Goal: Task Accomplishment & Management: Manage account settings

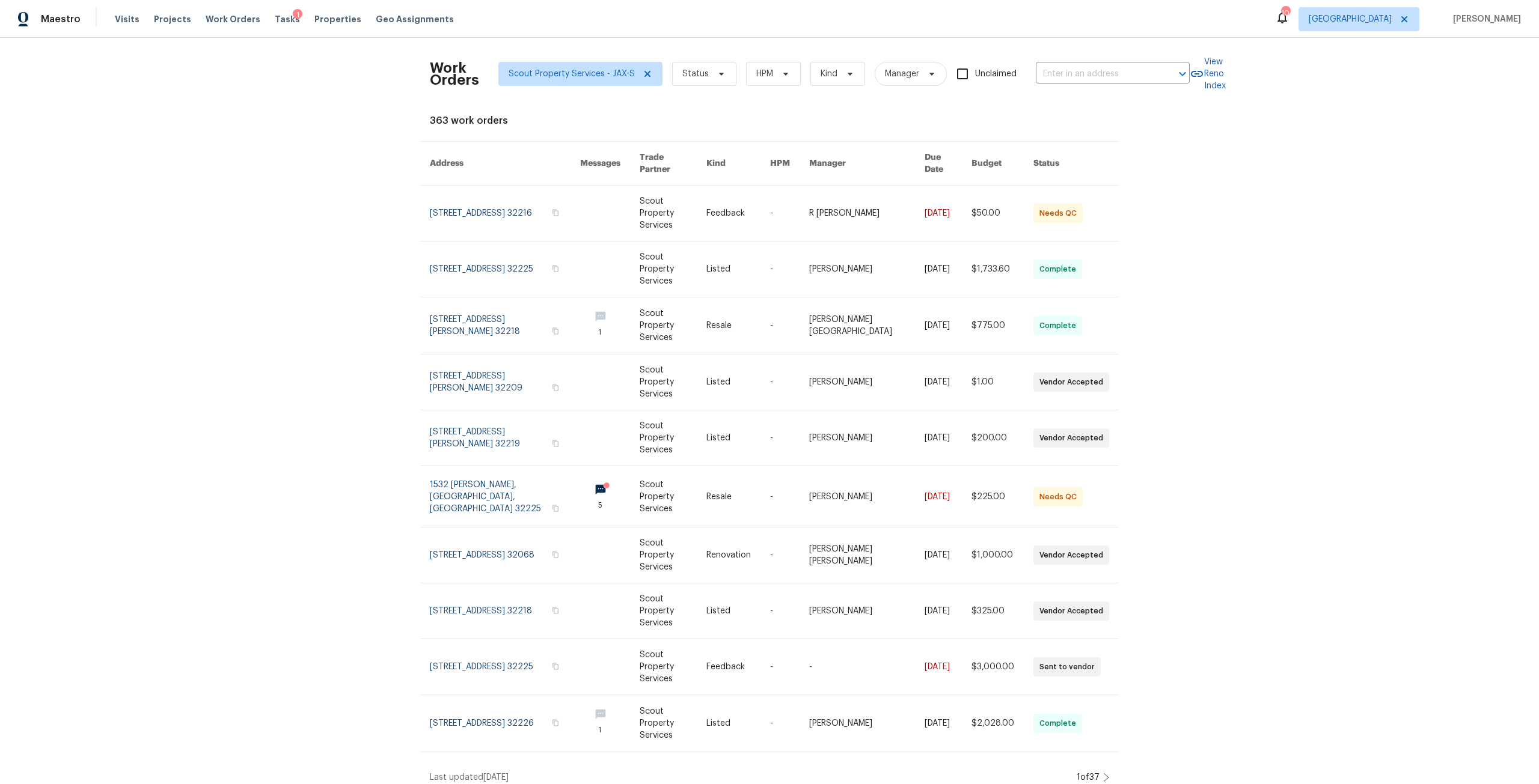
click at [293, 20] on div "1" at bounding box center [297, 15] width 10 height 12
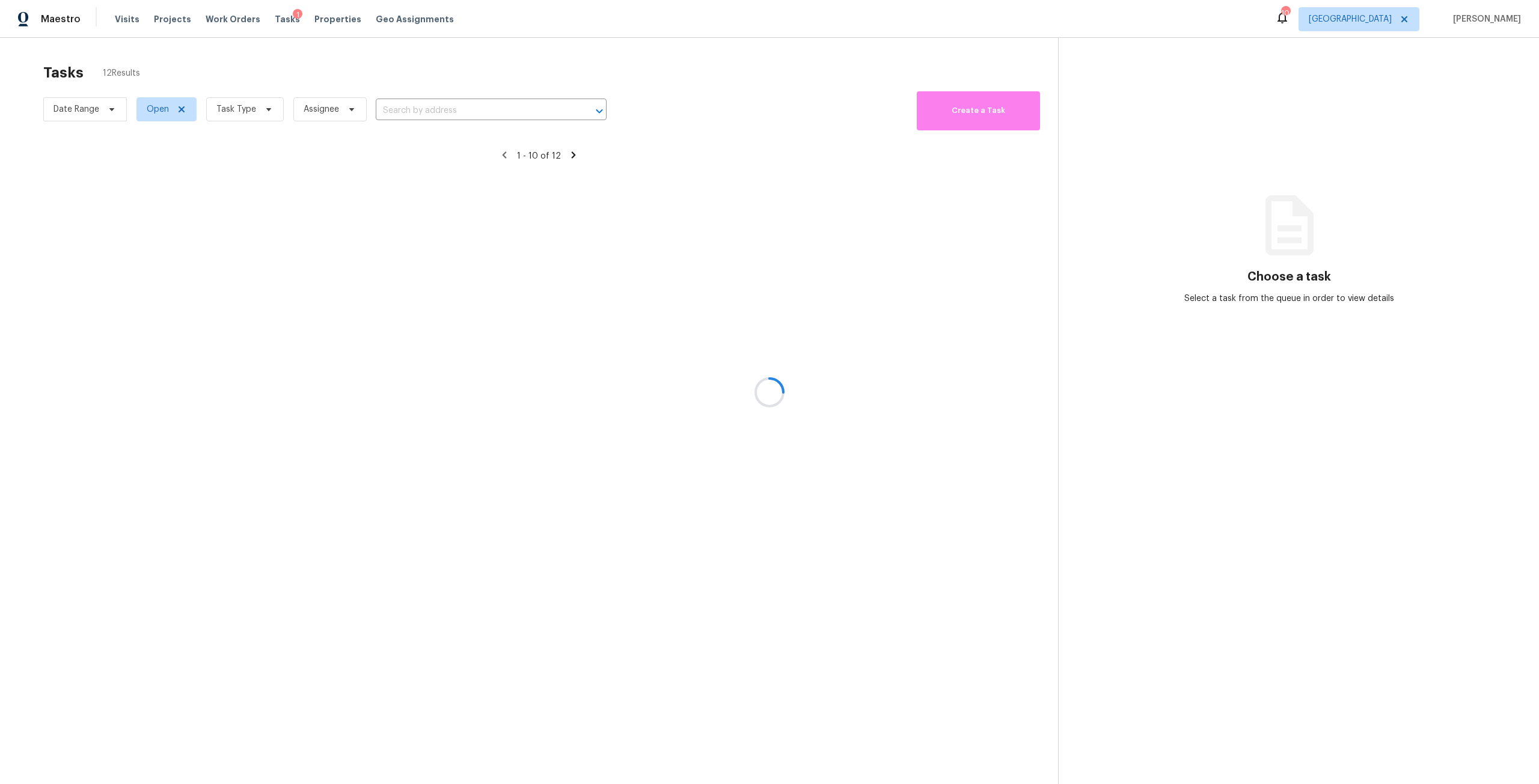
click at [276, 19] on div at bounding box center [769, 392] width 1539 height 784
click at [213, 117] on span "Task Type" at bounding box center [245, 110] width 78 height 24
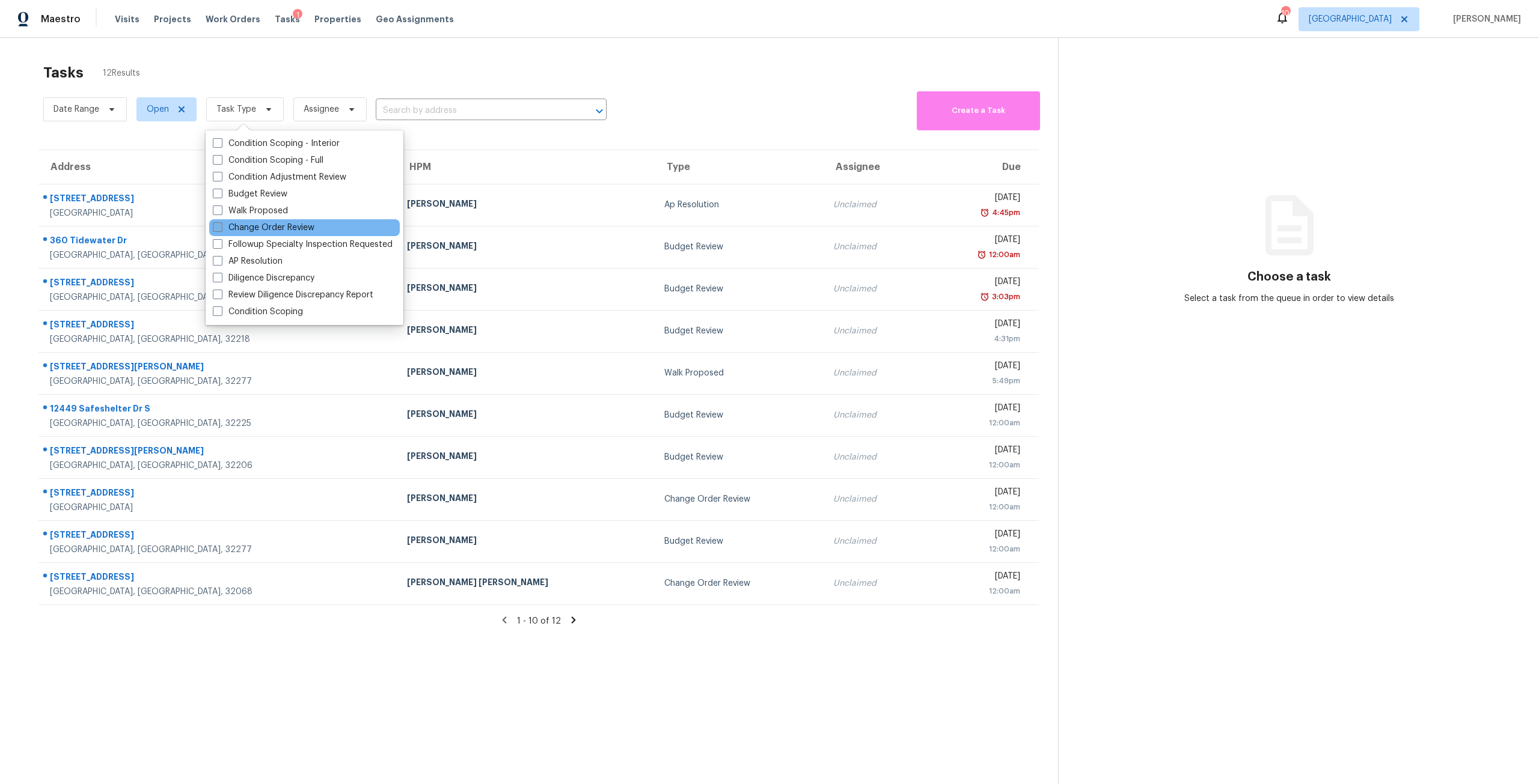
click at [257, 227] on label "Change Order Review" at bounding box center [264, 228] width 102 height 12
click at [221, 227] on input "Change Order Review" at bounding box center [217, 226] width 8 height 8
checkbox input "true"
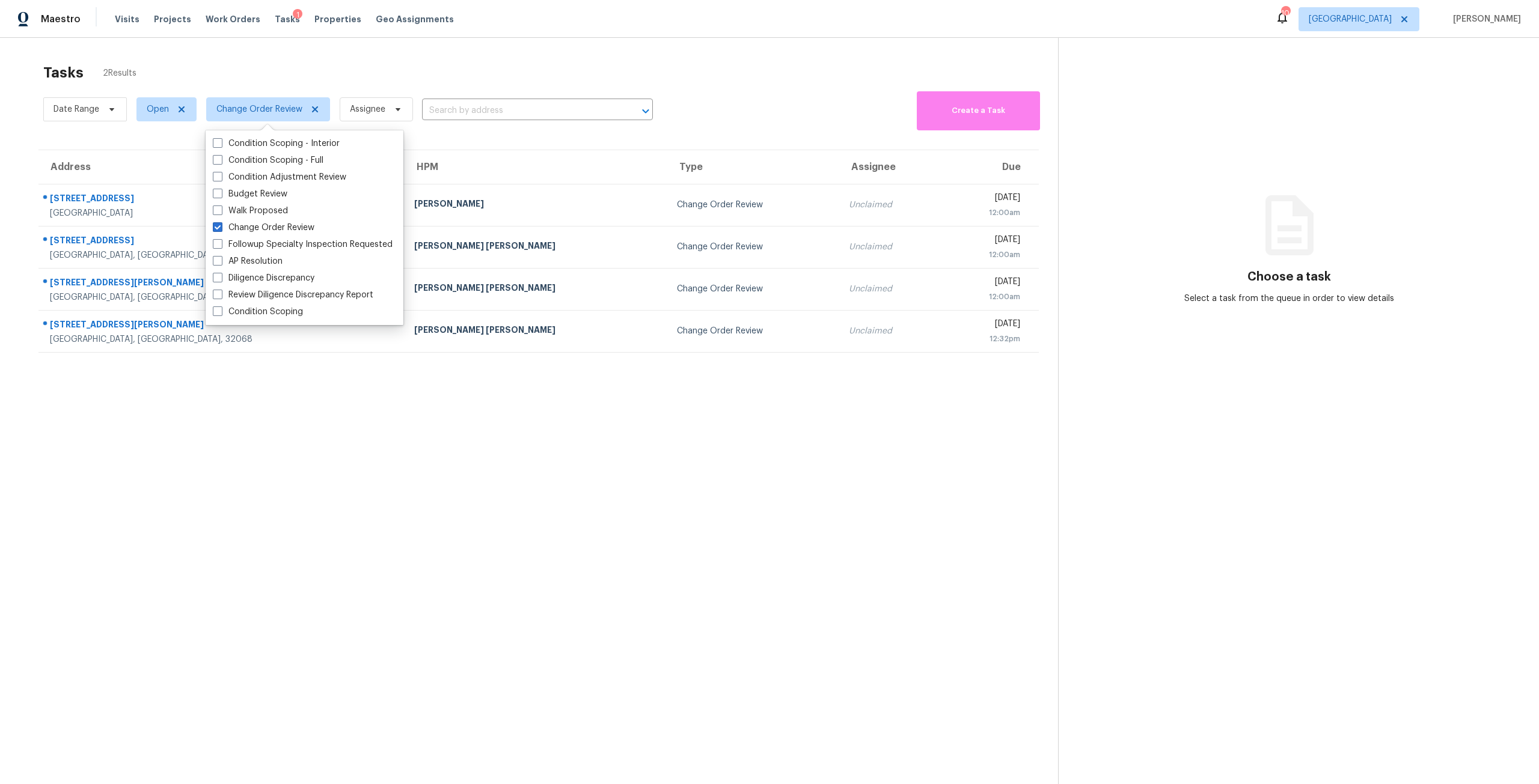
click at [347, 636] on section "Tasks 2 Results Date Range Open Change Order Review Assignee ​ Create a Task Ad…" at bounding box center [539, 439] width 1039 height 765
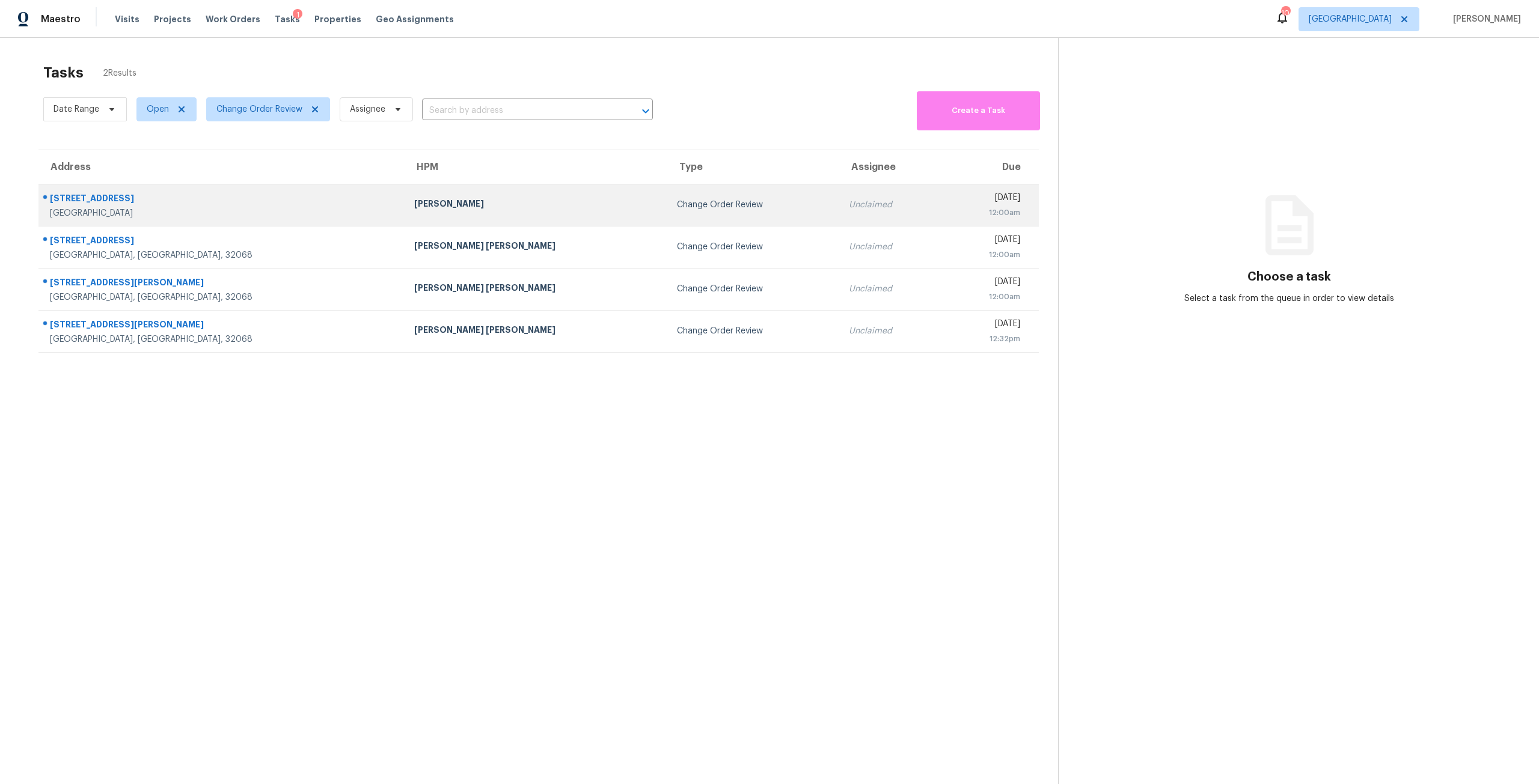
click at [414, 210] on div "[PERSON_NAME]" at bounding box center [536, 205] width 243 height 15
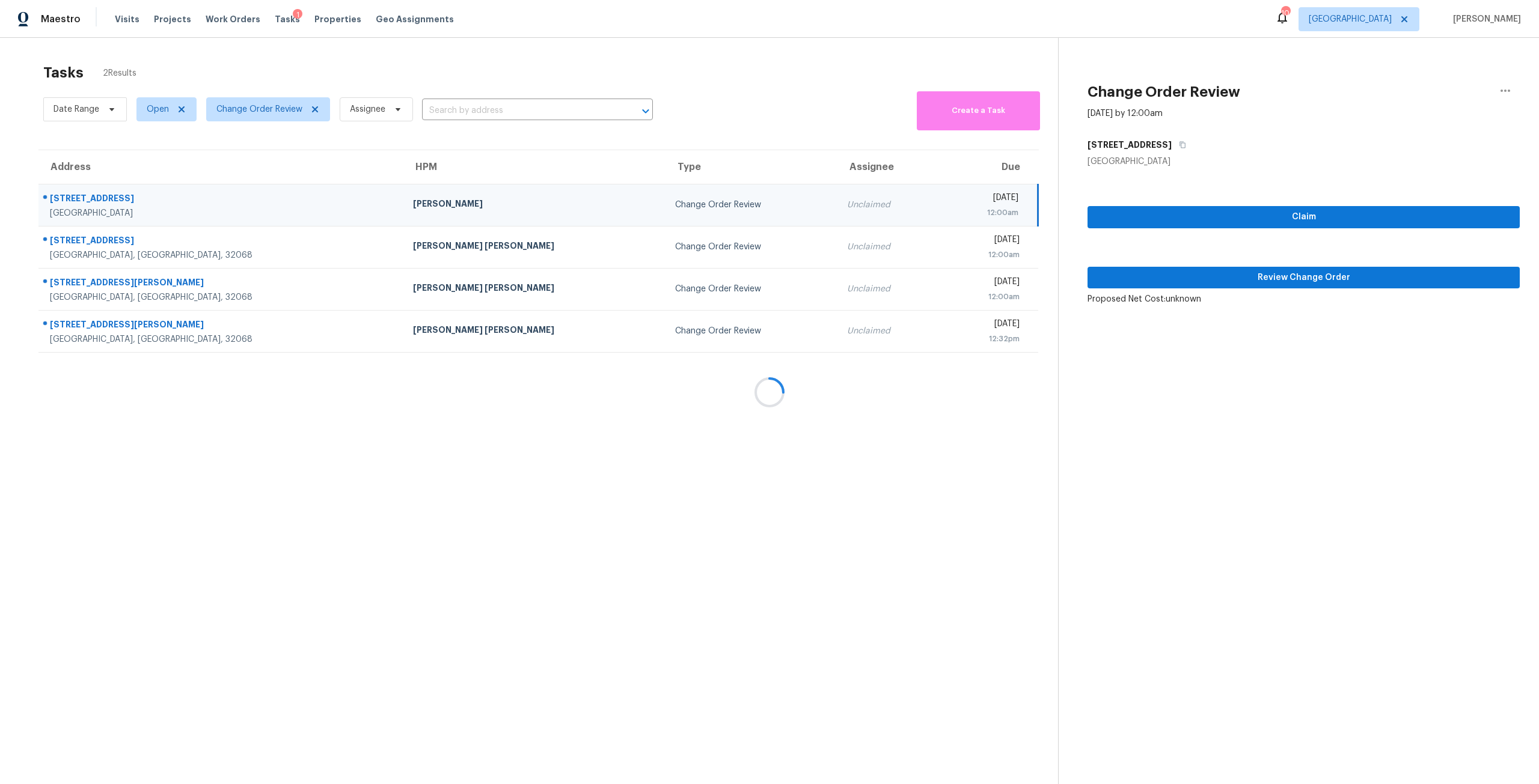
click at [1247, 285] on div at bounding box center [769, 392] width 1539 height 784
click at [1245, 285] on button "Review Change Order" at bounding box center [1304, 277] width 432 height 22
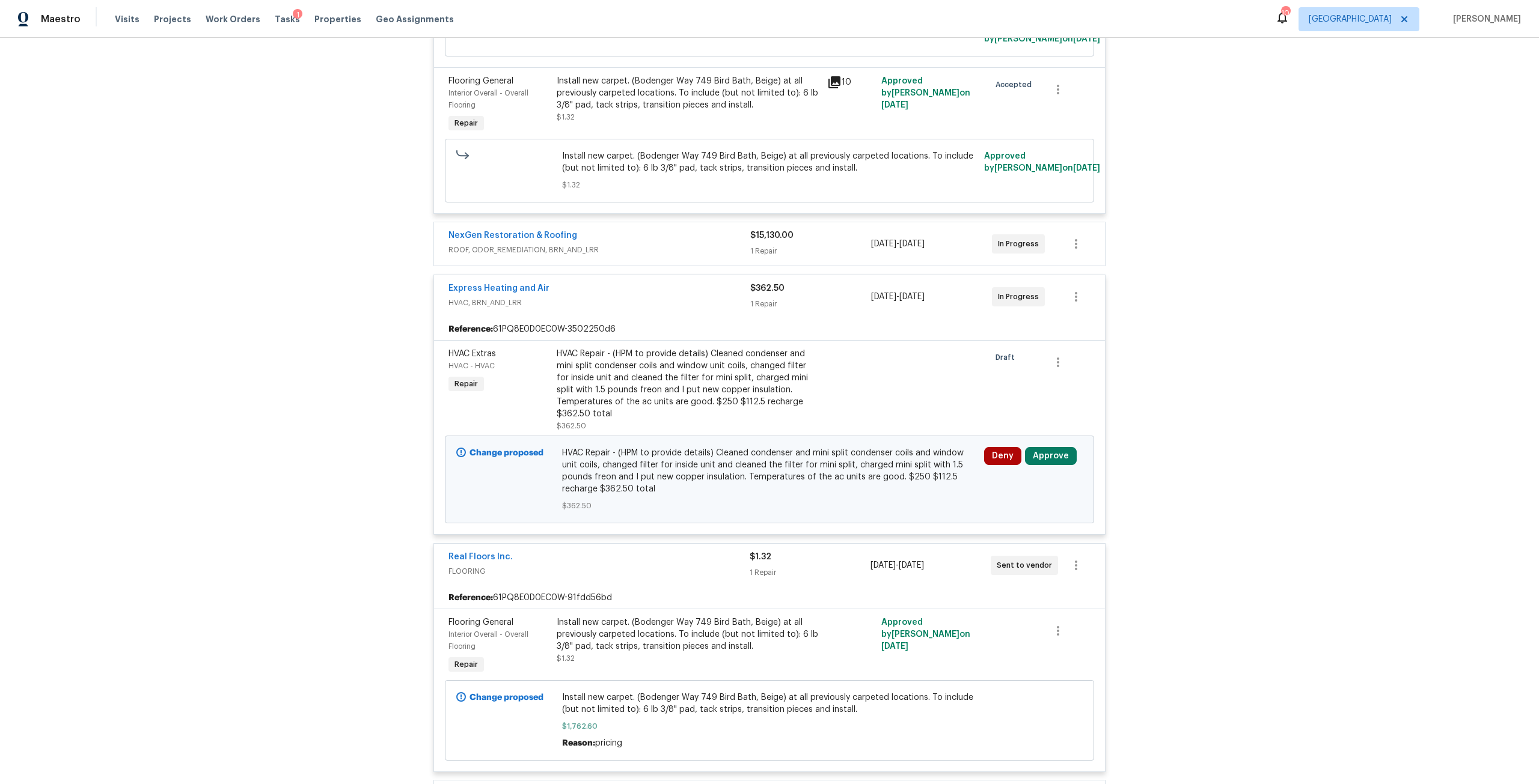
scroll to position [481, 0]
click at [1044, 453] on button "Approve" at bounding box center [1051, 454] width 52 height 18
click at [882, 458] on button "Approve" at bounding box center [874, 465] width 72 height 24
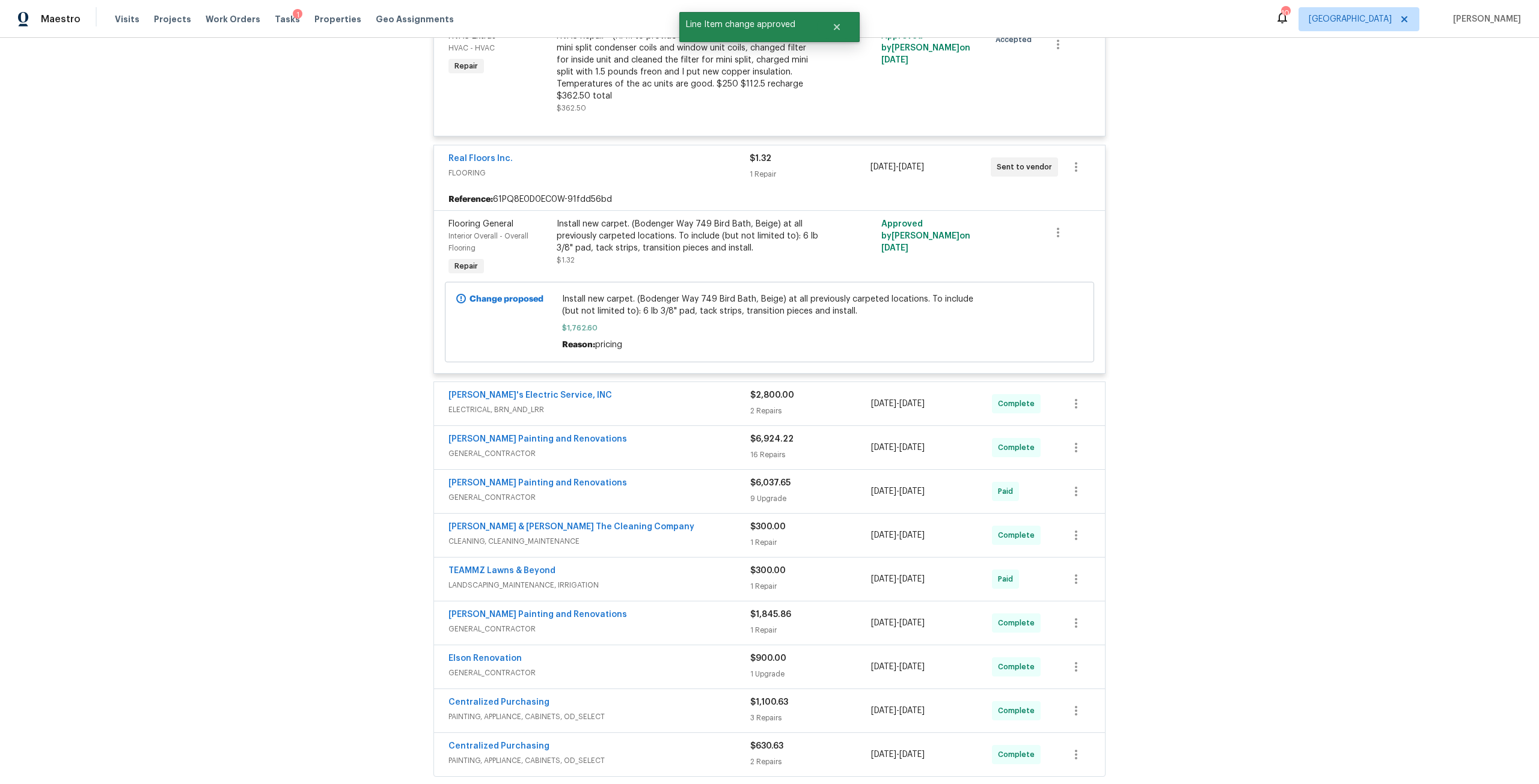
scroll to position [0, 0]
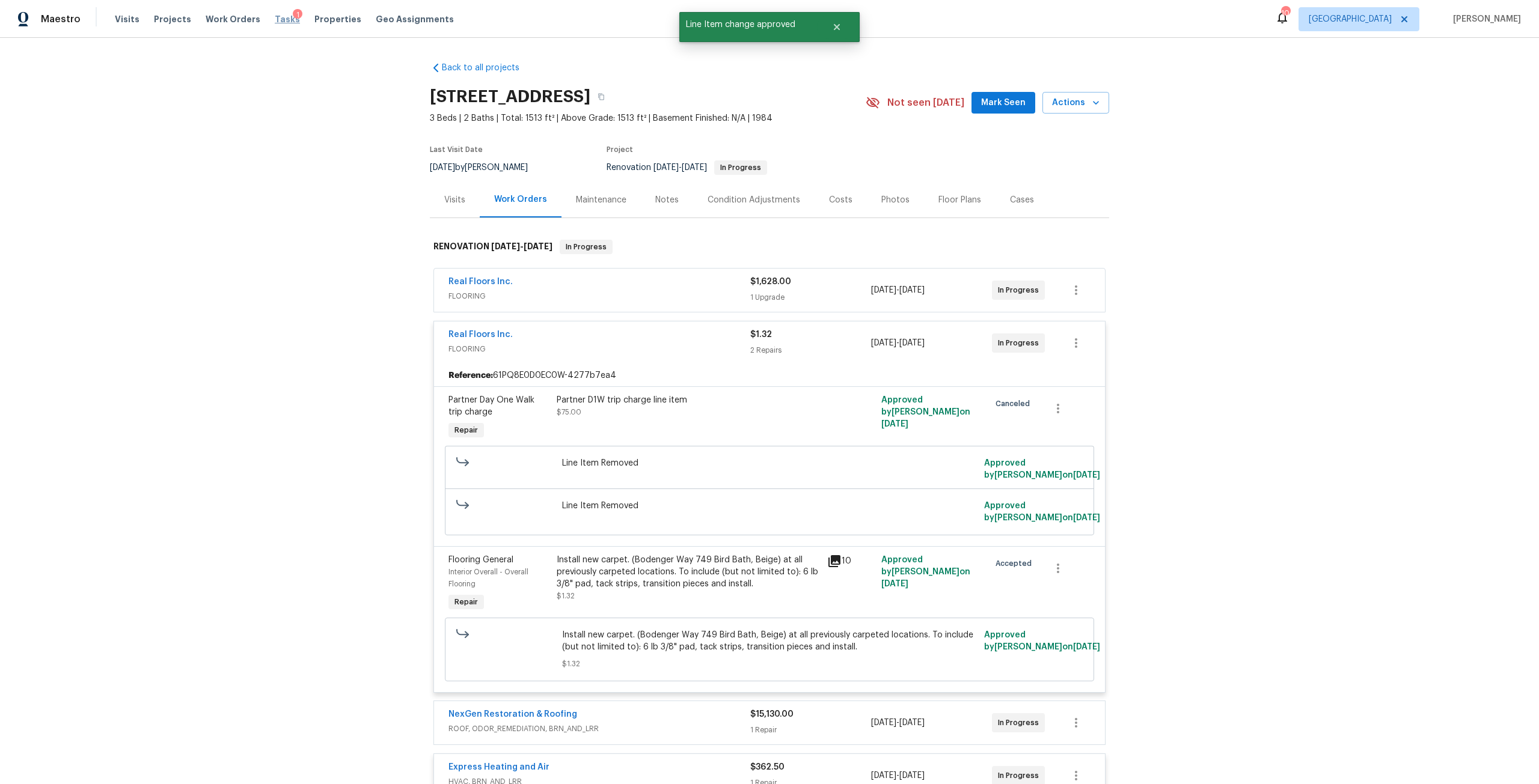
click at [274, 19] on span "Tasks" at bounding box center [287, 19] width 25 height 8
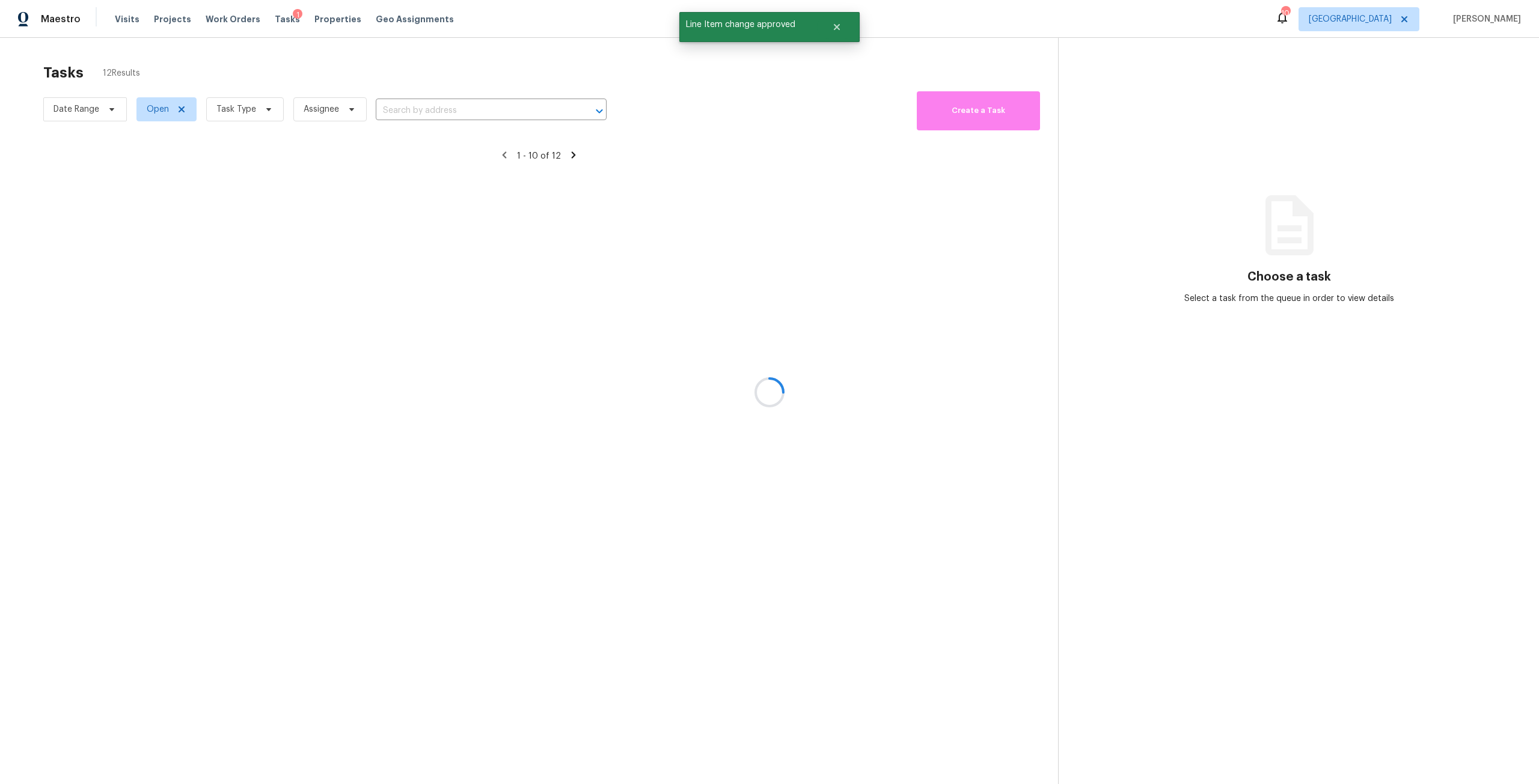
click at [228, 116] on div at bounding box center [769, 392] width 1539 height 784
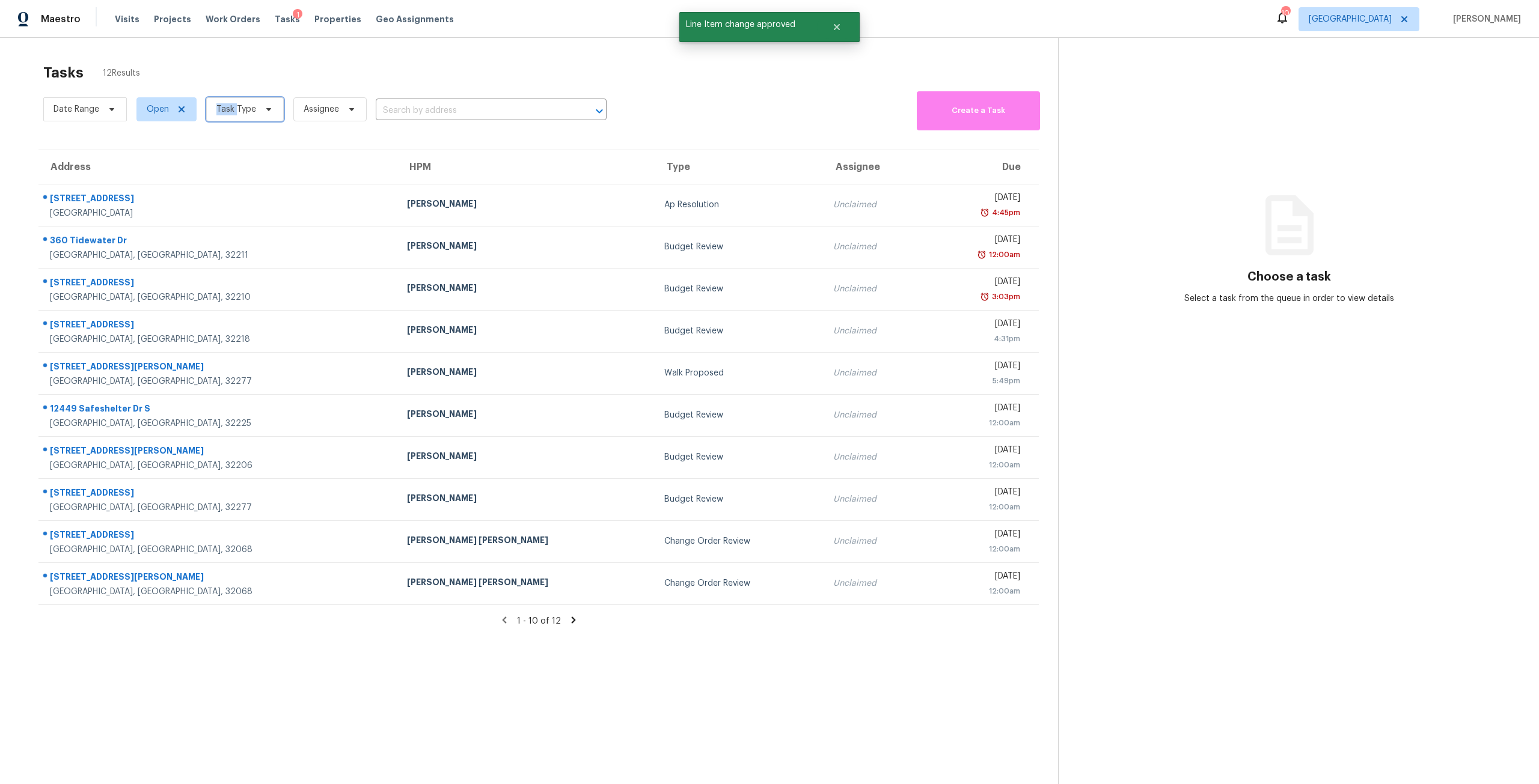
click at [228, 116] on span "Task Type" at bounding box center [237, 110] width 40 height 12
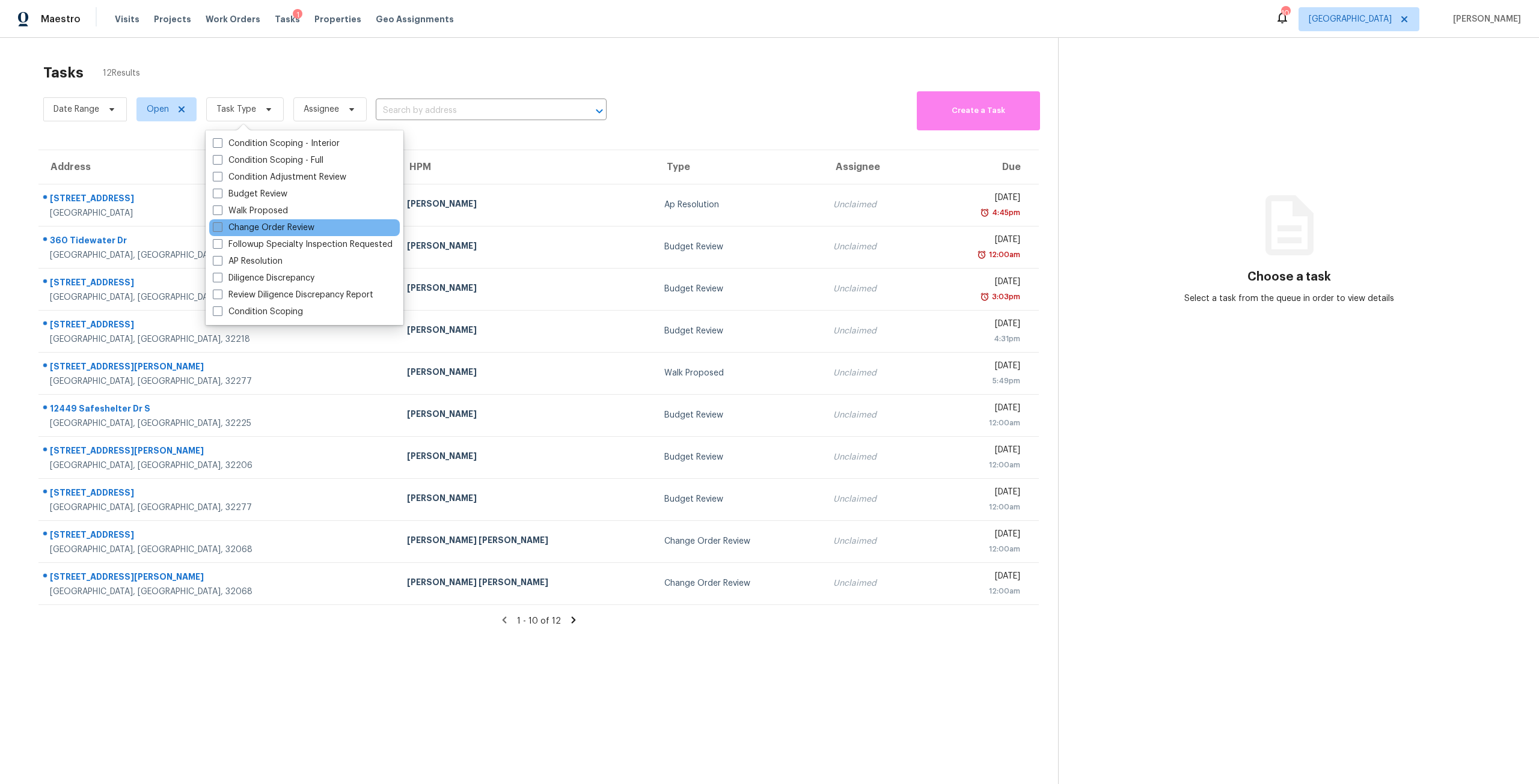
click at [252, 229] on label "Change Order Review" at bounding box center [264, 228] width 102 height 12
click at [221, 229] on input "Change Order Review" at bounding box center [217, 226] width 8 height 8
checkbox input "true"
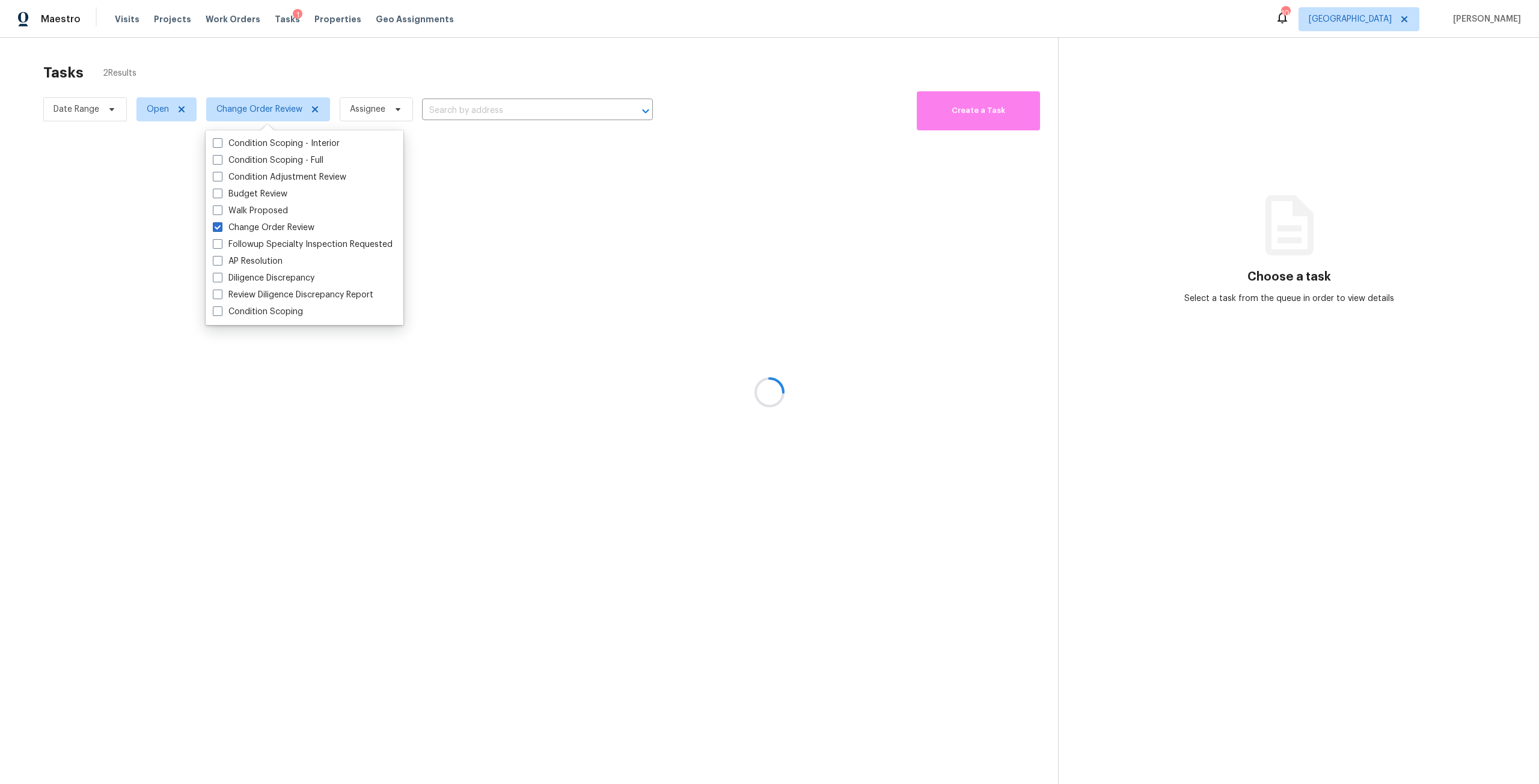
click at [482, 48] on div at bounding box center [769, 392] width 1539 height 784
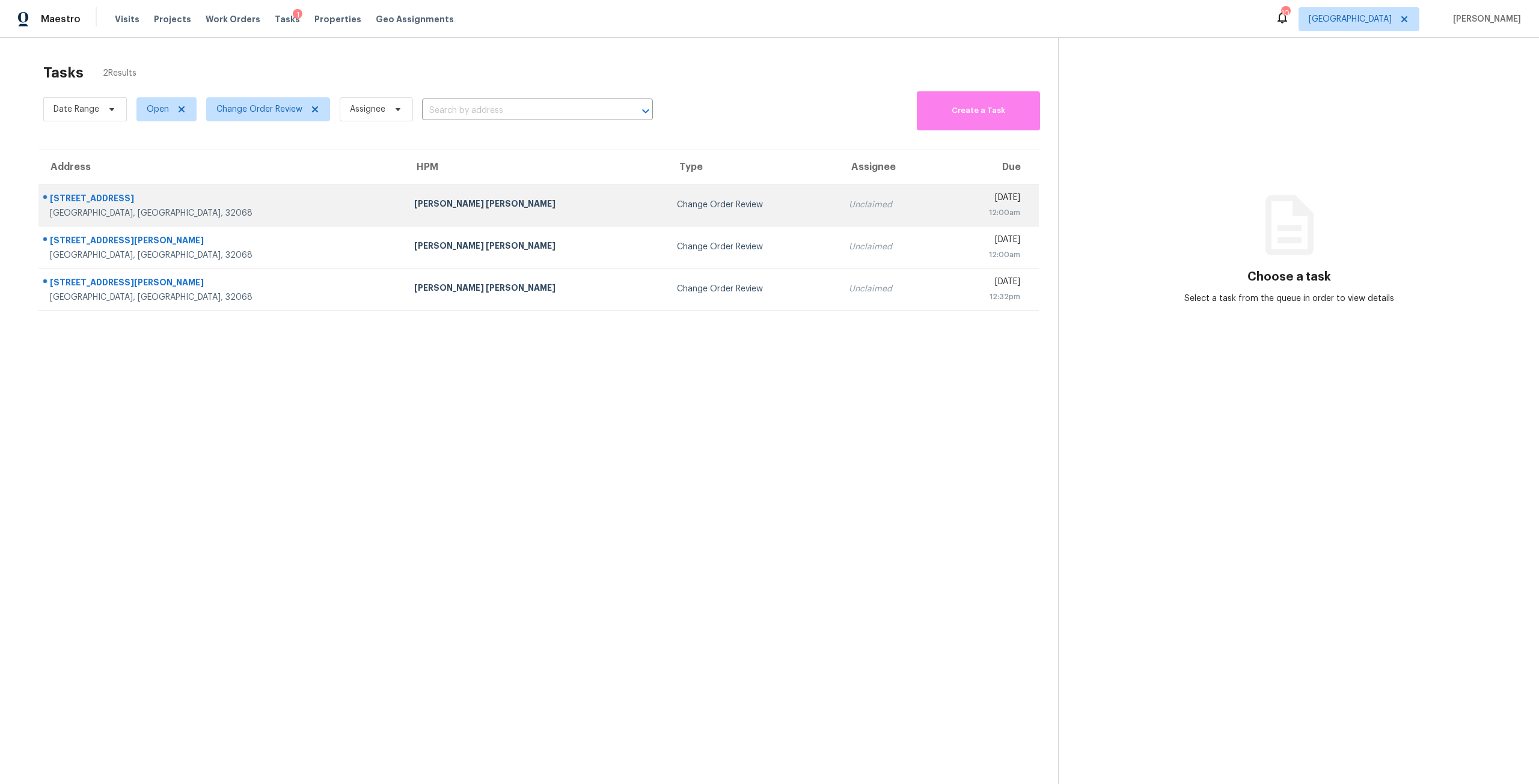
click at [443, 210] on div "[PERSON_NAME] [PERSON_NAME]" at bounding box center [536, 205] width 243 height 15
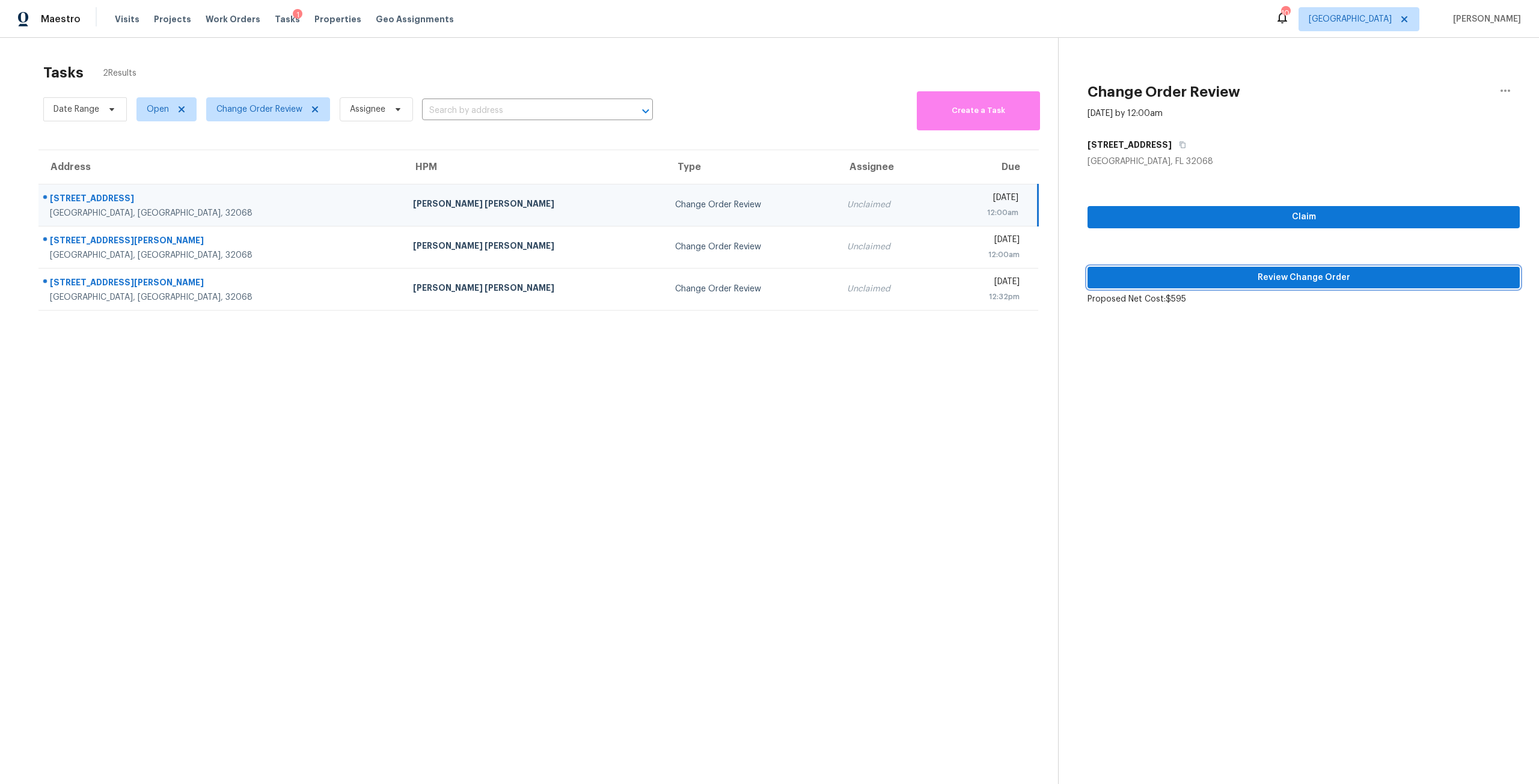
click at [1239, 284] on span "Review Change Order" at bounding box center [1304, 277] width 413 height 15
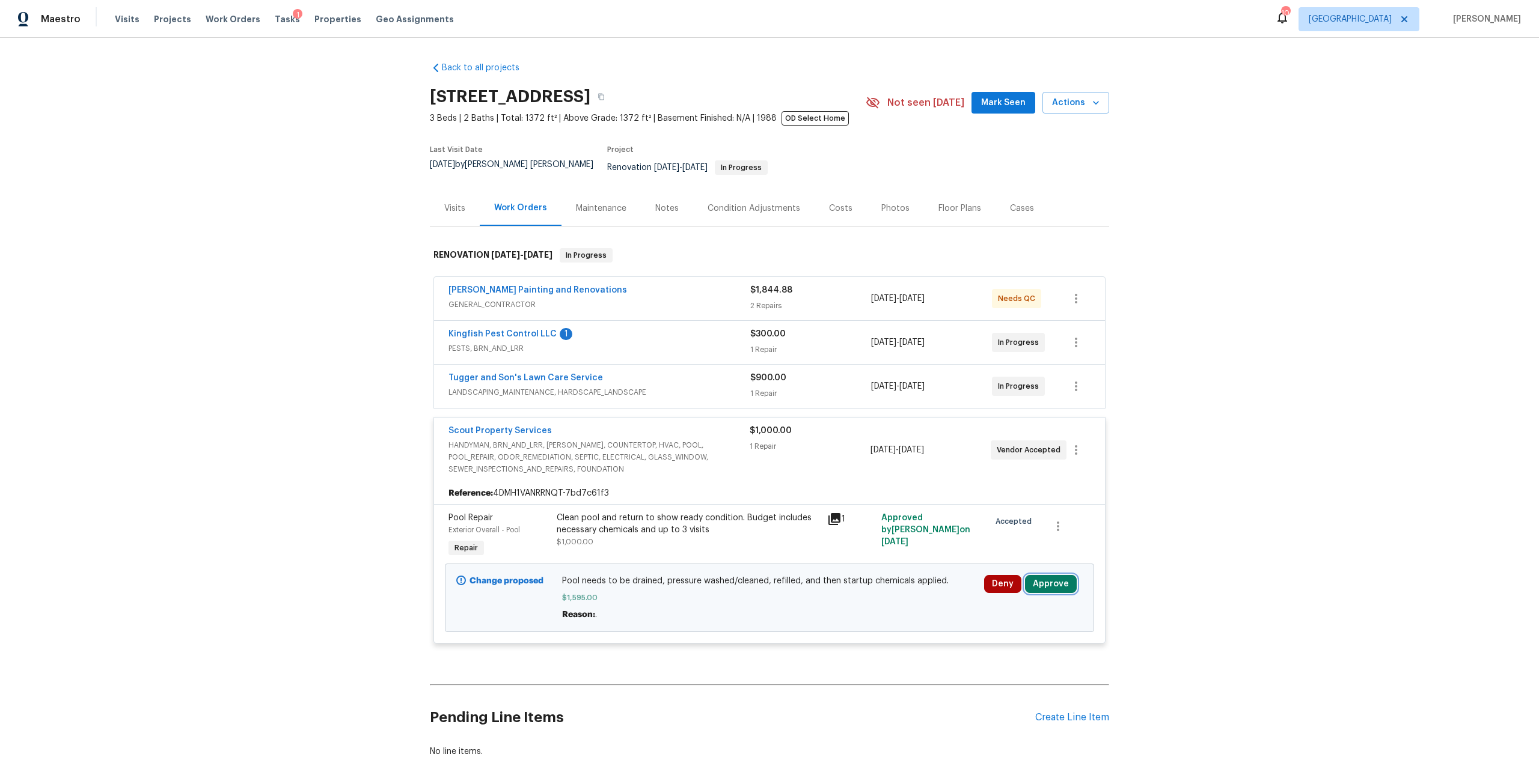
click at [1055, 579] on button "Approve" at bounding box center [1051, 584] width 52 height 18
click at [994, 523] on div "Are you sure you want to approve this line item? Approve Cancel" at bounding box center [1046, 525] width 212 height 65
click at [996, 523] on div "Are you sure you want to approve this line item? Approve Cancel" at bounding box center [1046, 525] width 212 height 65
click at [1006, 536] on span "Approve" at bounding box center [1012, 536] width 34 height 9
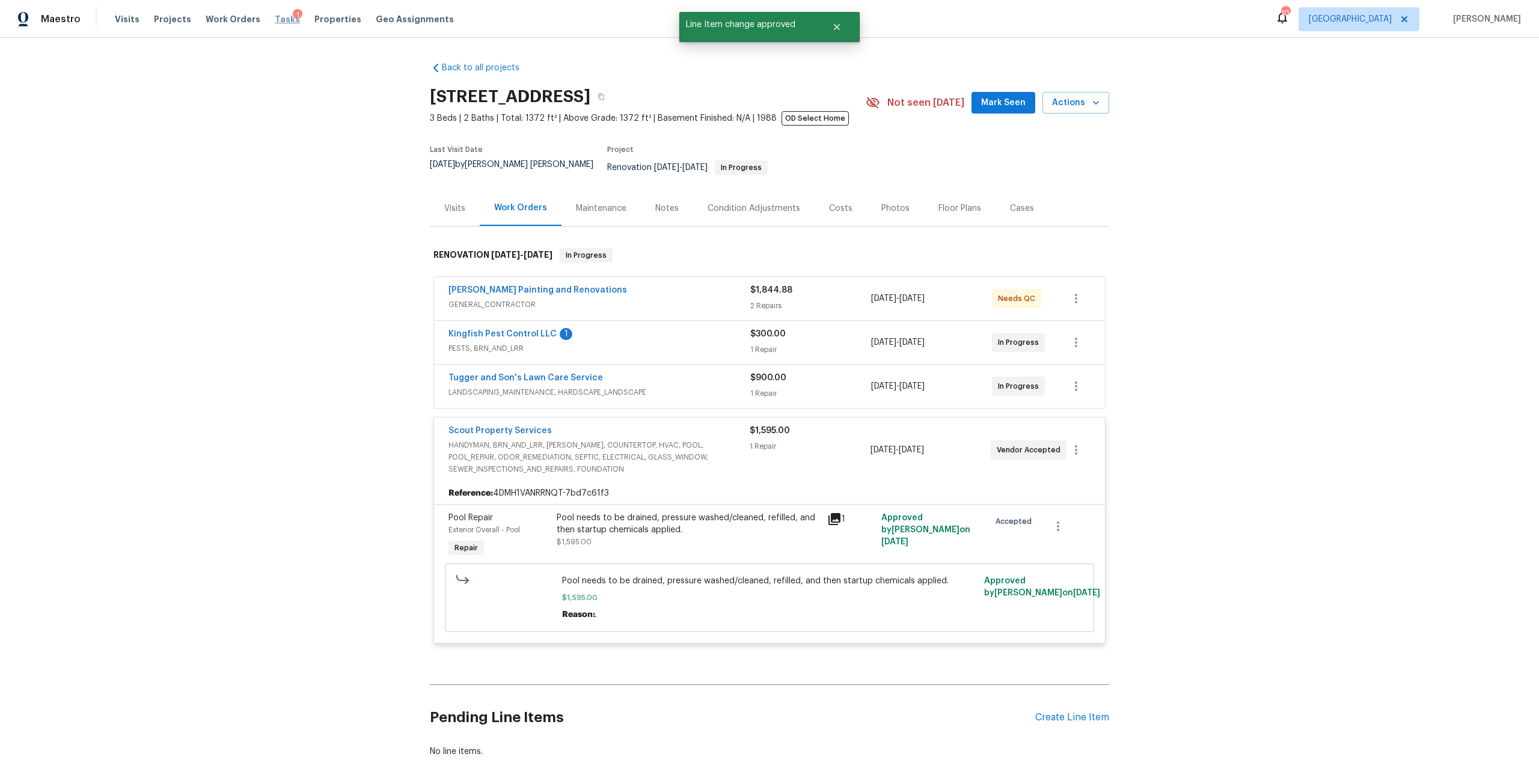
click at [277, 19] on span "Tasks" at bounding box center [287, 19] width 25 height 8
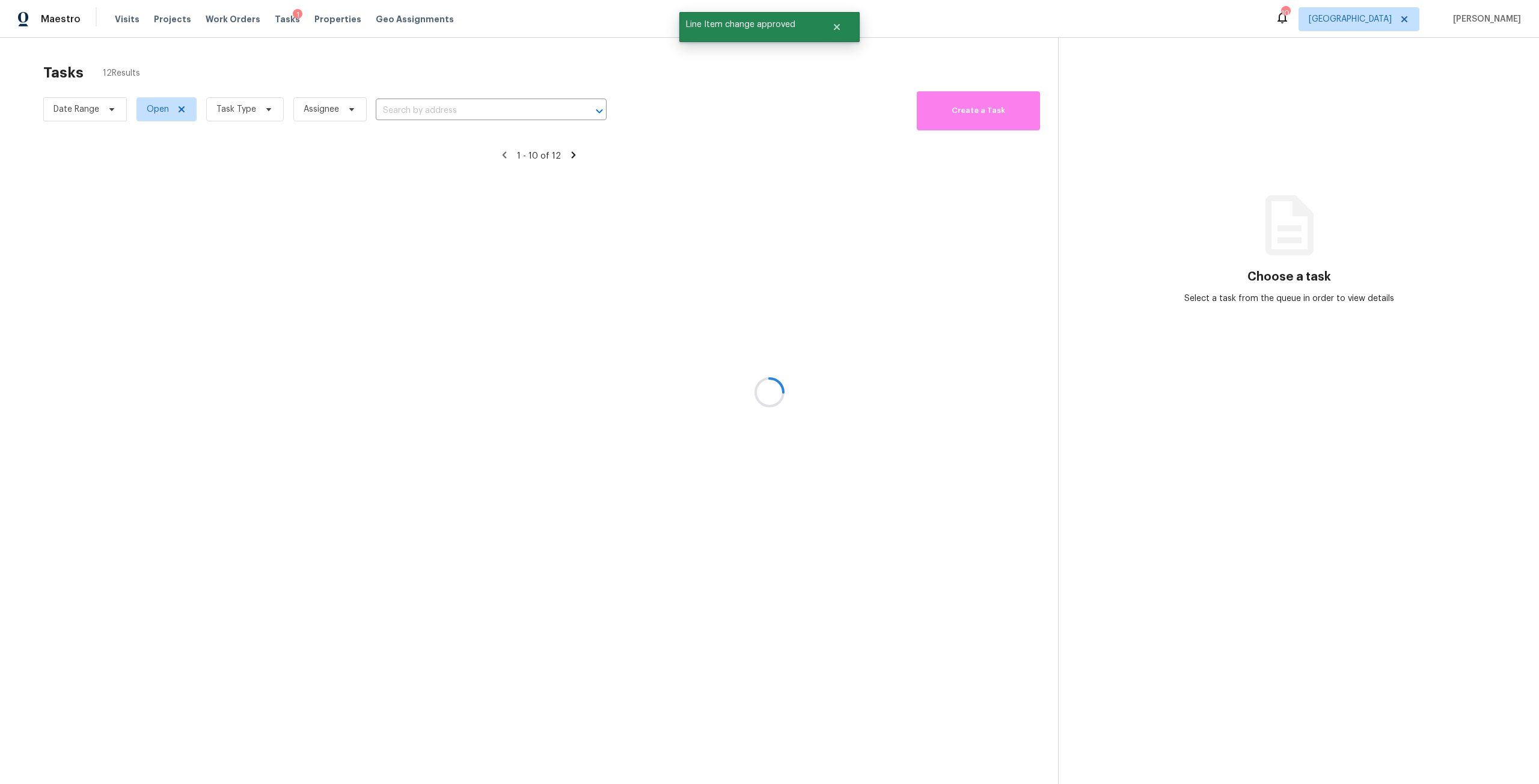
click at [240, 106] on div at bounding box center [769, 392] width 1539 height 784
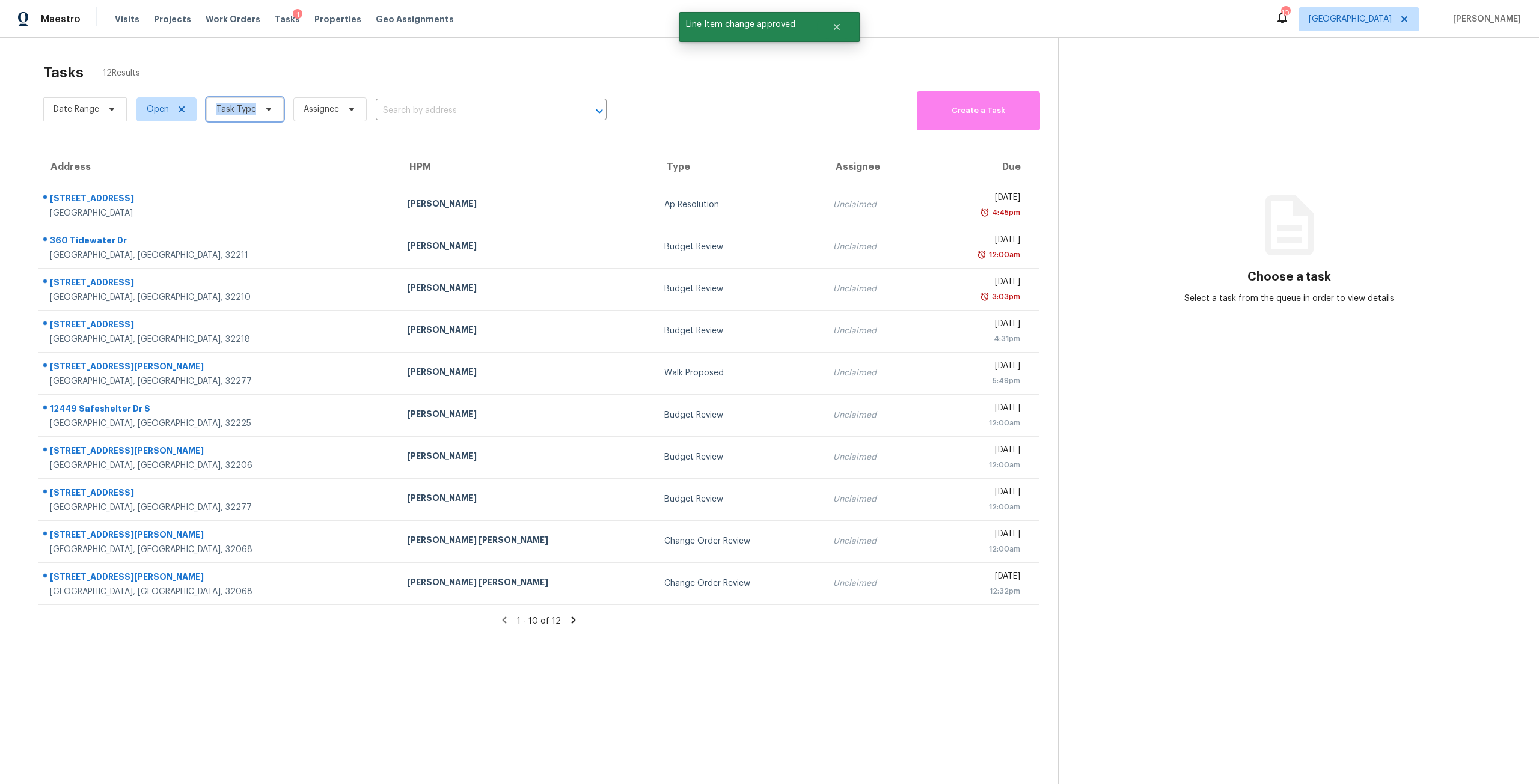
click at [240, 106] on span "Task Type" at bounding box center [237, 110] width 40 height 12
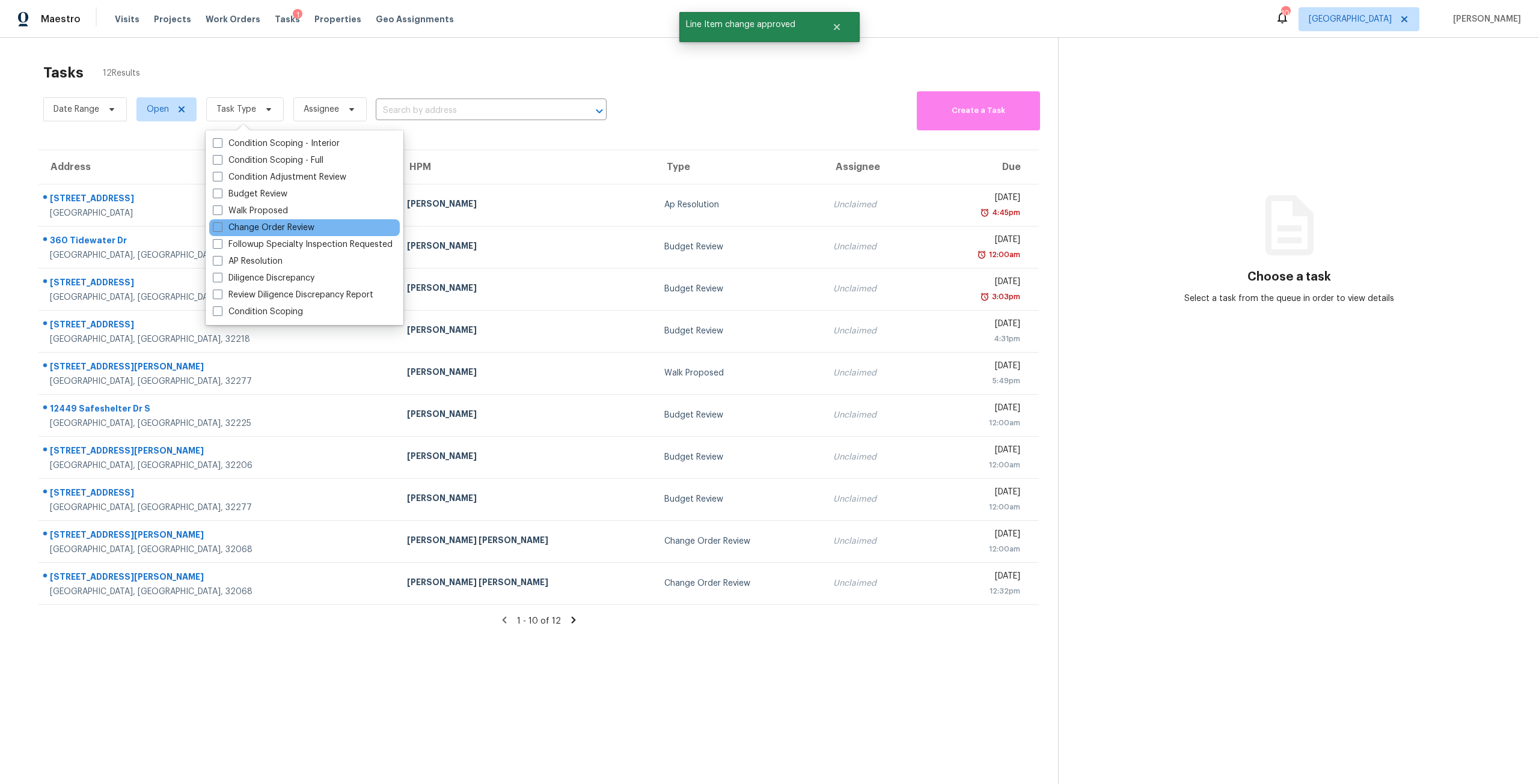
click at [271, 236] on div "Change Order Review" at bounding box center [305, 228] width 191 height 17
click at [272, 232] on label "Change Order Review" at bounding box center [264, 228] width 102 height 12
click at [221, 230] on input "Change Order Review" at bounding box center [217, 226] width 8 height 8
checkbox input "true"
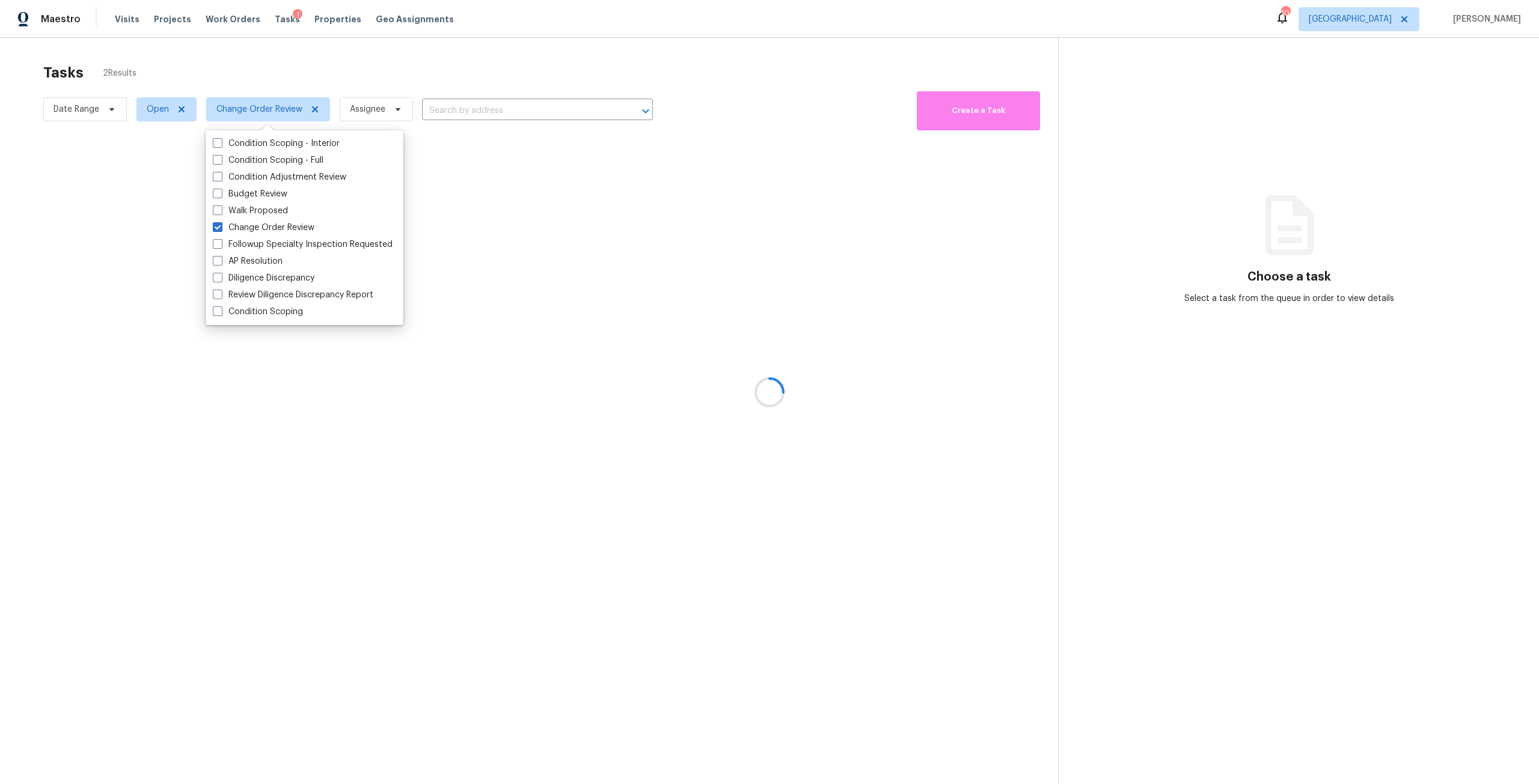
click at [323, 78] on div at bounding box center [769, 392] width 1539 height 784
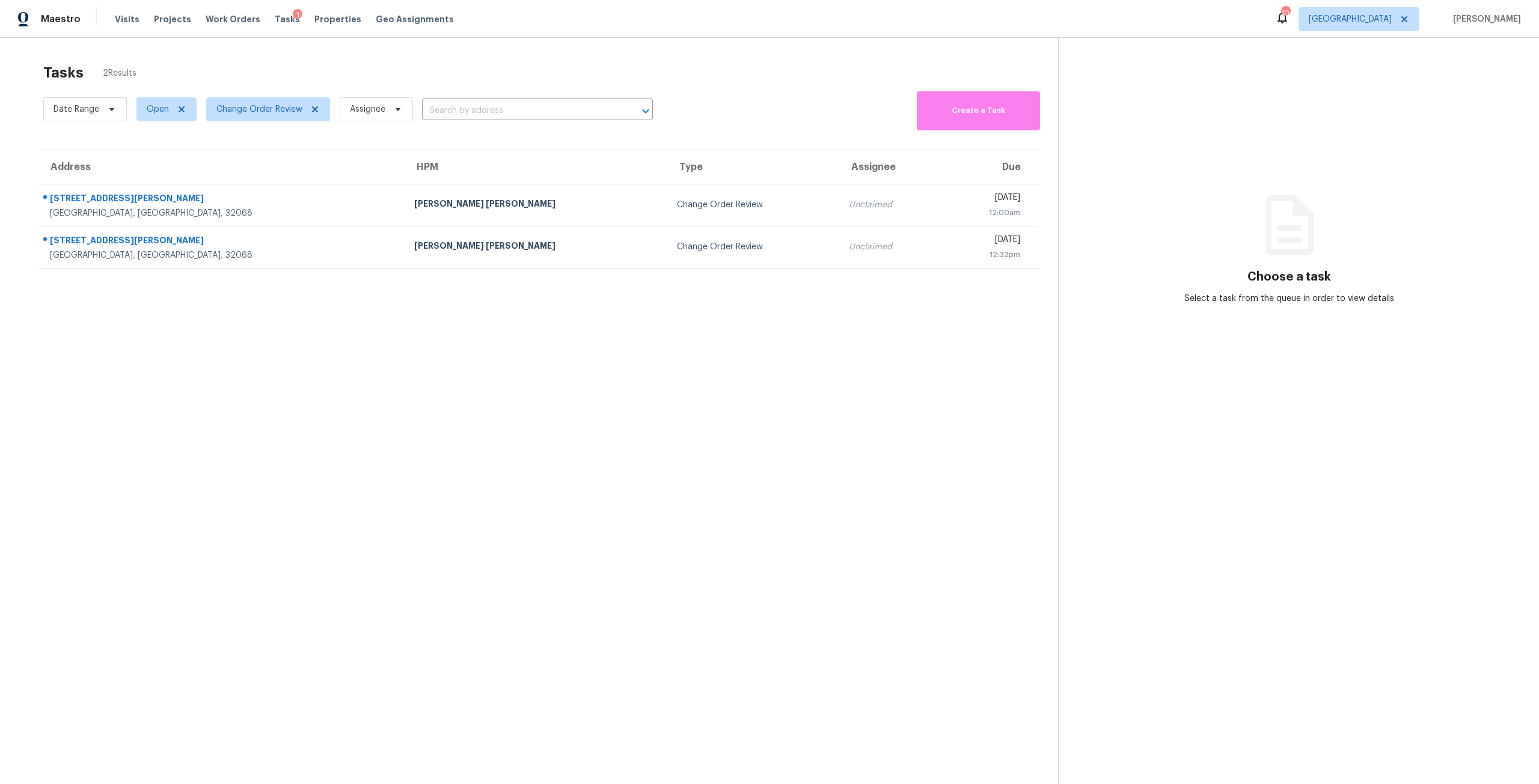
click at [414, 209] on div "[PERSON_NAME] [PERSON_NAME]" at bounding box center [536, 205] width 243 height 15
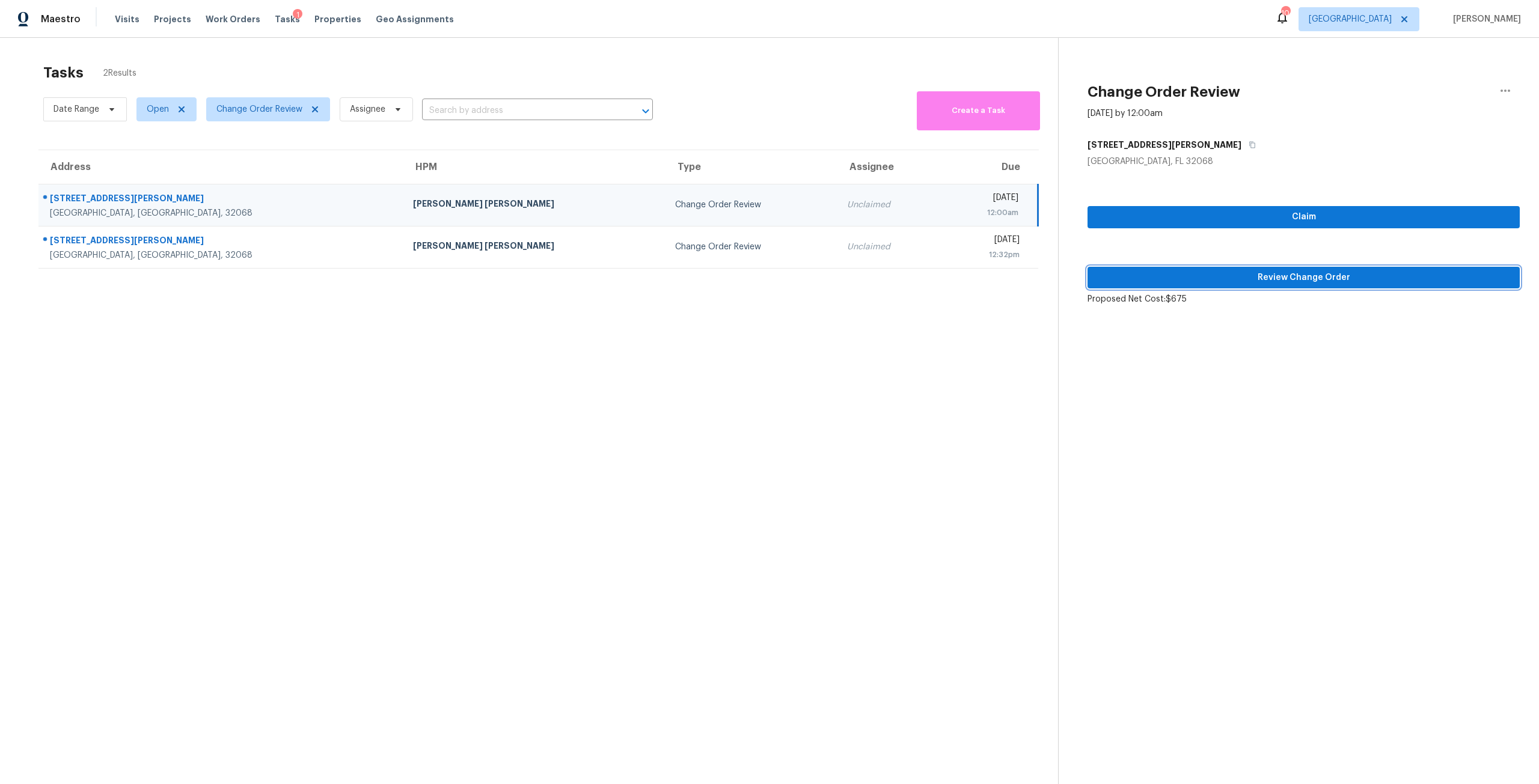
click at [1156, 285] on button "Review Change Order" at bounding box center [1304, 277] width 432 height 22
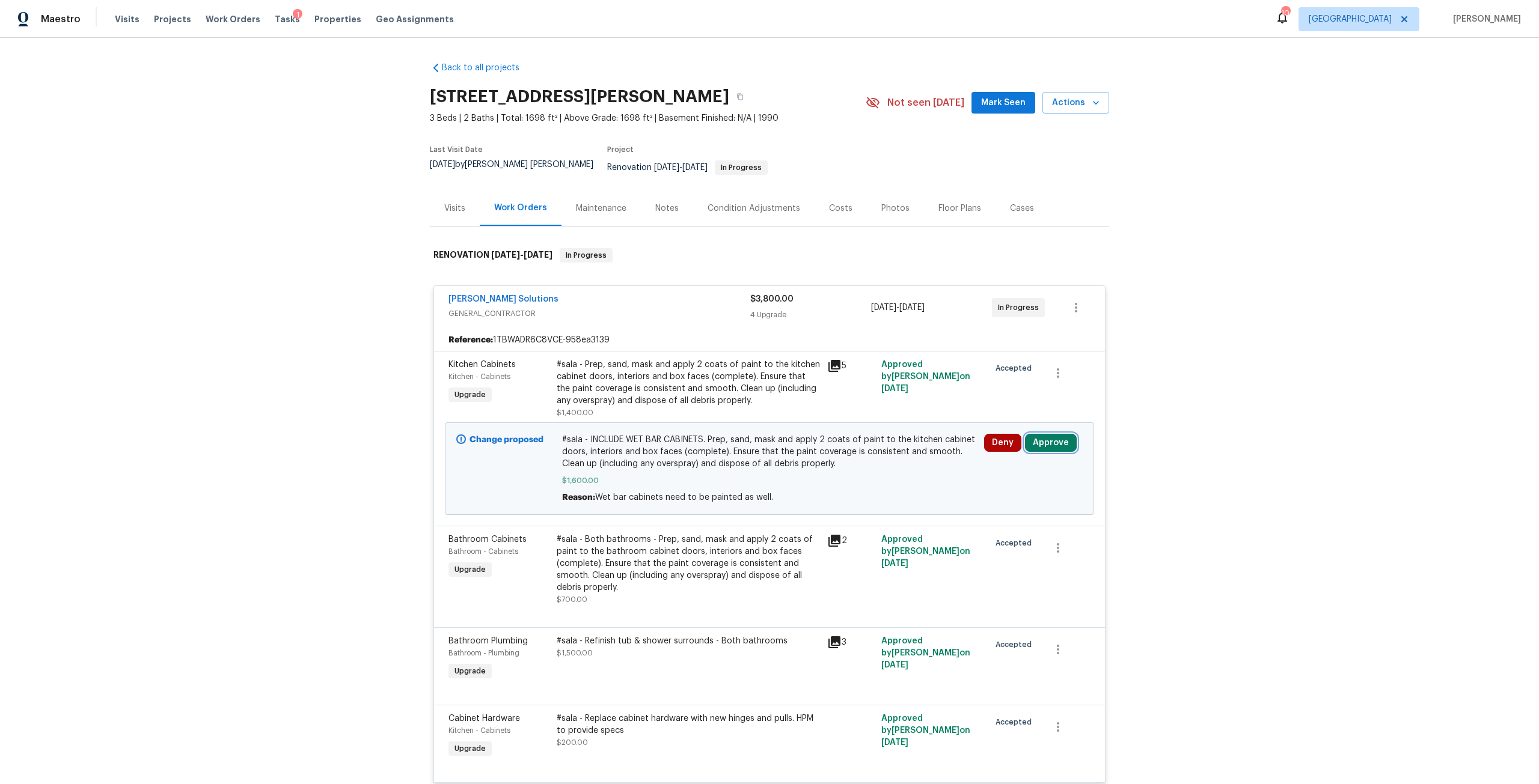
click at [1036, 434] on button "Approve" at bounding box center [1051, 443] width 52 height 18
click at [905, 446] on button "Approve" at bounding box center [874, 445] width 72 height 24
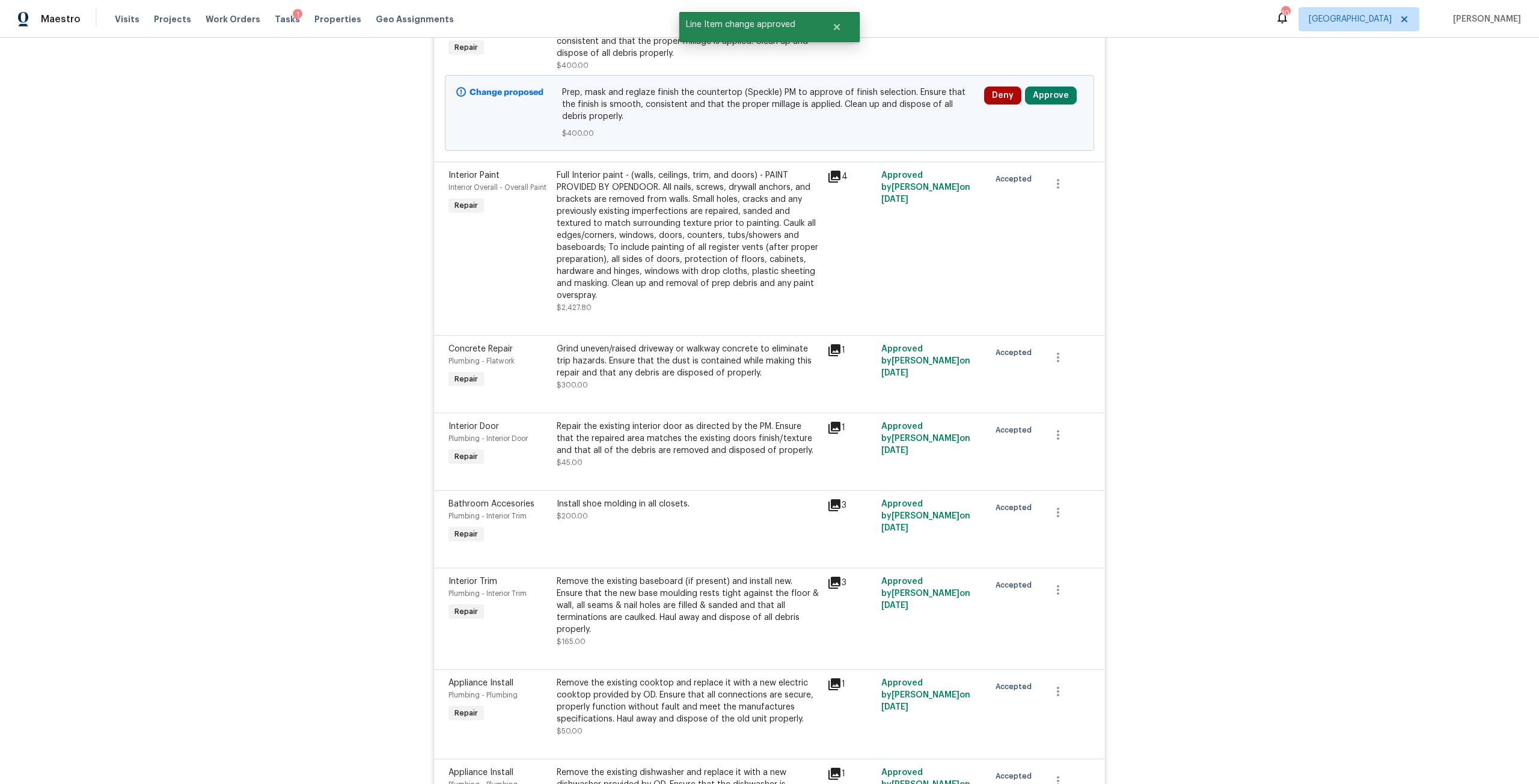
scroll to position [841, 0]
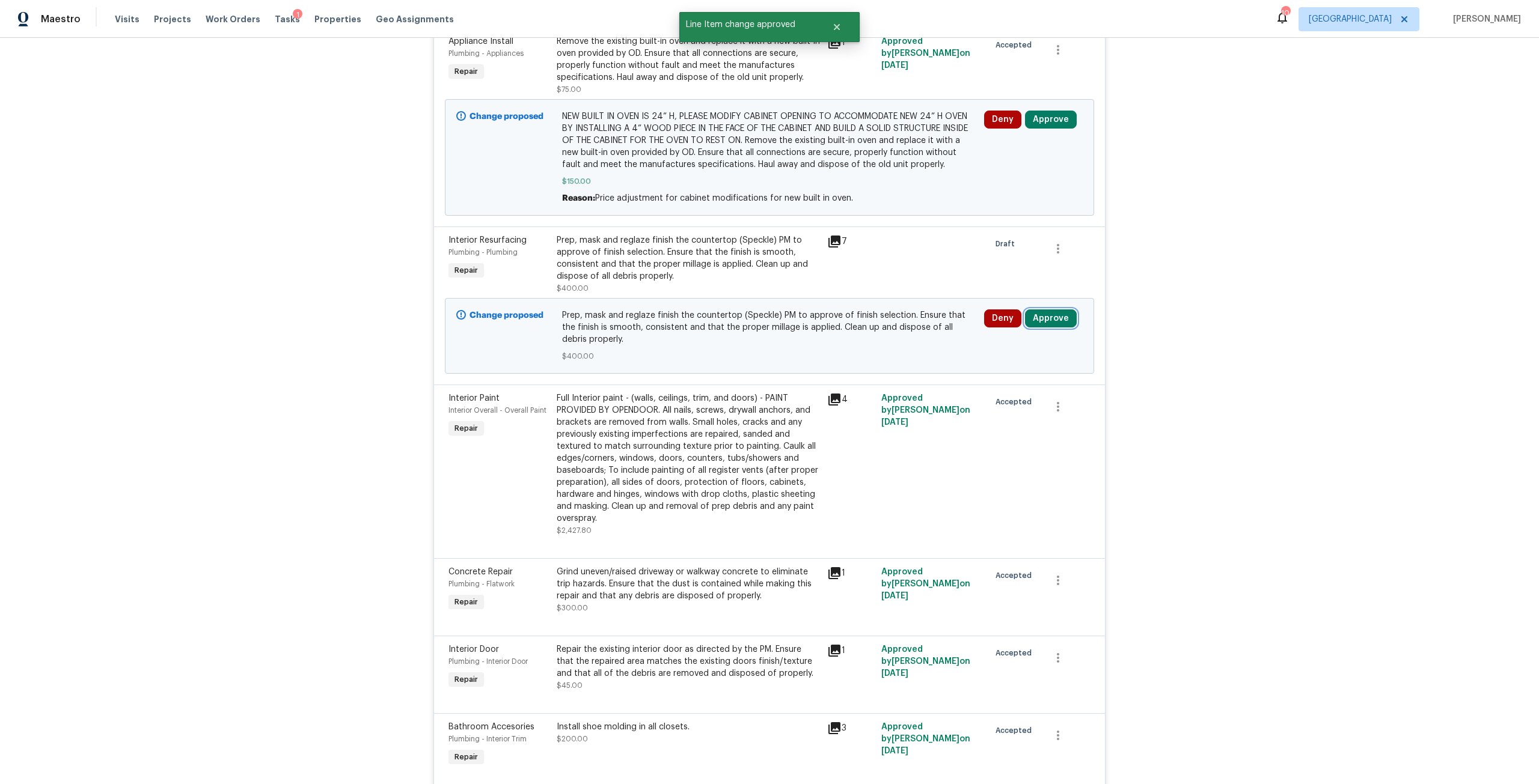
click at [1059, 315] on button "Approve" at bounding box center [1051, 318] width 52 height 18
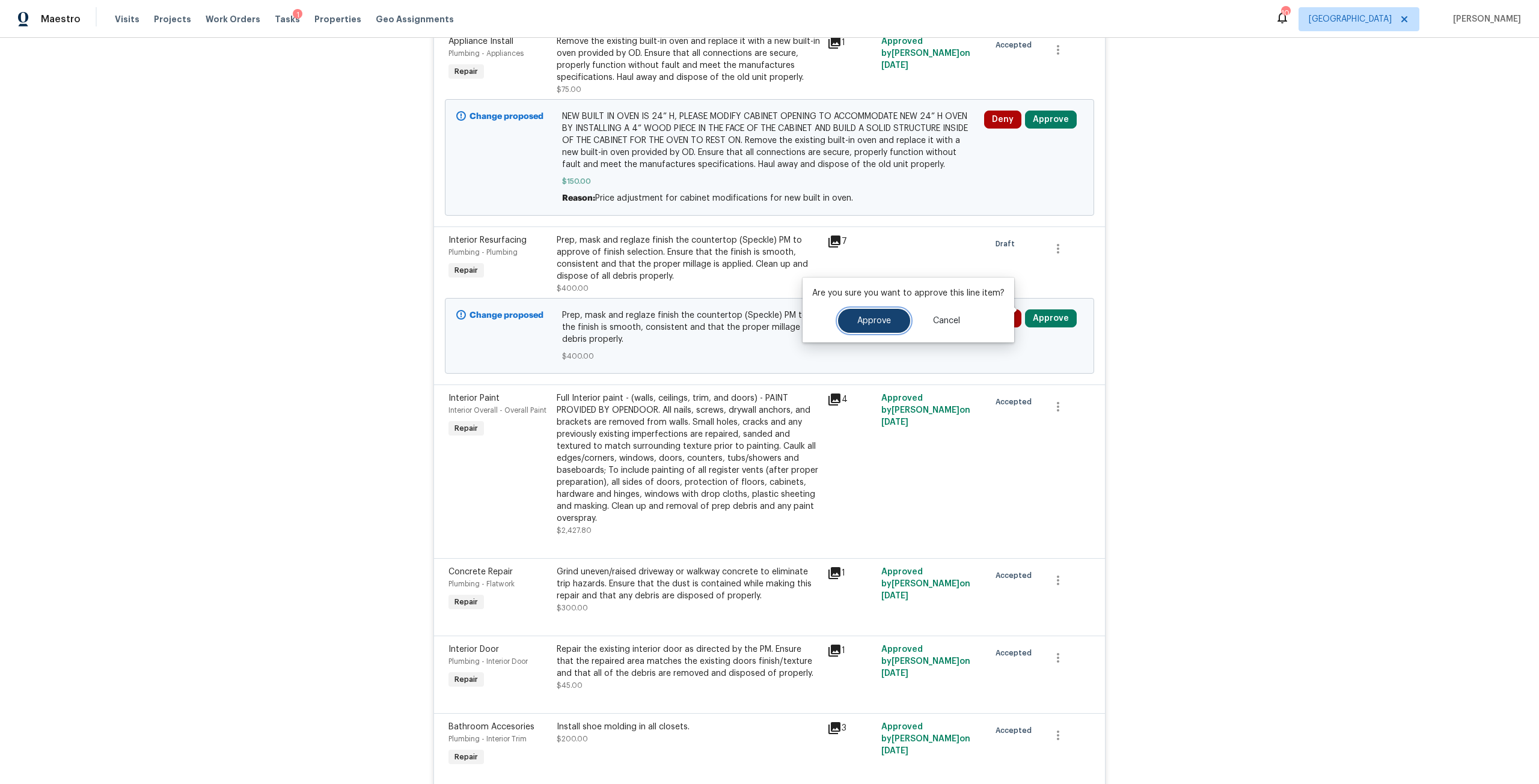
click at [896, 320] on button "Approve" at bounding box center [874, 321] width 72 height 24
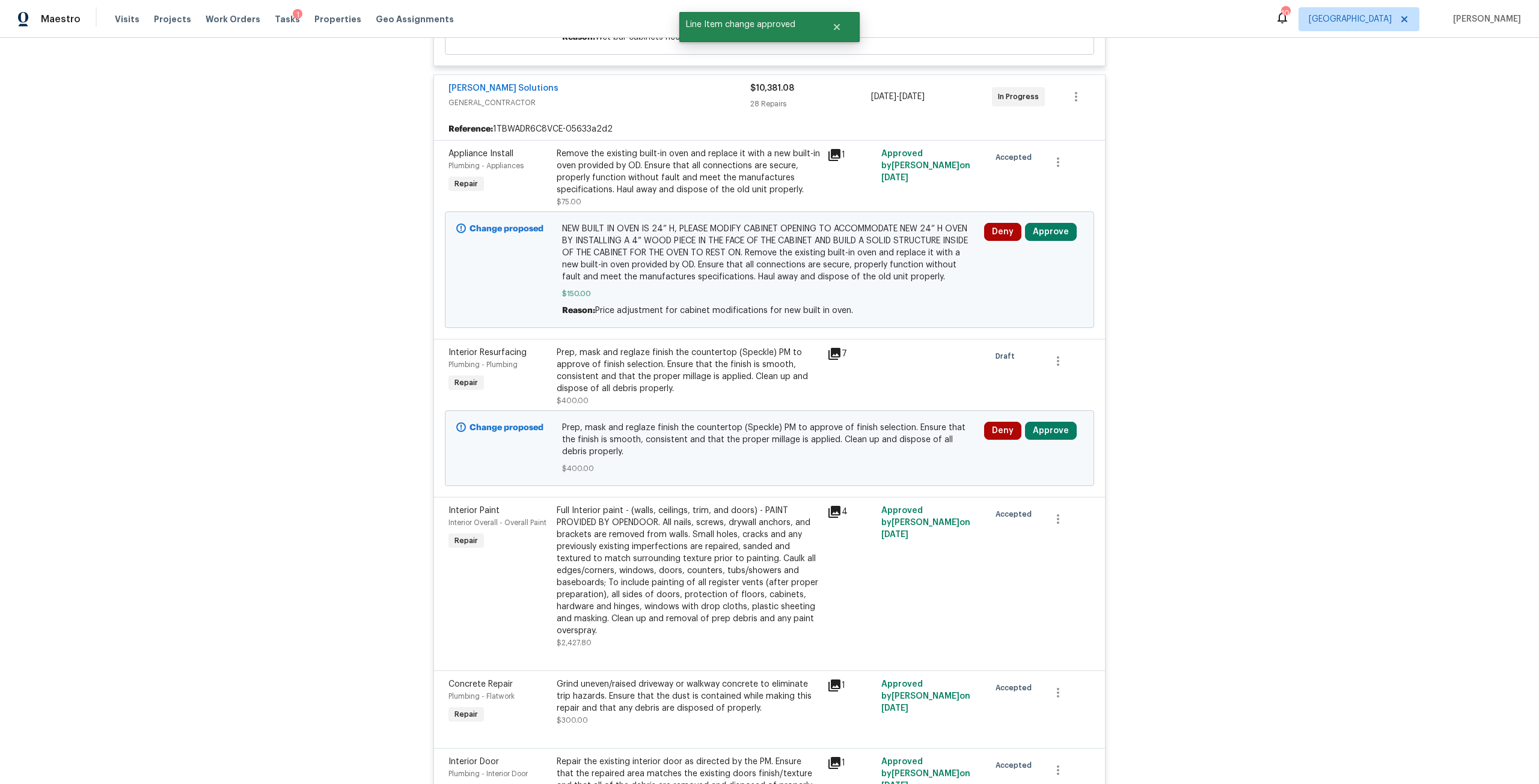
scroll to position [661, 0]
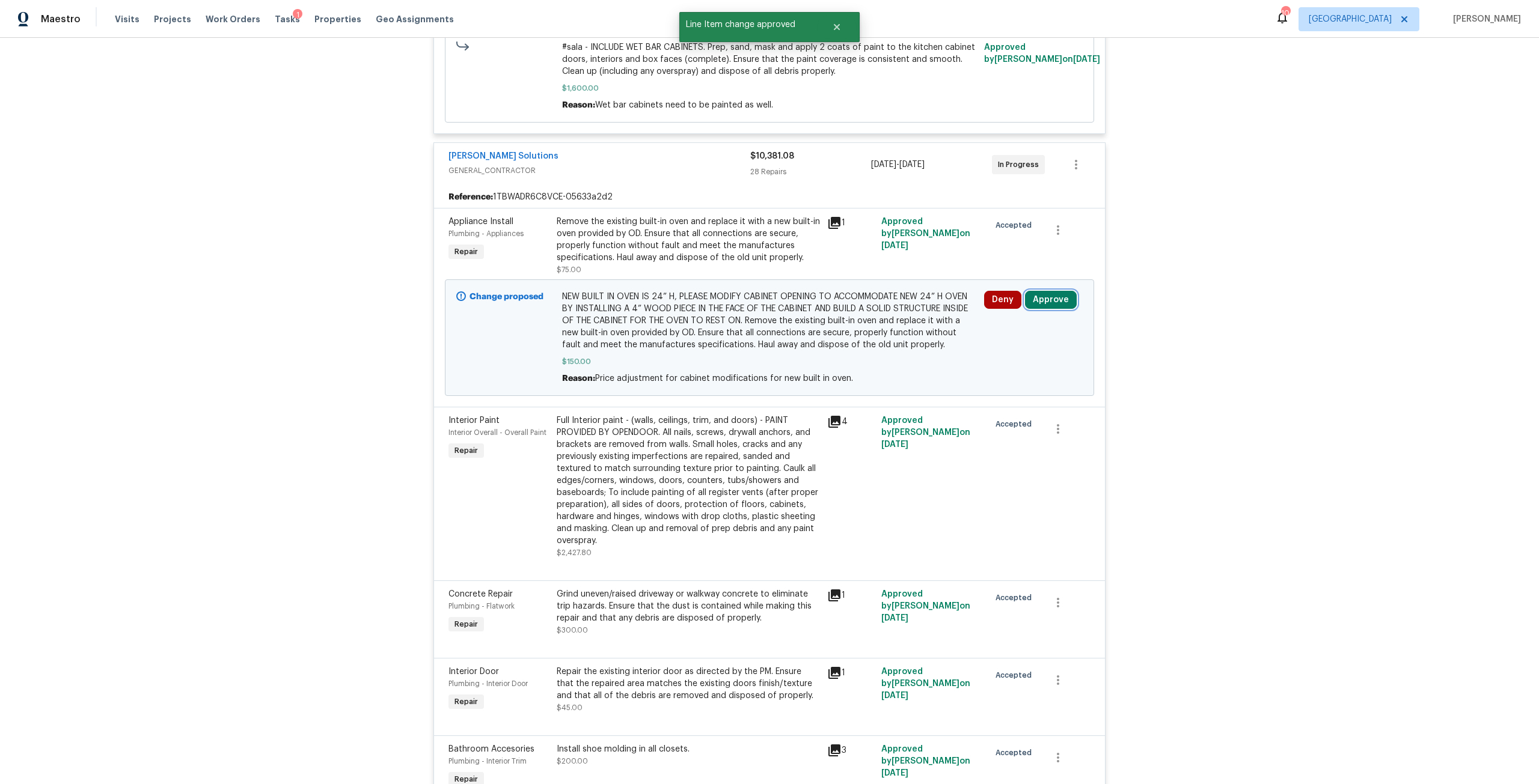
click at [1042, 292] on button "Approve" at bounding box center [1051, 300] width 52 height 18
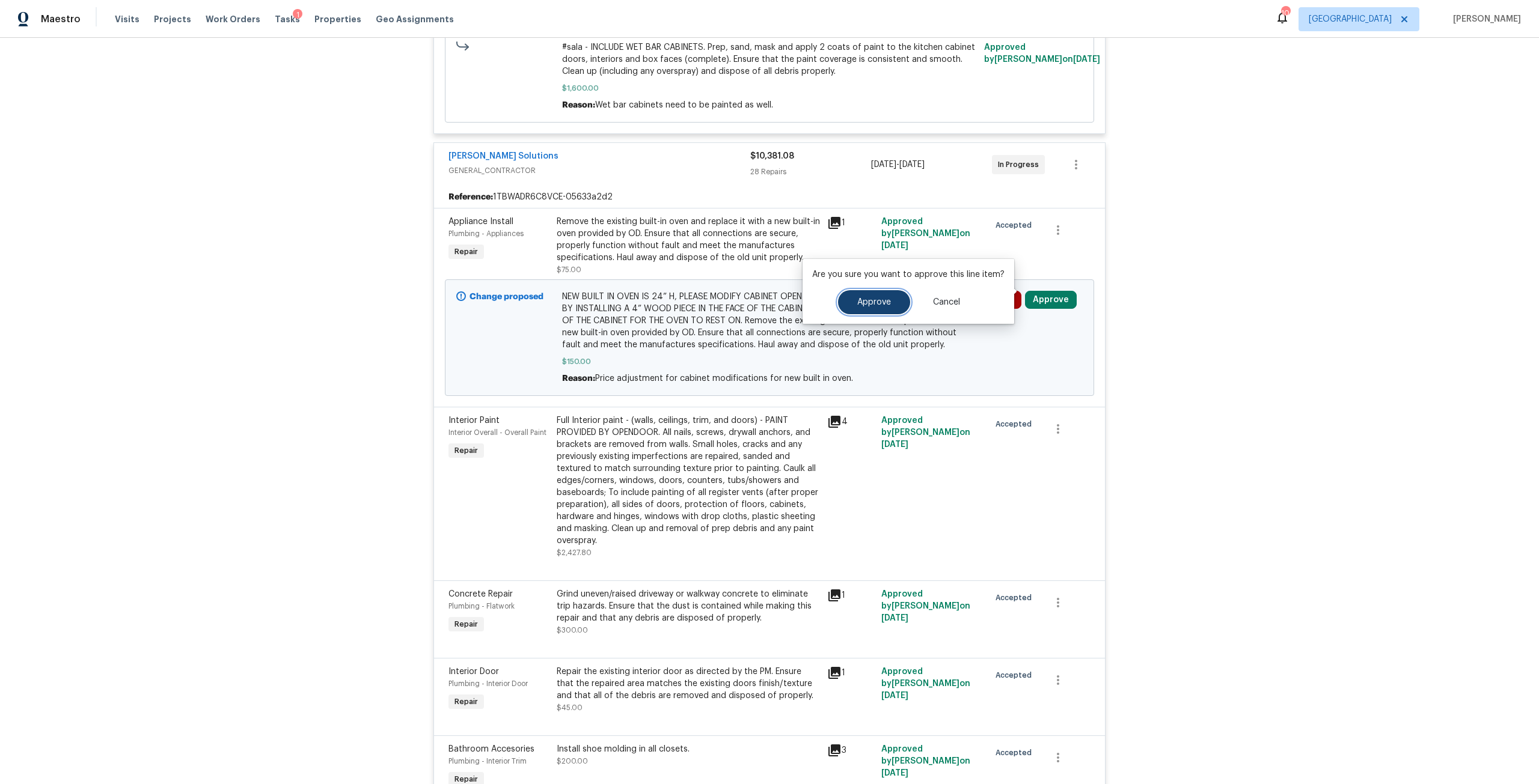
click at [876, 299] on span "Approve" at bounding box center [874, 302] width 34 height 9
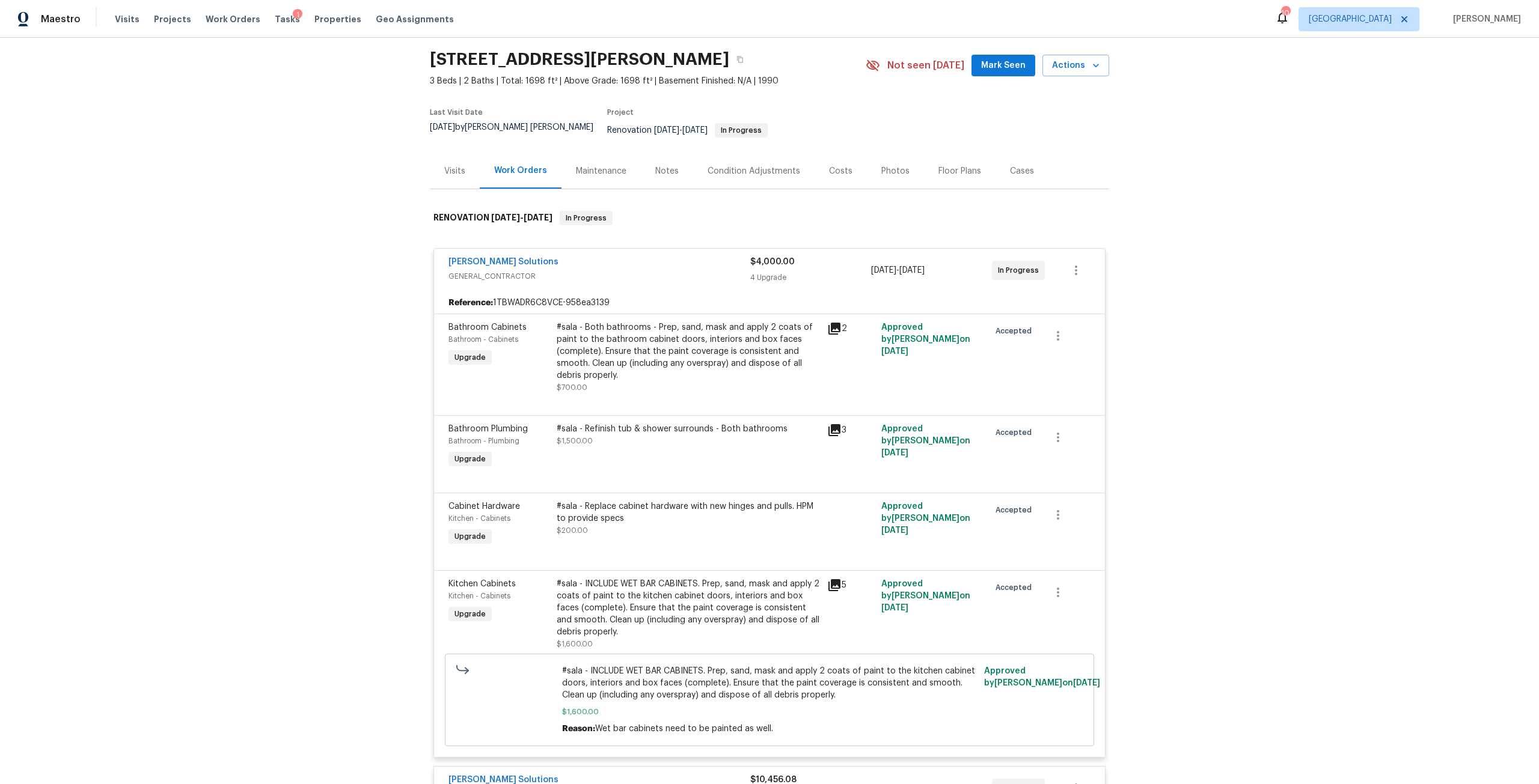
scroll to position [0, 0]
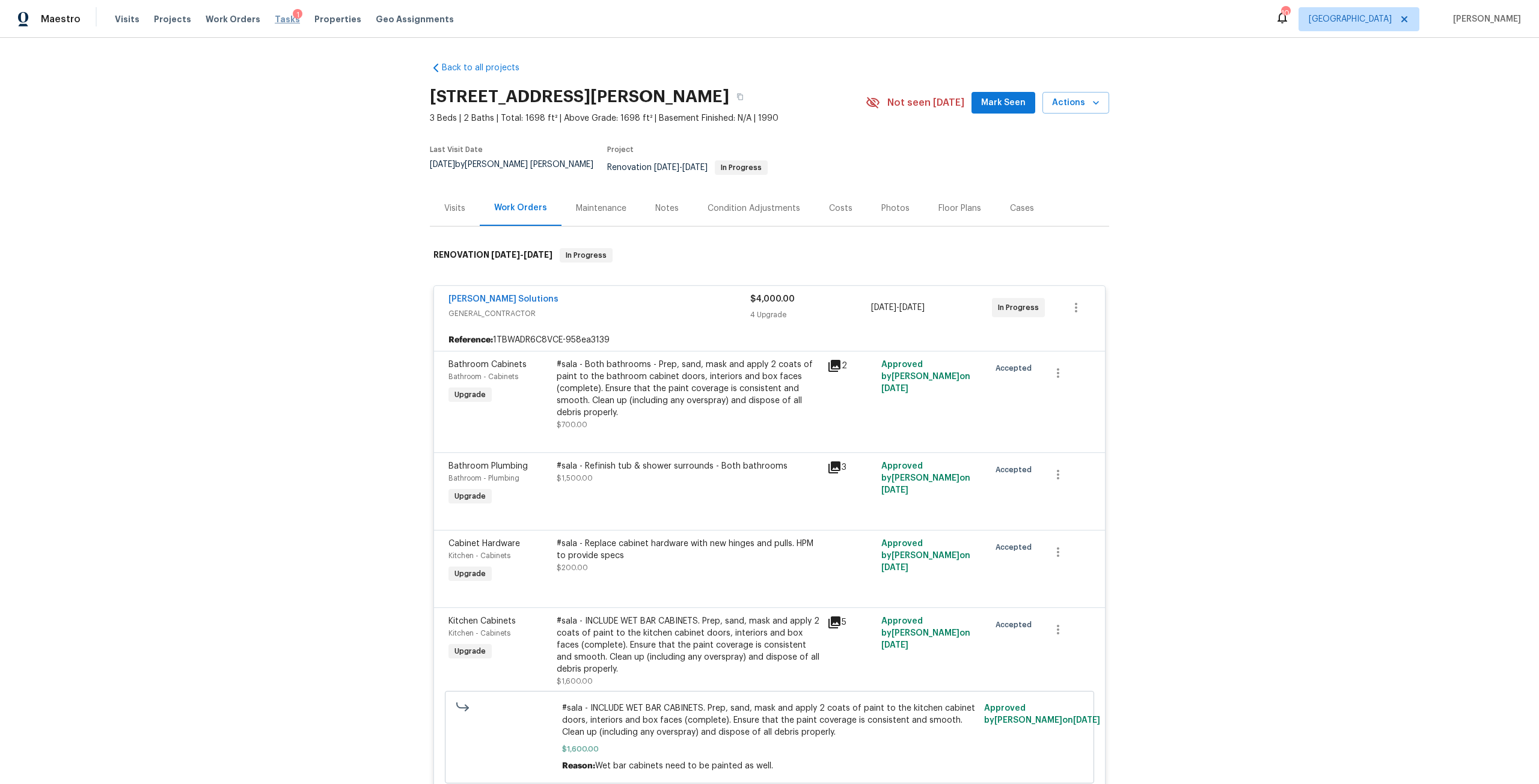
click at [279, 18] on span "Tasks" at bounding box center [287, 19] width 25 height 8
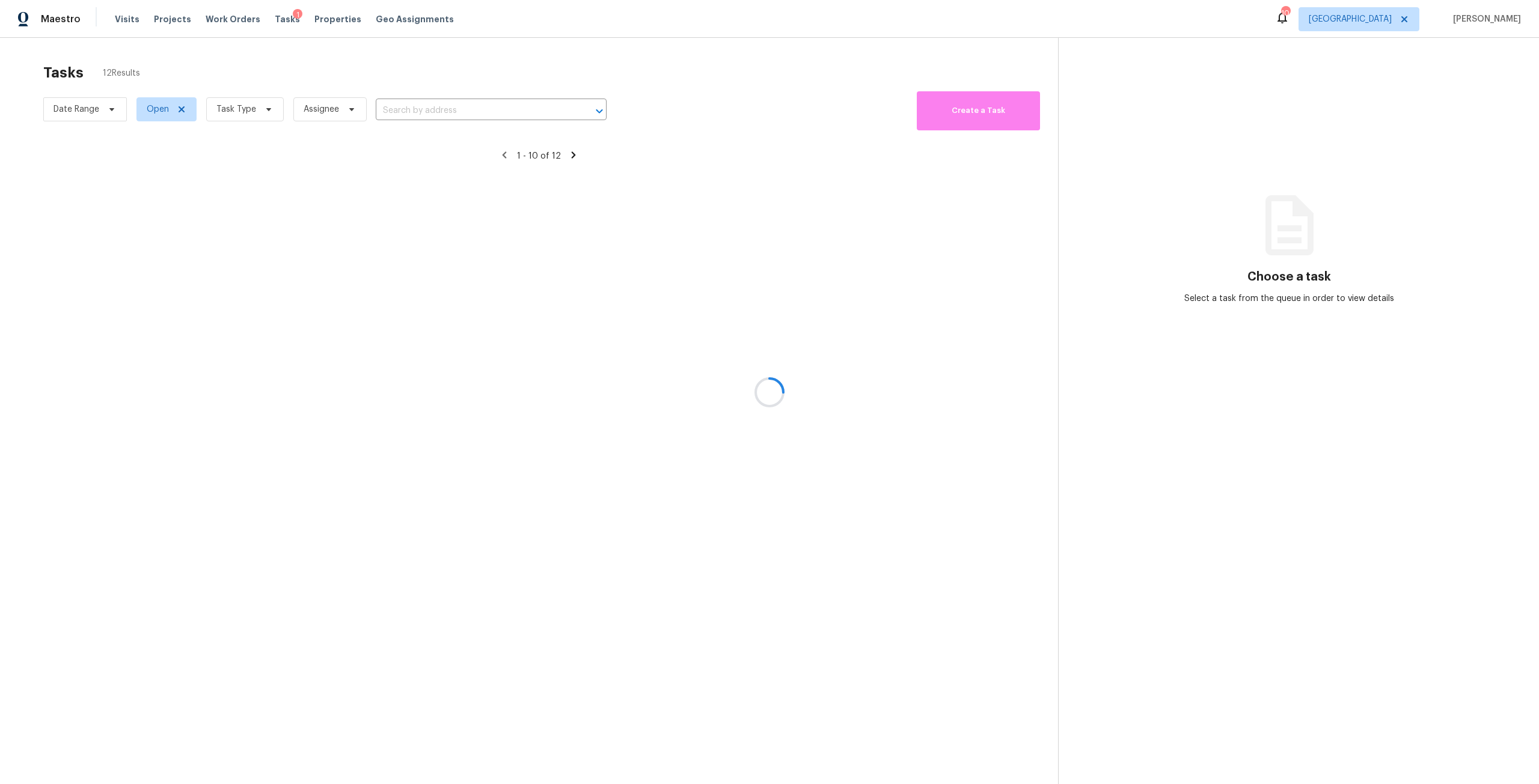
click at [240, 117] on div at bounding box center [769, 392] width 1539 height 784
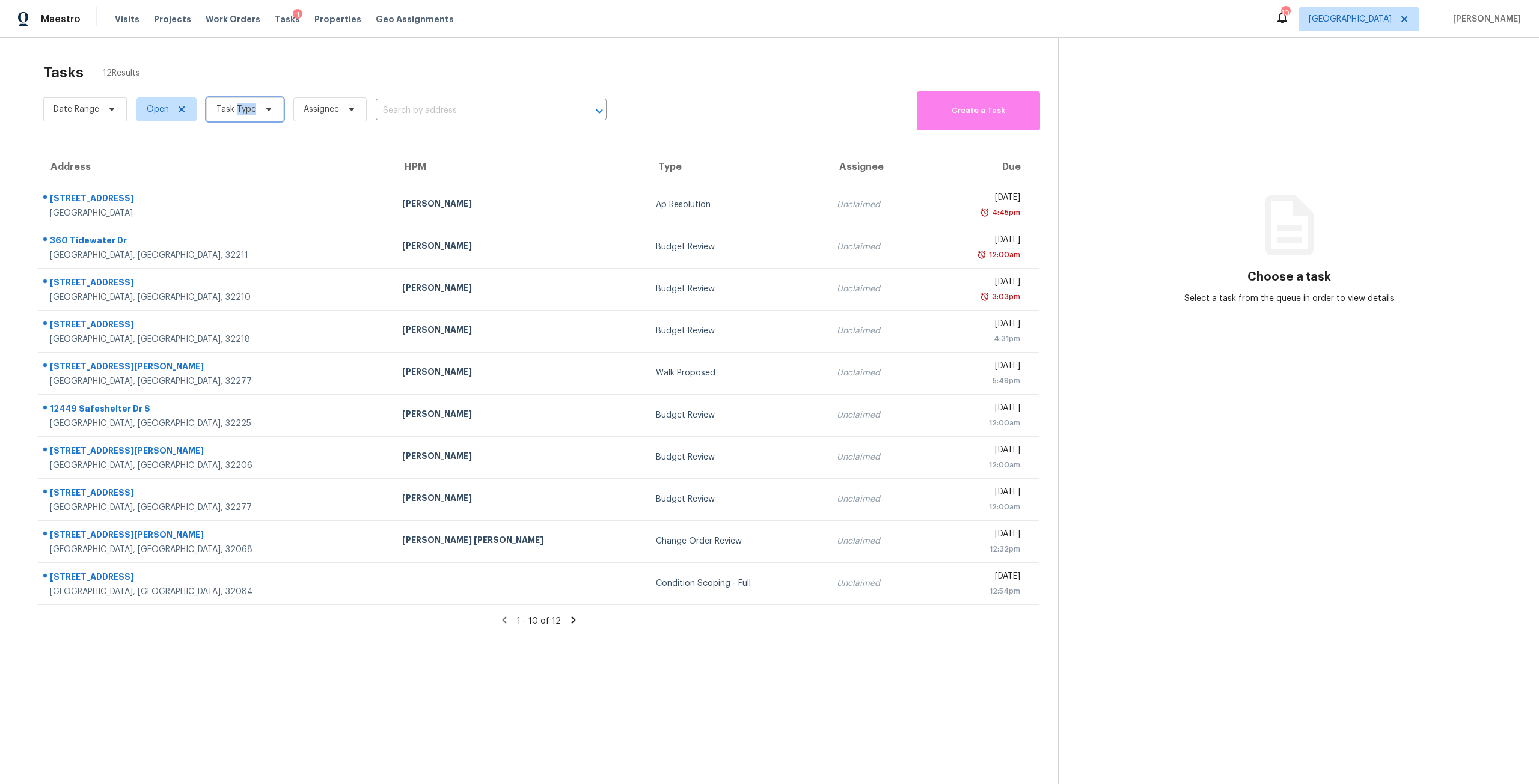
click at [240, 117] on span "Task Type" at bounding box center [245, 110] width 78 height 24
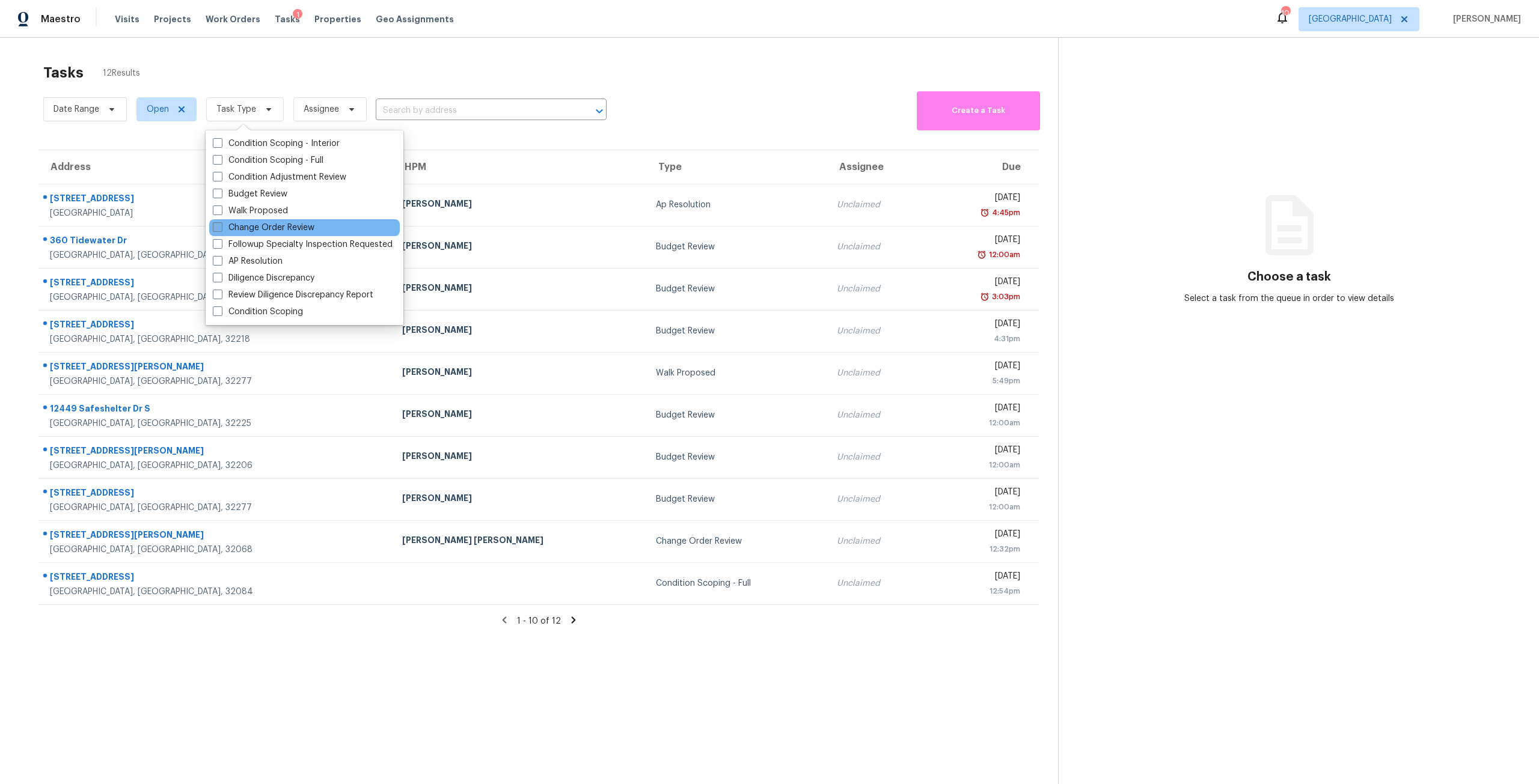
click at [273, 223] on label "Change Order Review" at bounding box center [264, 228] width 102 height 12
click at [221, 223] on input "Change Order Review" at bounding box center [217, 226] width 8 height 8
checkbox input "true"
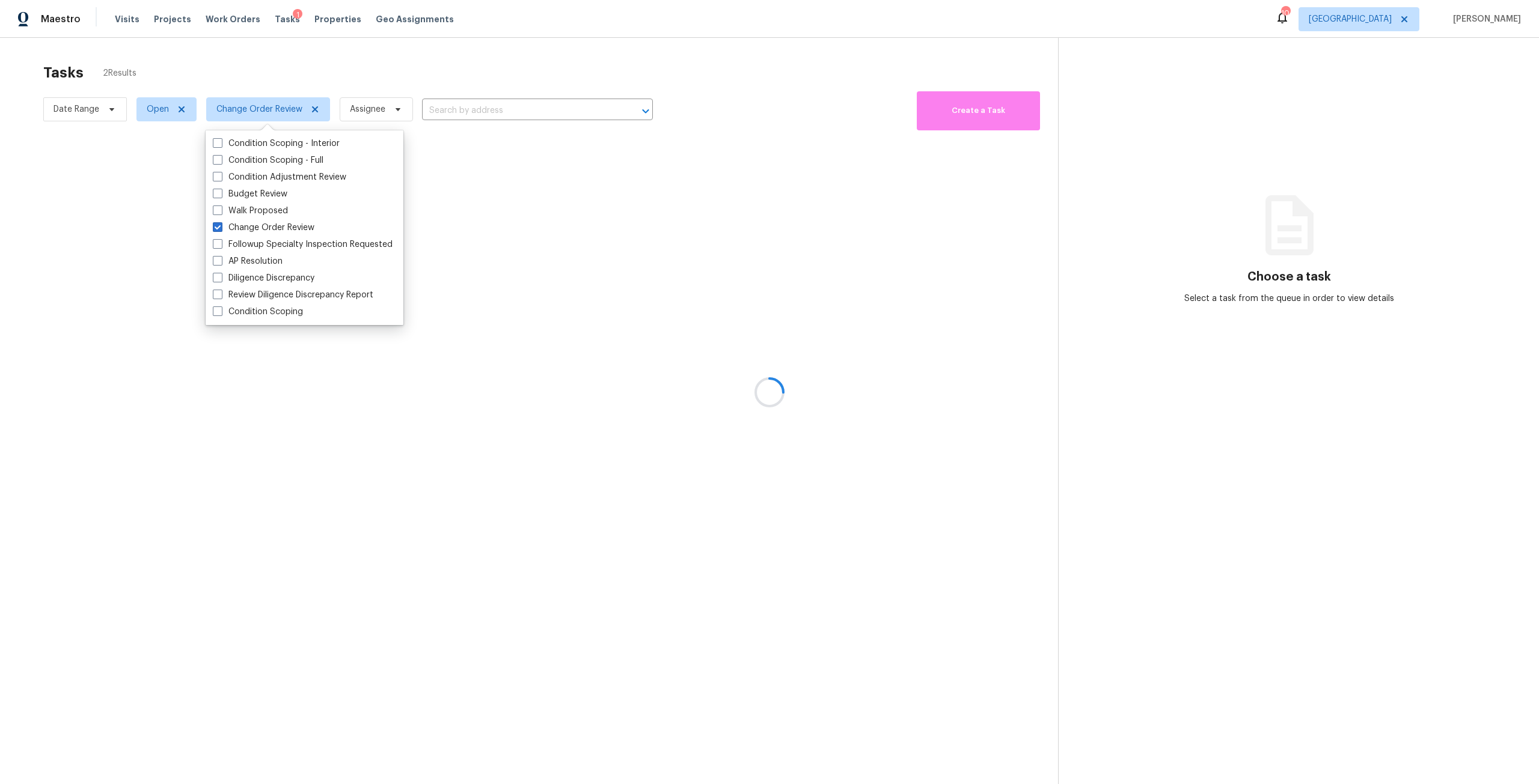
click at [429, 66] on div "Tasks 2 Results" at bounding box center [551, 73] width 1015 height 31
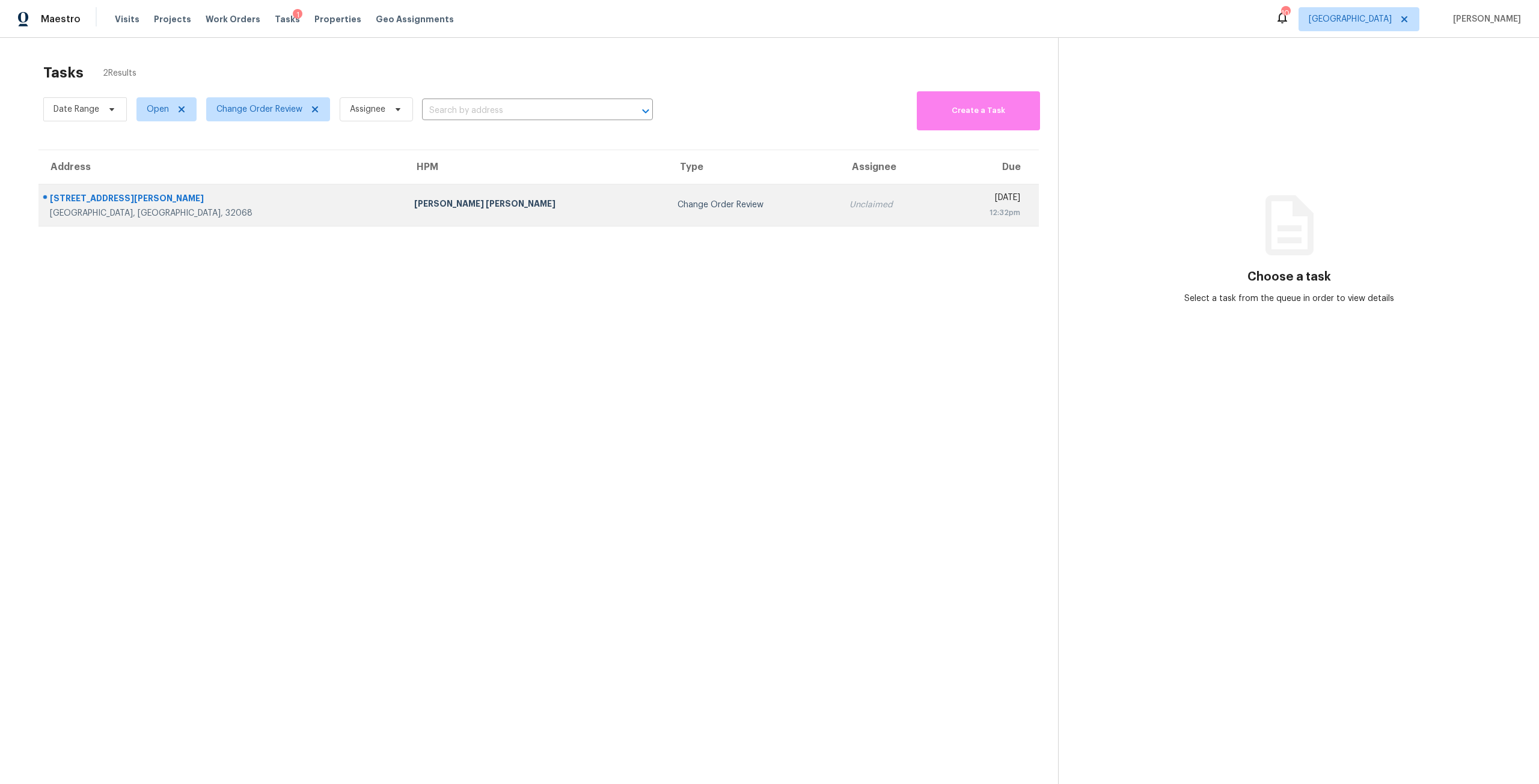
click at [678, 203] on div "Change Order Review" at bounding box center [754, 205] width 153 height 12
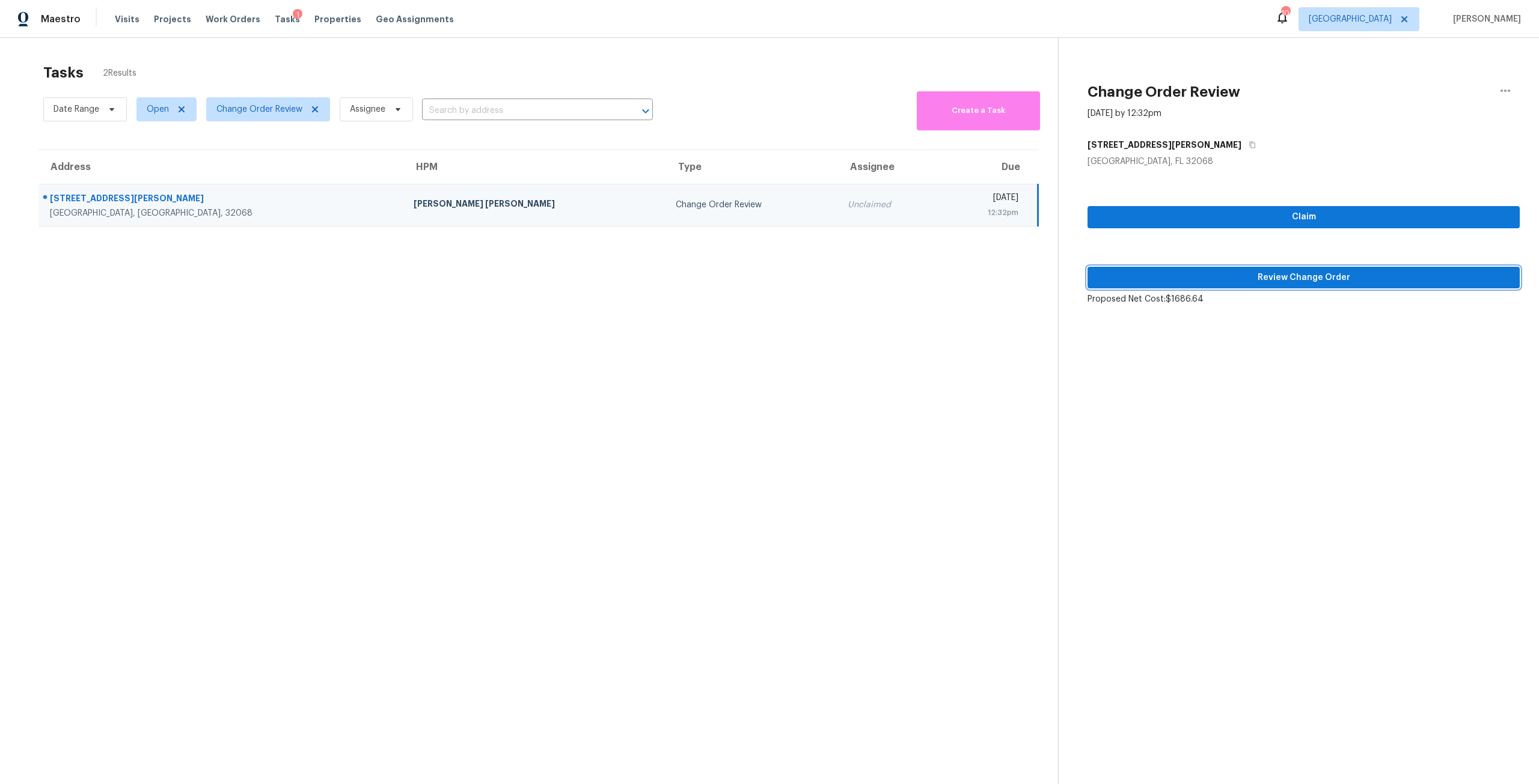
click at [1274, 277] on span "Review Change Order" at bounding box center [1304, 277] width 413 height 15
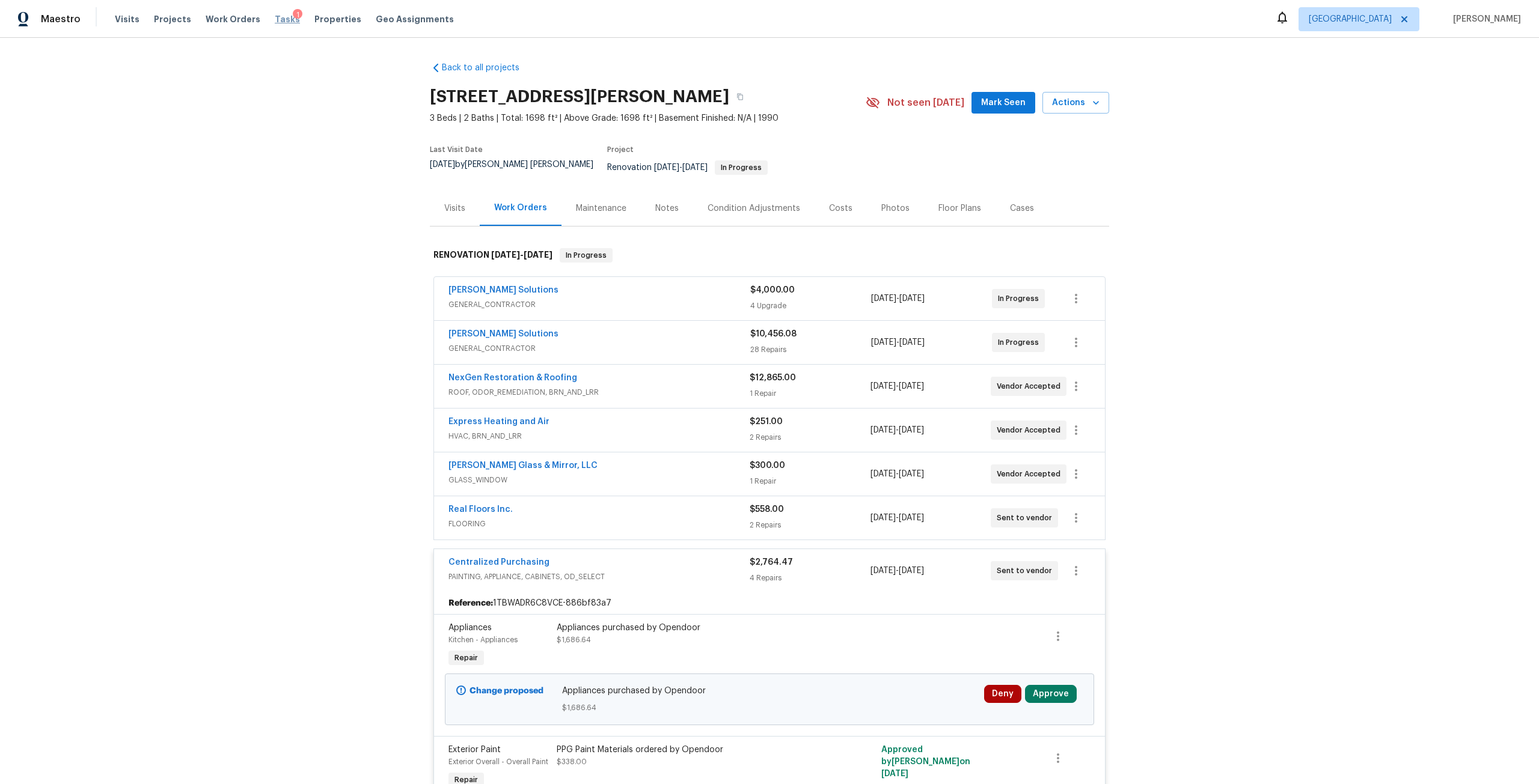
click at [274, 20] on span "Tasks" at bounding box center [287, 19] width 25 height 8
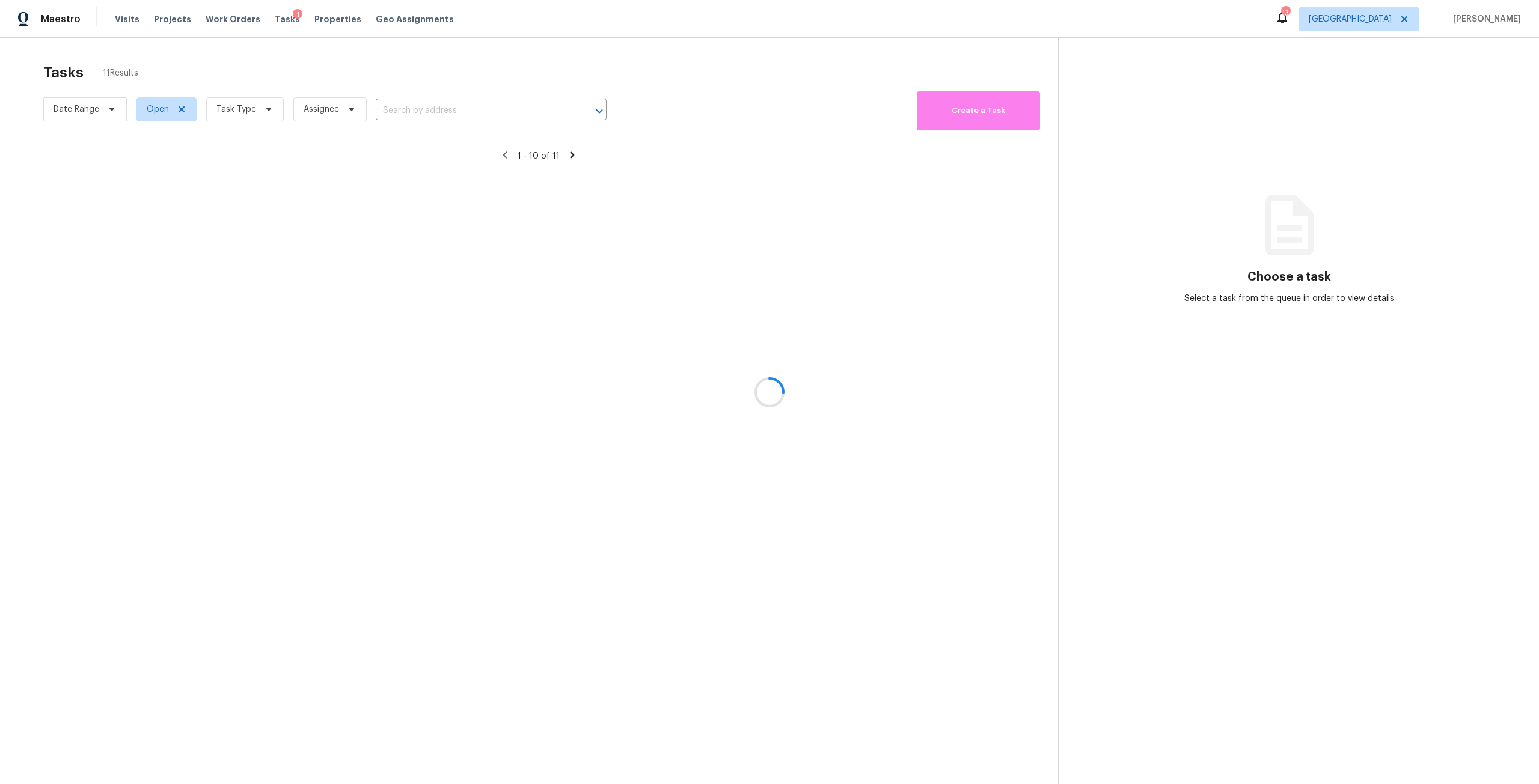
click at [269, 115] on div at bounding box center [769, 392] width 1539 height 784
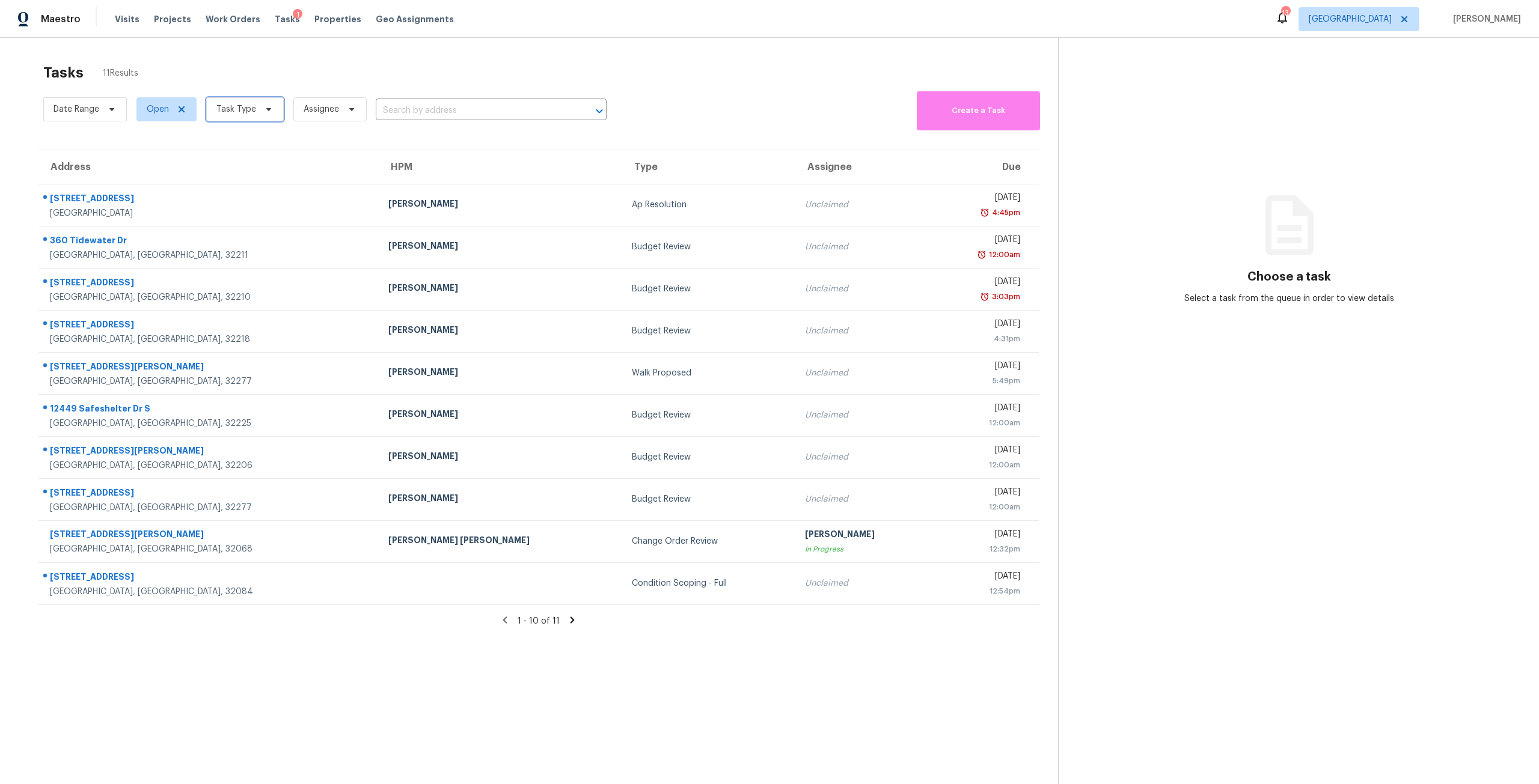
click at [261, 104] on span "Task Type" at bounding box center [245, 110] width 78 height 24
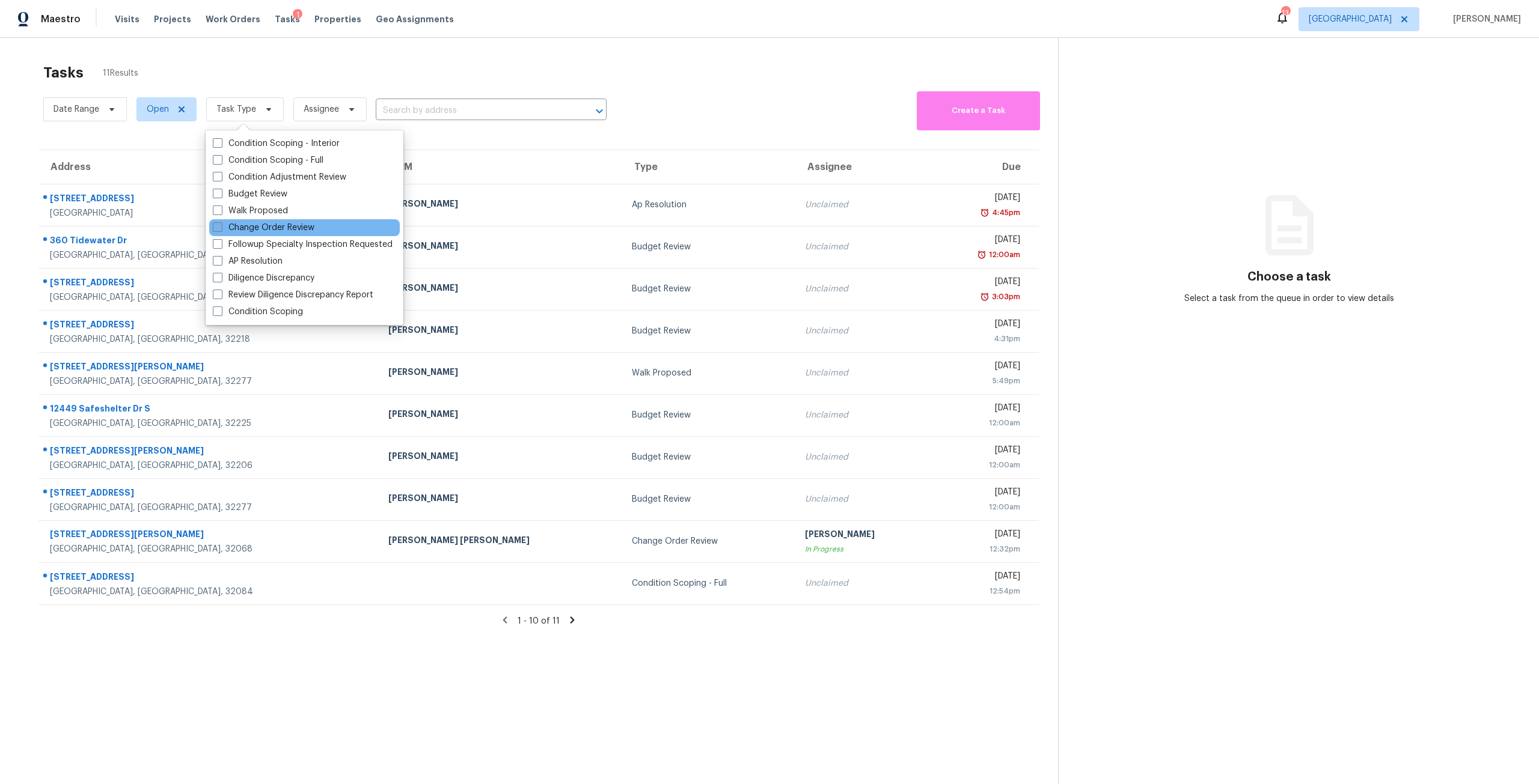
click at [280, 229] on label "Change Order Review" at bounding box center [264, 228] width 102 height 12
click at [221, 229] on input "Change Order Review" at bounding box center [217, 226] width 8 height 8
checkbox input "true"
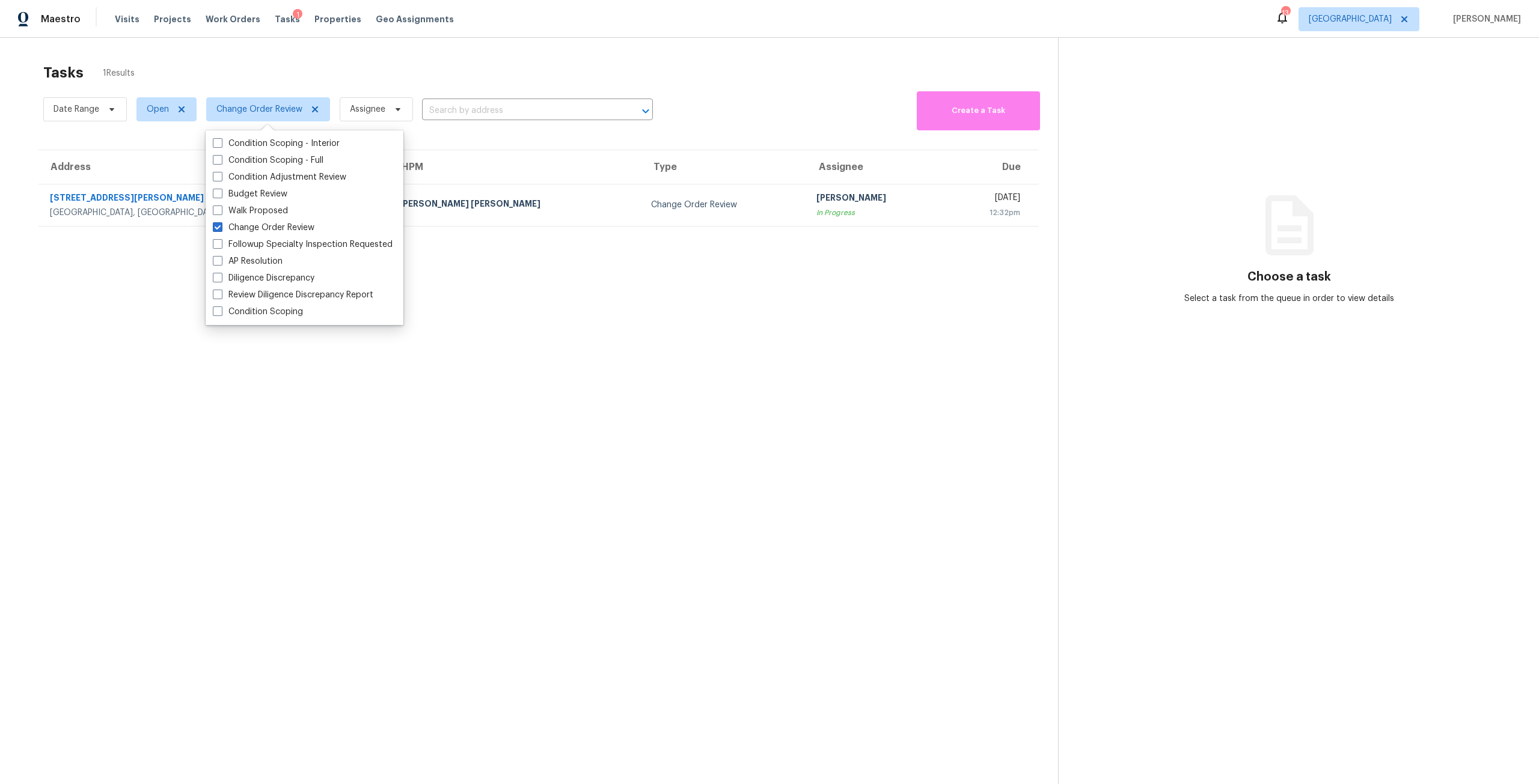
click at [816, 205] on div "[PERSON_NAME]" at bounding box center [876, 199] width 120 height 15
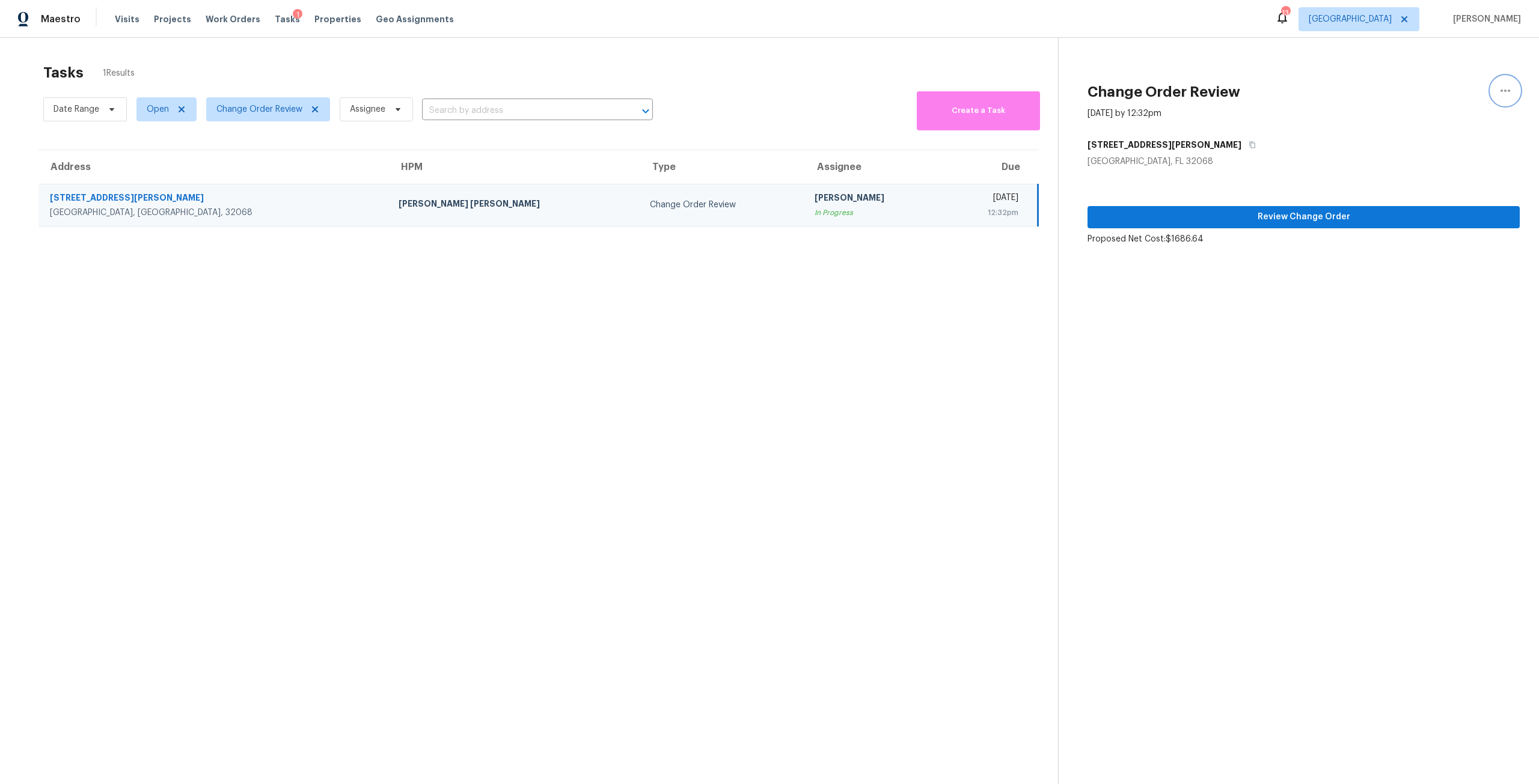
click at [1491, 97] on button "button" at bounding box center [1505, 91] width 29 height 29
click at [1436, 74] on div "Cancel this task" at bounding box center [1428, 75] width 94 height 12
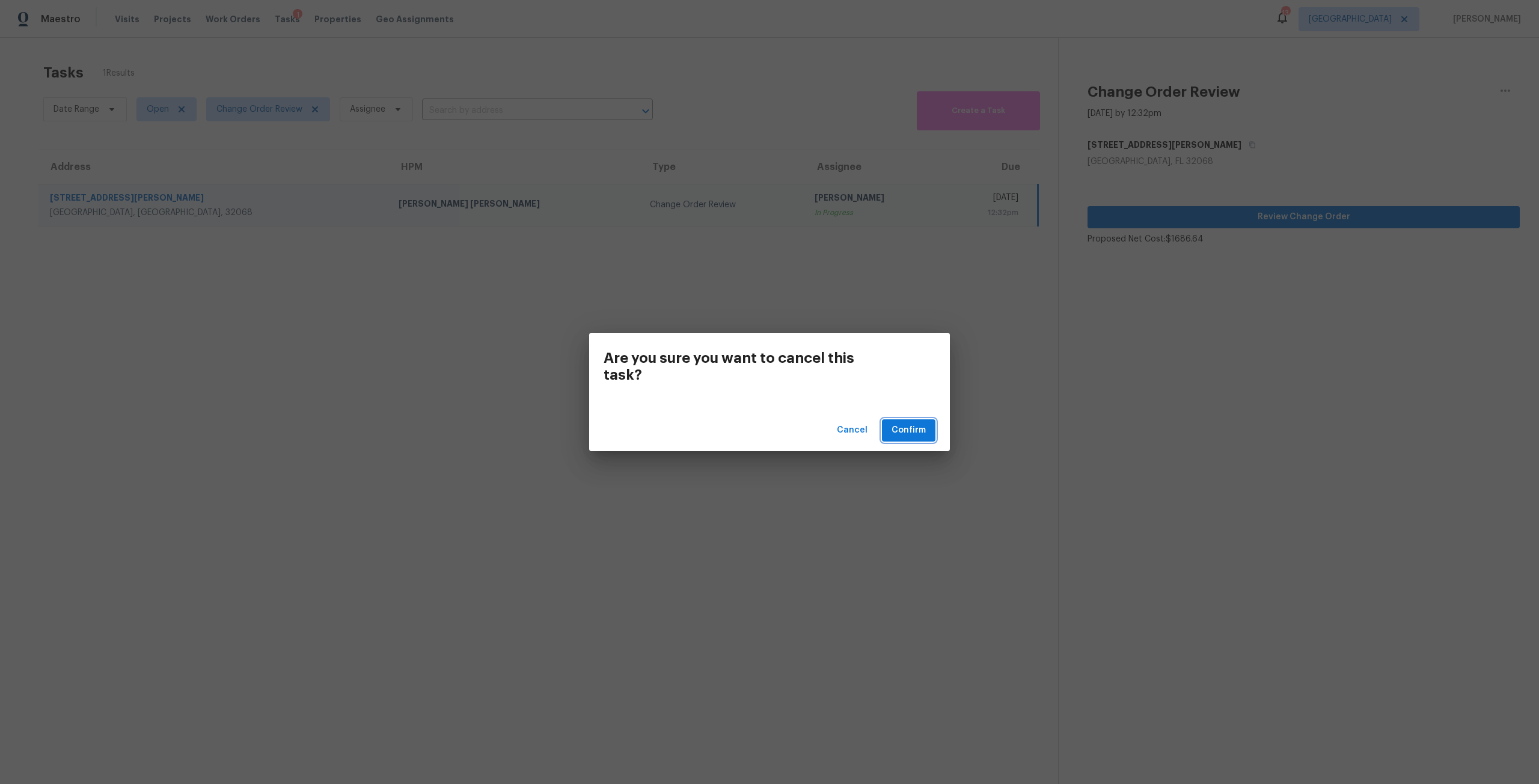
click at [900, 426] on span "Confirm" at bounding box center [908, 430] width 34 height 15
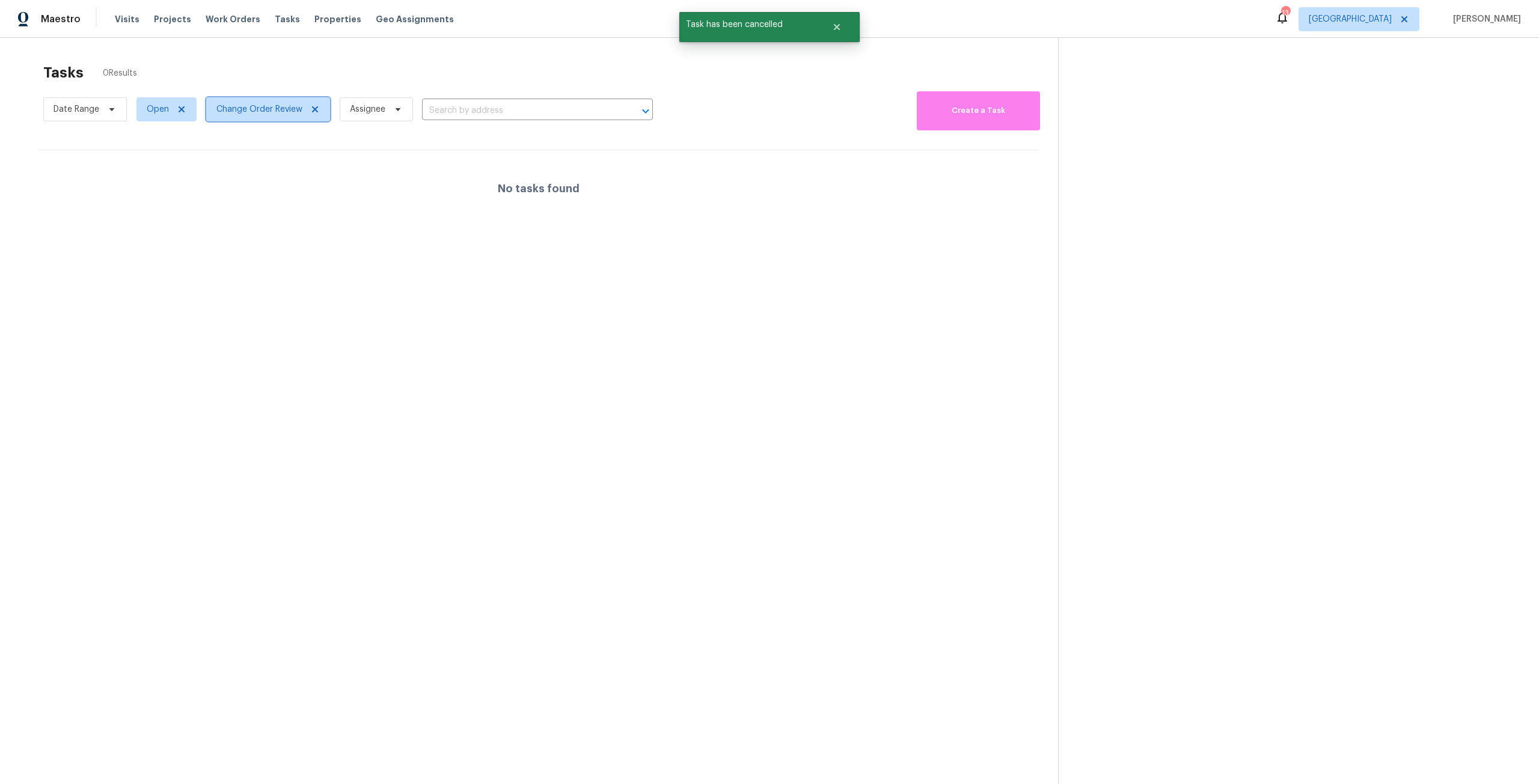
click at [302, 111] on span "Change Order Review" at bounding box center [268, 110] width 124 height 24
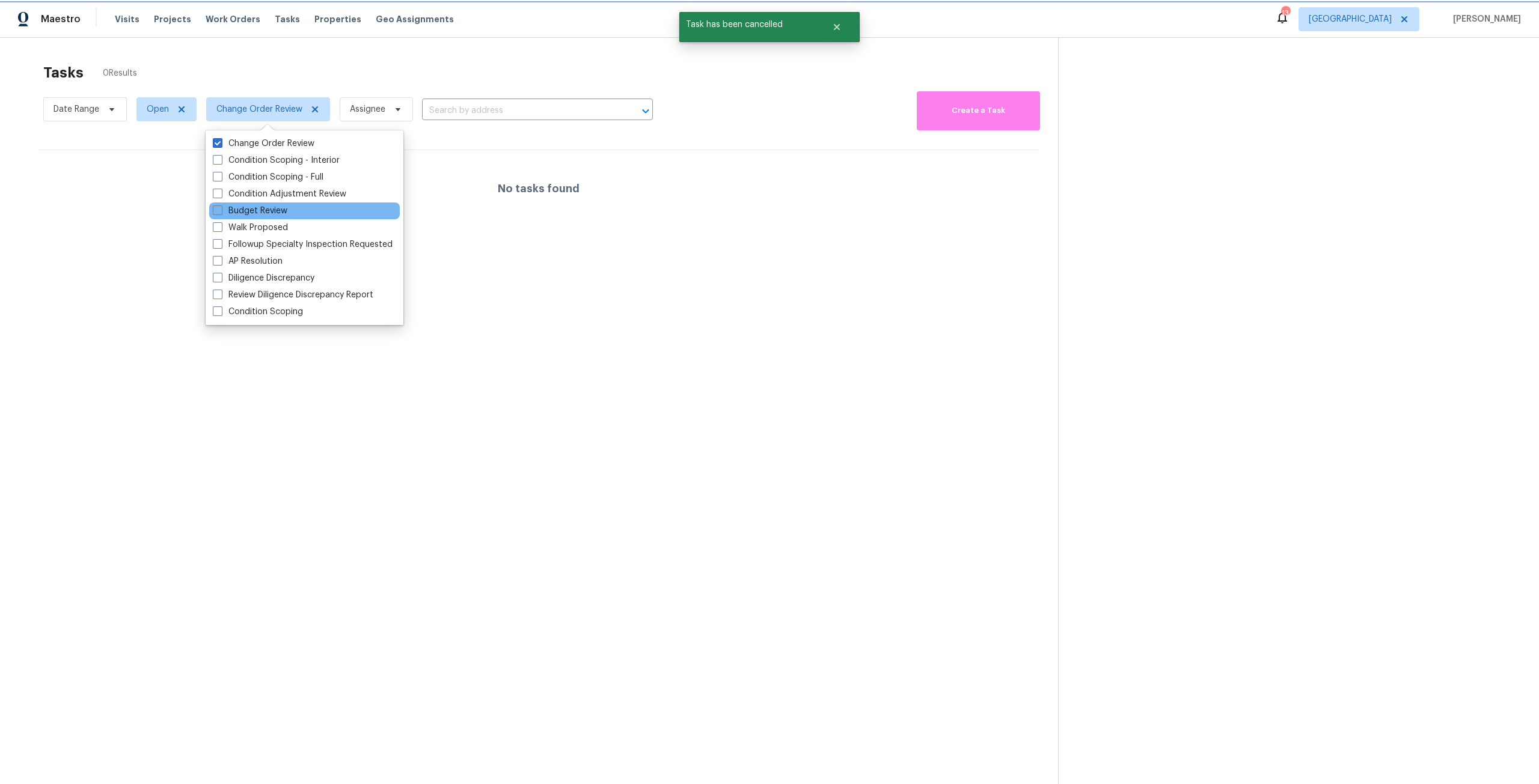
click at [271, 218] on div "Budget Review" at bounding box center [305, 211] width 191 height 17
click at [271, 207] on label "Budget Review" at bounding box center [250, 211] width 75 height 12
click at [221, 207] on input "Budget Review" at bounding box center [217, 209] width 8 height 8
checkbox input "true"
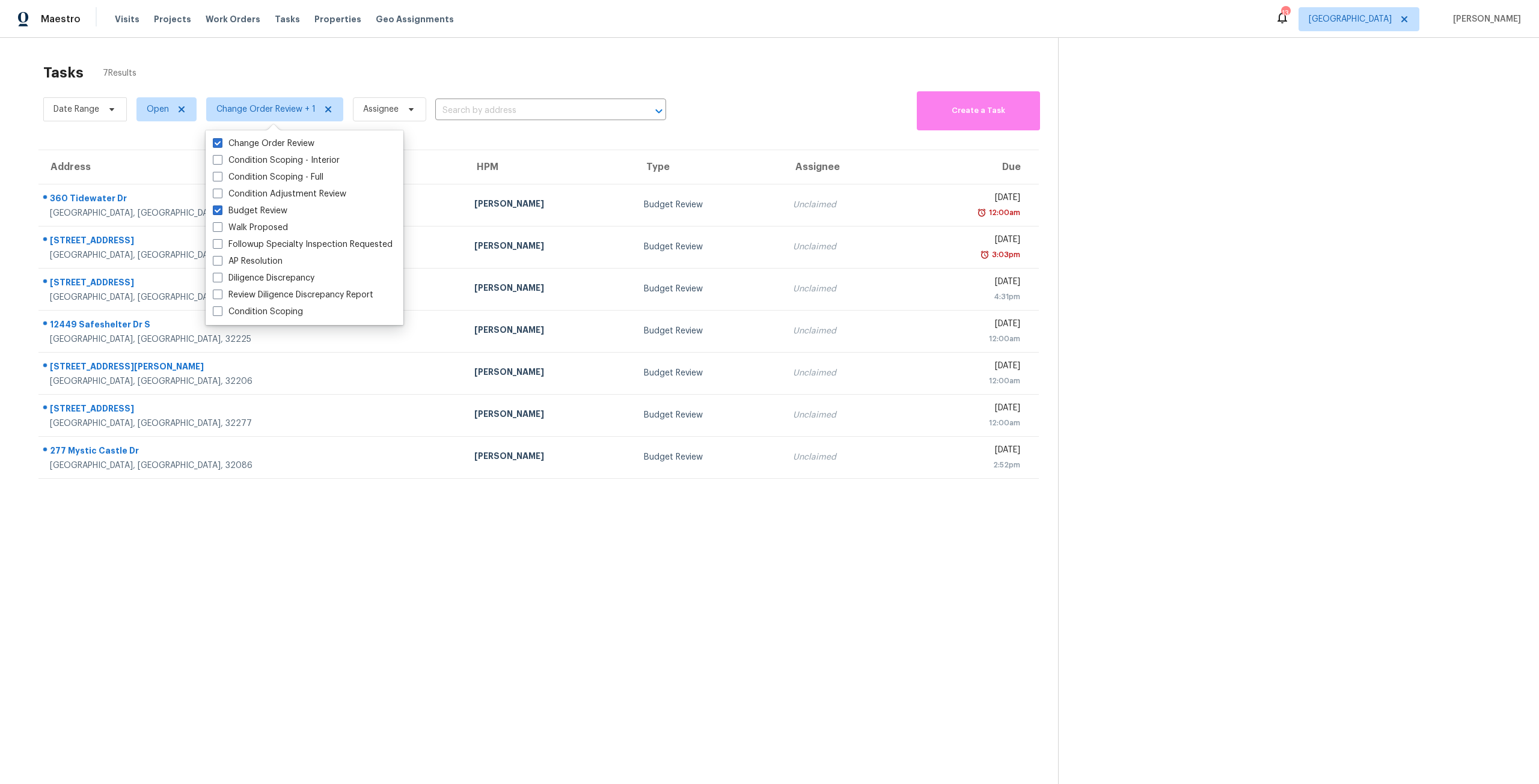
click at [374, 67] on div "Tasks 7 Results" at bounding box center [551, 73] width 1015 height 31
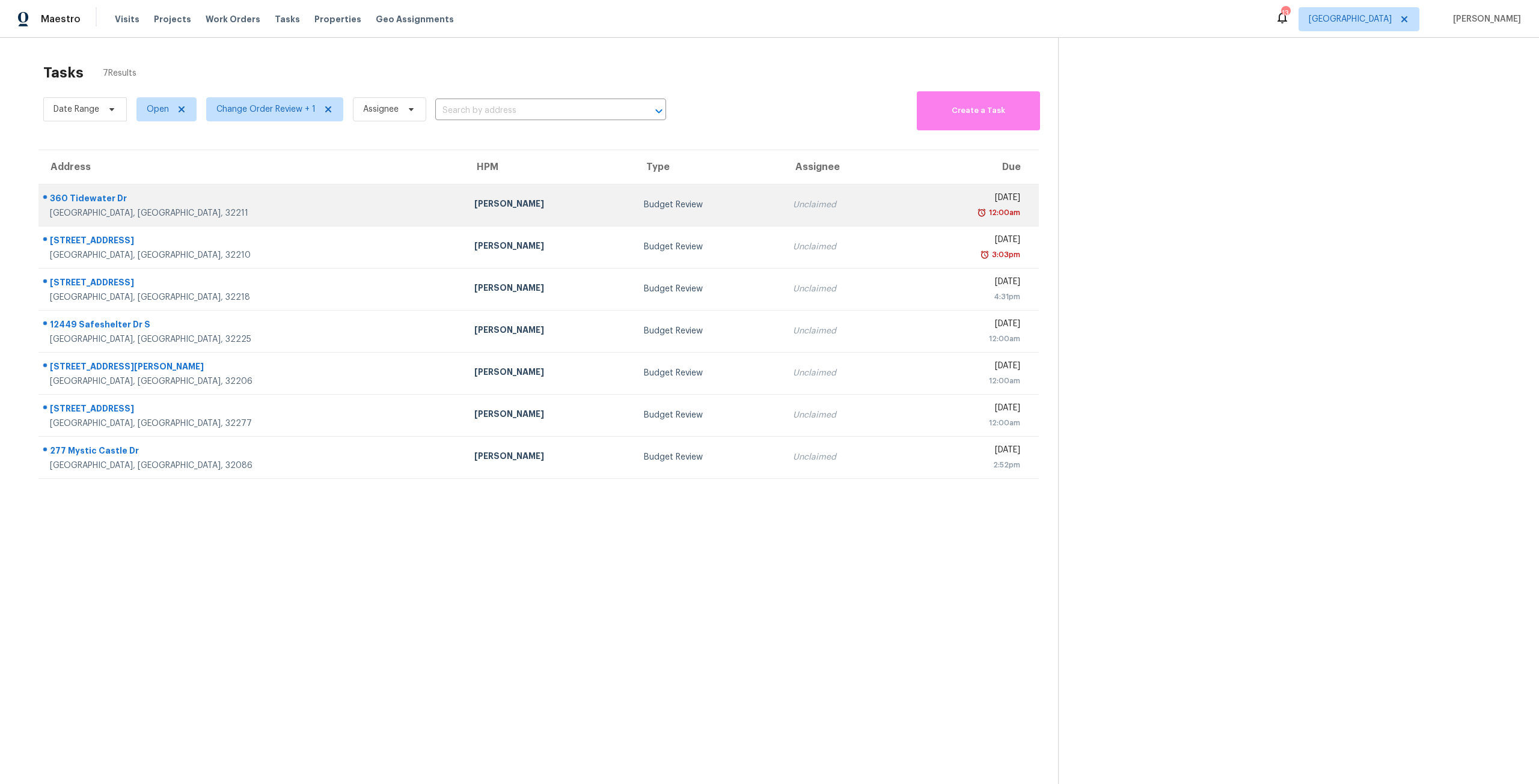
click at [912, 212] on div "12:00am" at bounding box center [966, 213] width 108 height 12
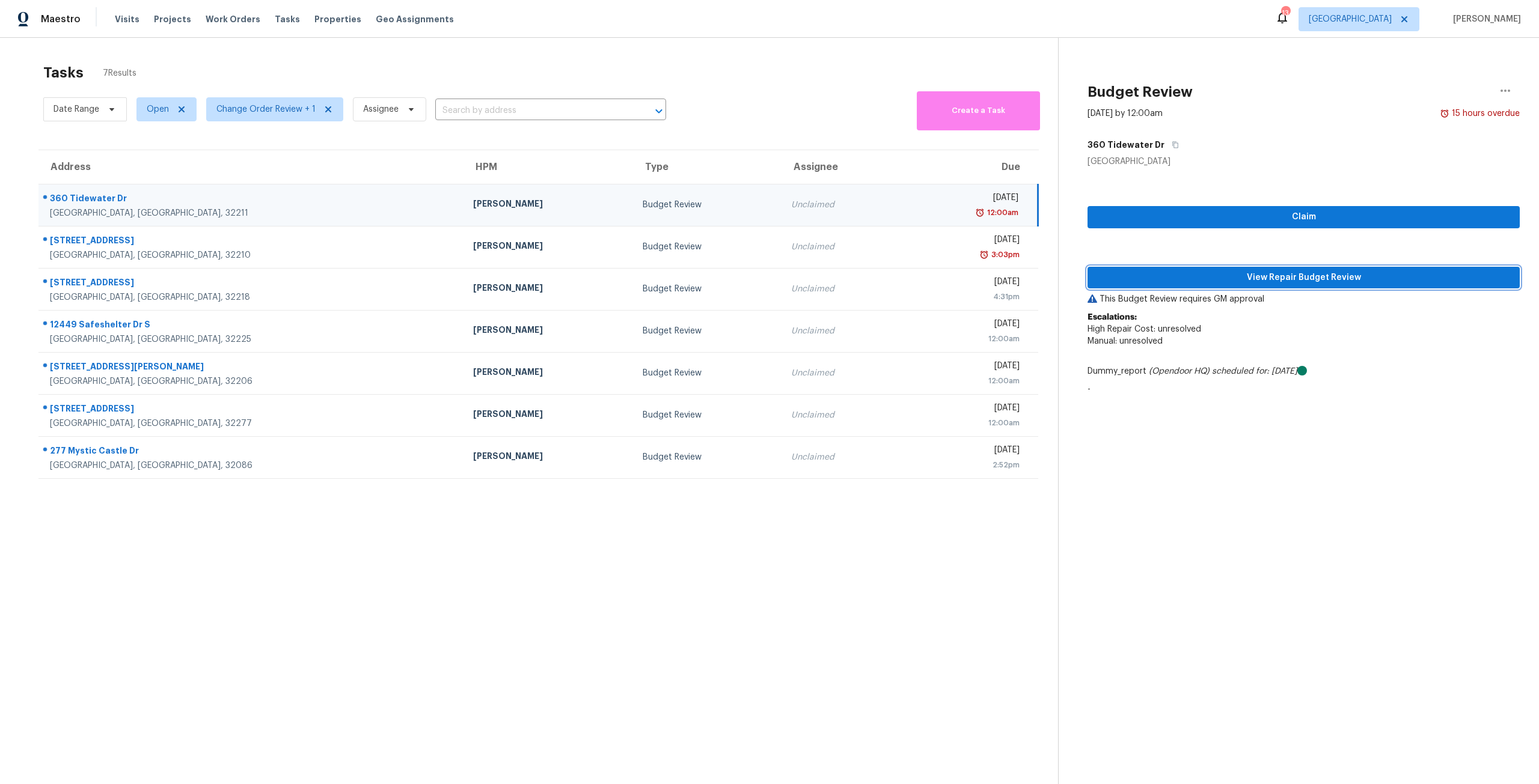
click at [1206, 286] on button "View Repair Budget Review" at bounding box center [1304, 277] width 432 height 22
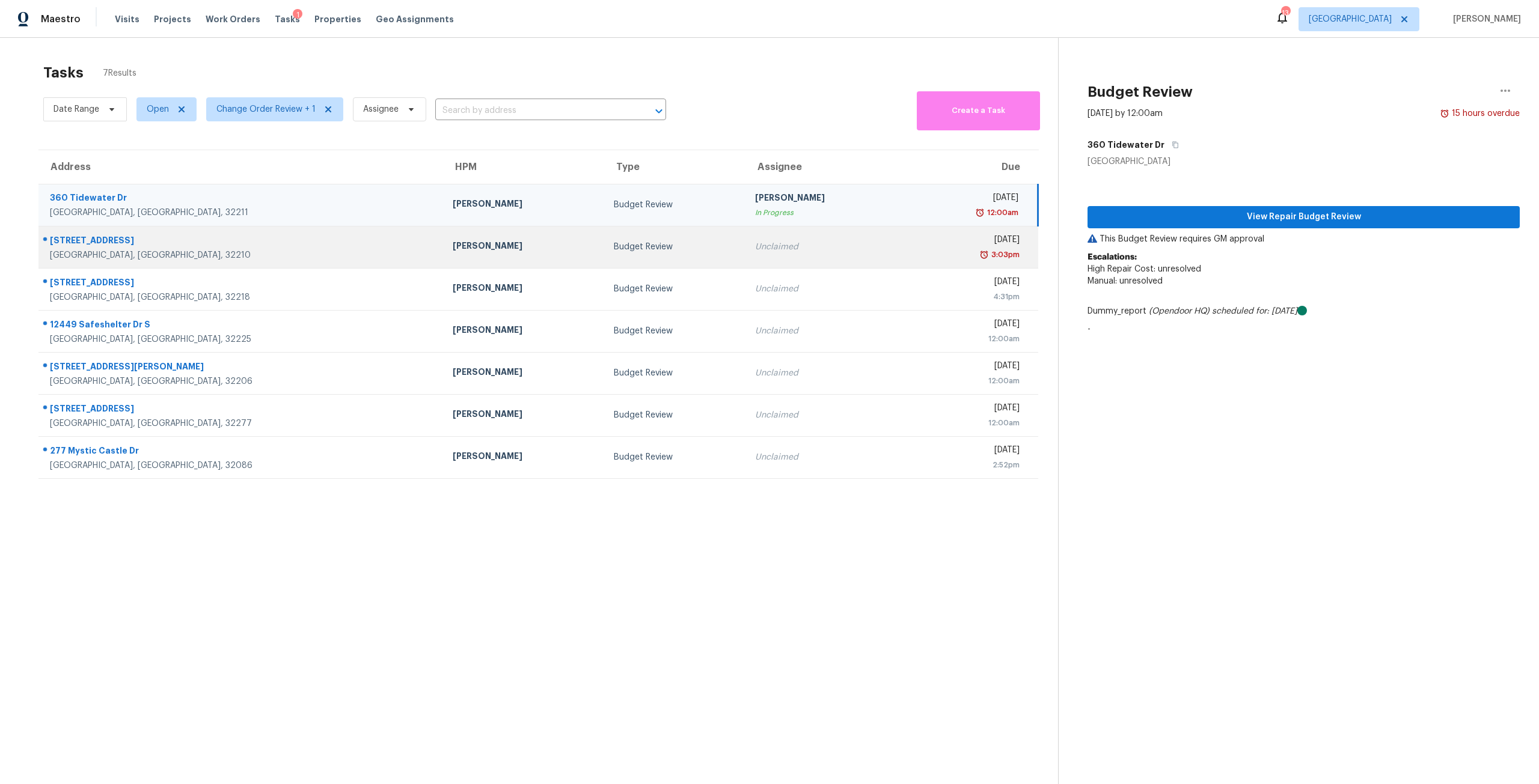
click at [805, 253] on div "Unclaimed" at bounding box center [826, 247] width 142 height 12
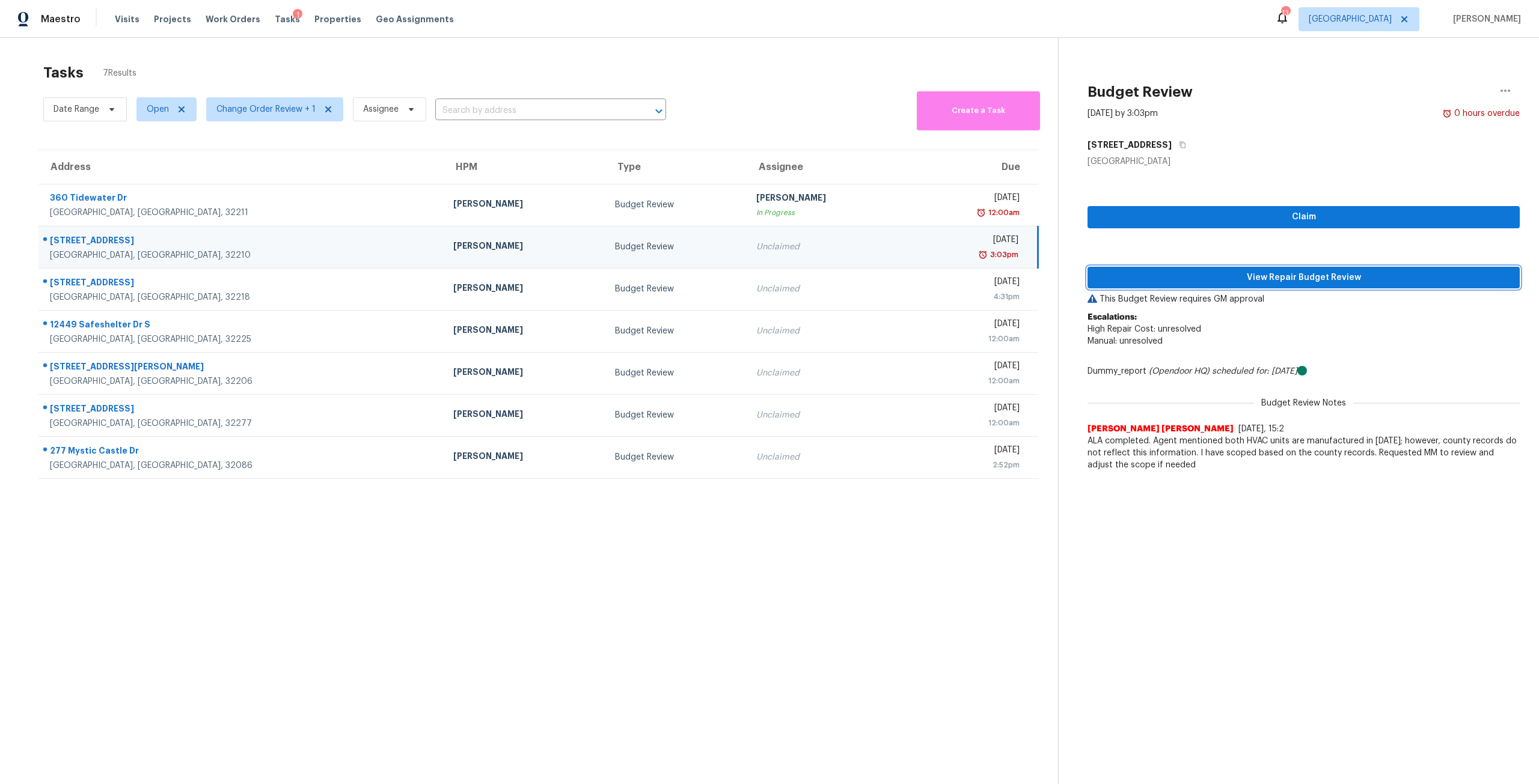
click at [1293, 277] on span "View Repair Budget Review" at bounding box center [1304, 277] width 413 height 15
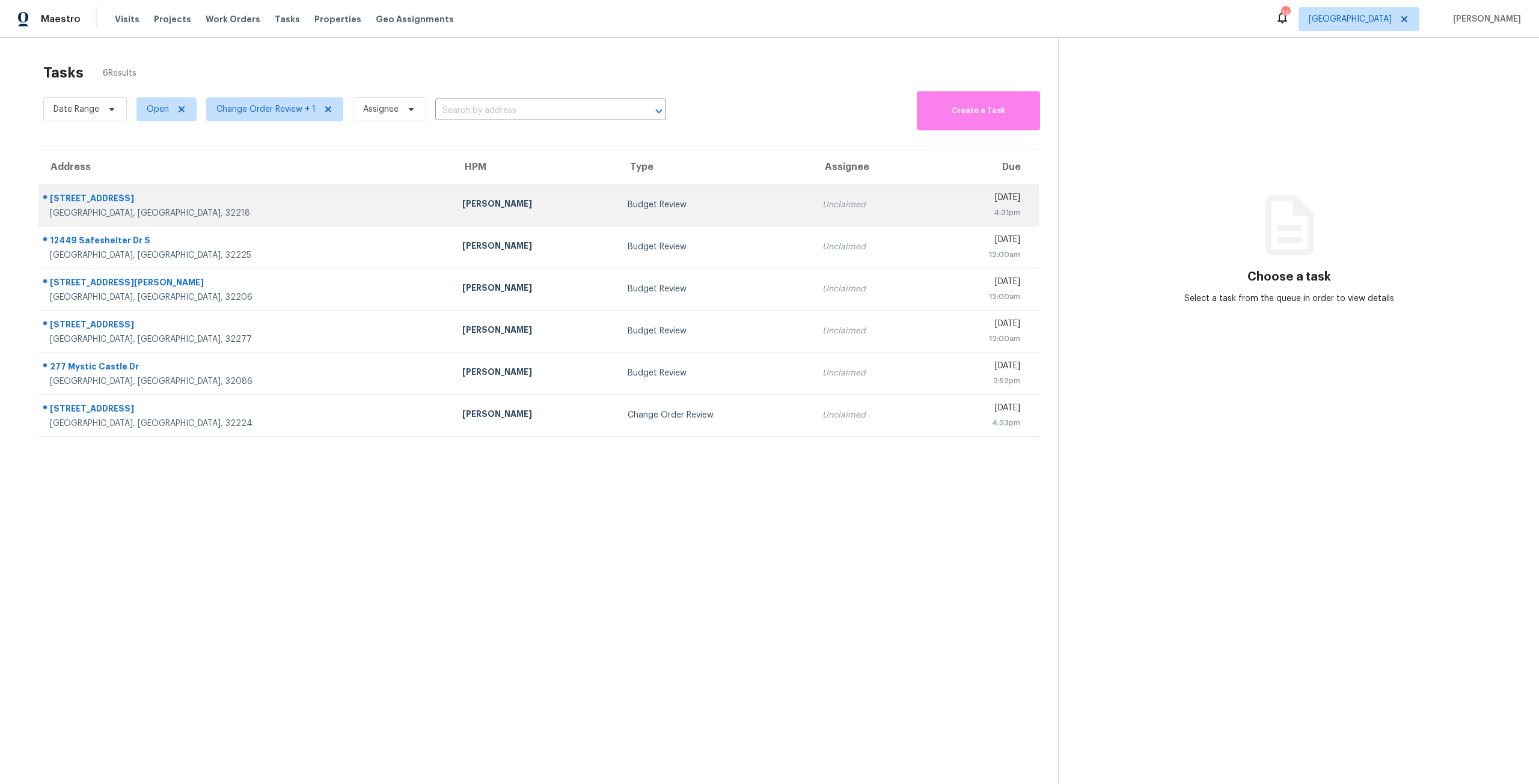
click at [929, 187] on td "Wed, Aug 20th 2025 4:31pm" at bounding box center [983, 205] width 110 height 42
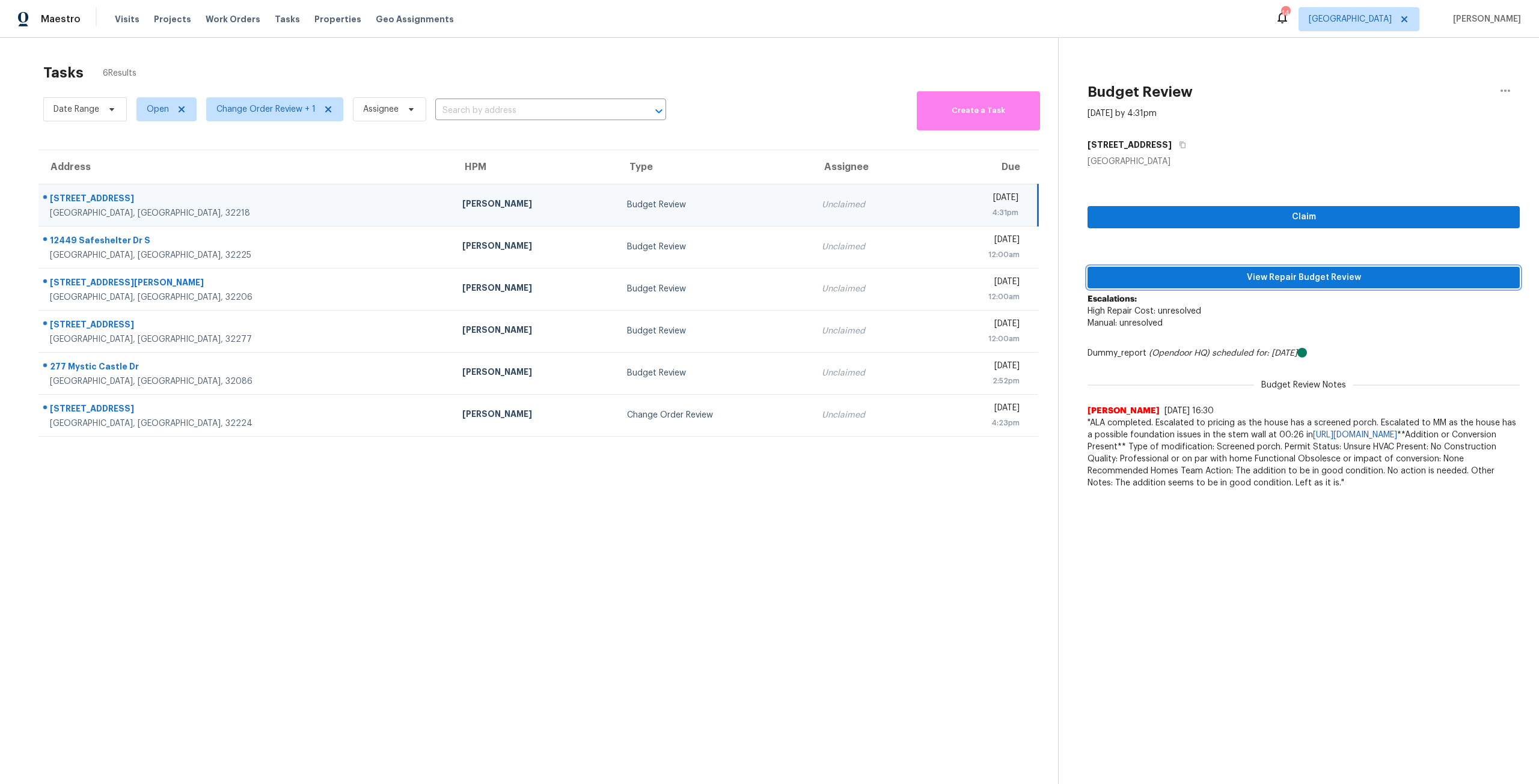
click at [1333, 267] on button "View Repair Budget Review" at bounding box center [1304, 277] width 432 height 22
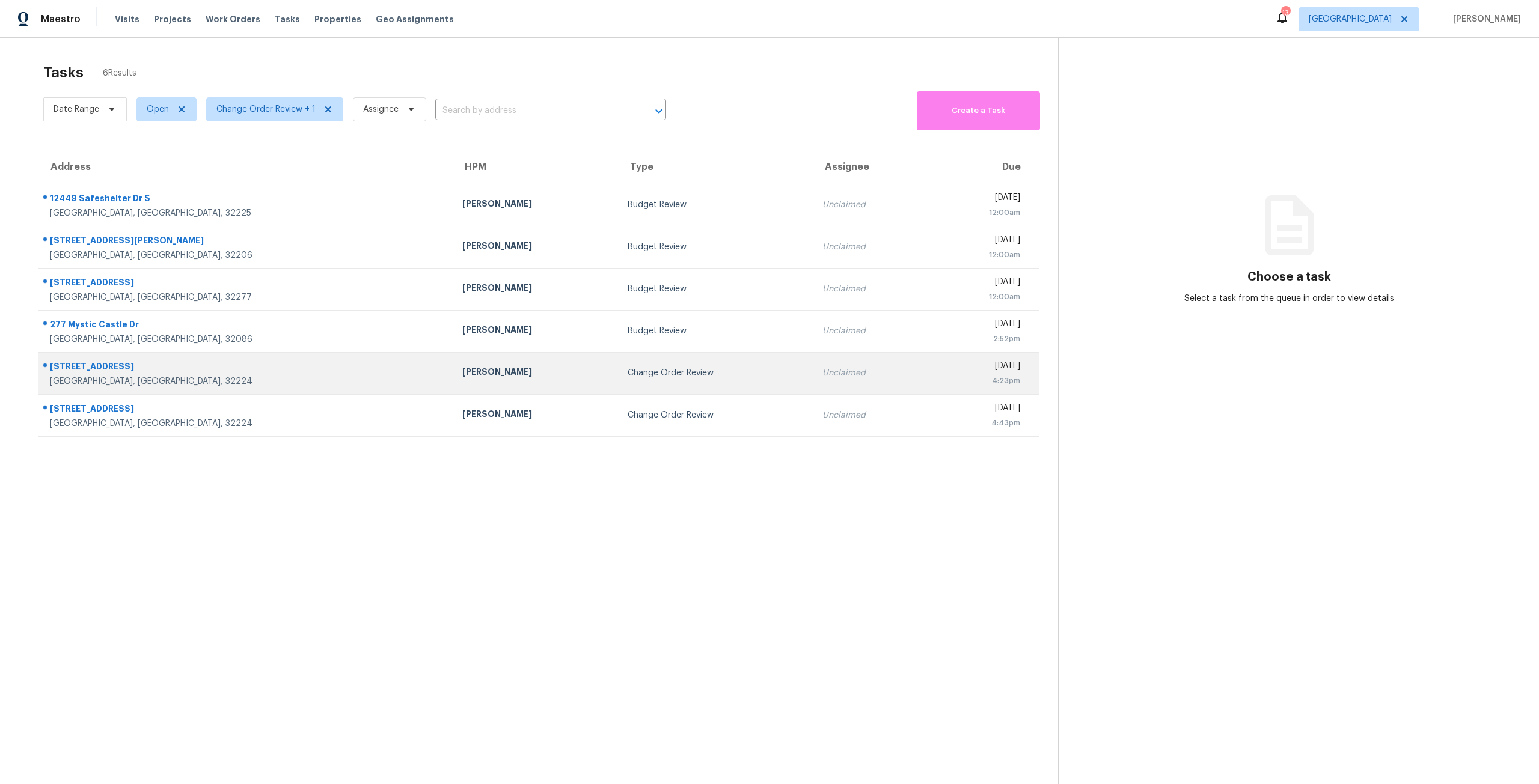
click at [628, 372] on div "Change Order Review" at bounding box center [716, 373] width 176 height 12
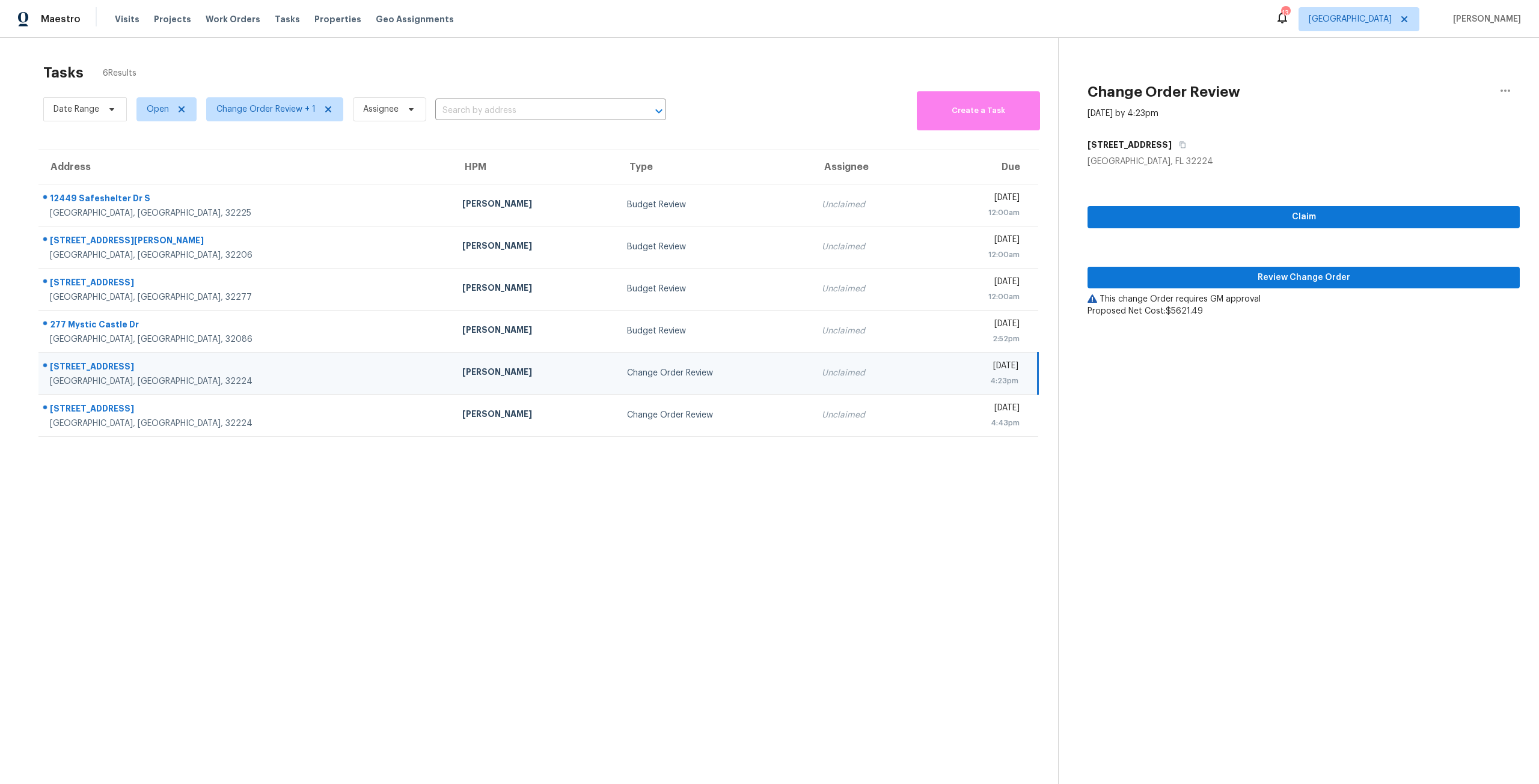
click at [1147, 293] on div "This change Order requires GM approval" at bounding box center [1304, 299] width 432 height 12
click at [1160, 276] on span "Review Change Order" at bounding box center [1304, 277] width 413 height 15
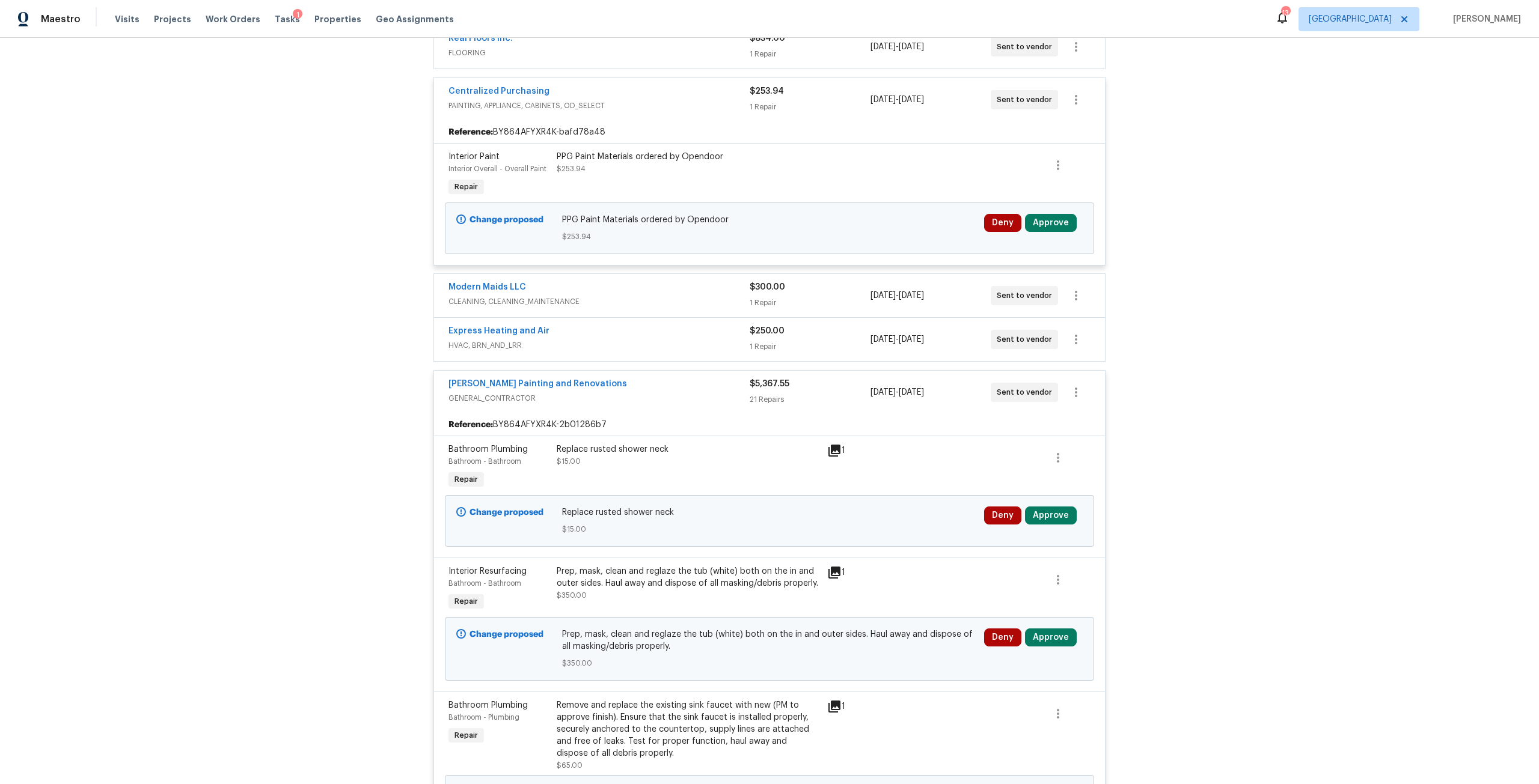
scroll to position [421, 0]
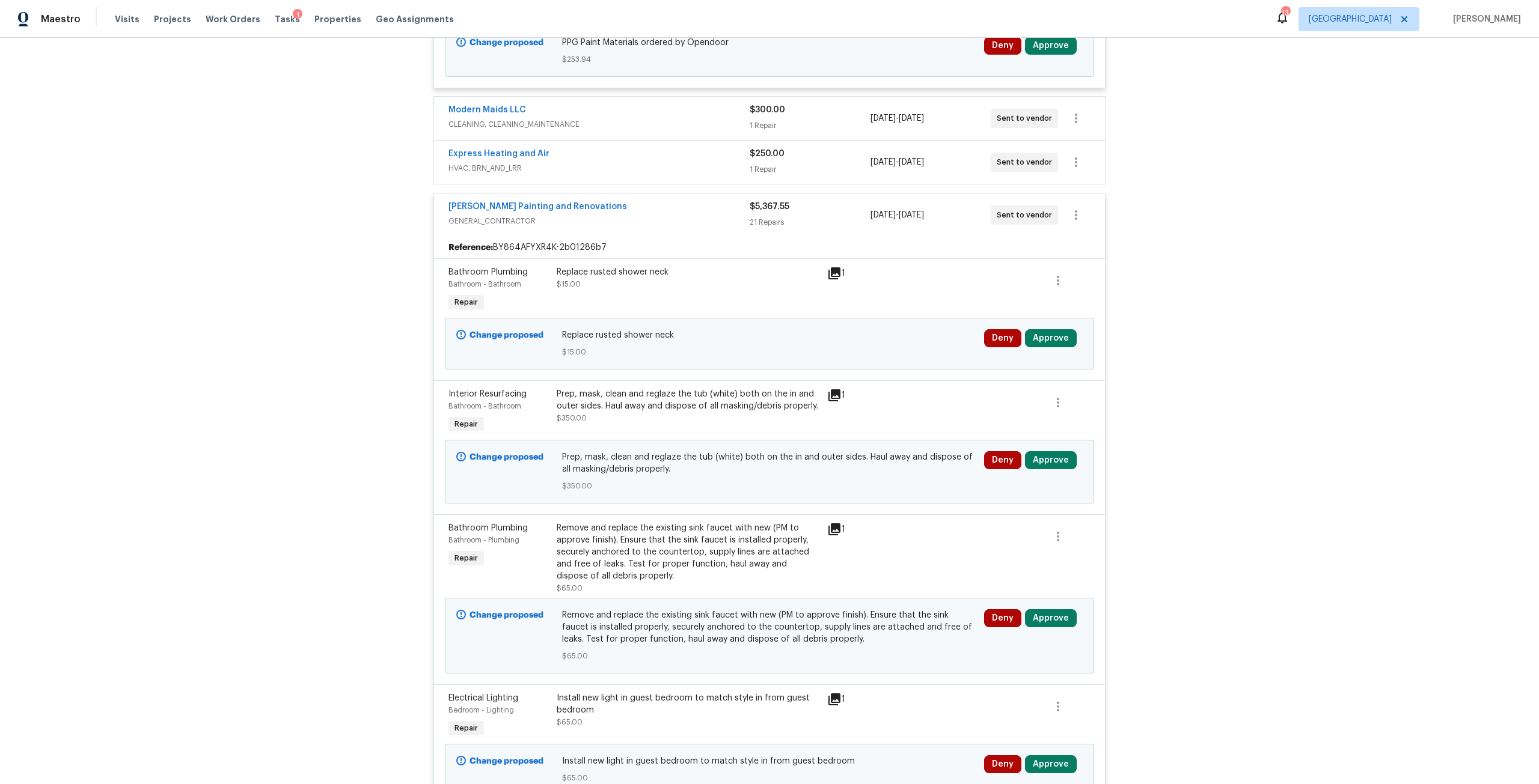
click at [1051, 329] on div "Deny Approve" at bounding box center [1033, 344] width 106 height 36
click at [1048, 334] on button "Approve" at bounding box center [1051, 338] width 52 height 18
click at [890, 348] on button "Approve" at bounding box center [874, 349] width 72 height 24
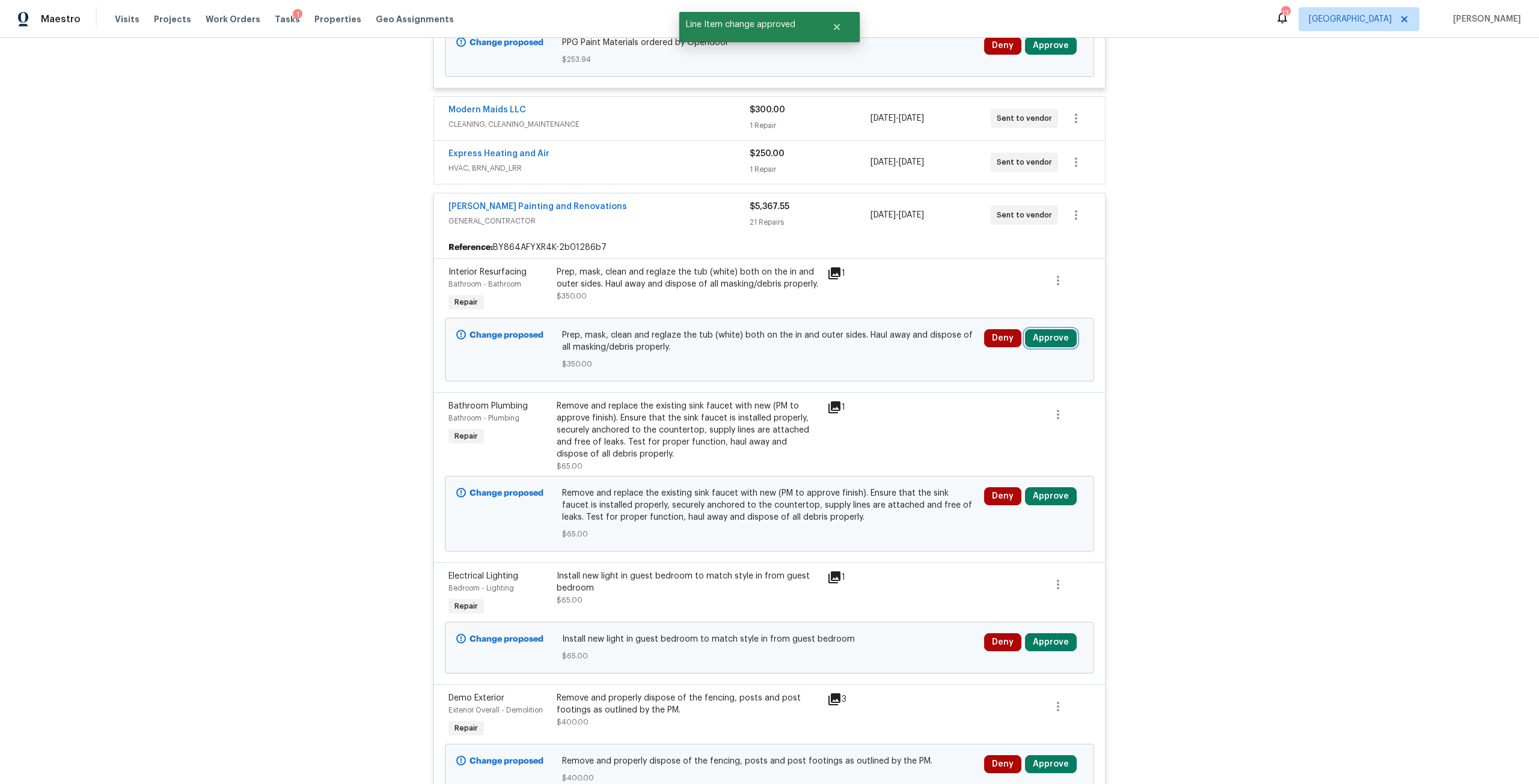
click at [1038, 333] on button "Approve" at bounding box center [1051, 338] width 52 height 18
drag, startPoint x: 879, startPoint y: 345, endPoint x: 902, endPoint y: 341, distance: 23.3
click at [879, 345] on span "Approve" at bounding box center [874, 349] width 34 height 9
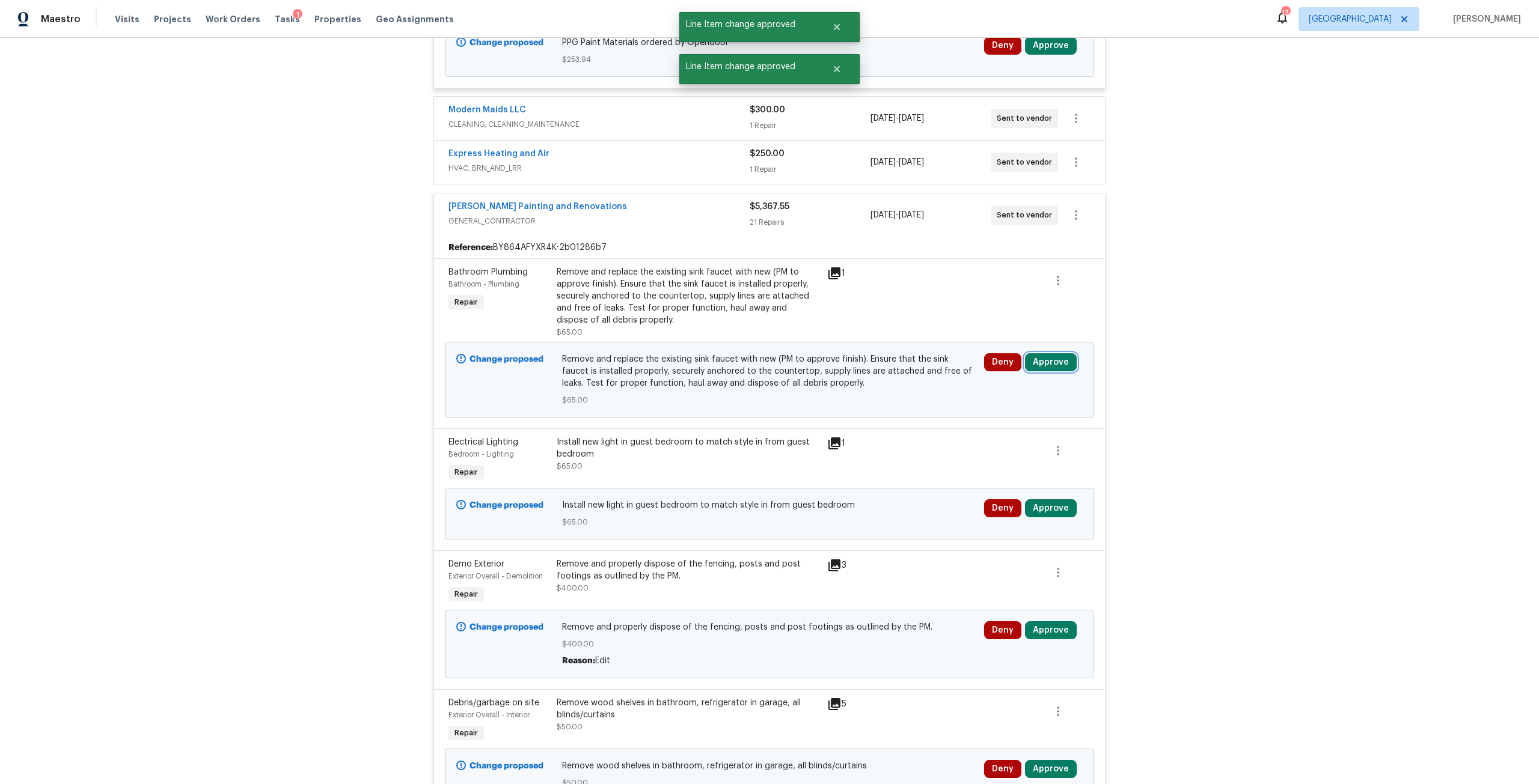
click at [1033, 364] on button "Approve" at bounding box center [1051, 362] width 52 height 18
click at [853, 376] on button "Approve" at bounding box center [874, 373] width 72 height 24
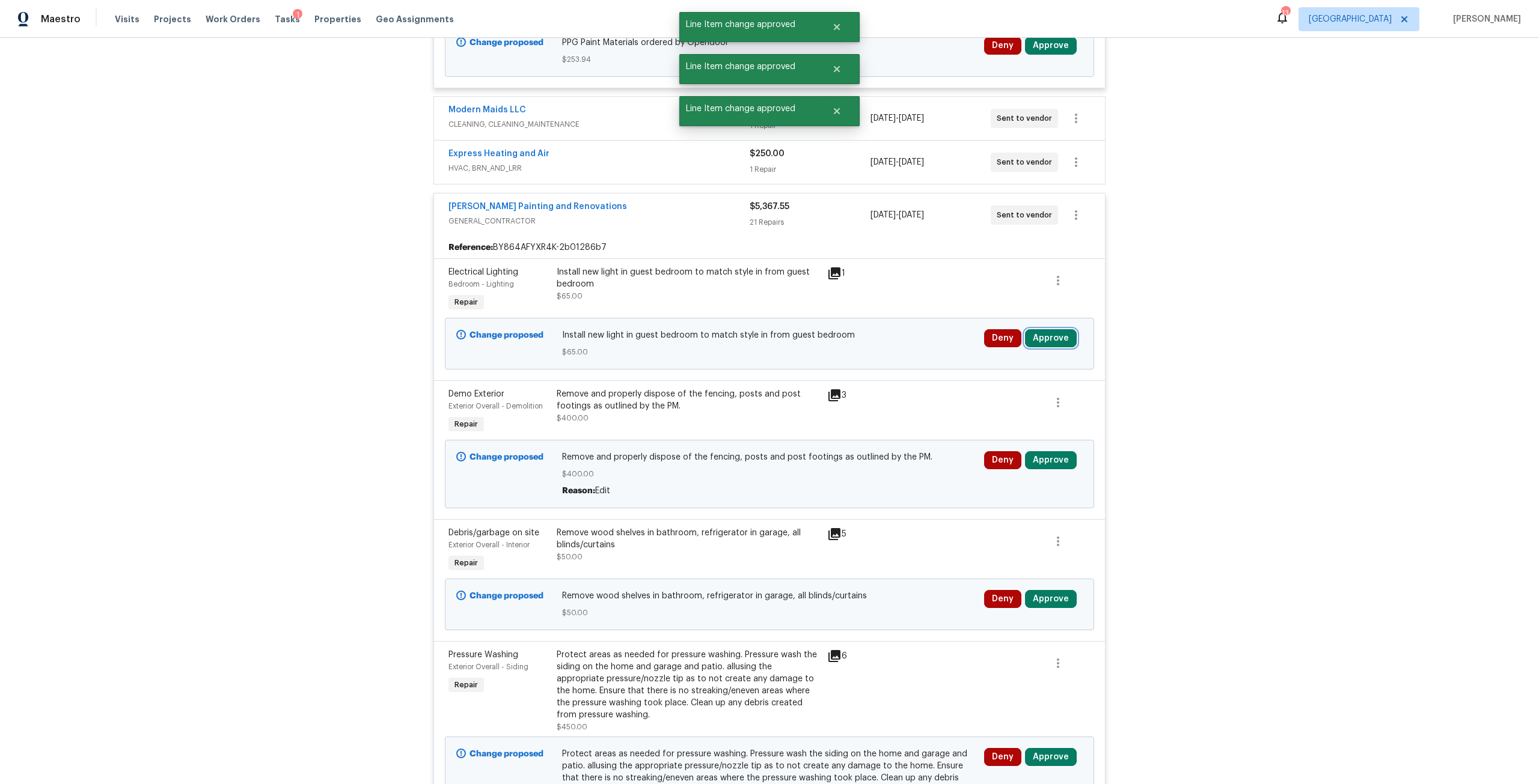
click at [1042, 342] on button "Approve" at bounding box center [1051, 338] width 52 height 18
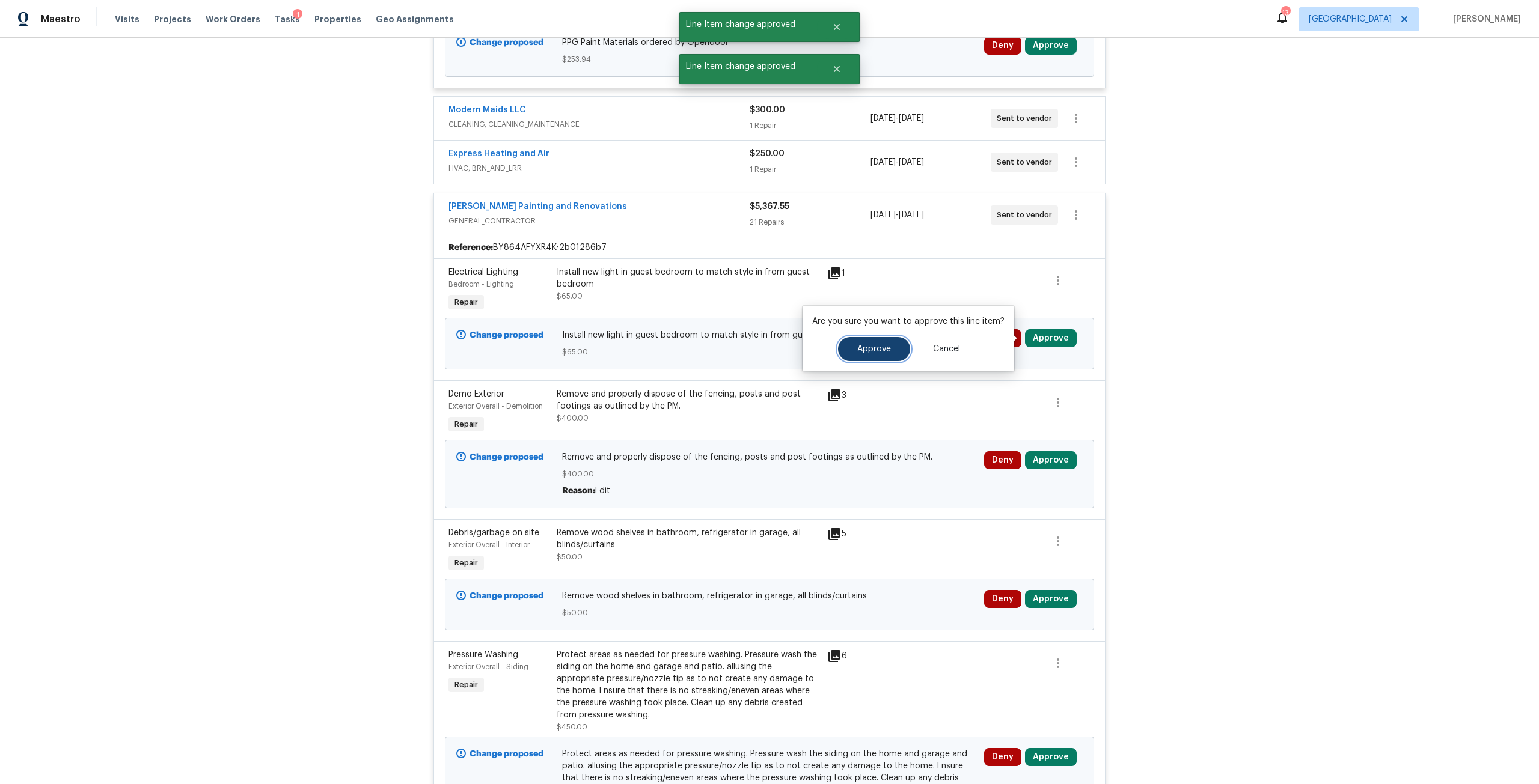
click at [905, 353] on button "Approve" at bounding box center [874, 349] width 72 height 24
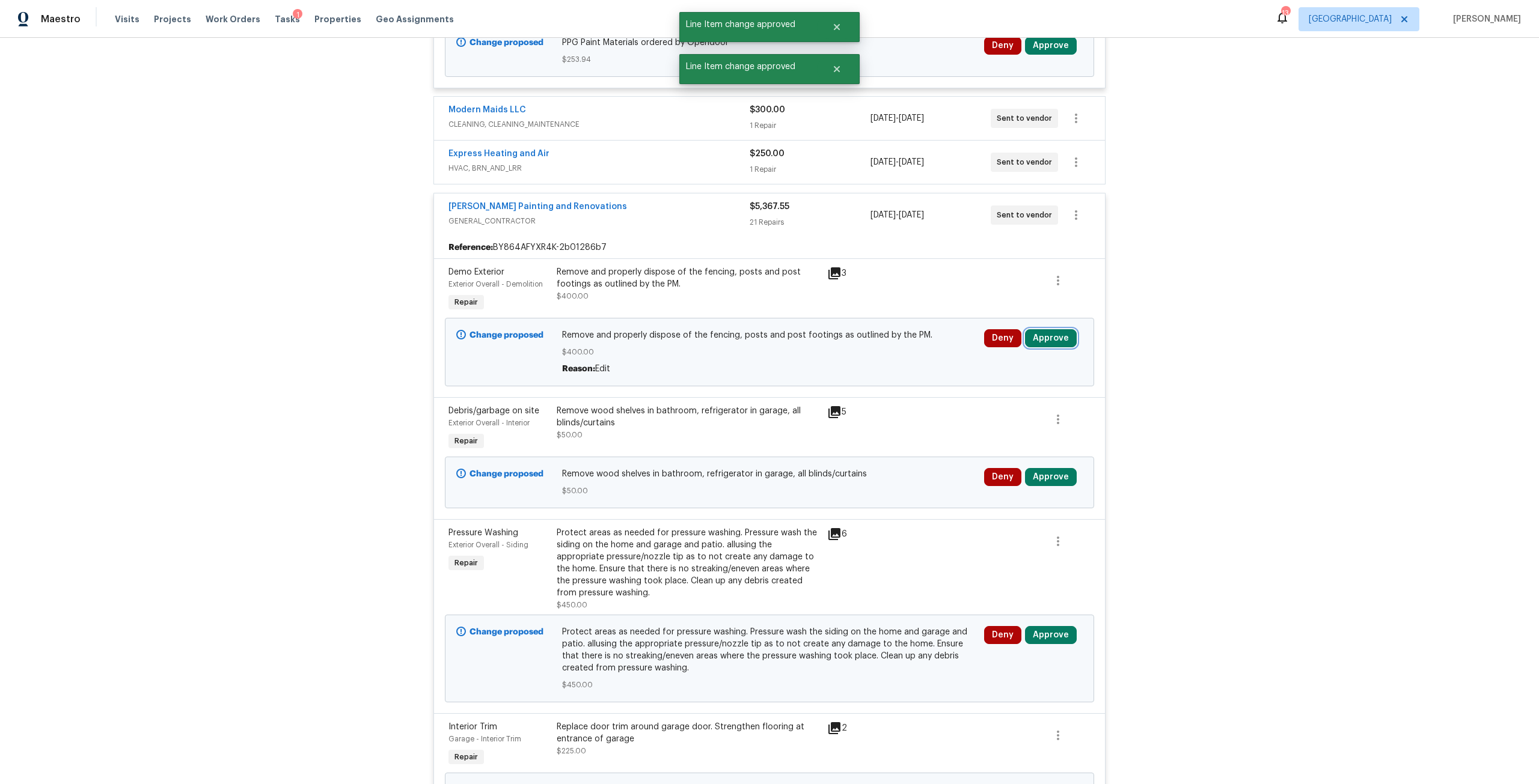
click at [1040, 345] on button "Approve" at bounding box center [1051, 338] width 52 height 18
click at [880, 348] on span "Approve" at bounding box center [874, 349] width 34 height 9
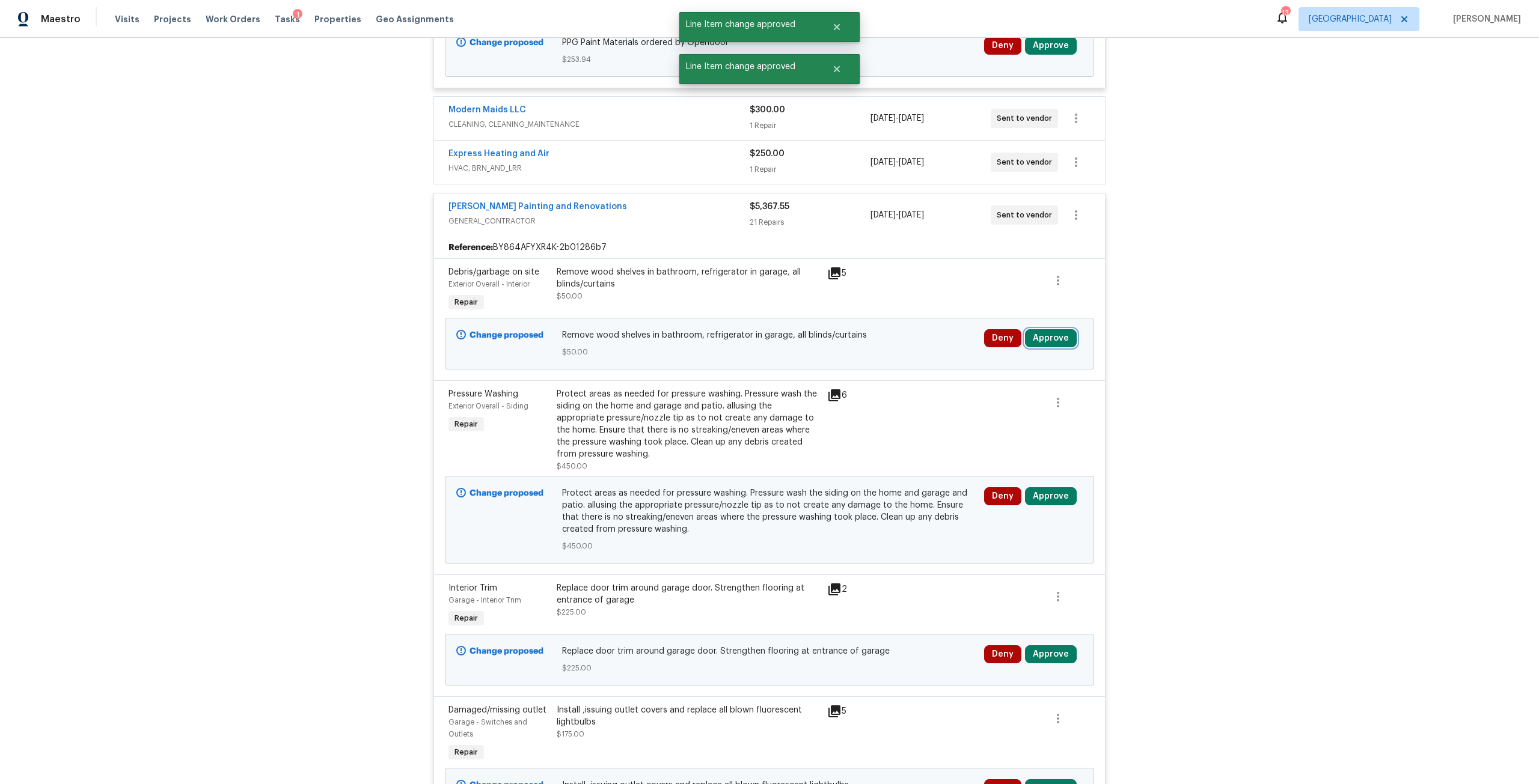
click at [1039, 335] on button "Approve" at bounding box center [1051, 338] width 52 height 18
click at [884, 352] on span "Approve" at bounding box center [874, 349] width 34 height 9
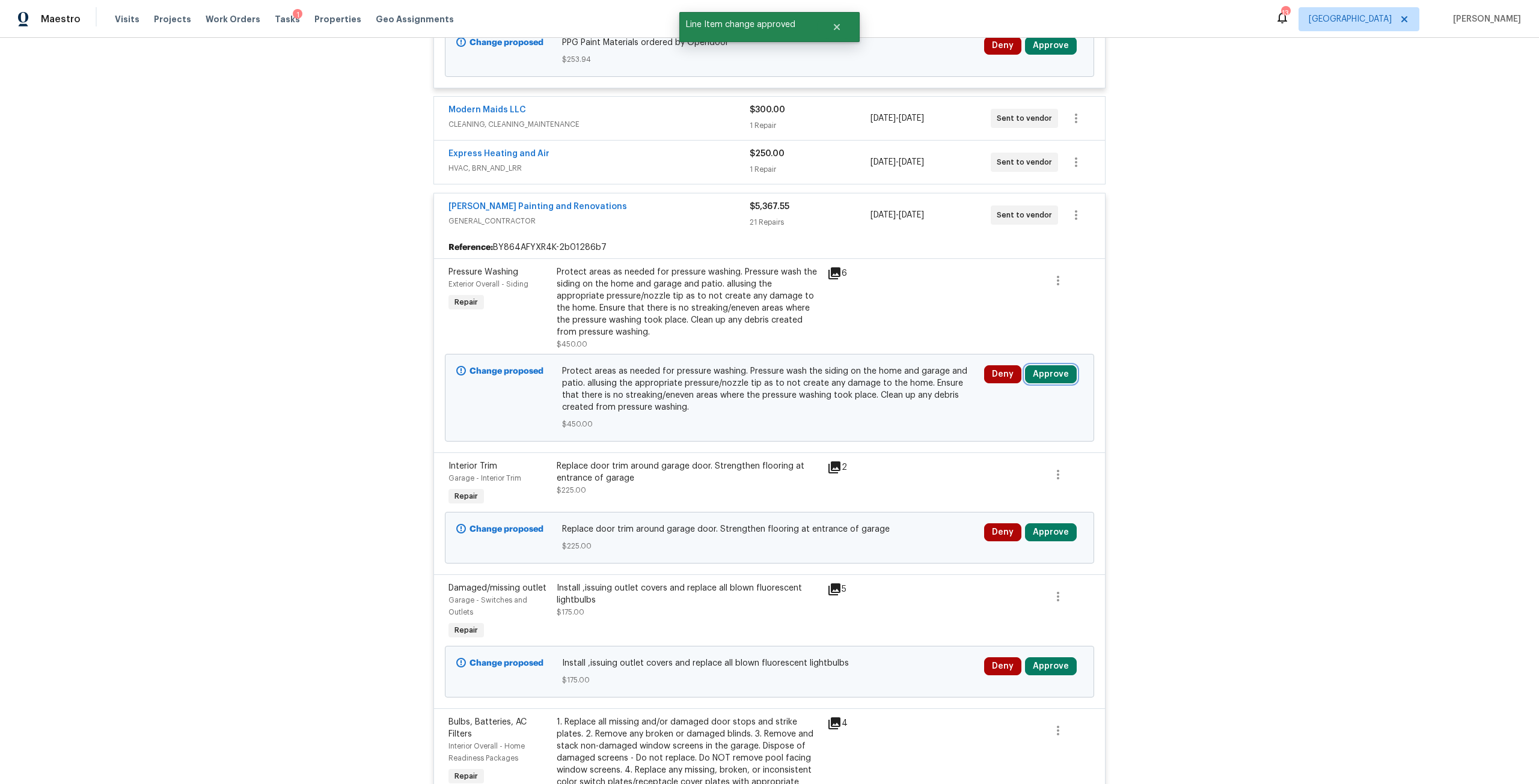
click at [1035, 368] on button "Approve" at bounding box center [1051, 374] width 52 height 18
click at [896, 390] on button "Approve" at bounding box center [874, 385] width 72 height 24
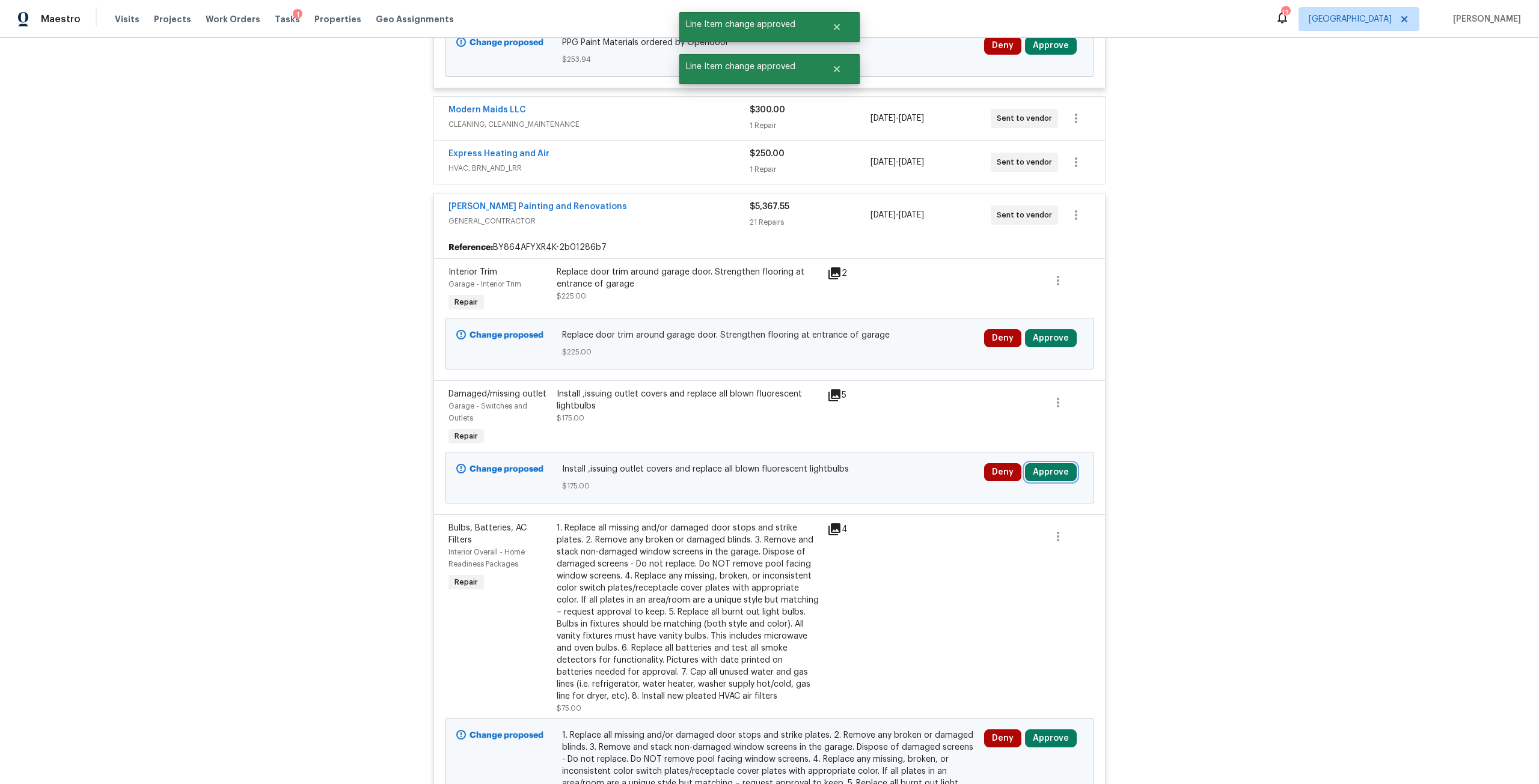
click at [1062, 467] on button "Approve" at bounding box center [1051, 472] width 52 height 18
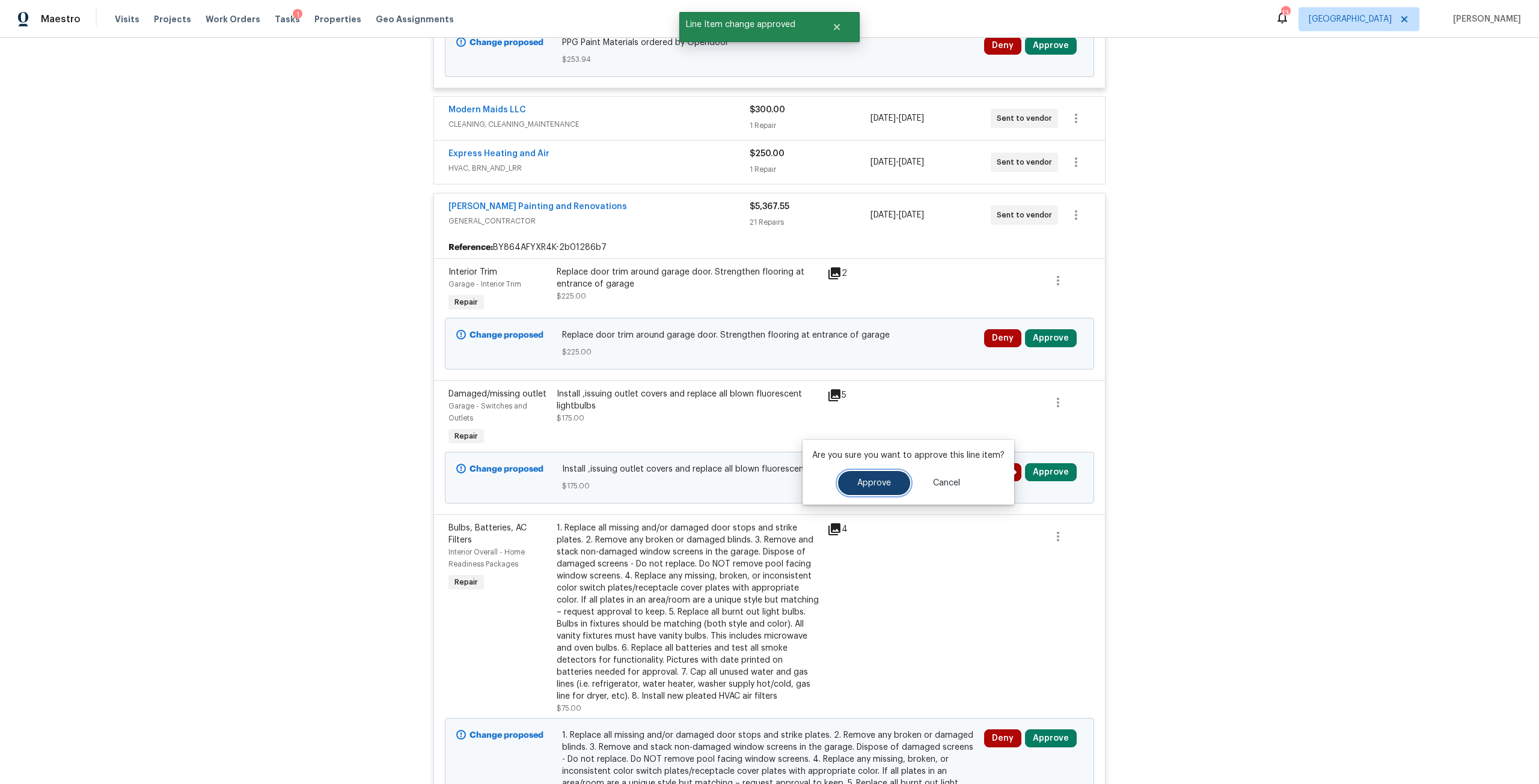
click at [870, 492] on button "Approve" at bounding box center [874, 483] width 72 height 24
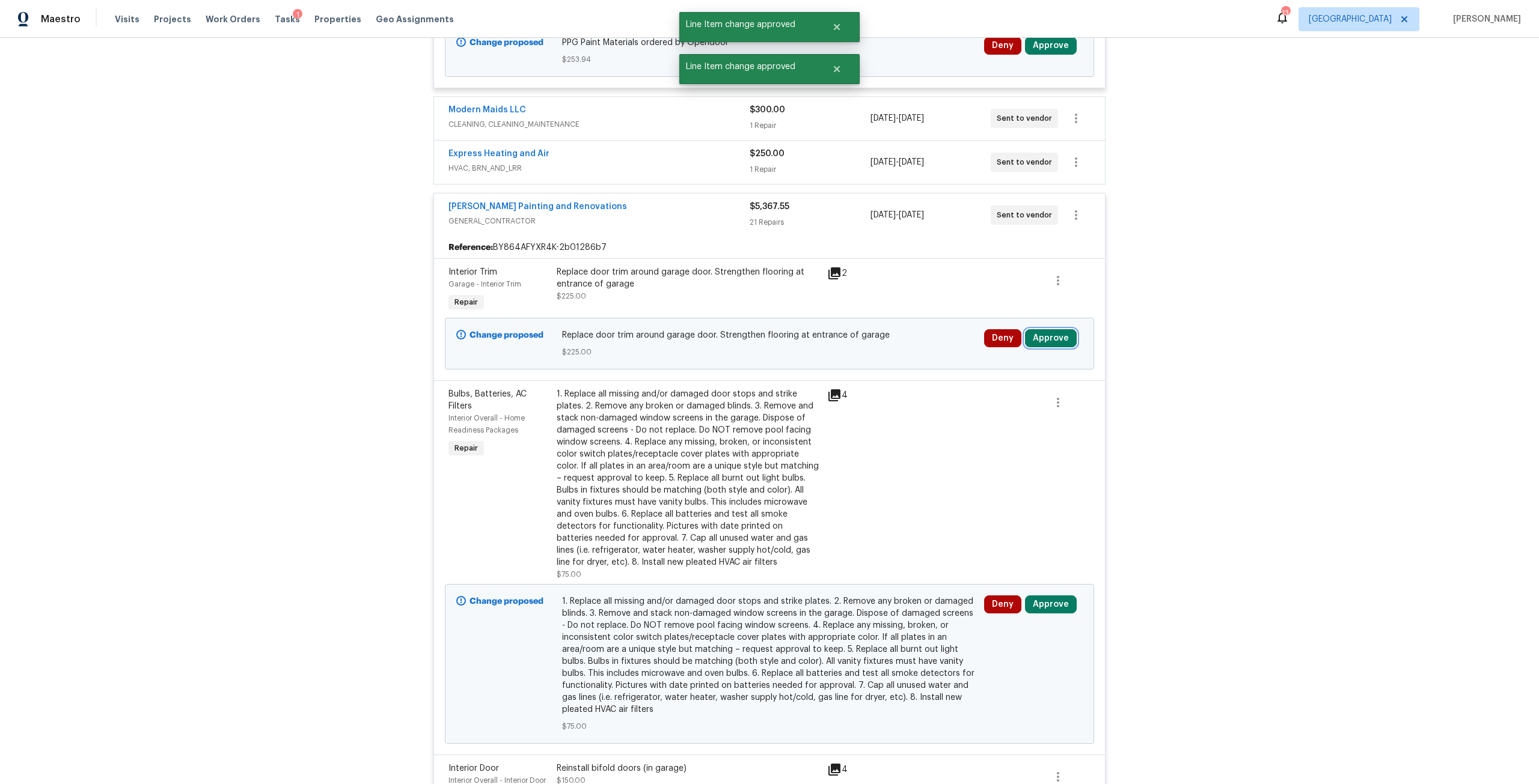
click at [1050, 339] on button "Approve" at bounding box center [1051, 338] width 52 height 18
click at [876, 356] on button "Approve" at bounding box center [874, 349] width 72 height 24
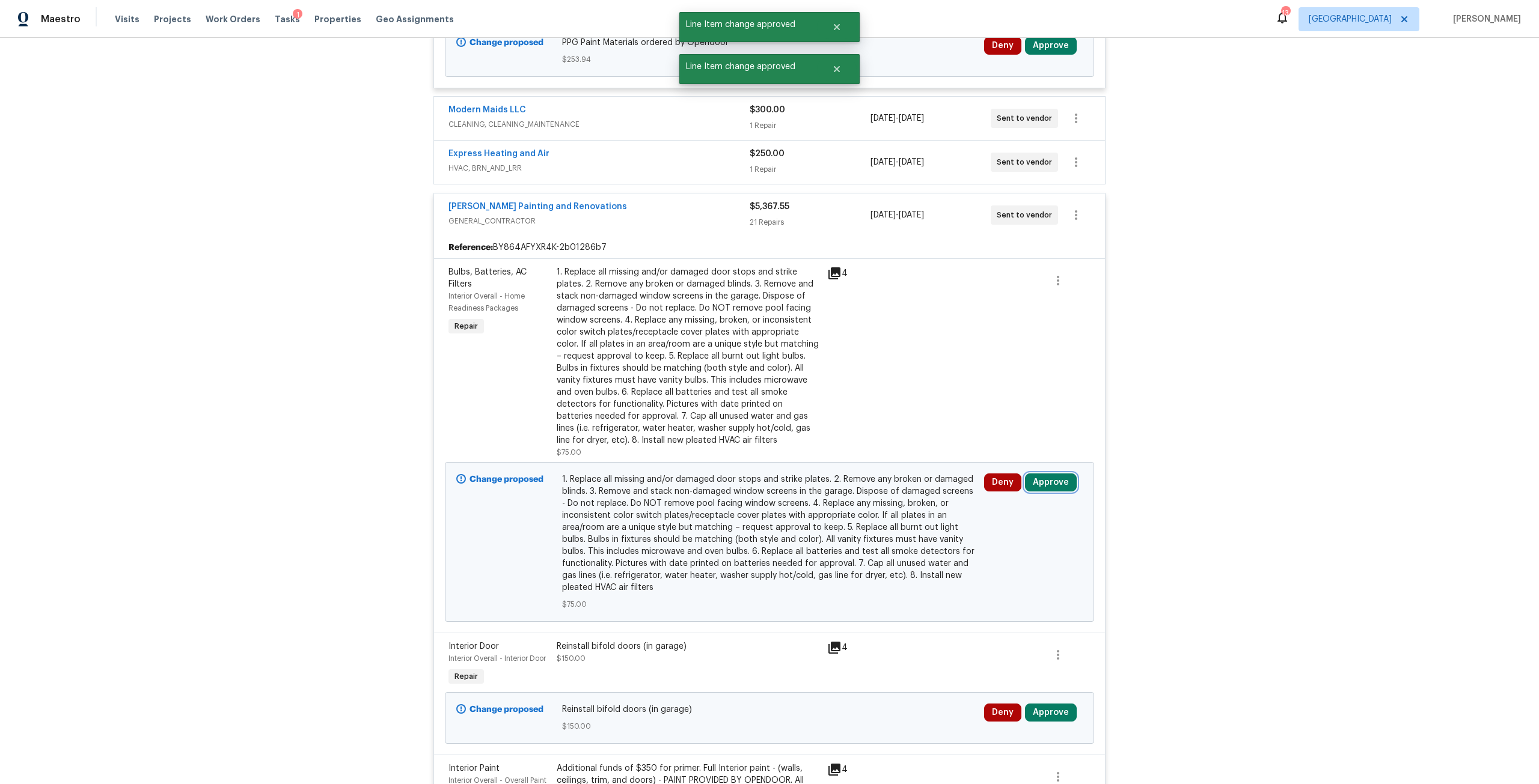
click at [1042, 487] on button "Approve" at bounding box center [1051, 483] width 52 height 18
click at [882, 489] on span "Approve" at bounding box center [874, 493] width 34 height 9
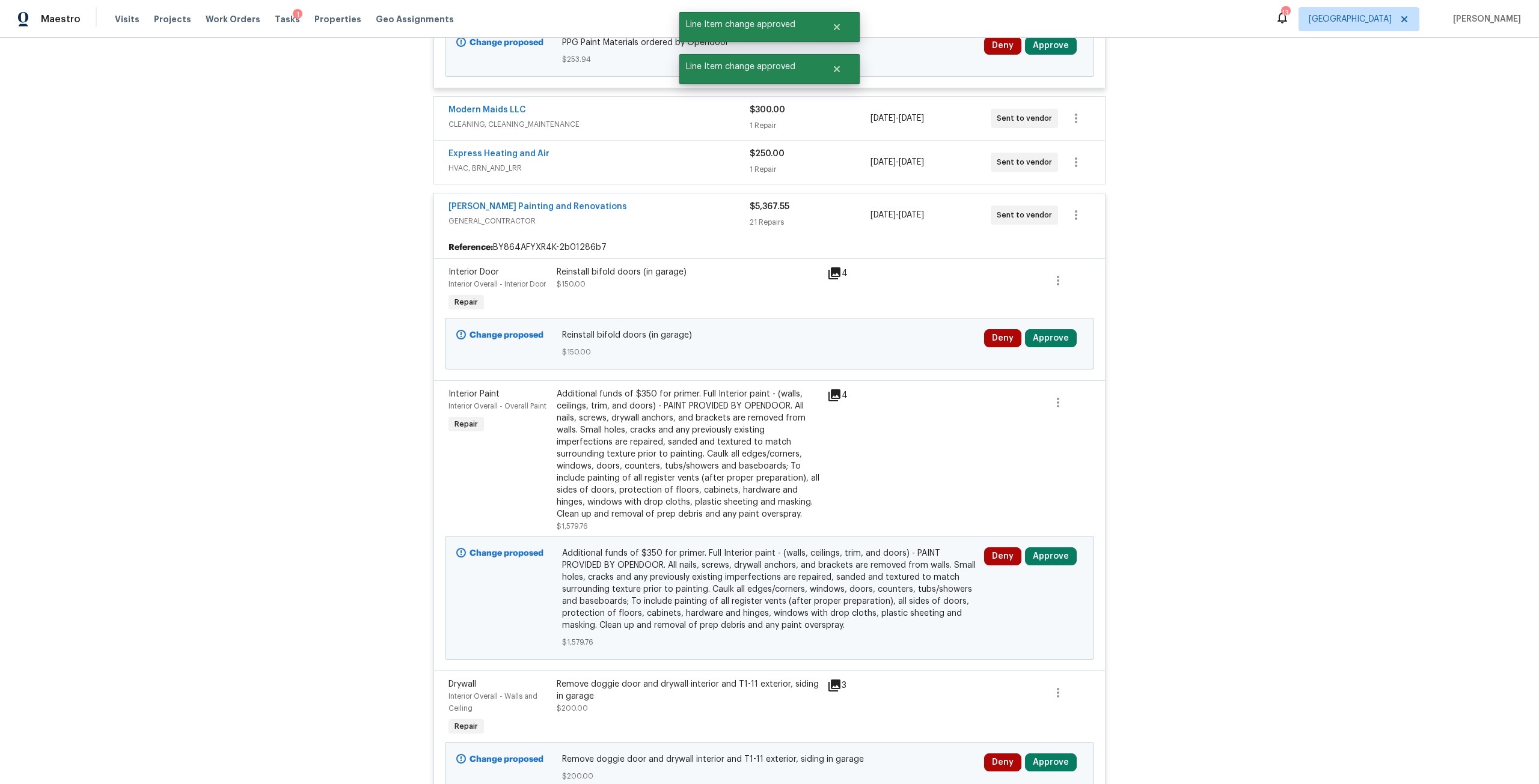
scroll to position [601, 0]
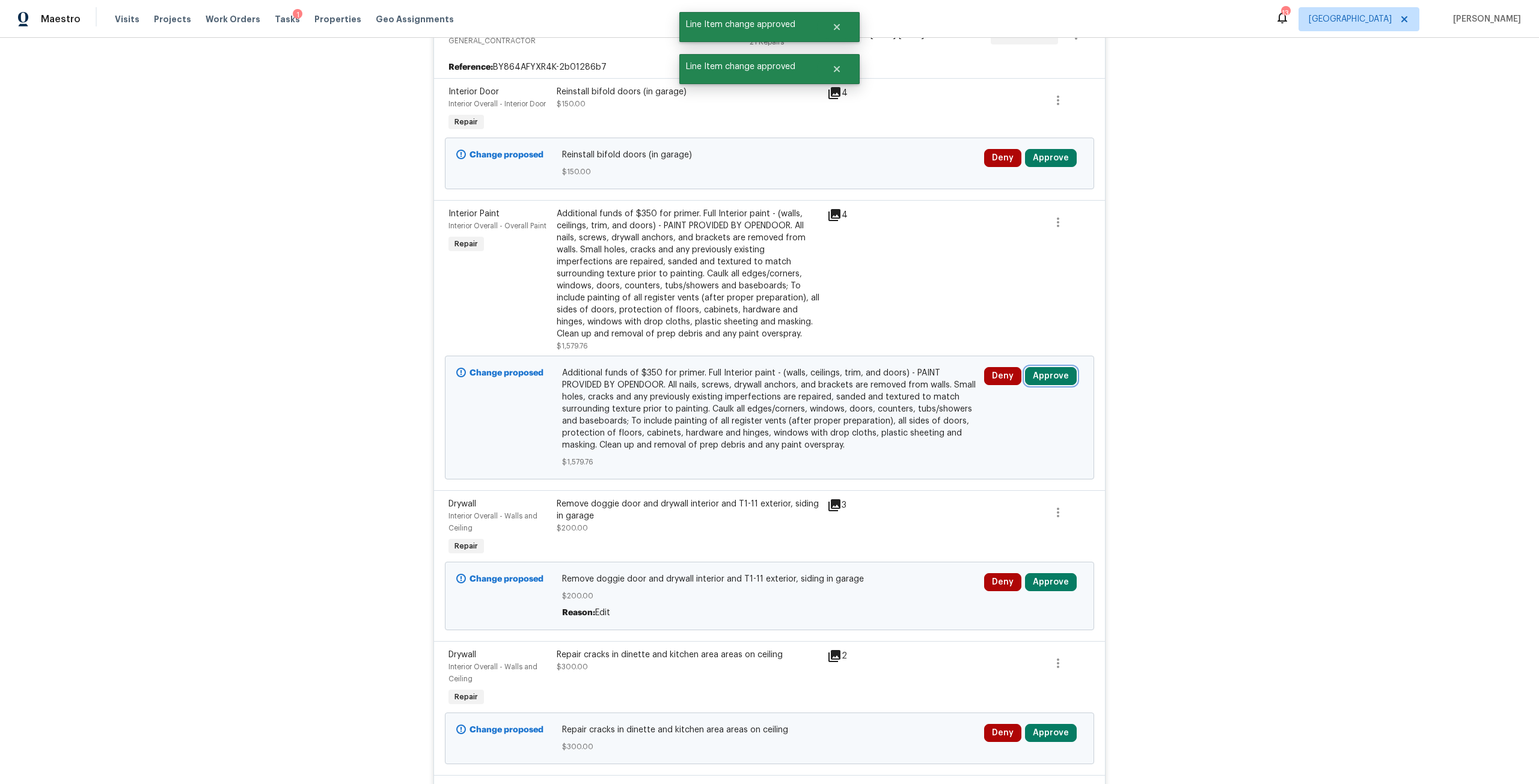
click at [1050, 382] on button "Approve" at bounding box center [1051, 376] width 52 height 18
click at [876, 381] on button "Approve" at bounding box center [874, 387] width 72 height 24
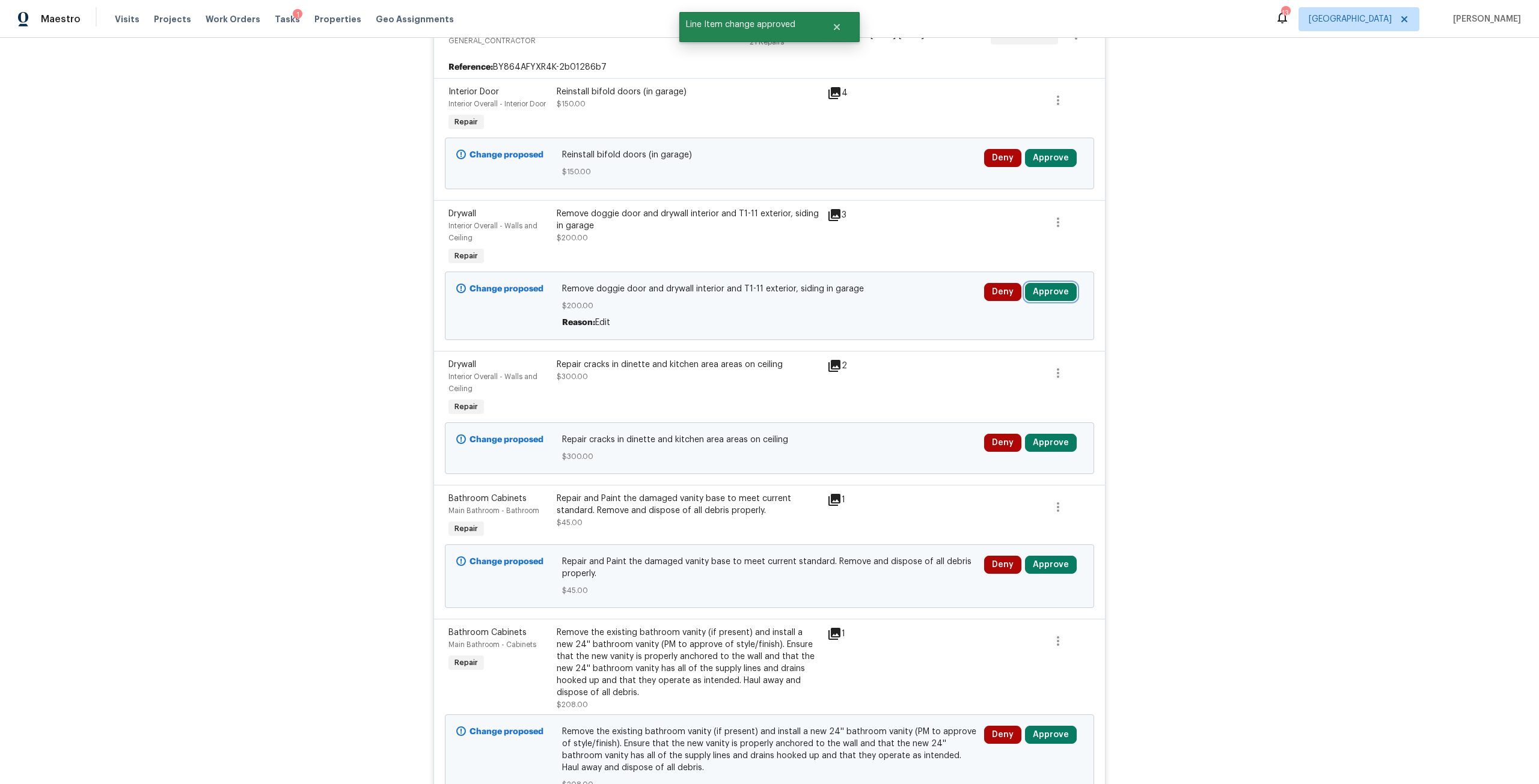
click at [1031, 289] on button "Approve" at bounding box center [1051, 292] width 52 height 18
drag, startPoint x: 863, startPoint y: 305, endPoint x: 907, endPoint y: 276, distance: 52.7
click at [863, 306] on span "Approve" at bounding box center [874, 303] width 34 height 9
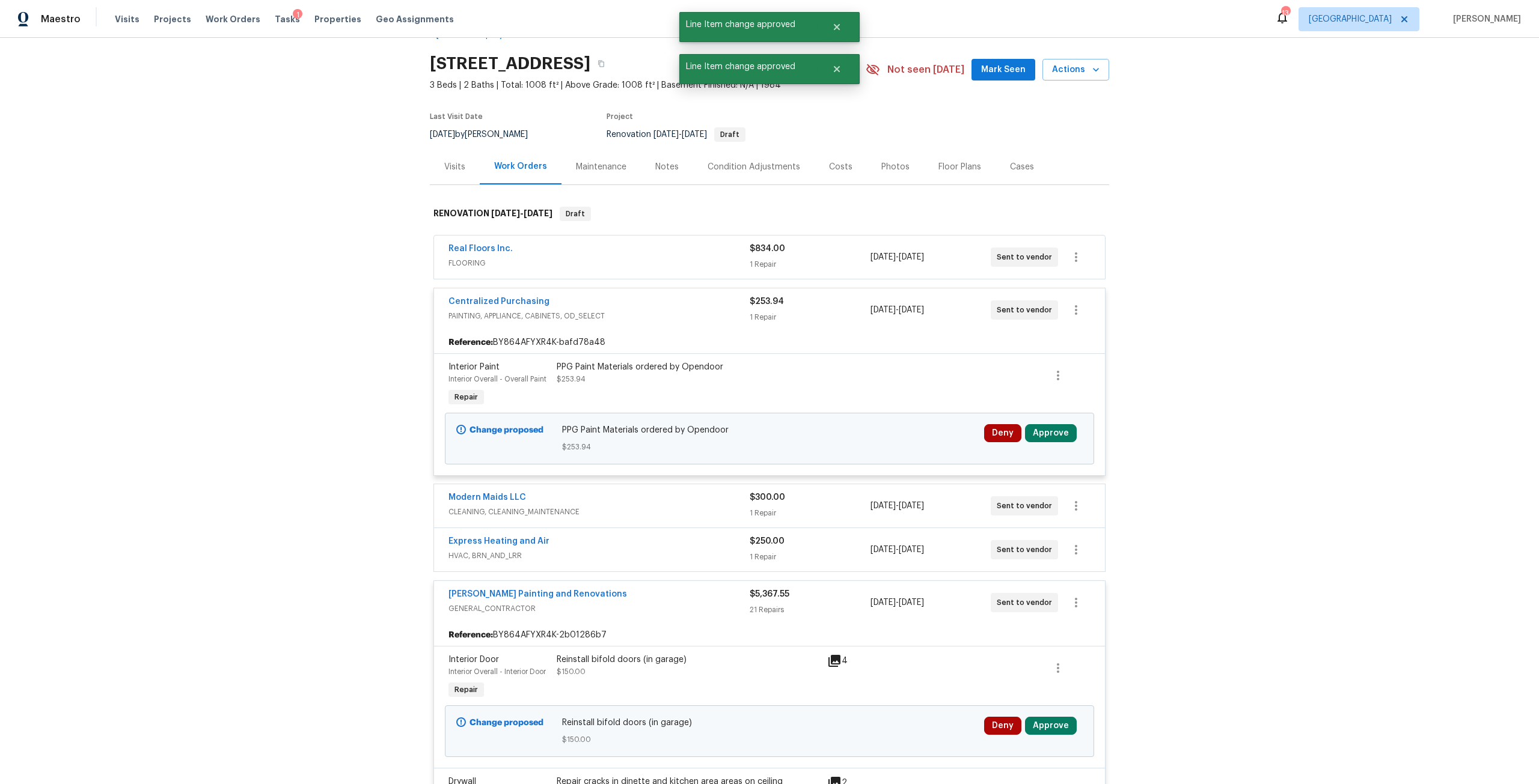
scroll to position [0, 0]
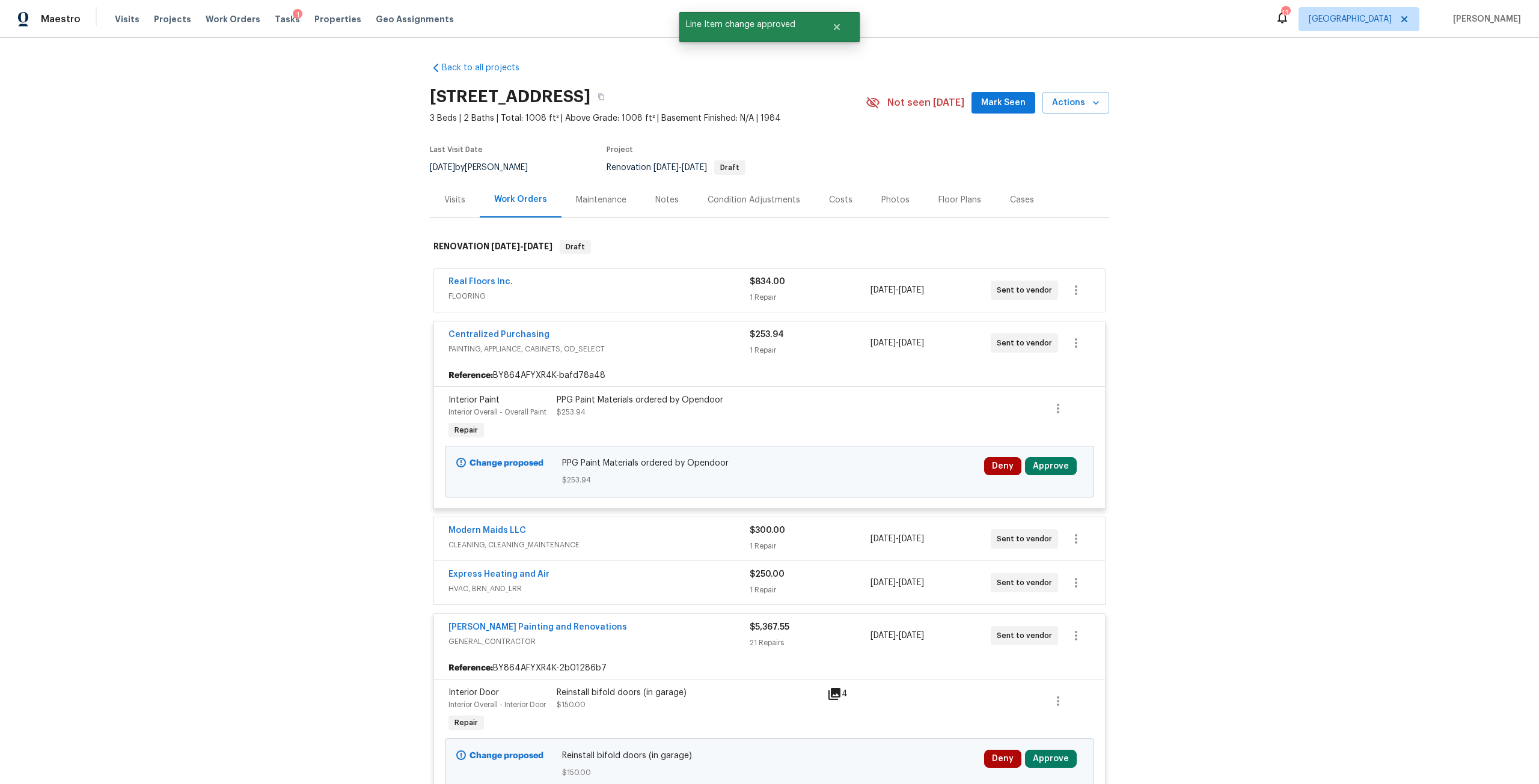
click at [732, 205] on div "Condition Adjustments" at bounding box center [754, 200] width 93 height 12
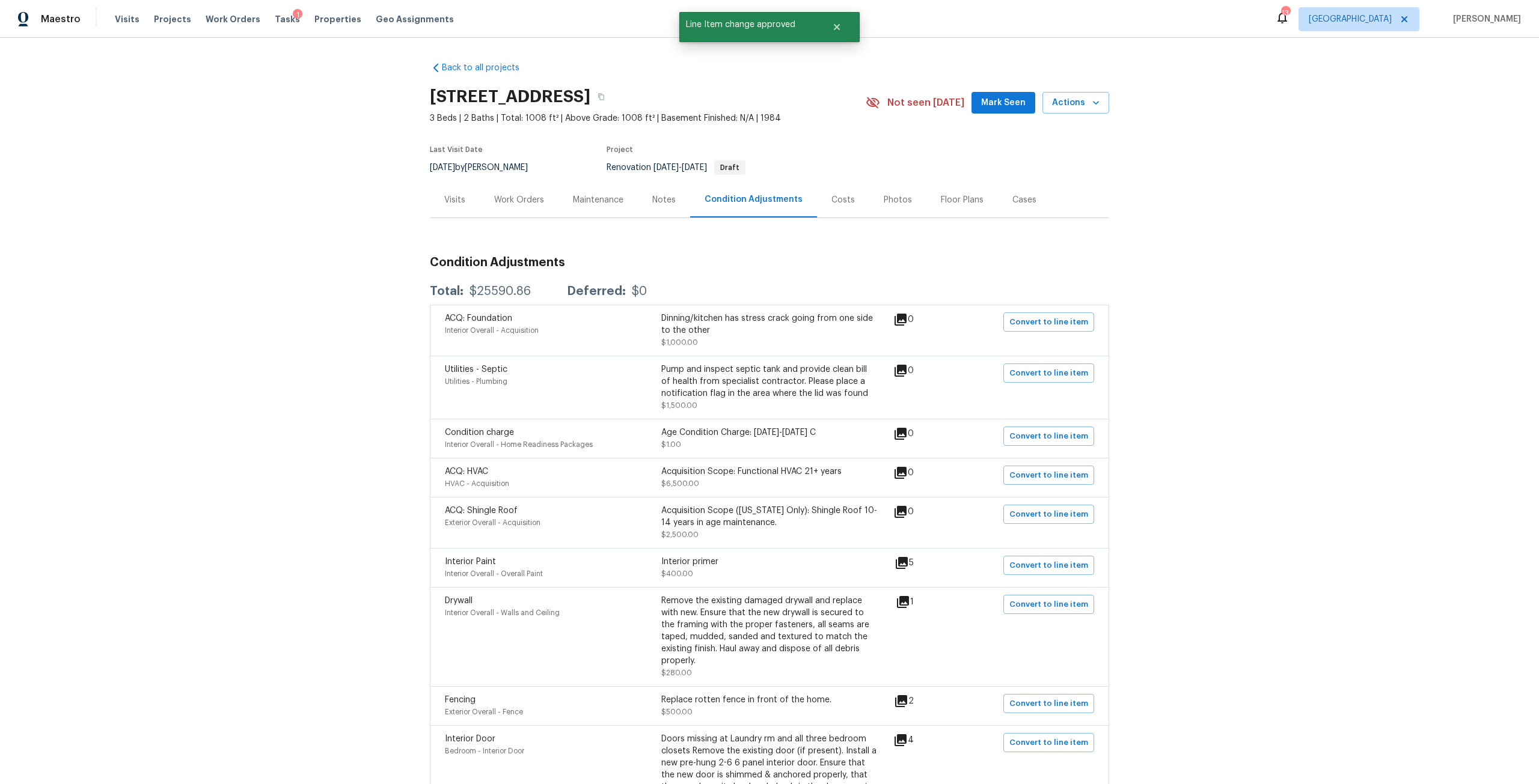
click at [835, 197] on div "Costs" at bounding box center [843, 200] width 23 height 12
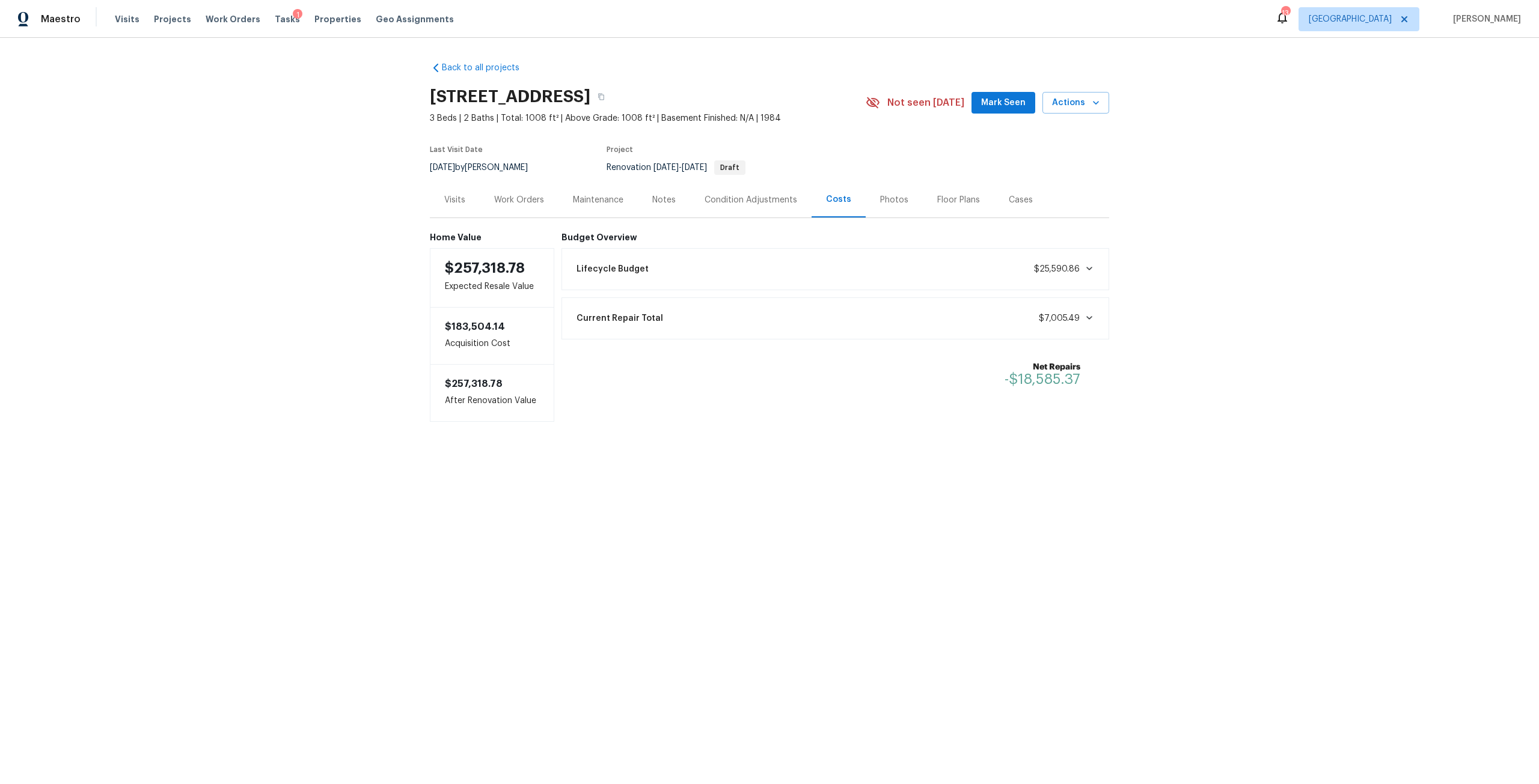
click at [774, 202] on div "Condition Adjustments" at bounding box center [751, 200] width 93 height 12
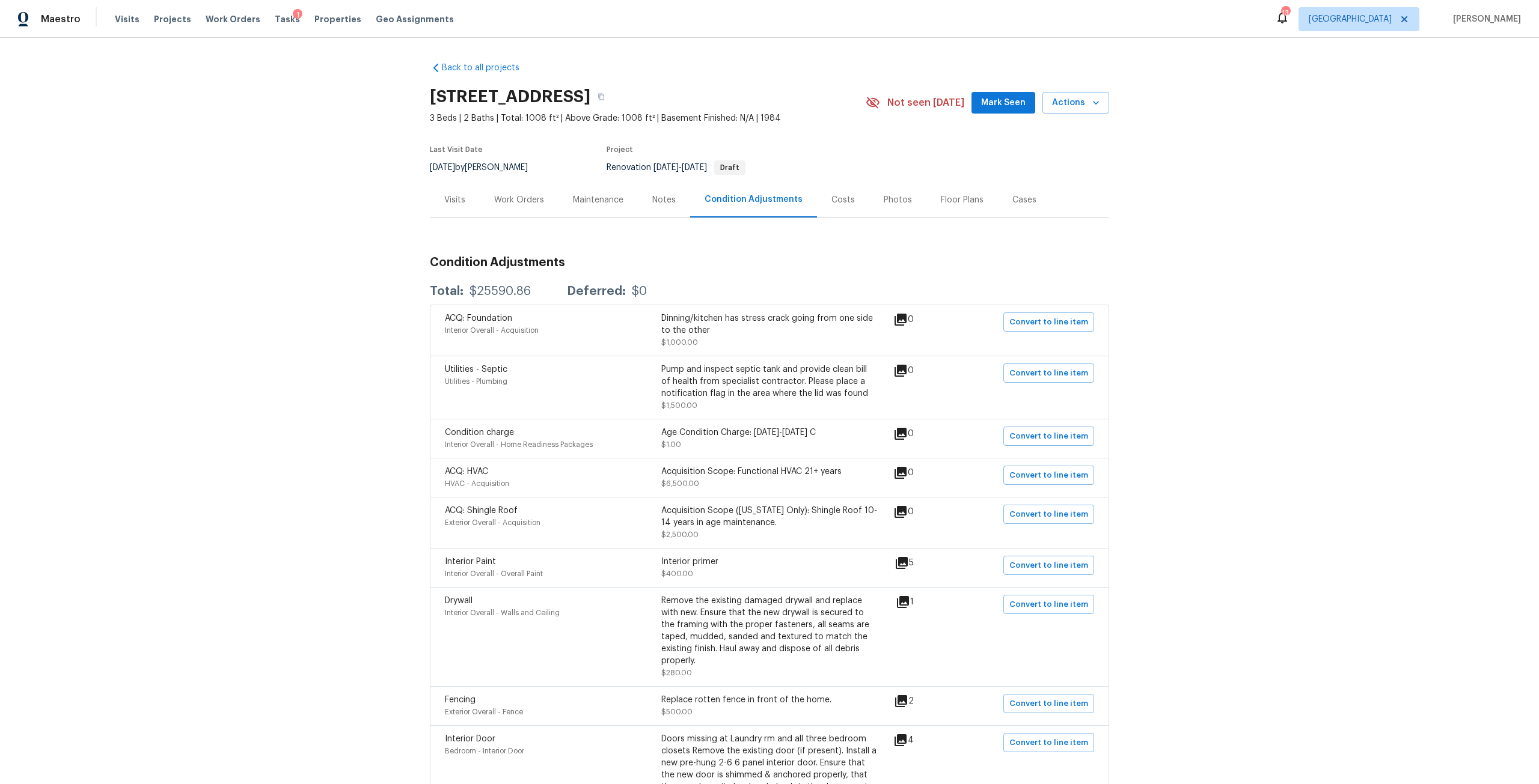
click at [516, 209] on div "Work Orders" at bounding box center [519, 200] width 79 height 35
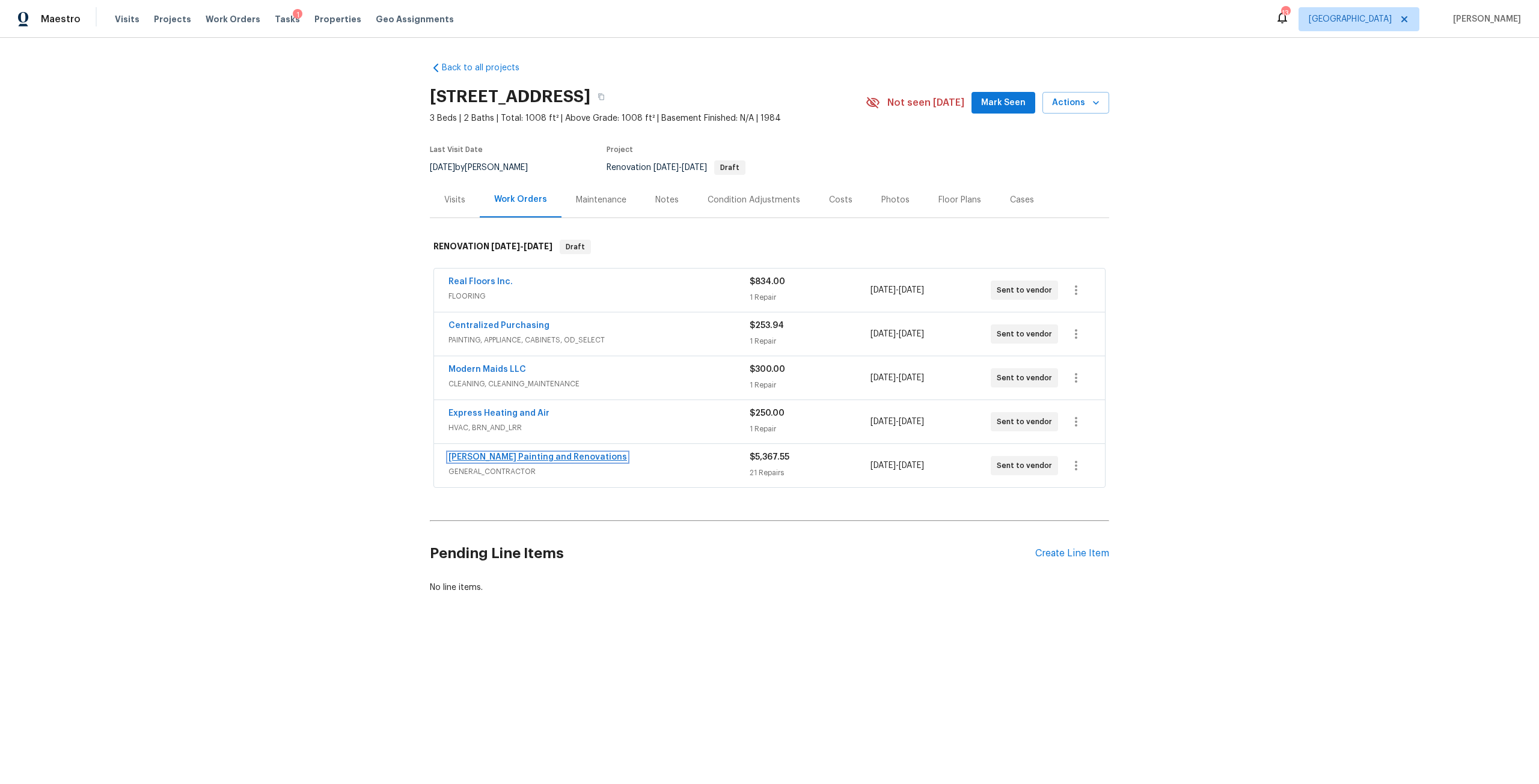
click at [535, 461] on link "[PERSON_NAME] Painting and Renovations" at bounding box center [537, 457] width 179 height 8
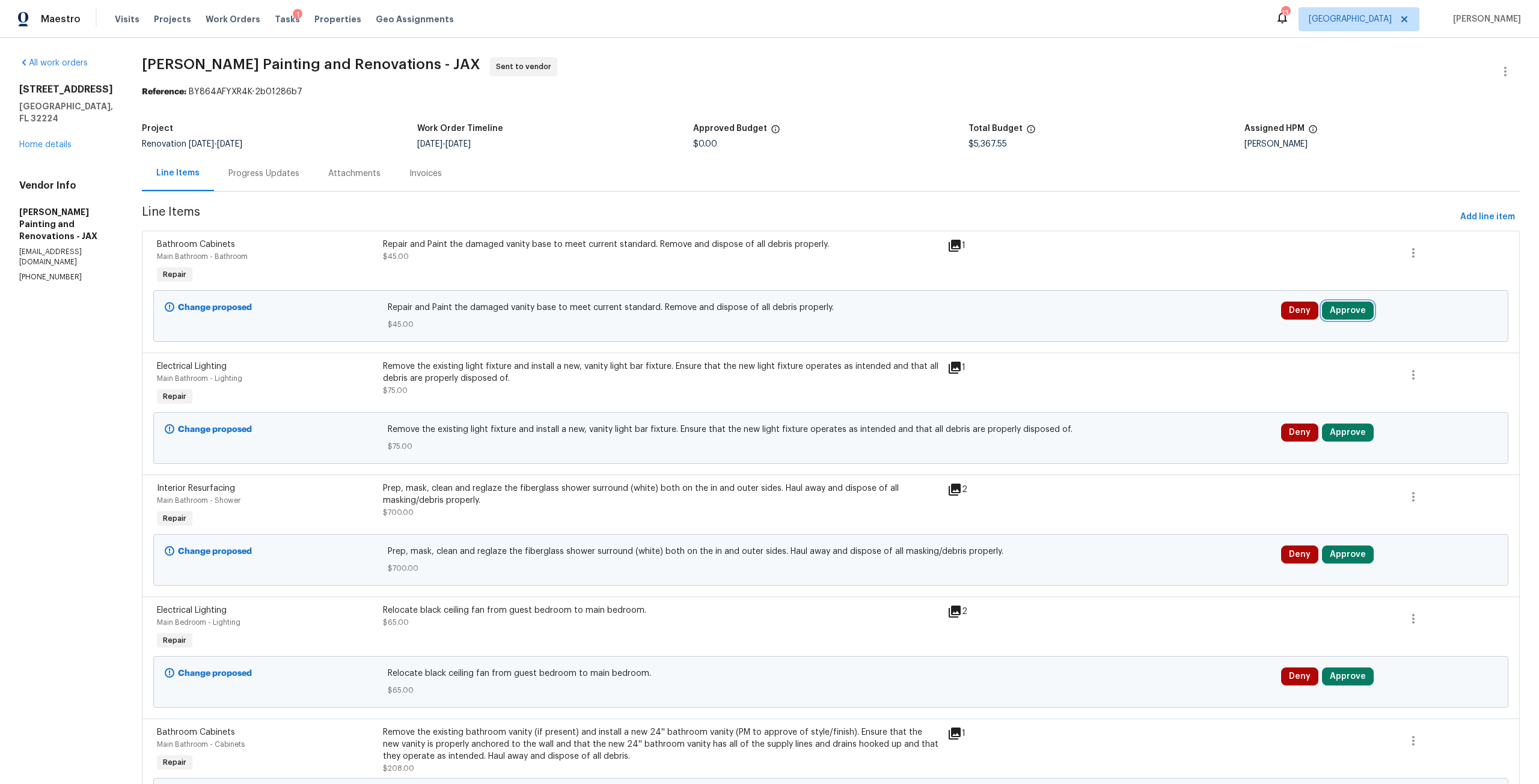
click at [1334, 313] on button "Approve" at bounding box center [1348, 310] width 52 height 18
click at [1129, 342] on div "Are you sure you want to approve this line item? Approve Cancel" at bounding box center [1206, 310] width 212 height 65
click at [1182, 312] on button "Approve" at bounding box center [1172, 321] width 72 height 24
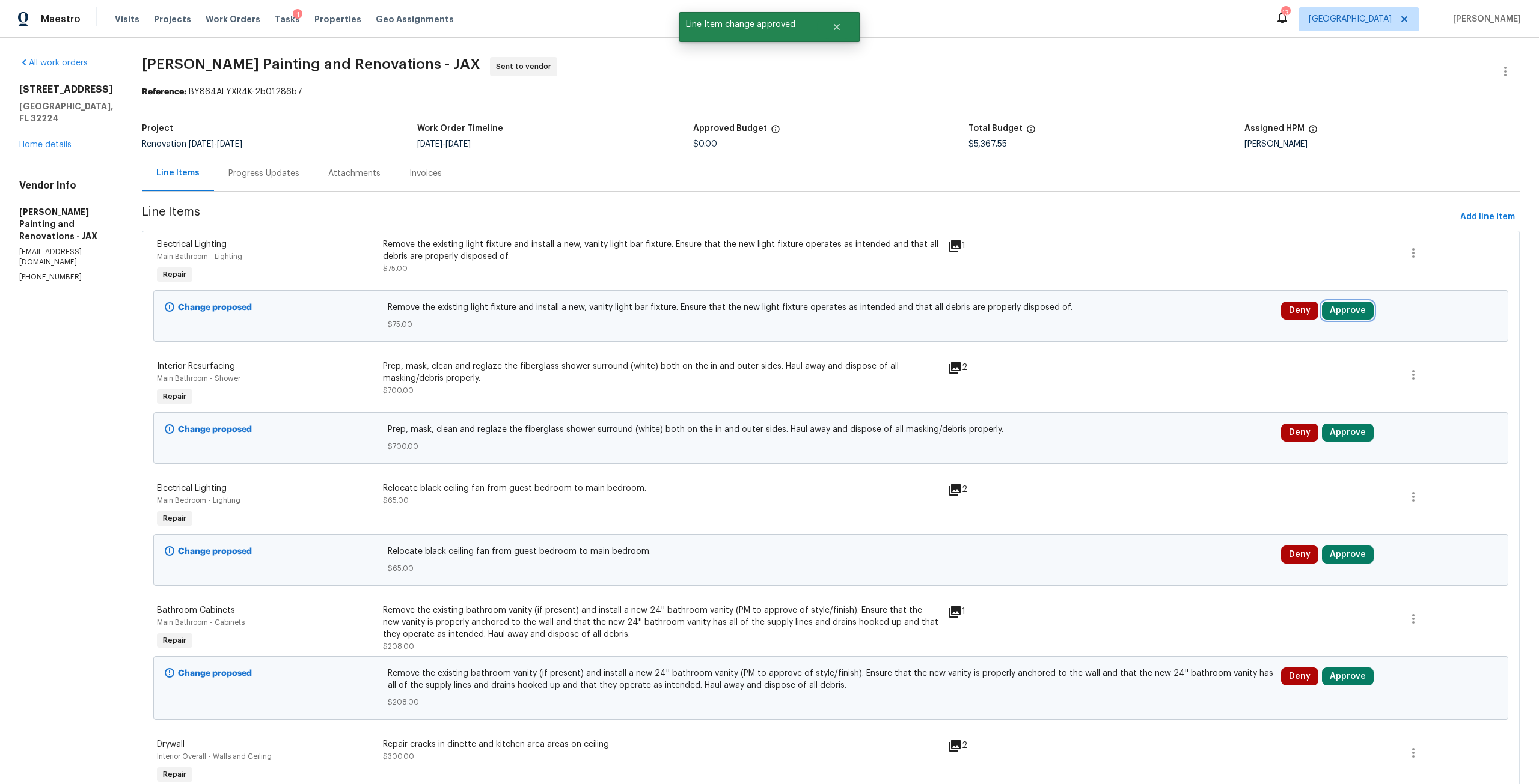
click at [1332, 306] on button "Approve" at bounding box center [1348, 310] width 52 height 18
click at [1127, 340] on div "Are you sure you want to approve this line item? Approve Cancel" at bounding box center [1206, 310] width 212 height 65
click at [1165, 319] on span "Approve" at bounding box center [1172, 321] width 34 height 9
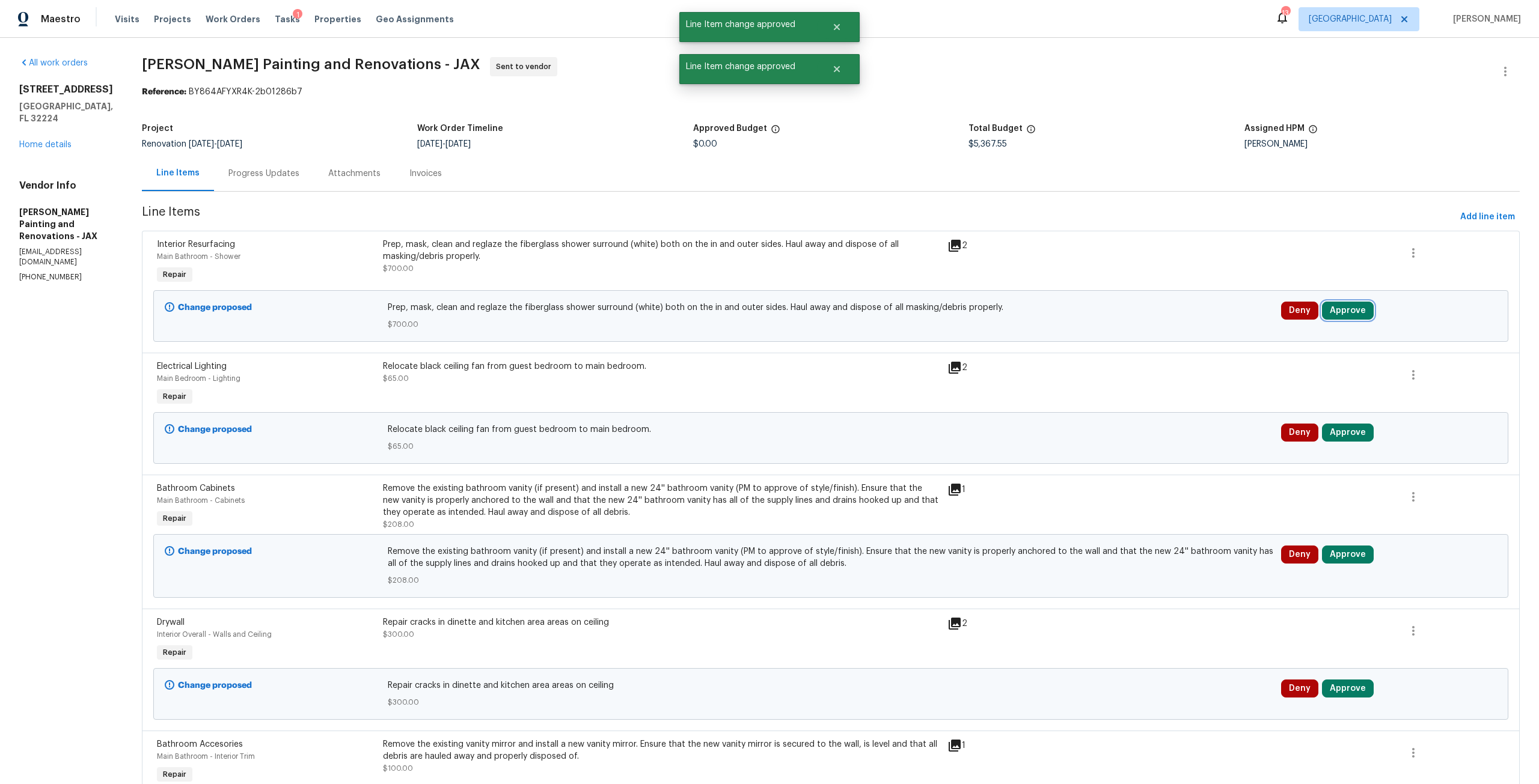
click at [1330, 304] on button "Approve" at bounding box center [1348, 310] width 52 height 18
click at [1180, 311] on button "Approve" at bounding box center [1172, 321] width 72 height 24
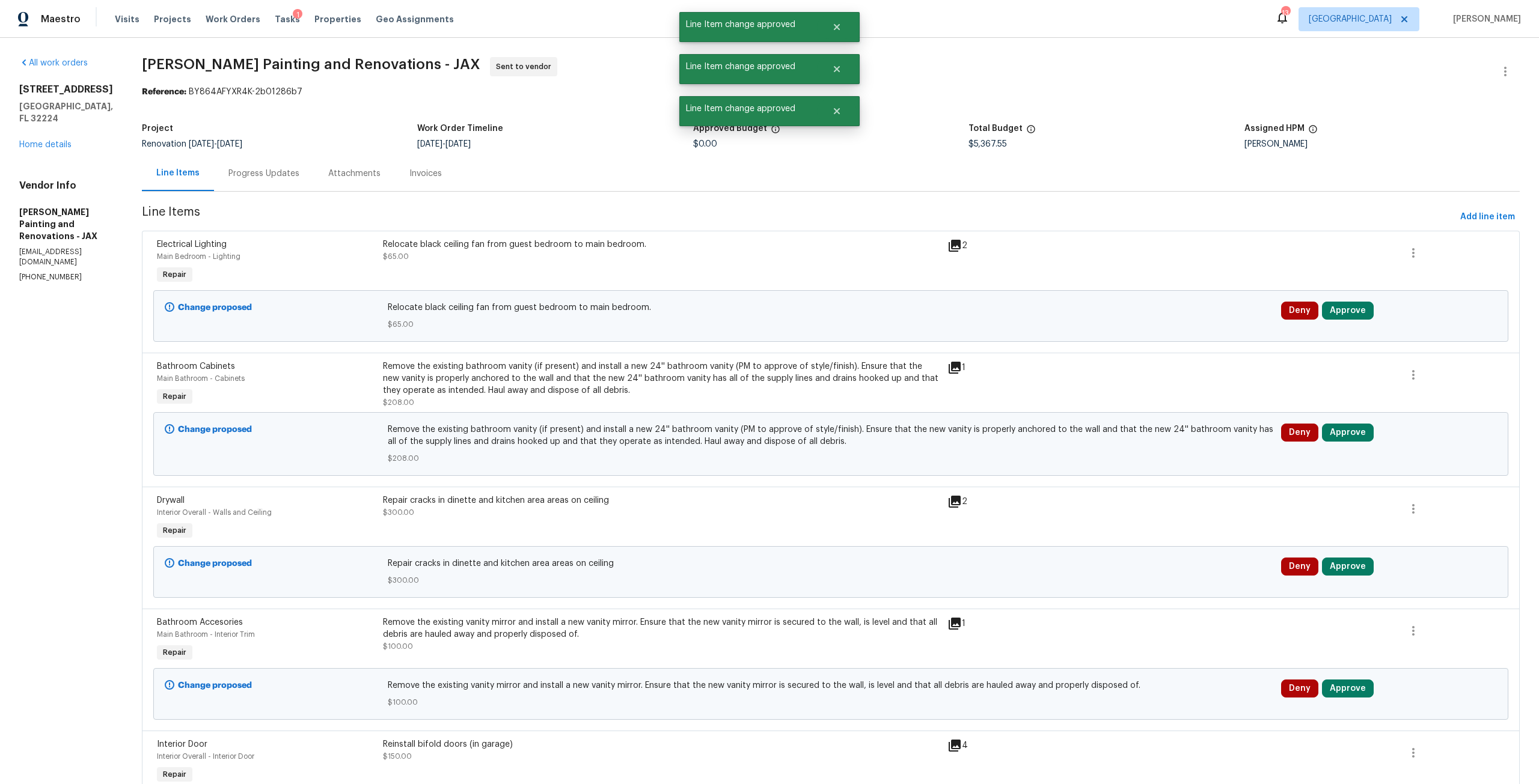
click at [1349, 296] on div "Change proposed Relocate black ceiling fan from guest bedroom to main bedroom. …" at bounding box center [831, 316] width 1355 height 52
click at [1345, 313] on button "Approve" at bounding box center [1348, 310] width 52 height 18
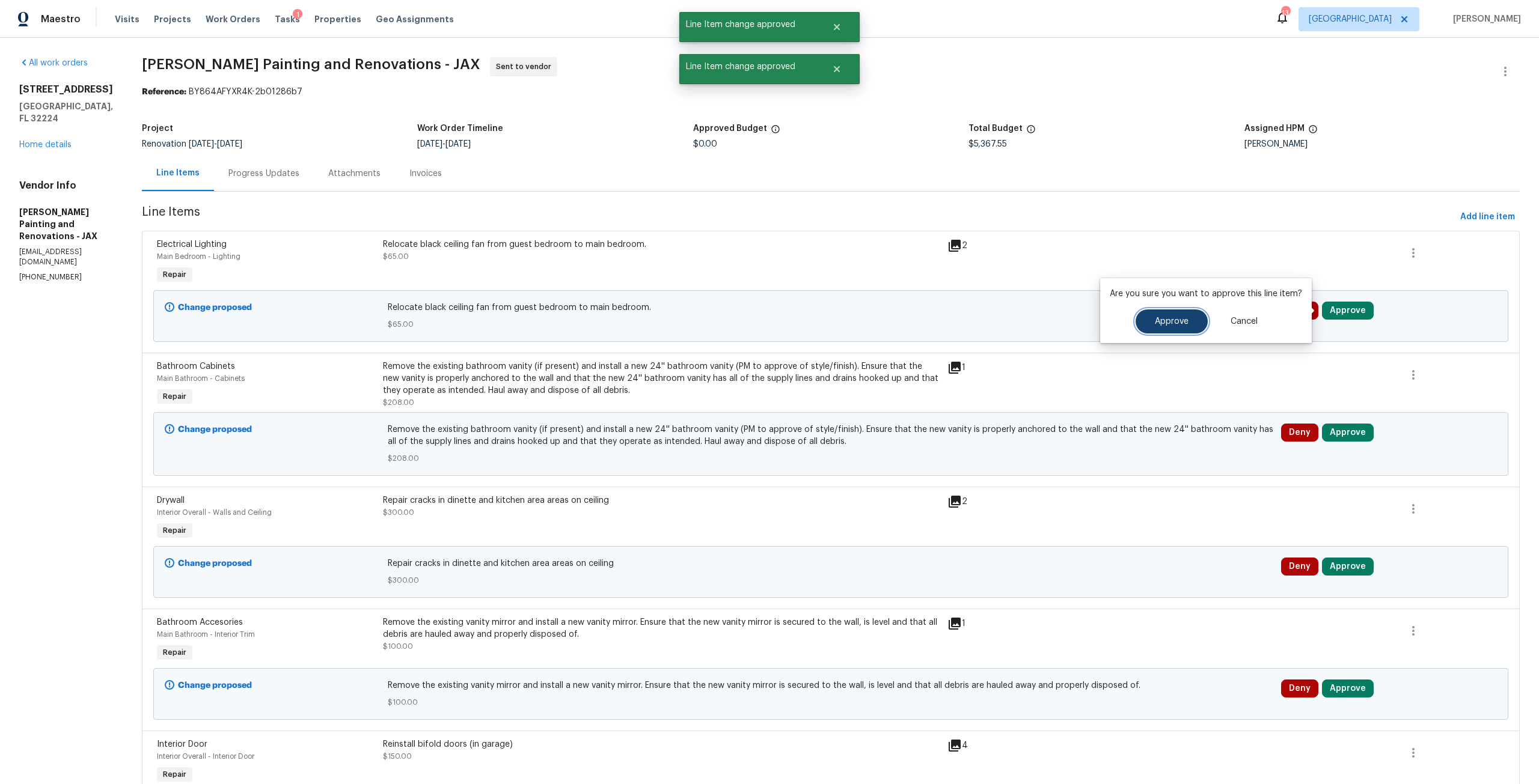
click at [1172, 332] on button "Approve" at bounding box center [1172, 321] width 72 height 24
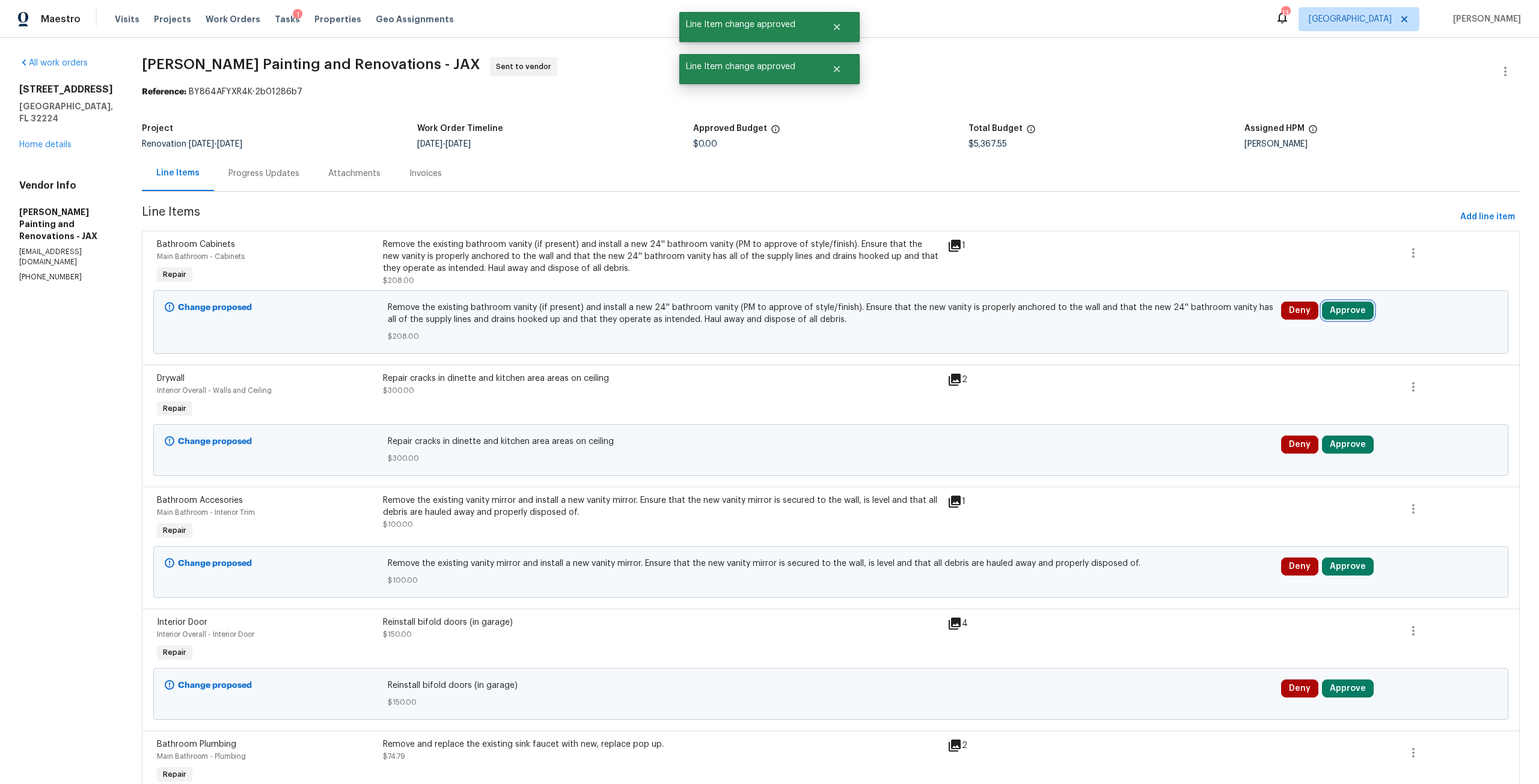
click at [1334, 306] on button "Approve" at bounding box center [1348, 310] width 52 height 18
click at [1175, 324] on span "Approve" at bounding box center [1172, 321] width 34 height 9
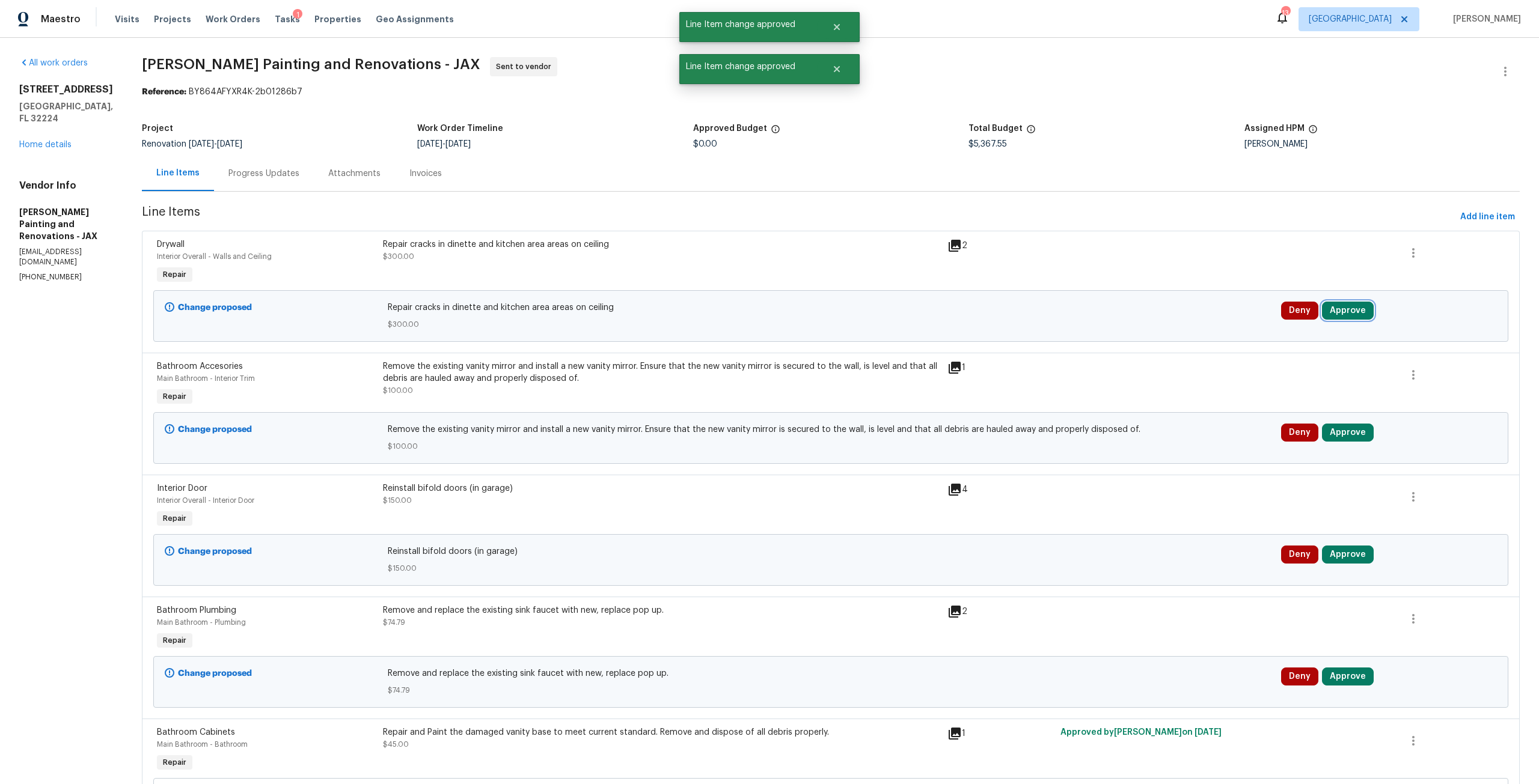
click at [1331, 311] on button "Approve" at bounding box center [1348, 310] width 52 height 18
click at [1181, 317] on span "Approve" at bounding box center [1172, 321] width 34 height 9
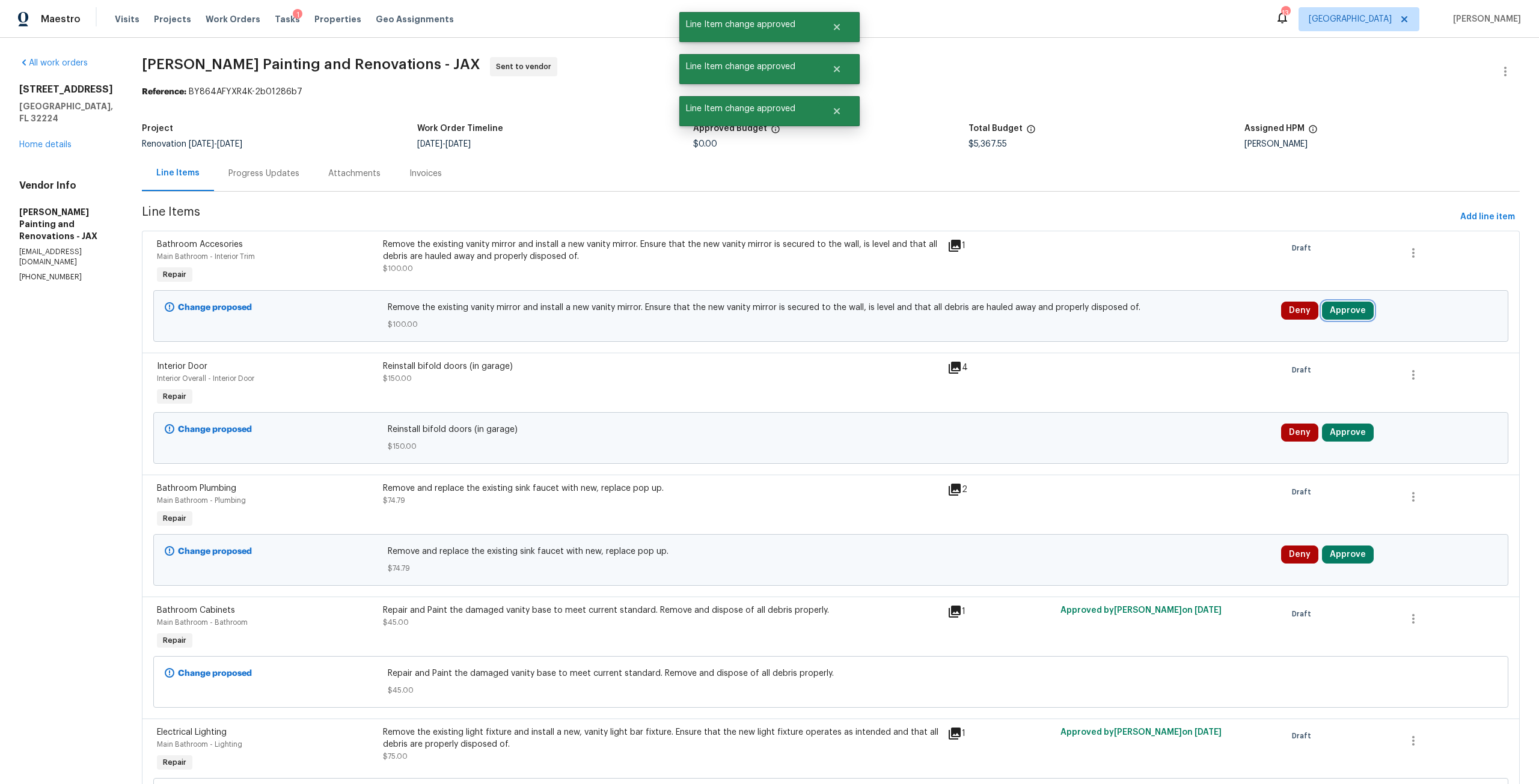
click at [1337, 307] on button "Approve" at bounding box center [1348, 310] width 52 height 18
click at [1171, 319] on span "Approve" at bounding box center [1172, 321] width 34 height 9
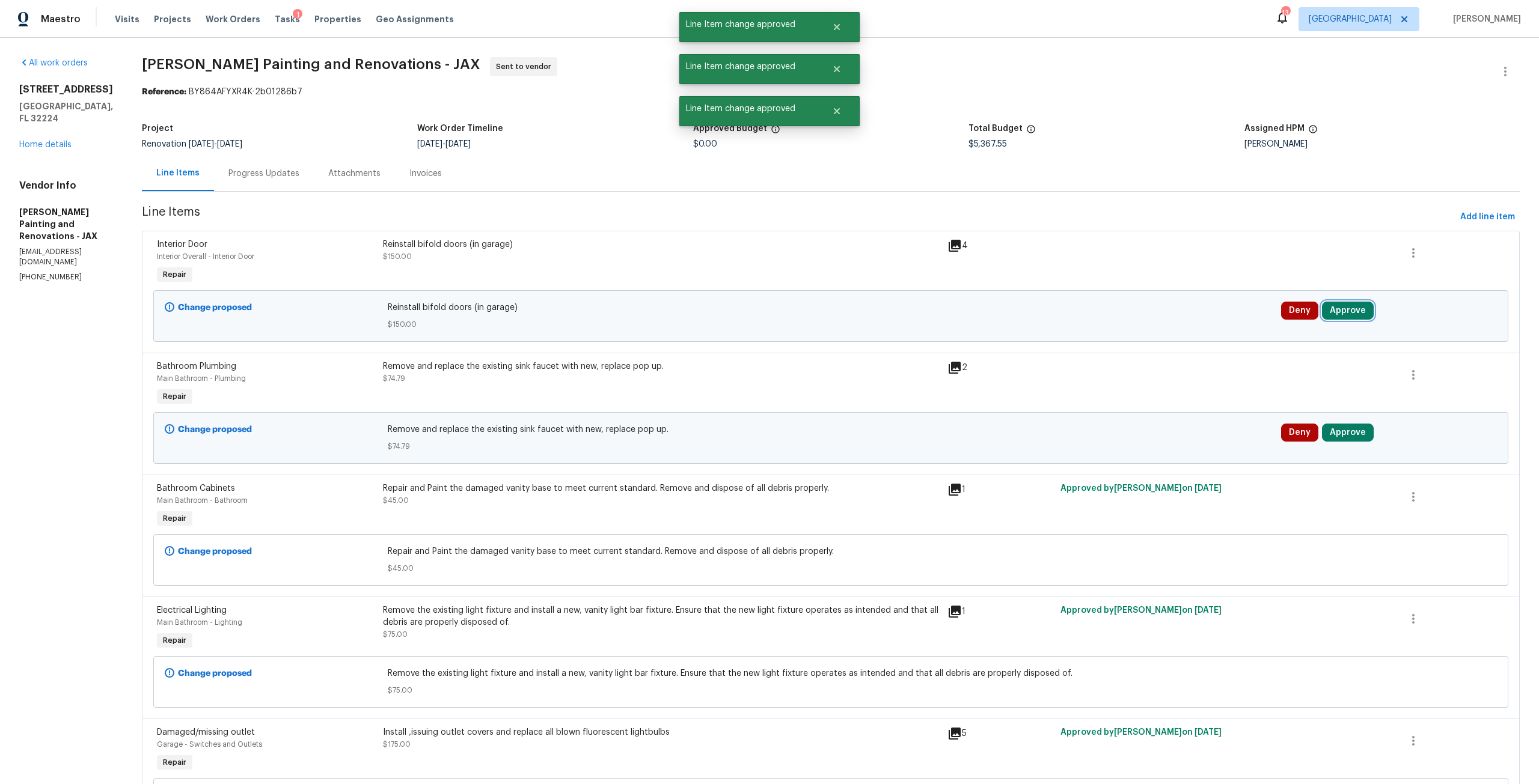
click at [1331, 315] on button "Approve" at bounding box center [1348, 310] width 52 height 18
click at [1169, 334] on div "Are you sure you want to approve this line item? Approve Cancel" at bounding box center [1206, 310] width 212 height 65
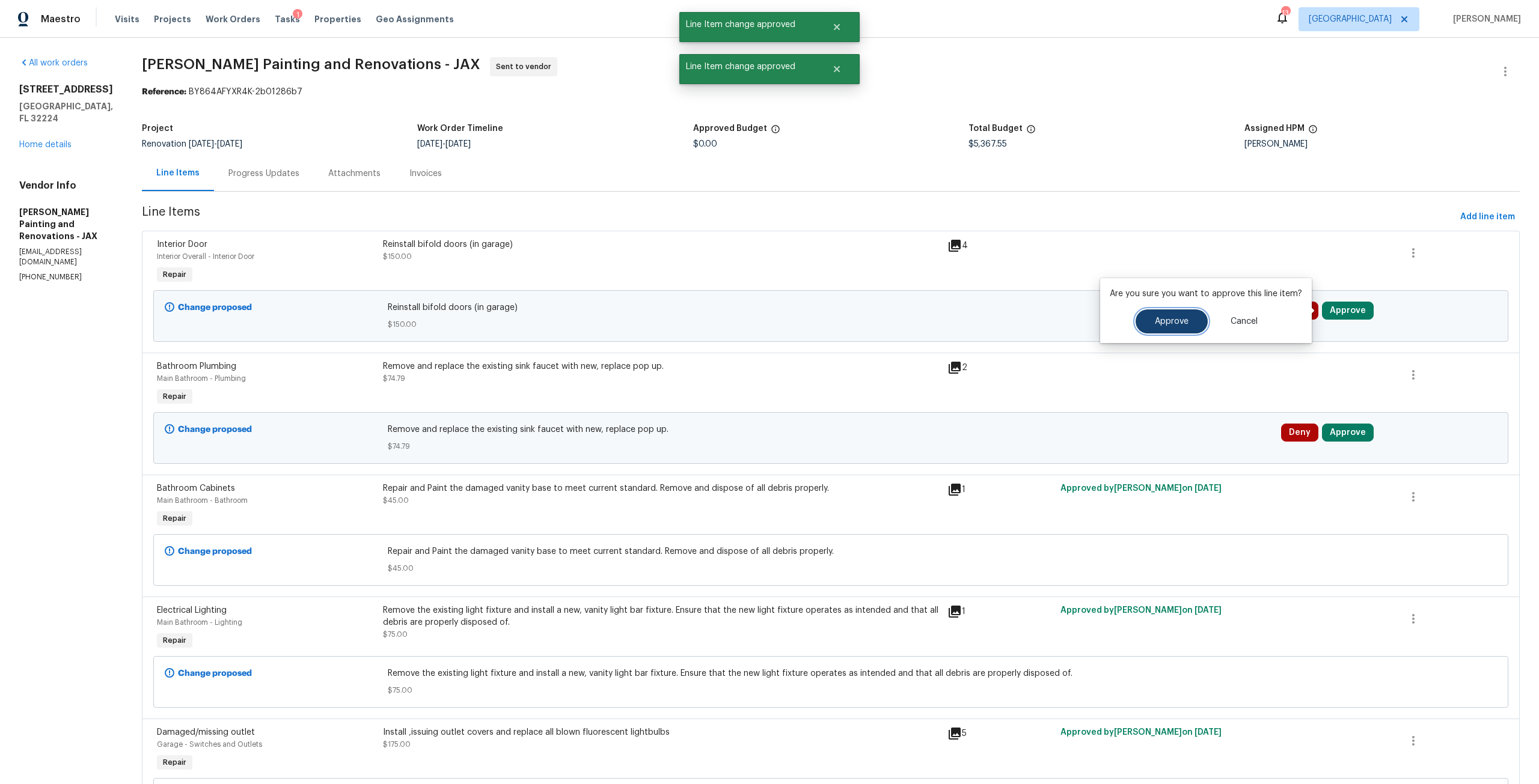
click at [1185, 329] on button "Approve" at bounding box center [1172, 321] width 72 height 24
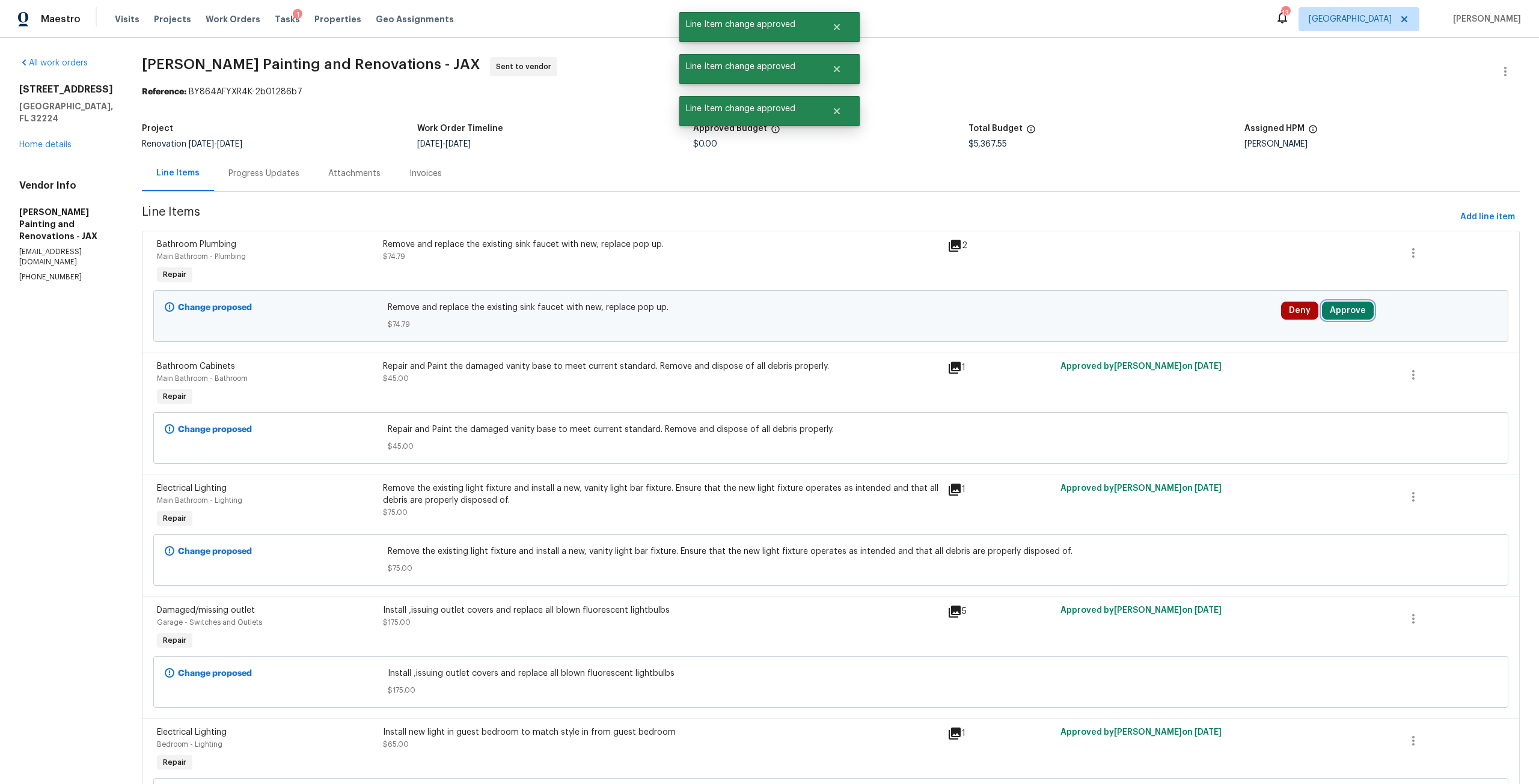
click at [1345, 311] on button "Approve" at bounding box center [1348, 310] width 52 height 18
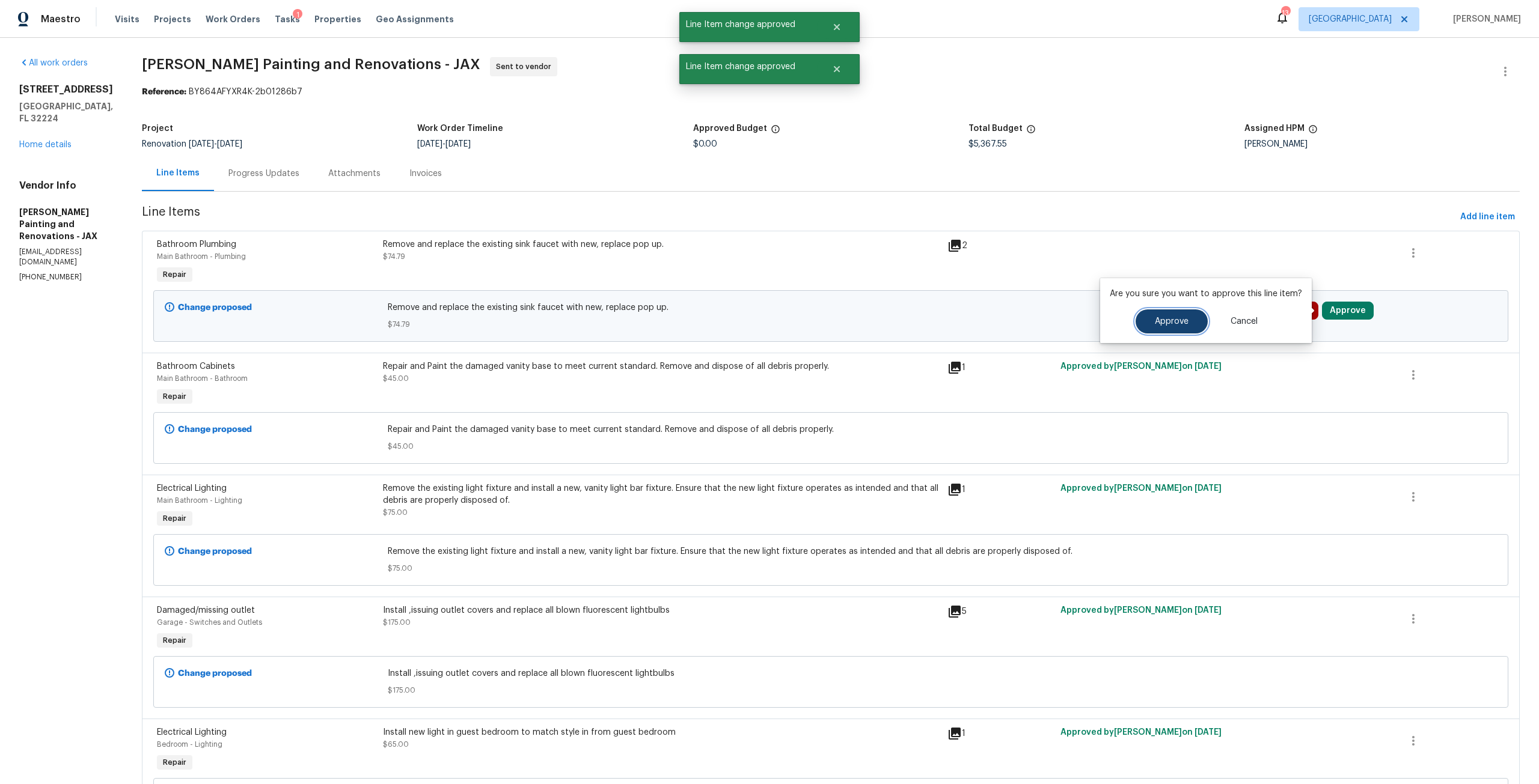
click at [1175, 323] on span "Approve" at bounding box center [1172, 321] width 34 height 9
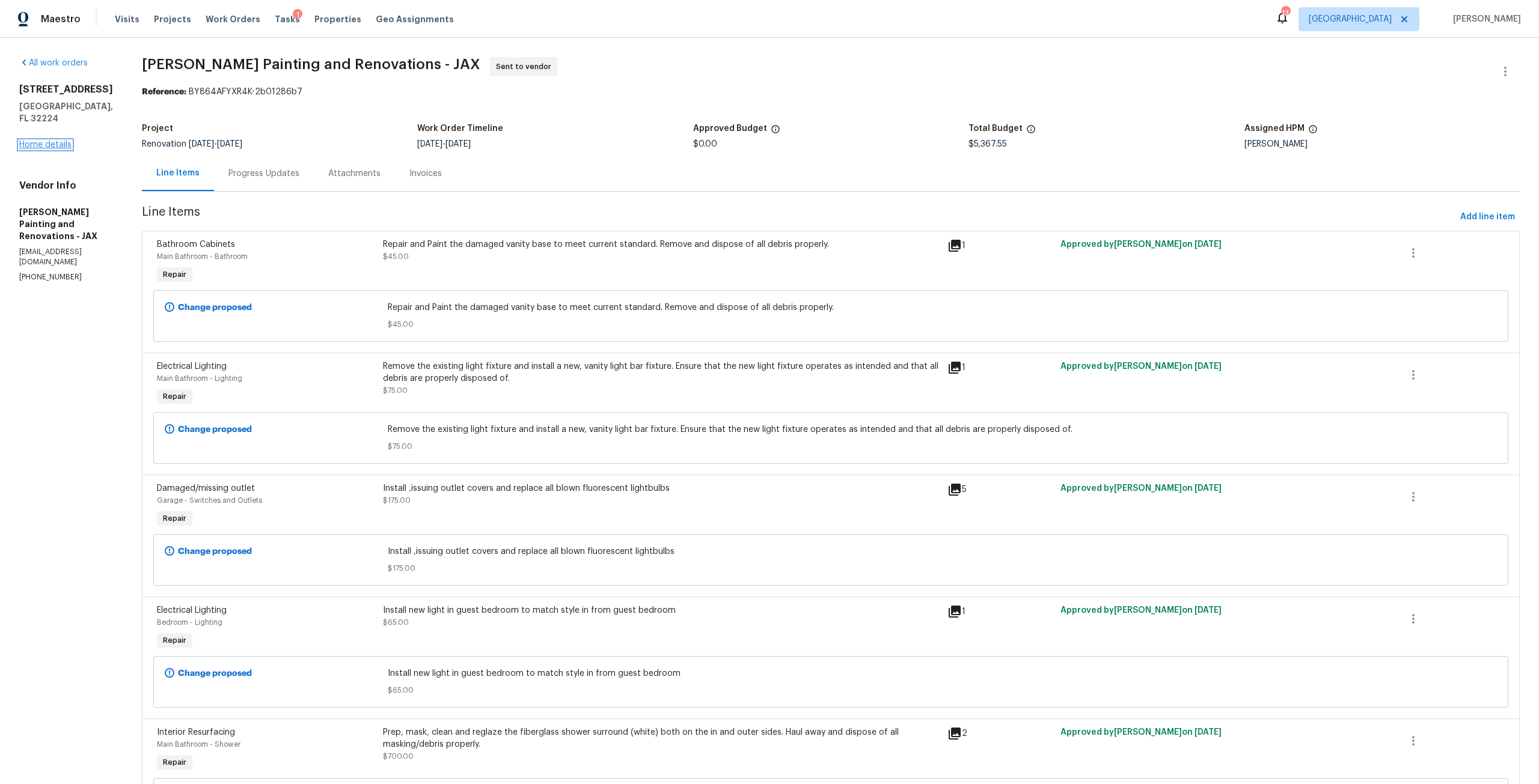
click at [52, 141] on link "Home details" at bounding box center [45, 145] width 52 height 8
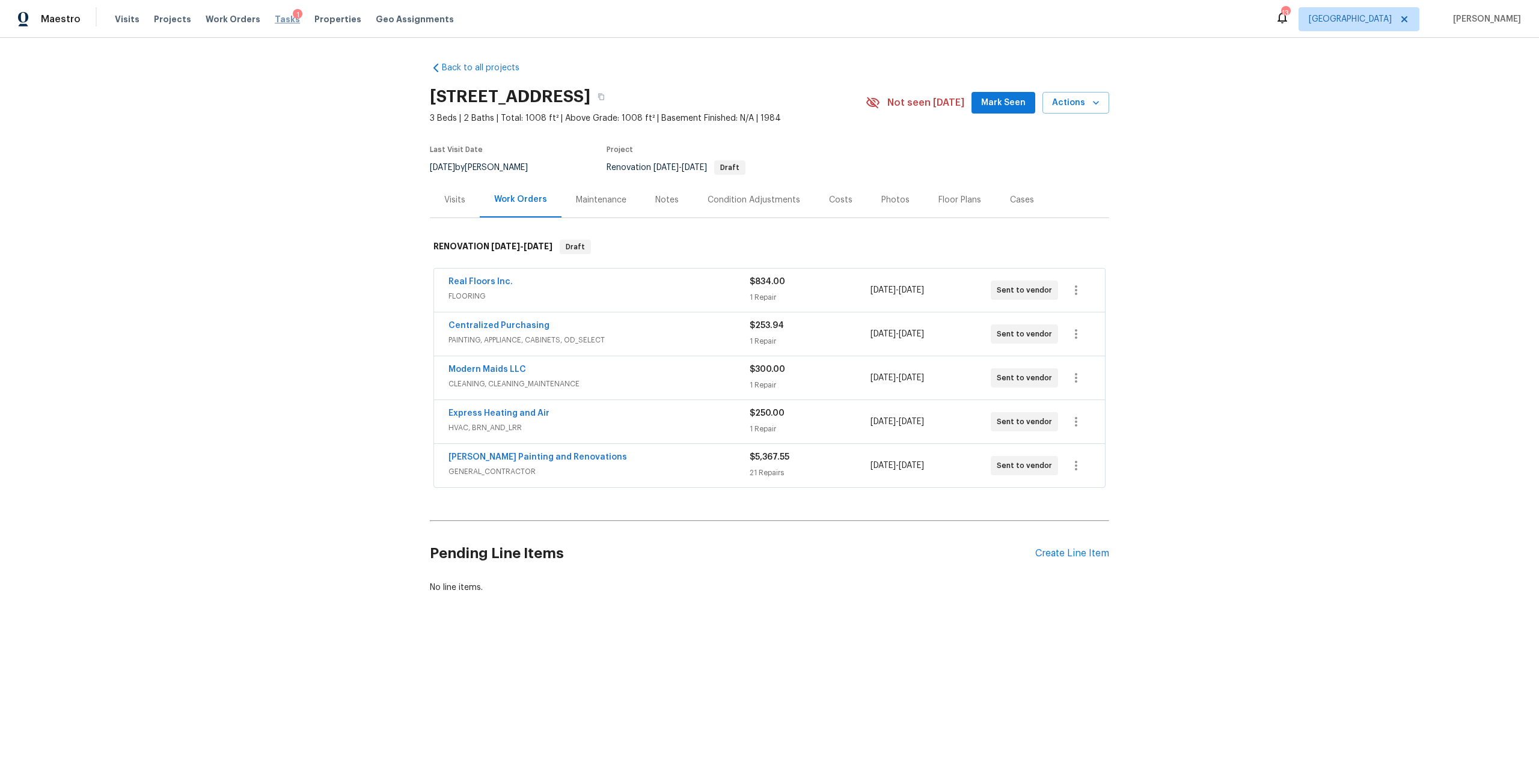
click at [274, 19] on span "Tasks" at bounding box center [287, 19] width 25 height 8
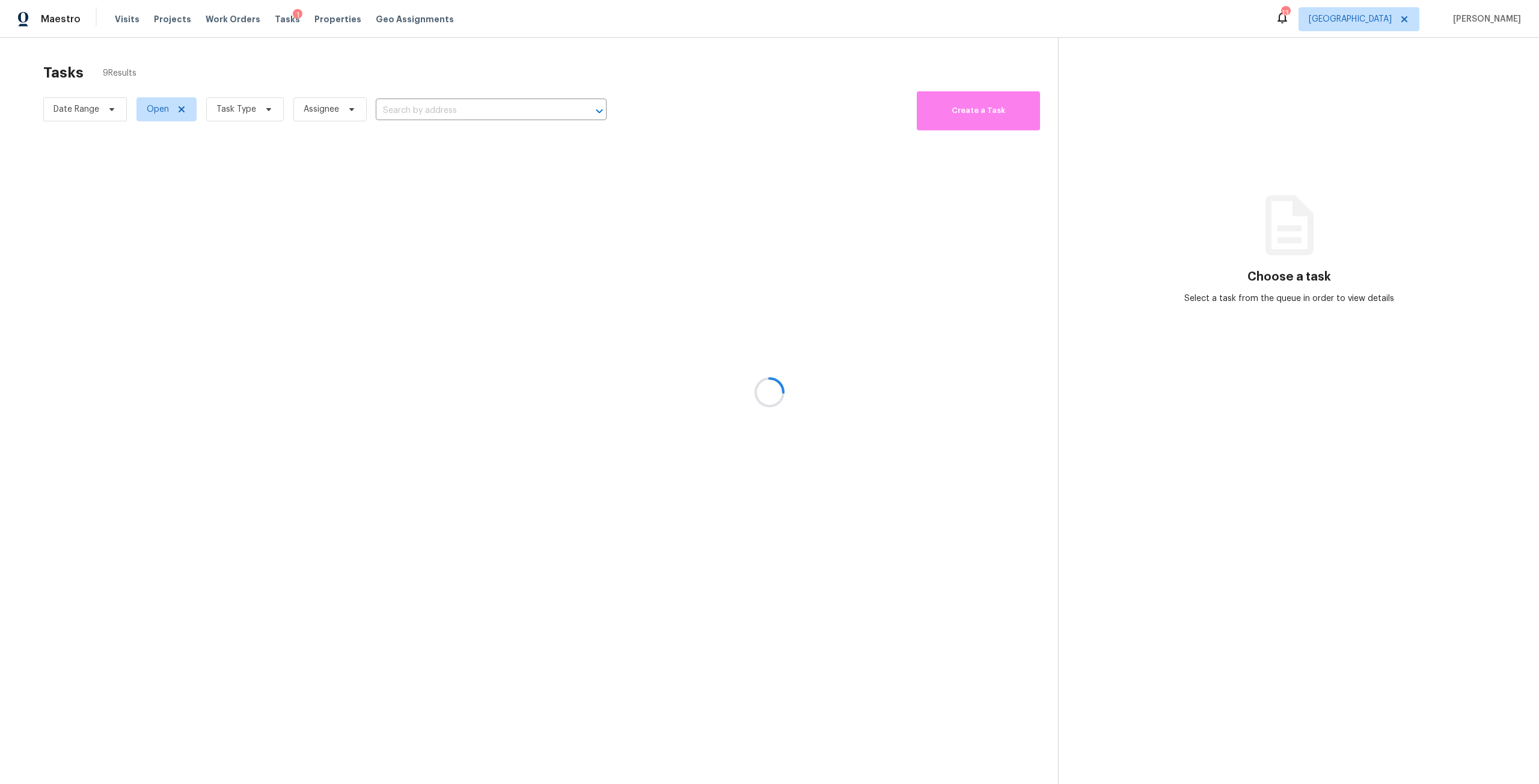
click at [252, 119] on div at bounding box center [769, 392] width 1539 height 784
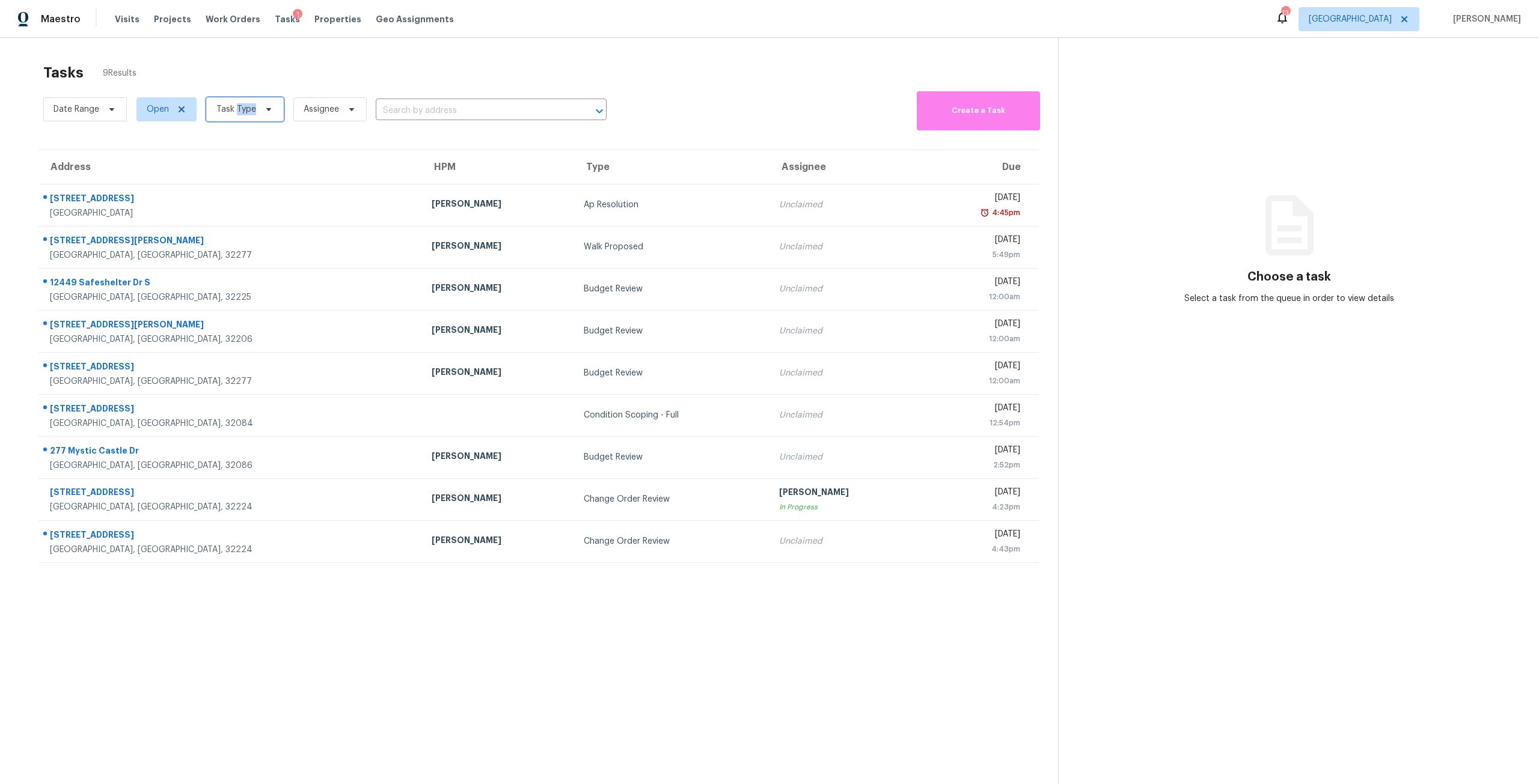
click at [251, 119] on span "Task Type" at bounding box center [245, 110] width 78 height 24
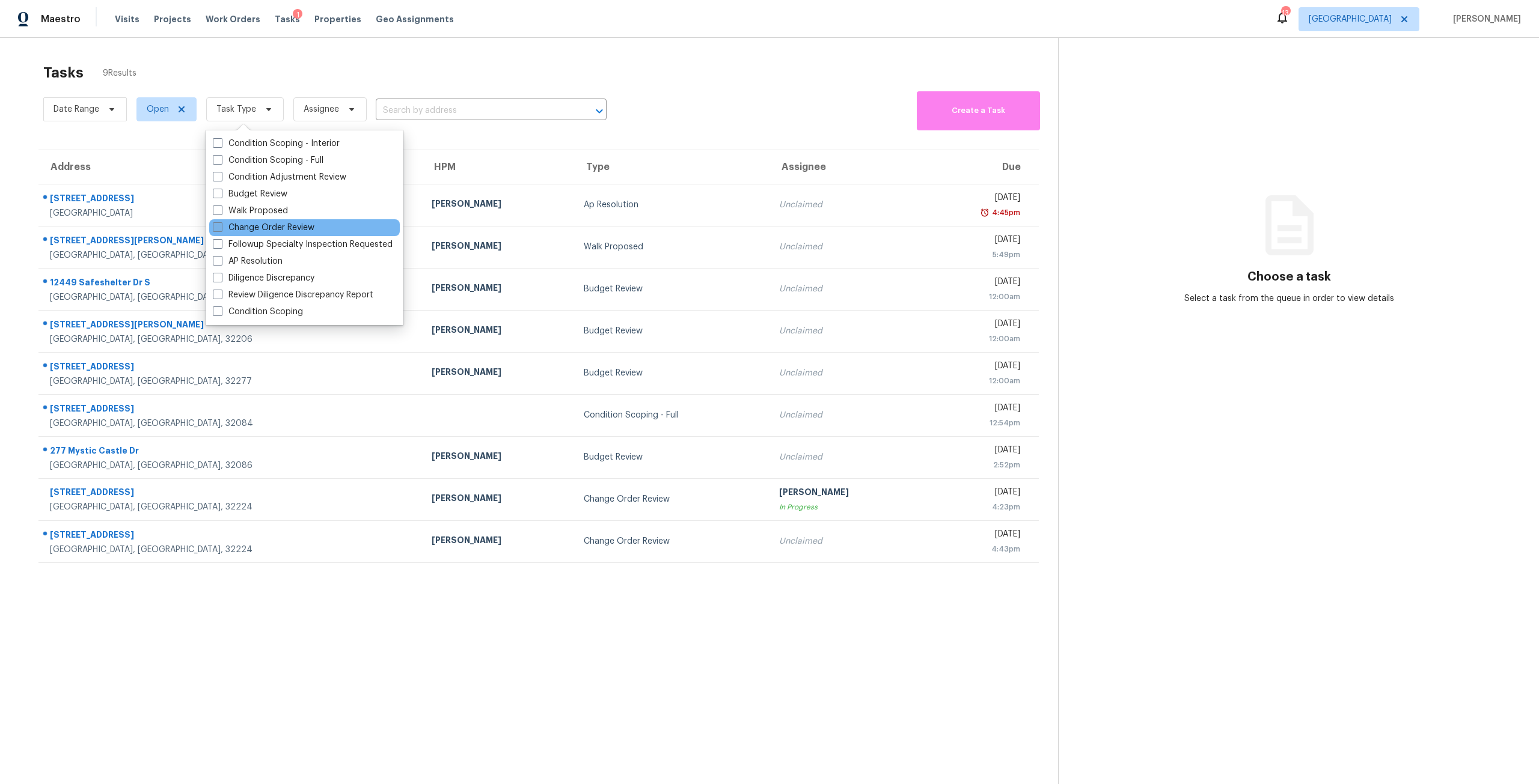
click at [265, 233] on label "Change Order Review" at bounding box center [264, 228] width 102 height 12
click at [221, 230] on input "Change Order Review" at bounding box center [217, 226] width 8 height 8
checkbox input "true"
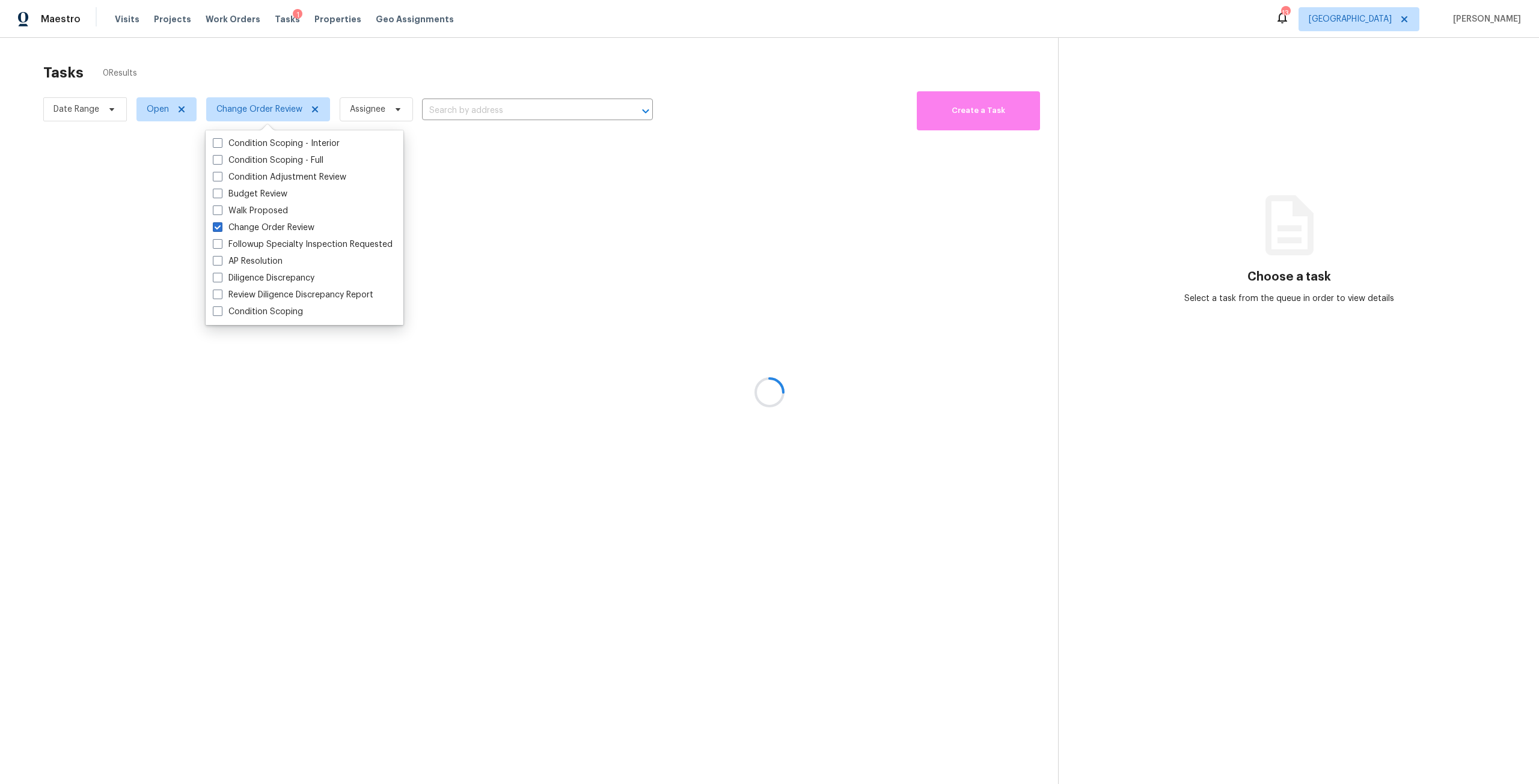
click at [480, 54] on div at bounding box center [769, 392] width 1539 height 784
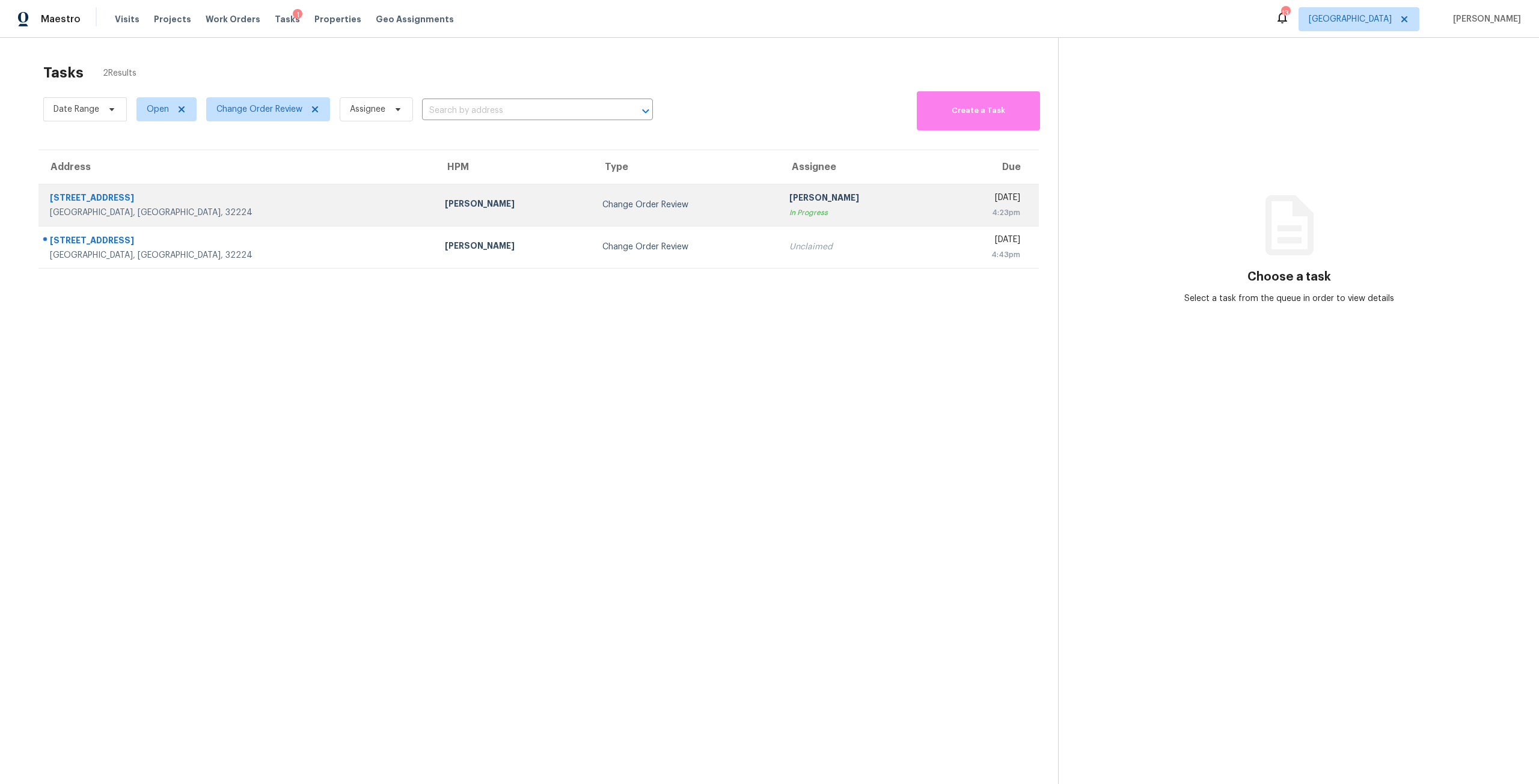
click at [602, 201] on div "Change Order Review" at bounding box center [686, 205] width 167 height 12
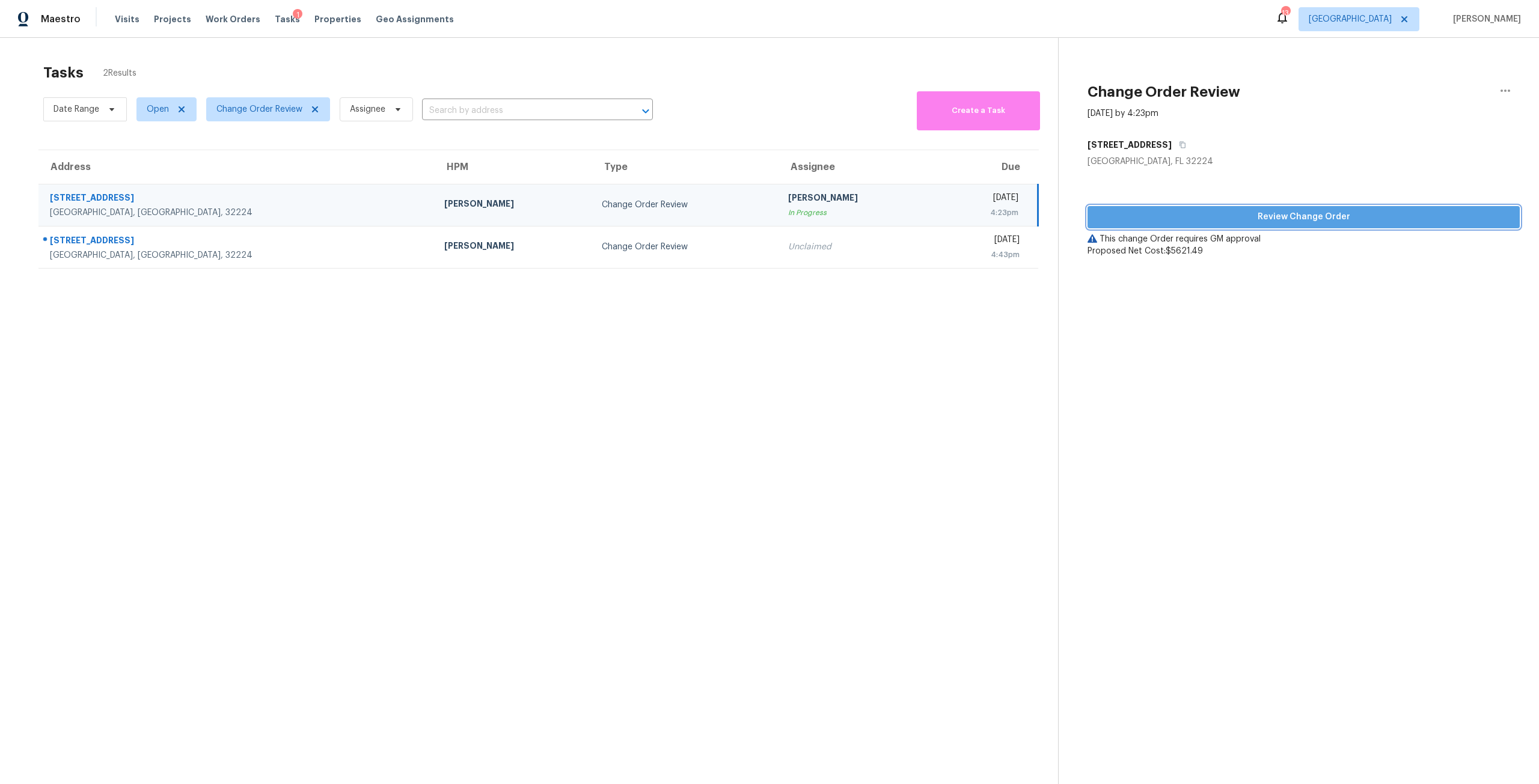
click at [1162, 209] on button "Review Change Order" at bounding box center [1304, 217] width 432 height 22
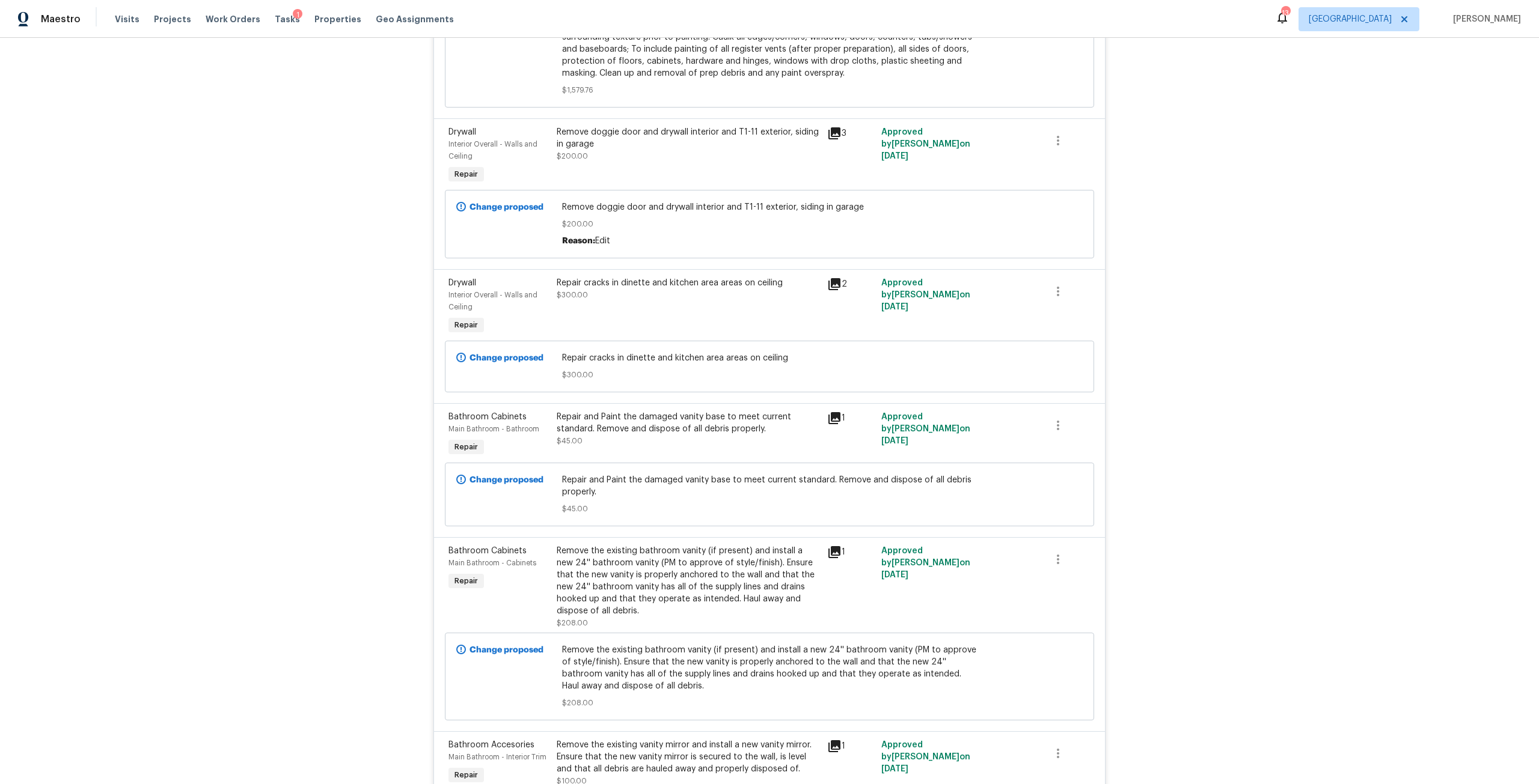
scroll to position [3405, 0]
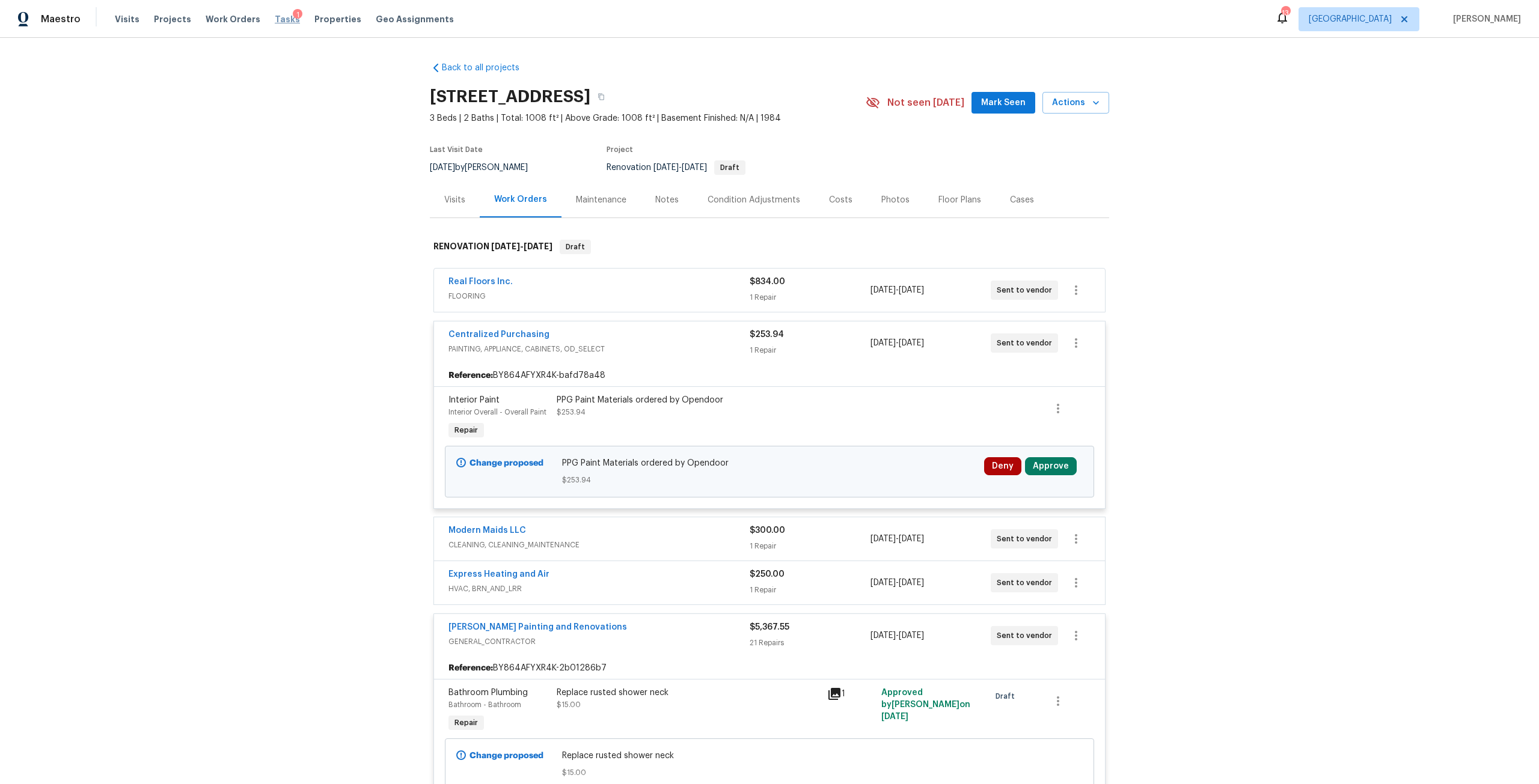
click at [279, 22] on span "Tasks" at bounding box center [287, 19] width 25 height 8
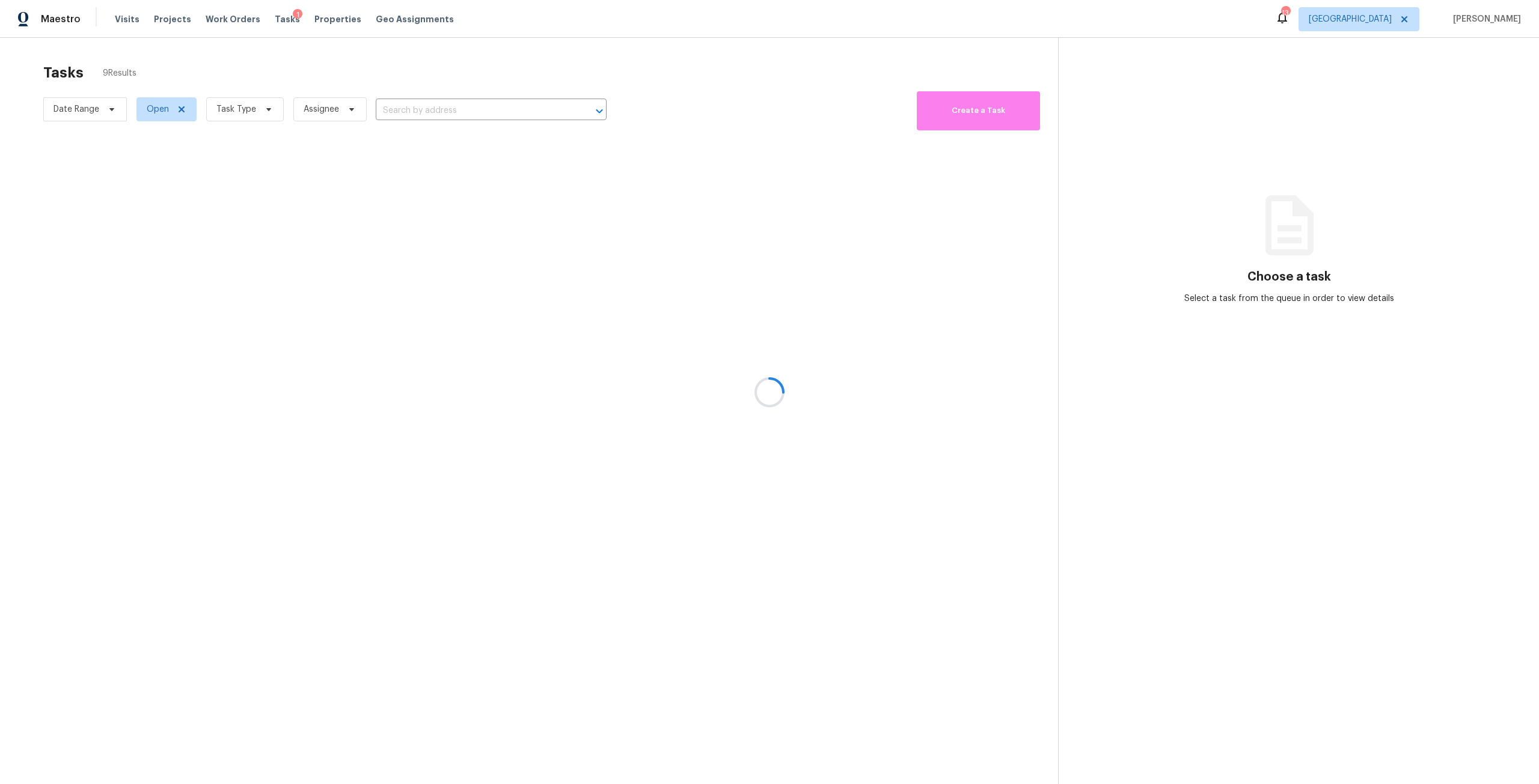
click at [258, 135] on div at bounding box center [769, 392] width 1539 height 784
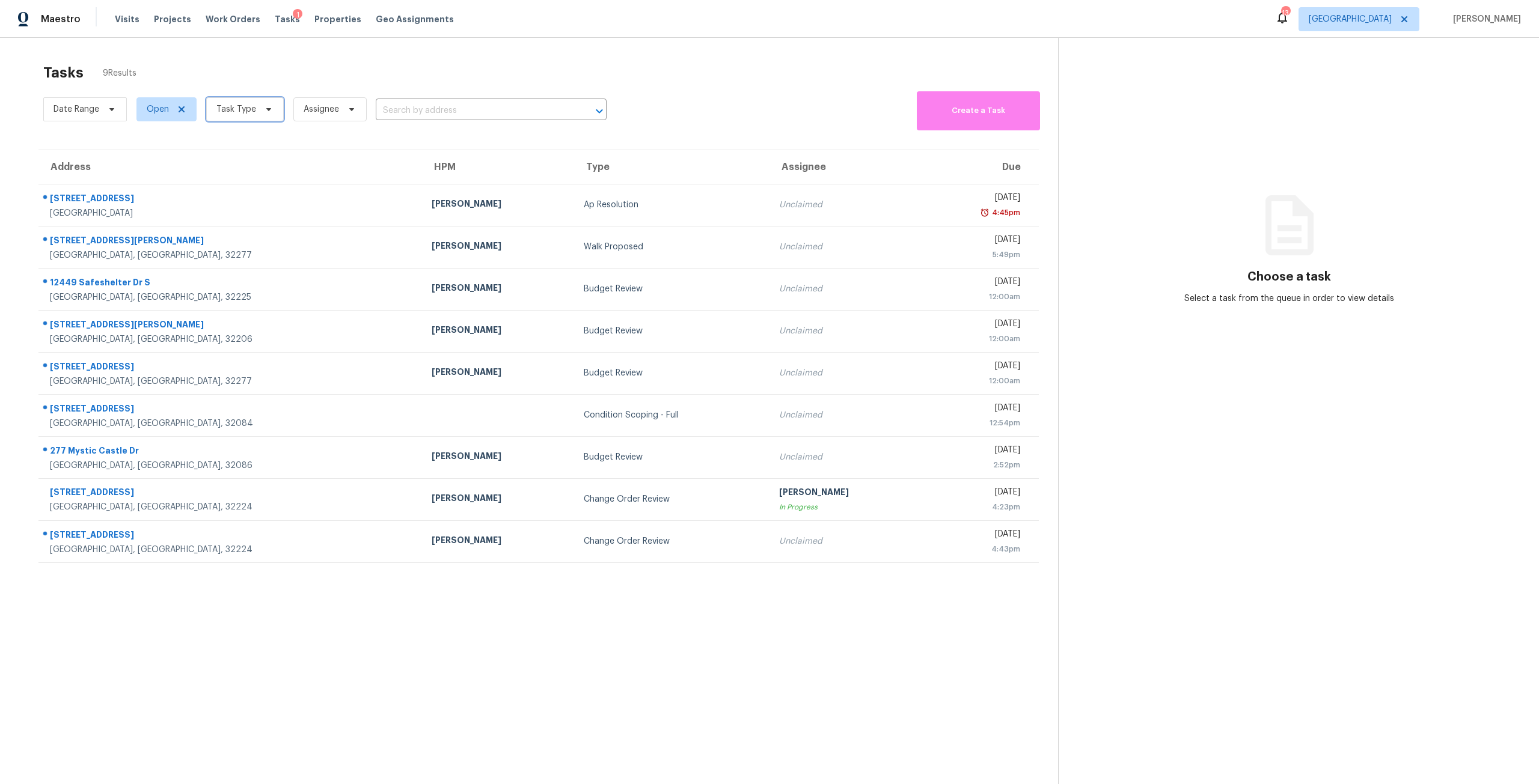
click at [265, 114] on icon at bounding box center [268, 110] width 10 height 10
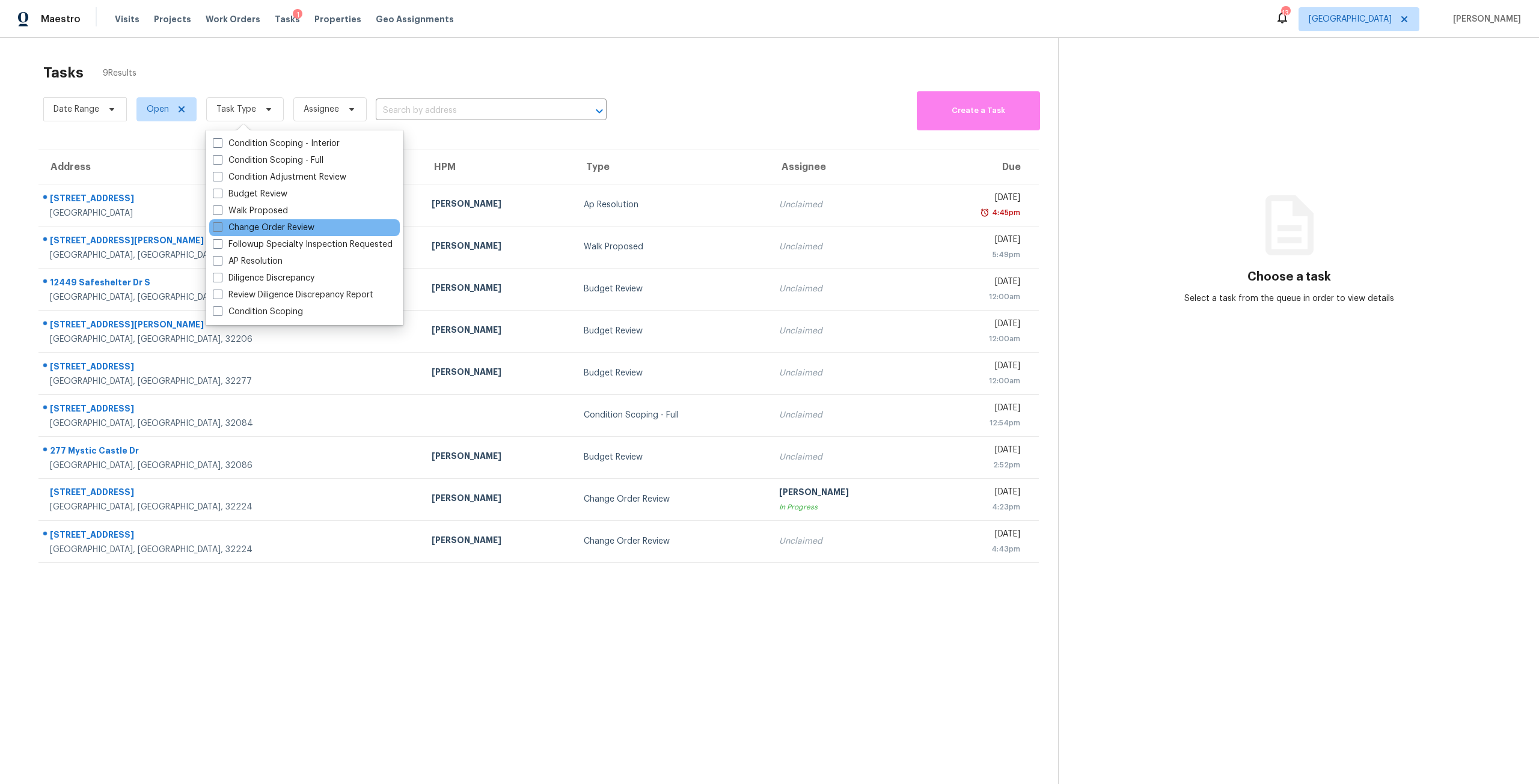
click at [273, 229] on label "Change Order Review" at bounding box center [264, 228] width 102 height 12
click at [221, 229] on input "Change Order Review" at bounding box center [217, 226] width 8 height 8
checkbox input "true"
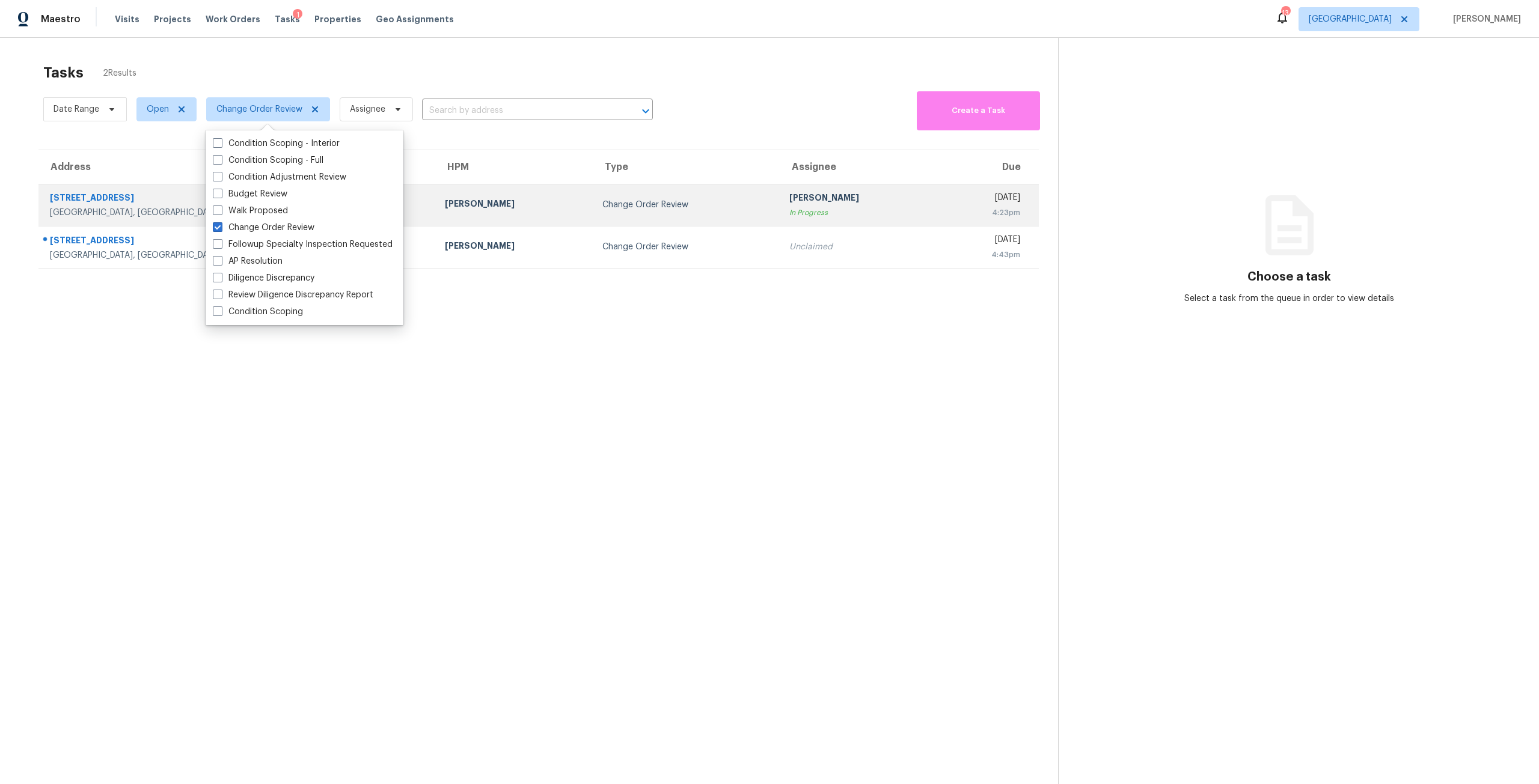
click at [593, 197] on td "Change Order Review" at bounding box center [686, 205] width 187 height 42
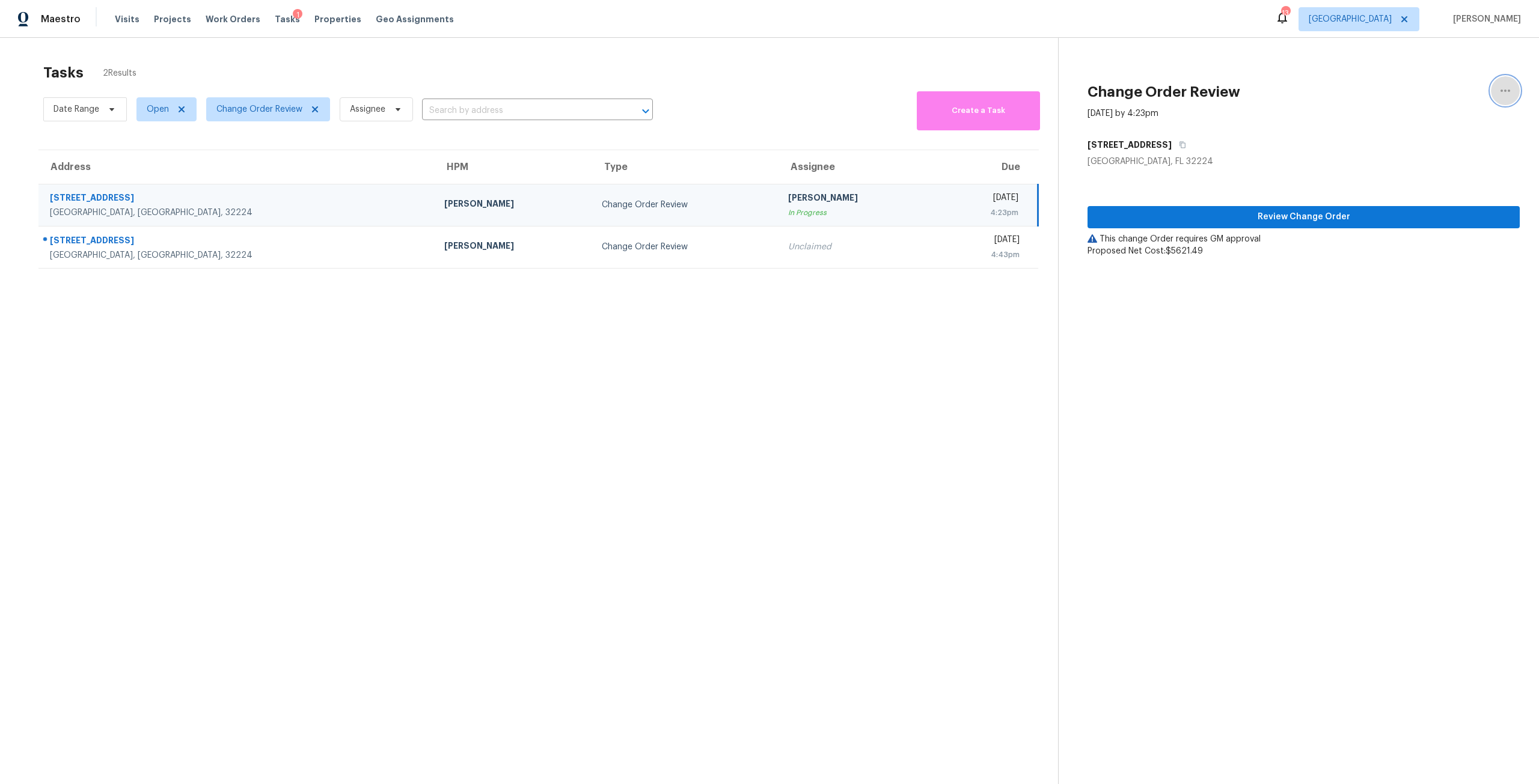
click at [1498, 86] on icon "button" at bounding box center [1505, 91] width 14 height 14
click at [1429, 74] on div "Cancel this task" at bounding box center [1428, 75] width 94 height 12
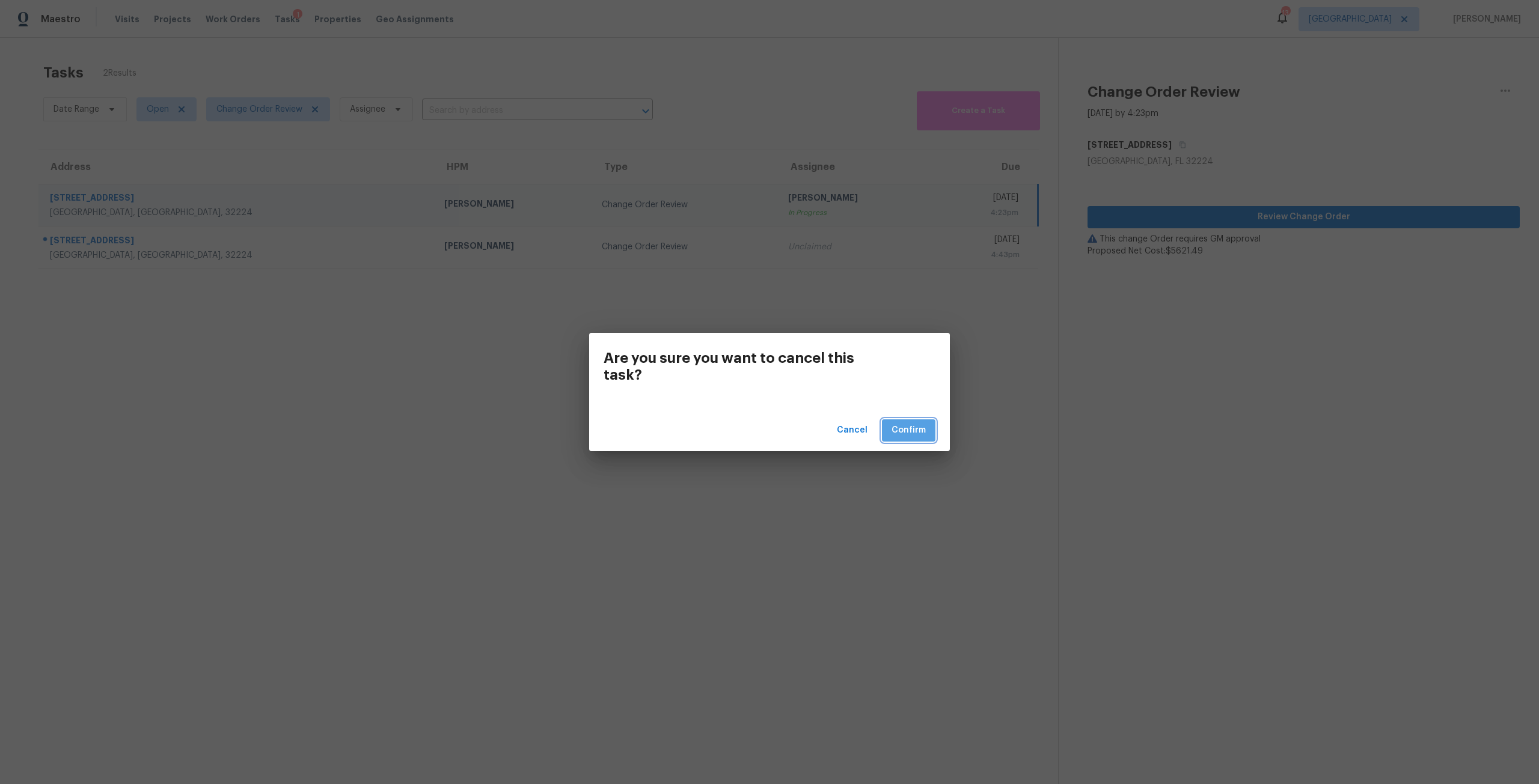
click at [899, 423] on span "Confirm" at bounding box center [908, 430] width 34 height 15
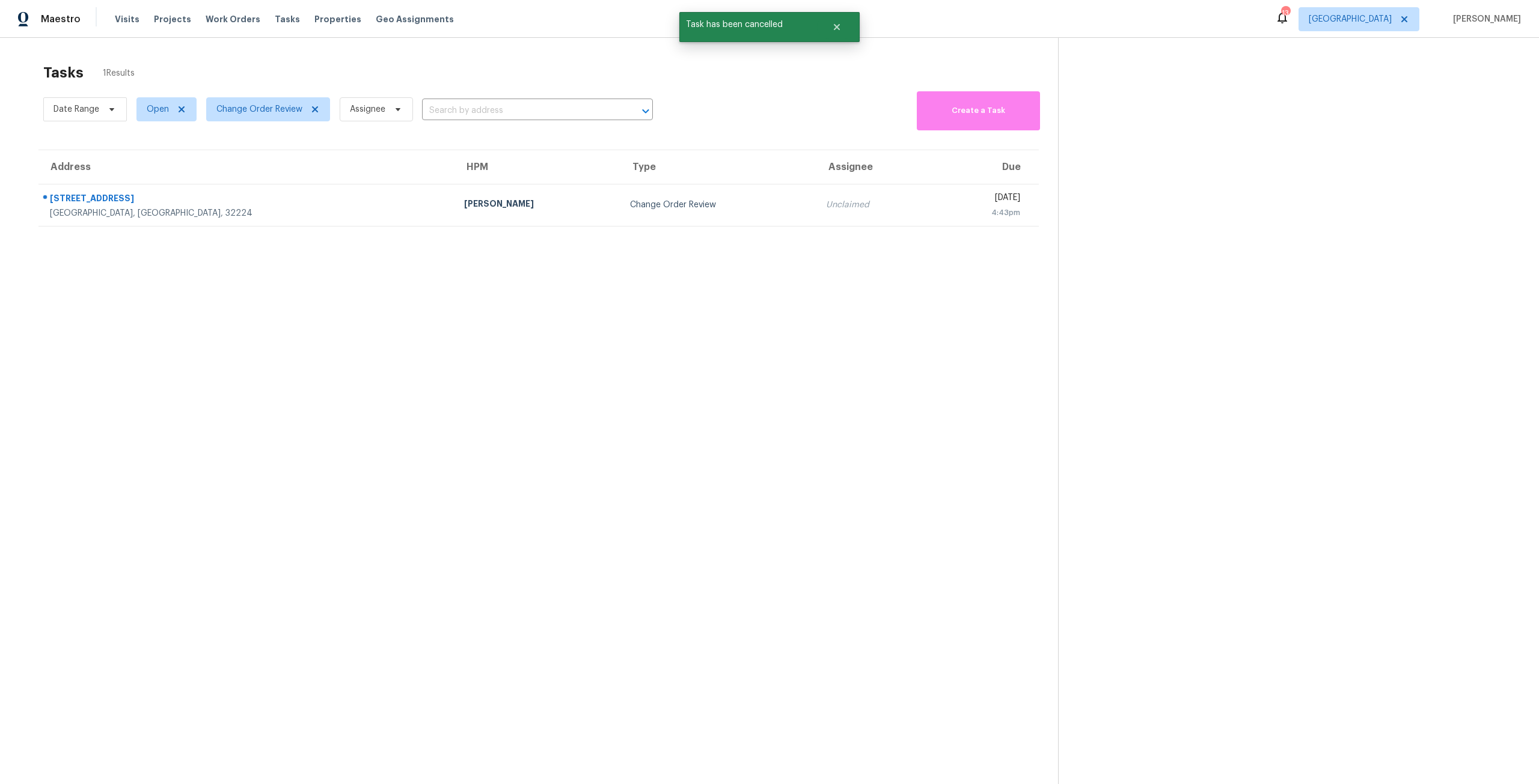
click at [410, 227] on section "Tasks 1 Results Date Range Open Change Order Review Assignee ​ Create a Task Ad…" at bounding box center [539, 439] width 1039 height 765
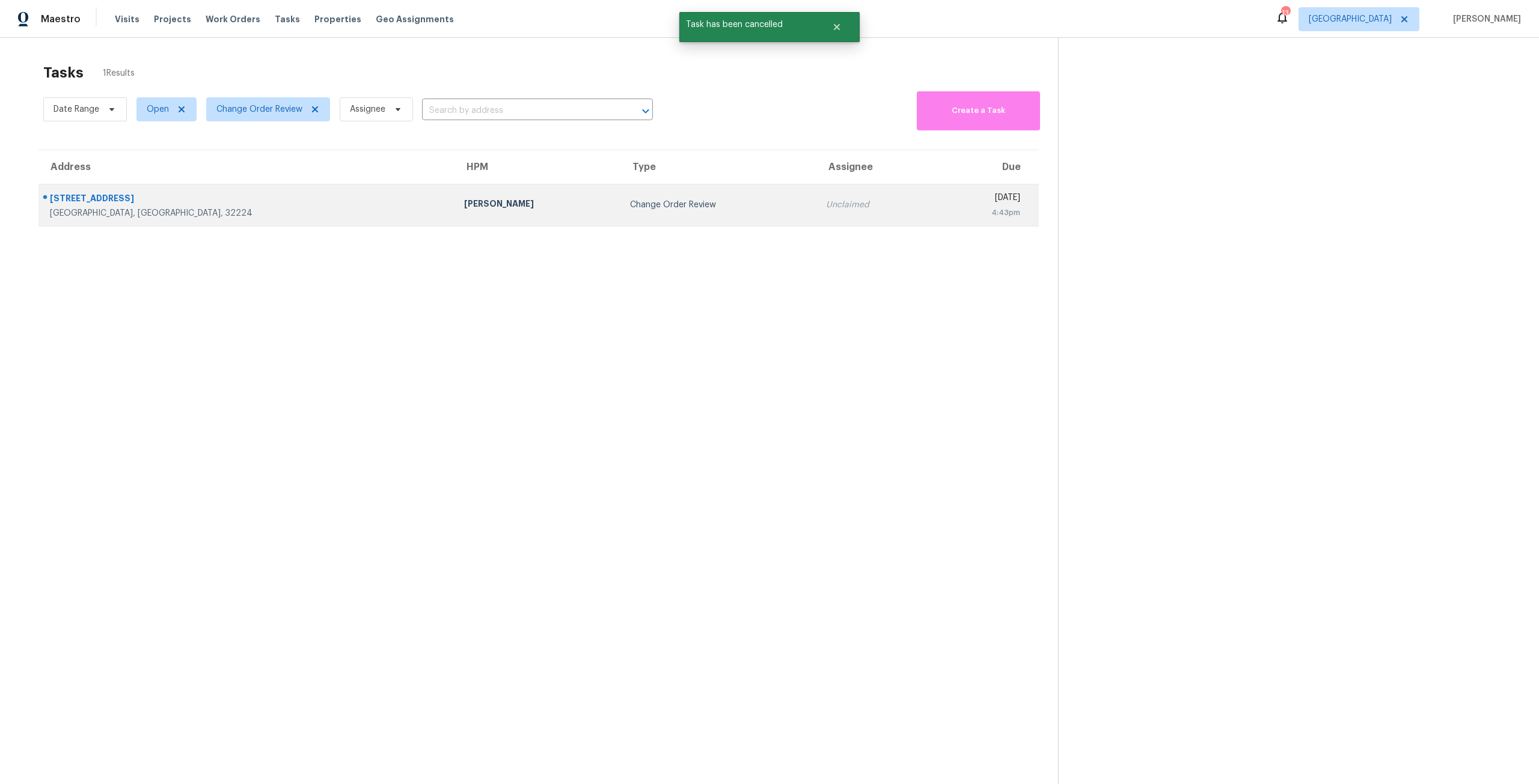
click at [454, 220] on td "[PERSON_NAME]" at bounding box center [537, 205] width 166 height 42
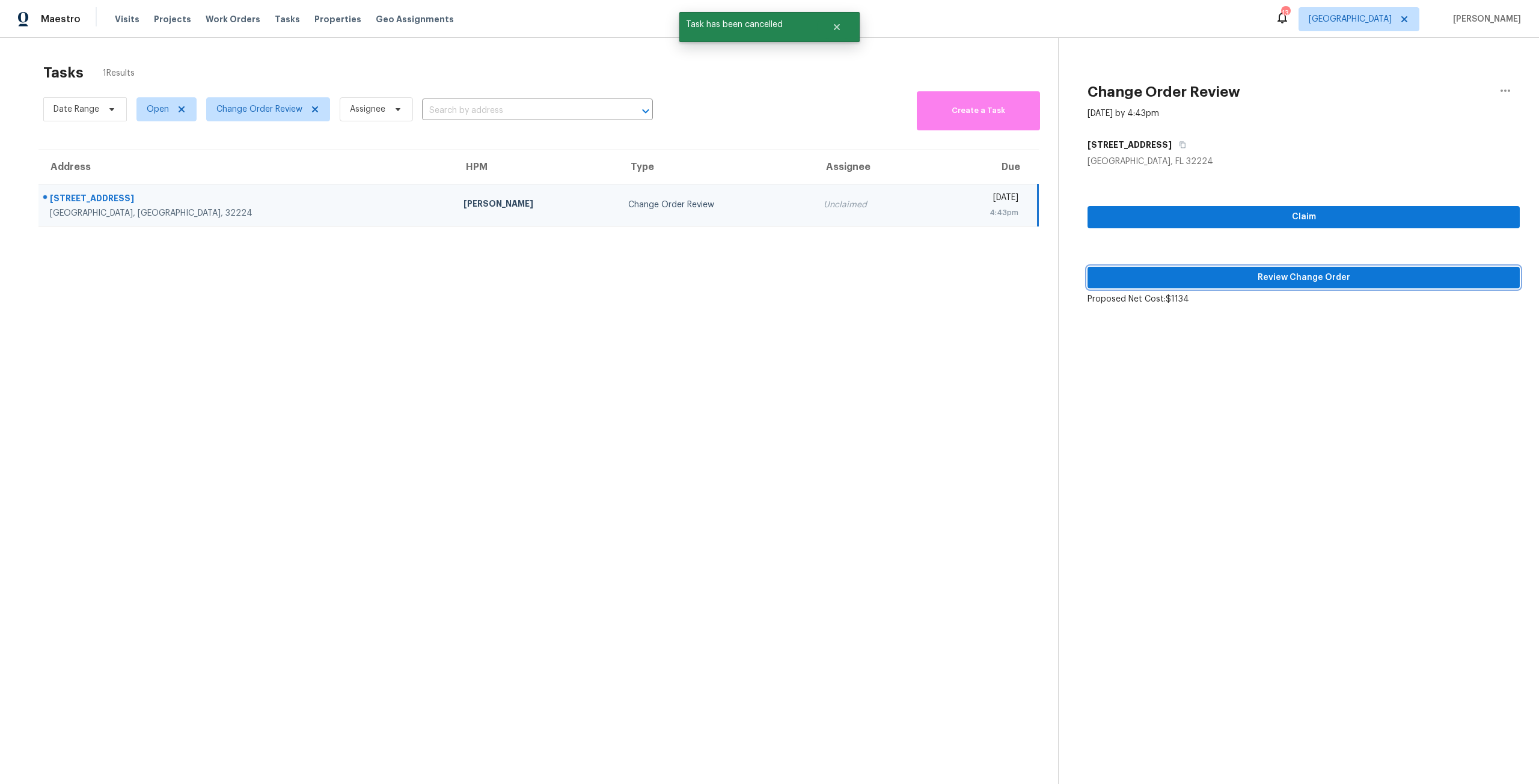
click at [1246, 274] on span "Review Change Order" at bounding box center [1304, 277] width 413 height 15
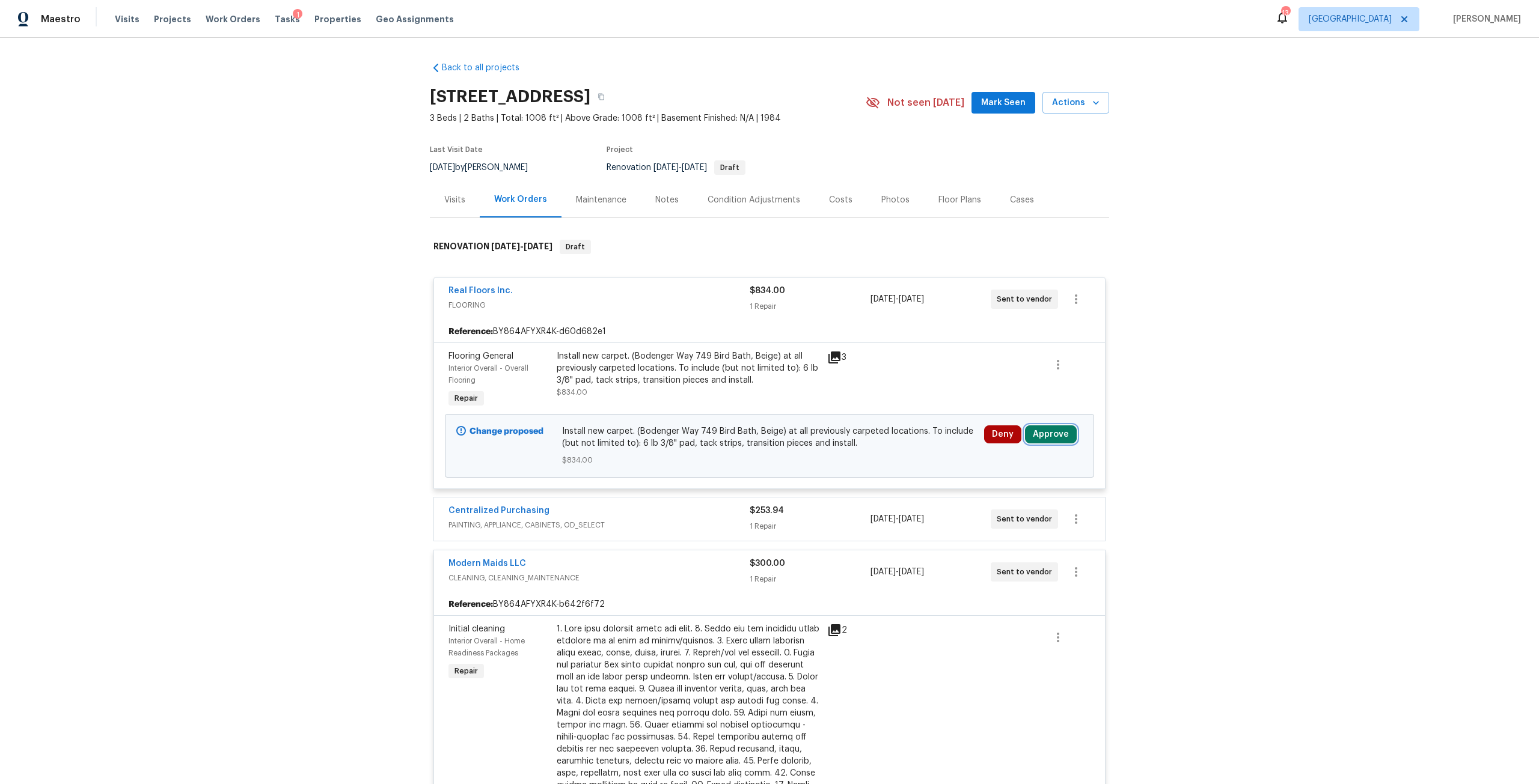
click at [1044, 437] on button "Approve" at bounding box center [1051, 434] width 52 height 18
click at [884, 447] on span "Approve" at bounding box center [874, 445] width 34 height 9
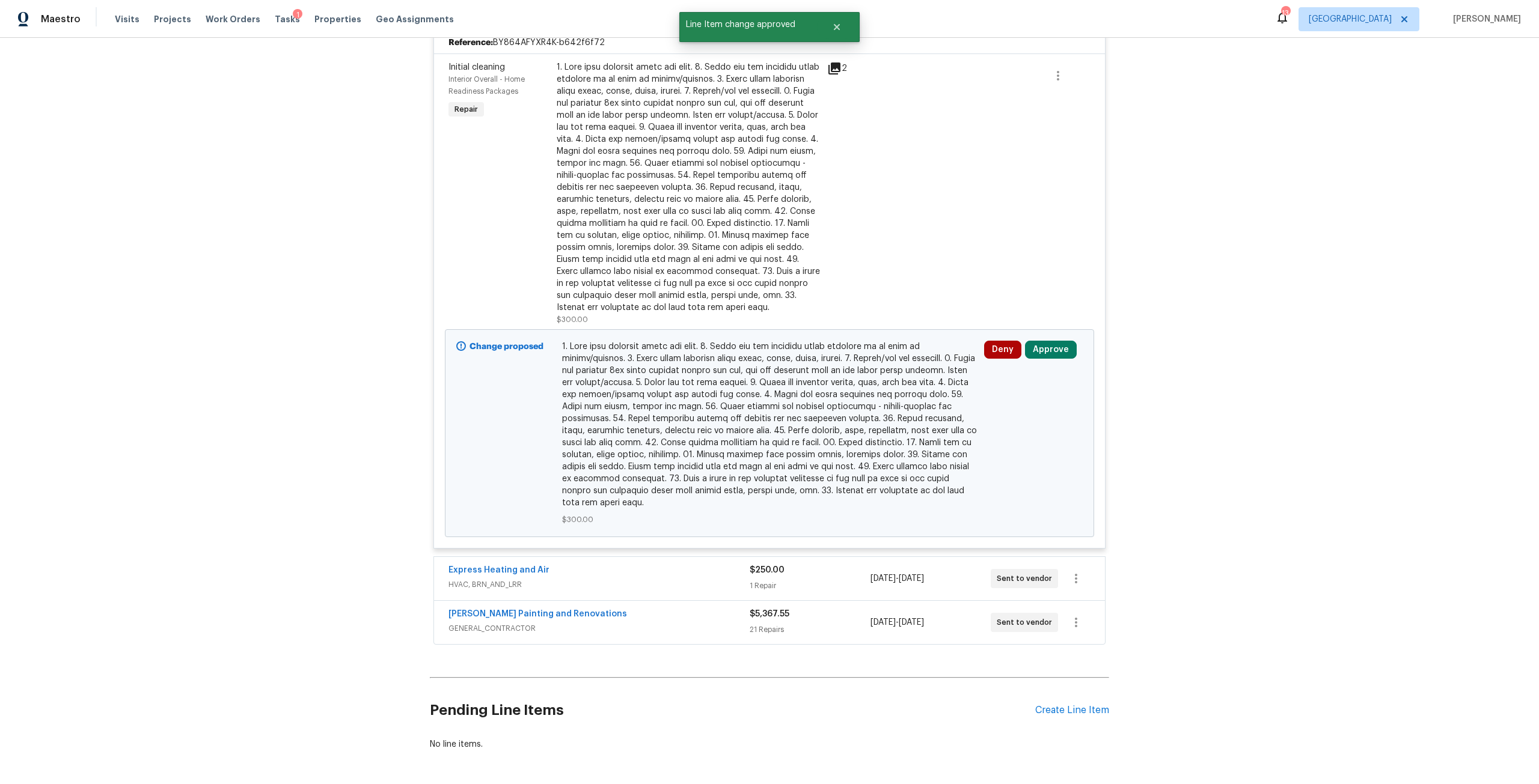
scroll to position [559, 0]
click at [1041, 353] on button "Approve" at bounding box center [1051, 353] width 52 height 18
click at [862, 374] on button "Approve" at bounding box center [874, 363] width 72 height 24
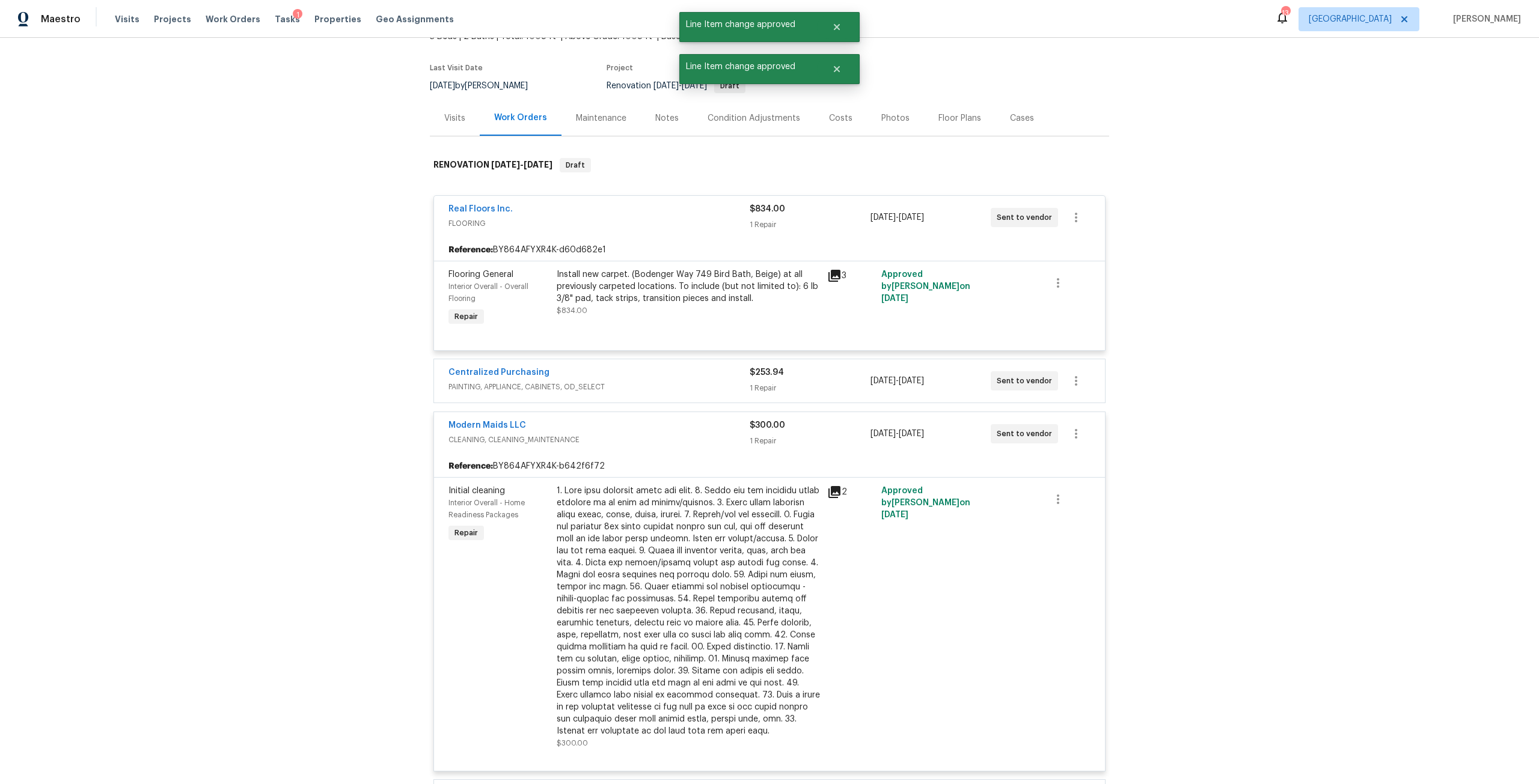
scroll to position [0, 0]
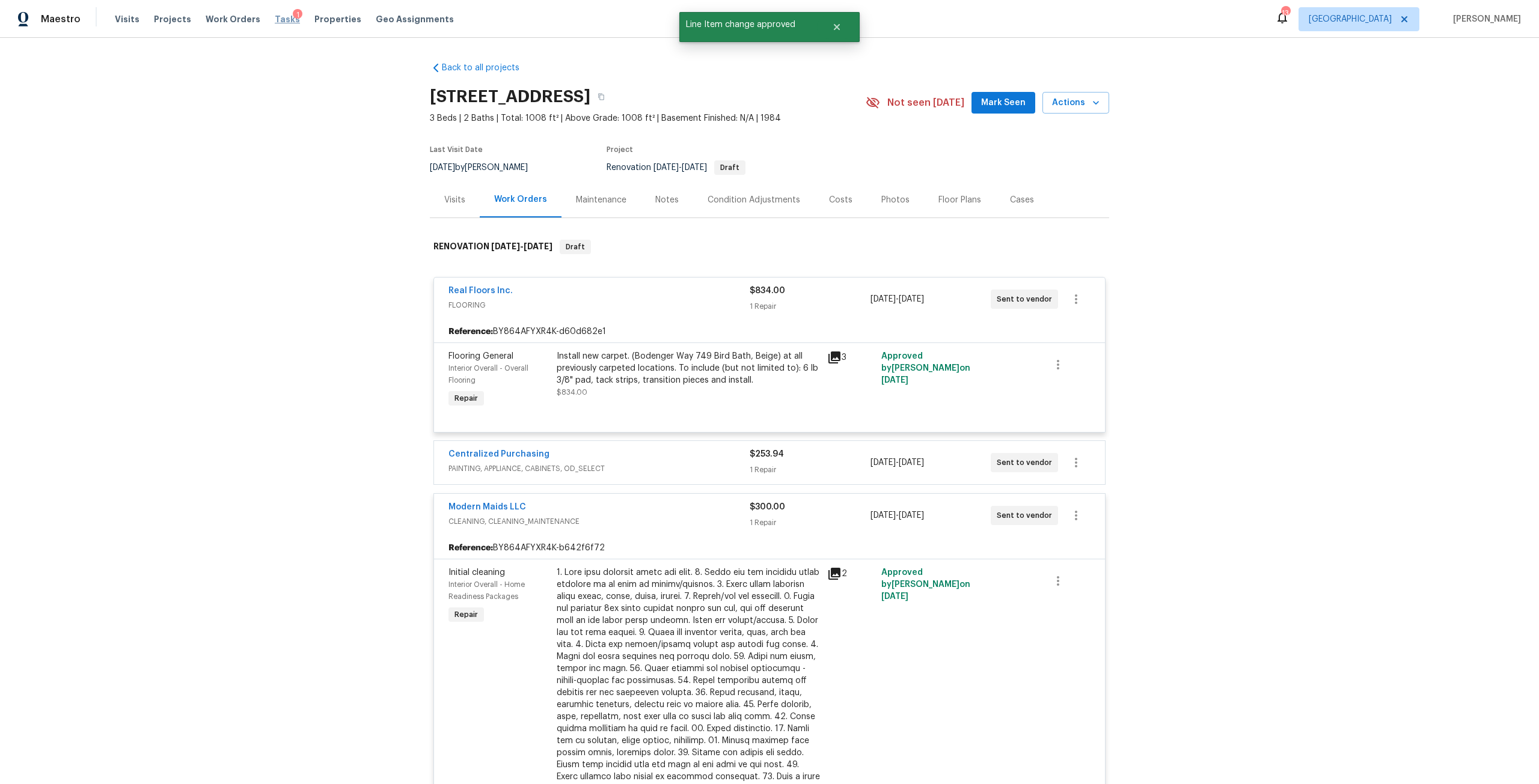
click at [274, 23] on span "Tasks" at bounding box center [287, 19] width 25 height 8
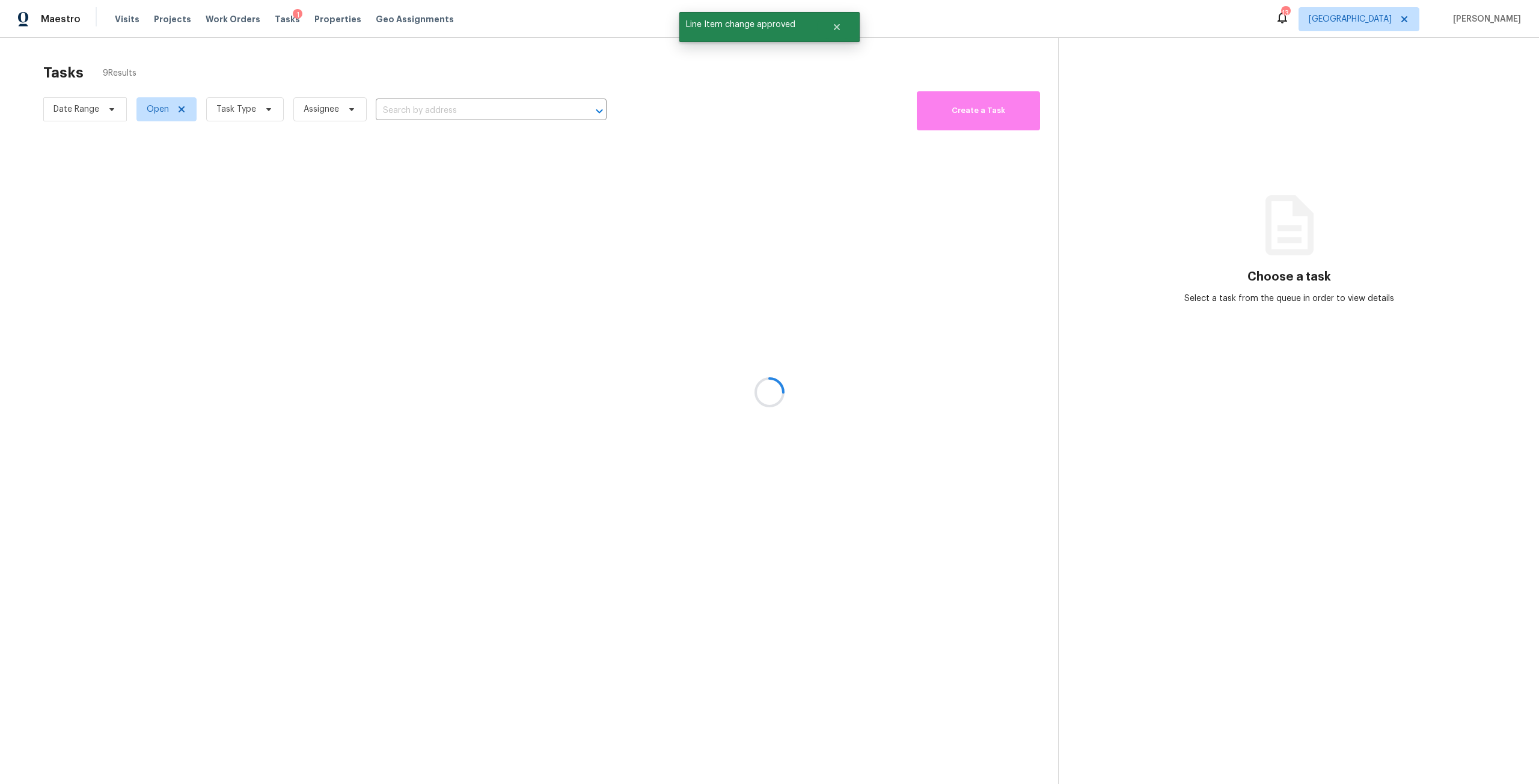
click at [250, 100] on div at bounding box center [769, 392] width 1539 height 784
click at [252, 100] on div at bounding box center [769, 392] width 1539 height 784
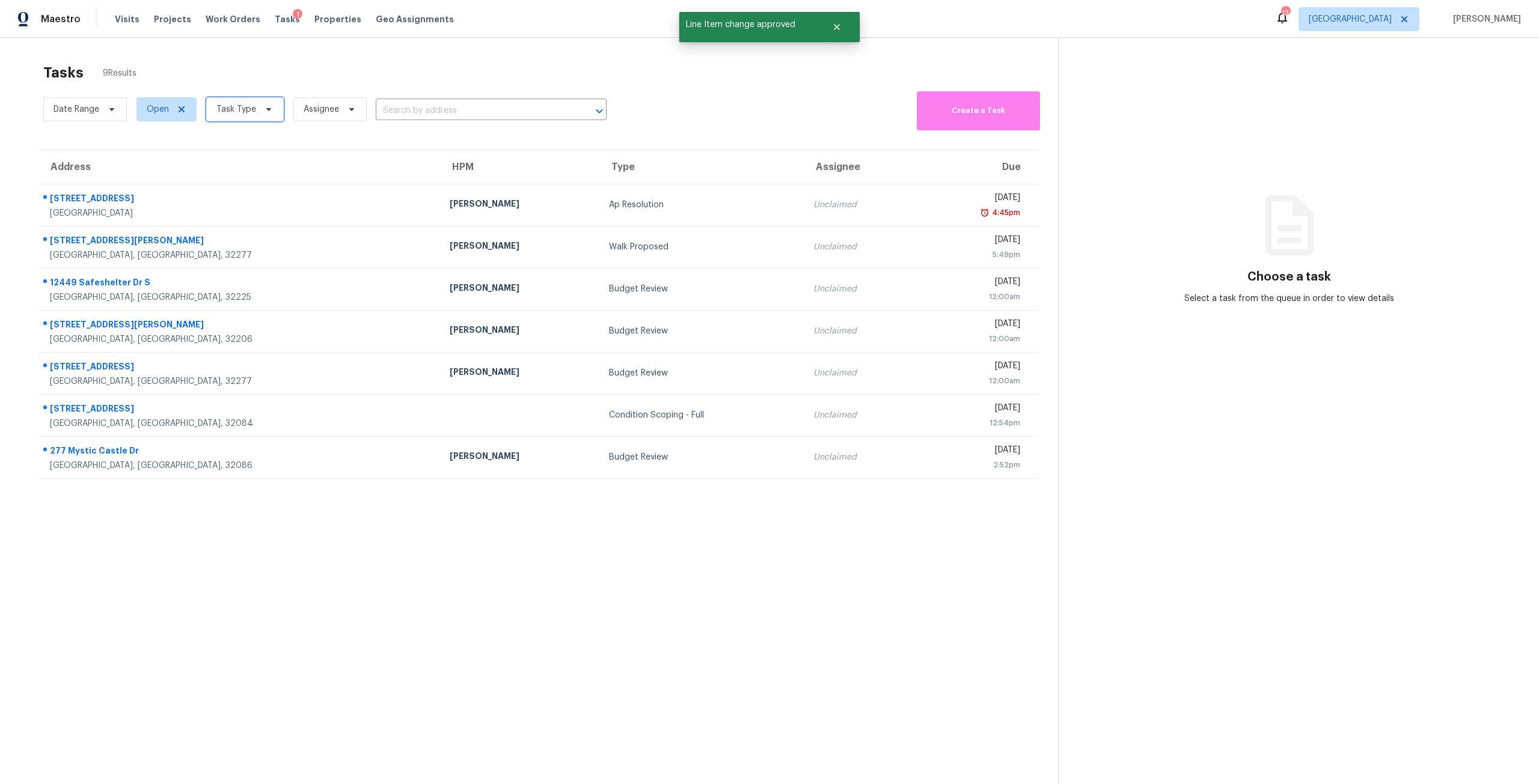
click at [252, 103] on span "Task Type" at bounding box center [237, 110] width 40 height 12
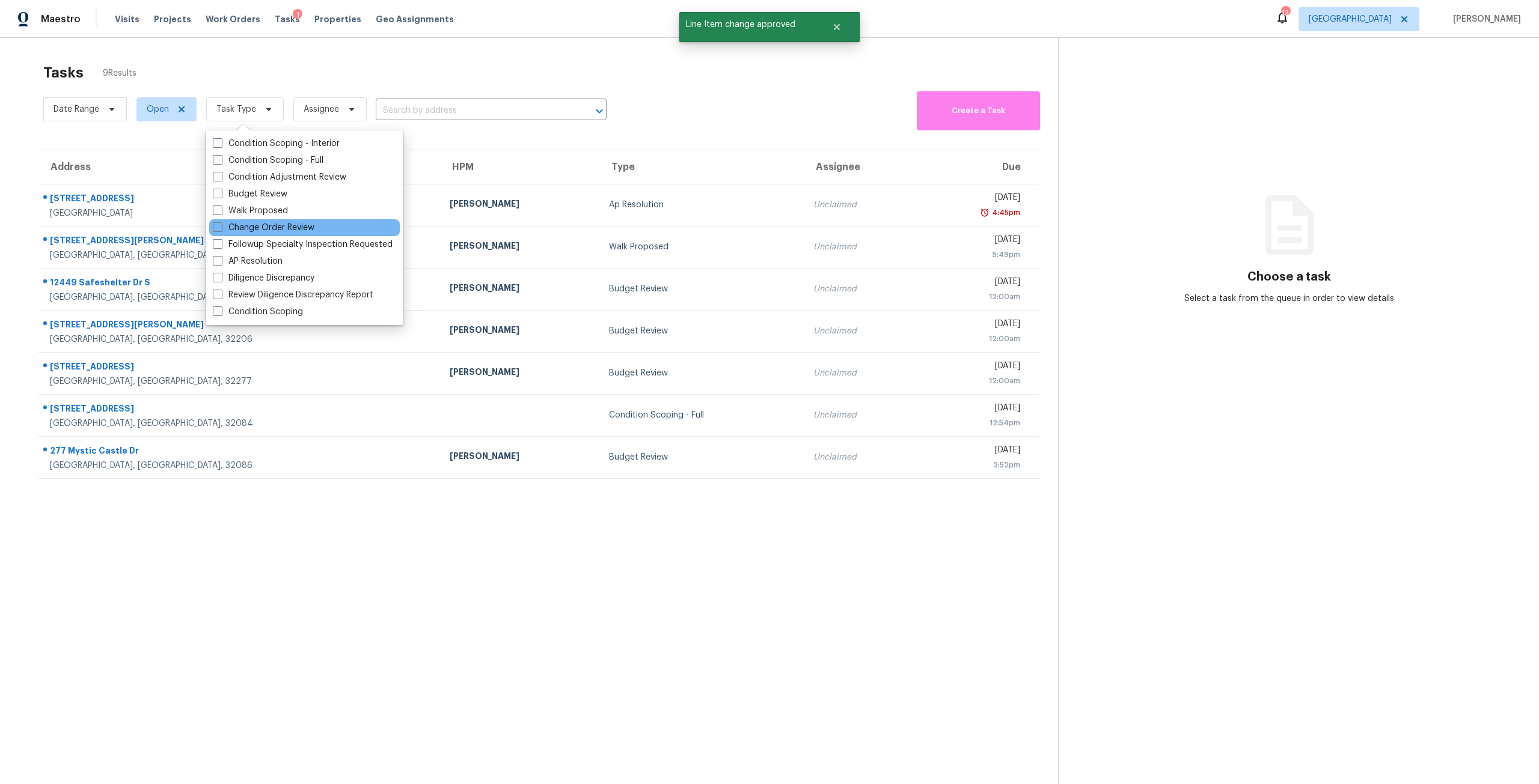
click at [283, 221] on div "Change Order Review" at bounding box center [305, 228] width 191 height 17
click at [285, 228] on label "Change Order Review" at bounding box center [264, 228] width 102 height 12
click at [221, 228] on input "Change Order Review" at bounding box center [217, 226] width 8 height 8
checkbox input "true"
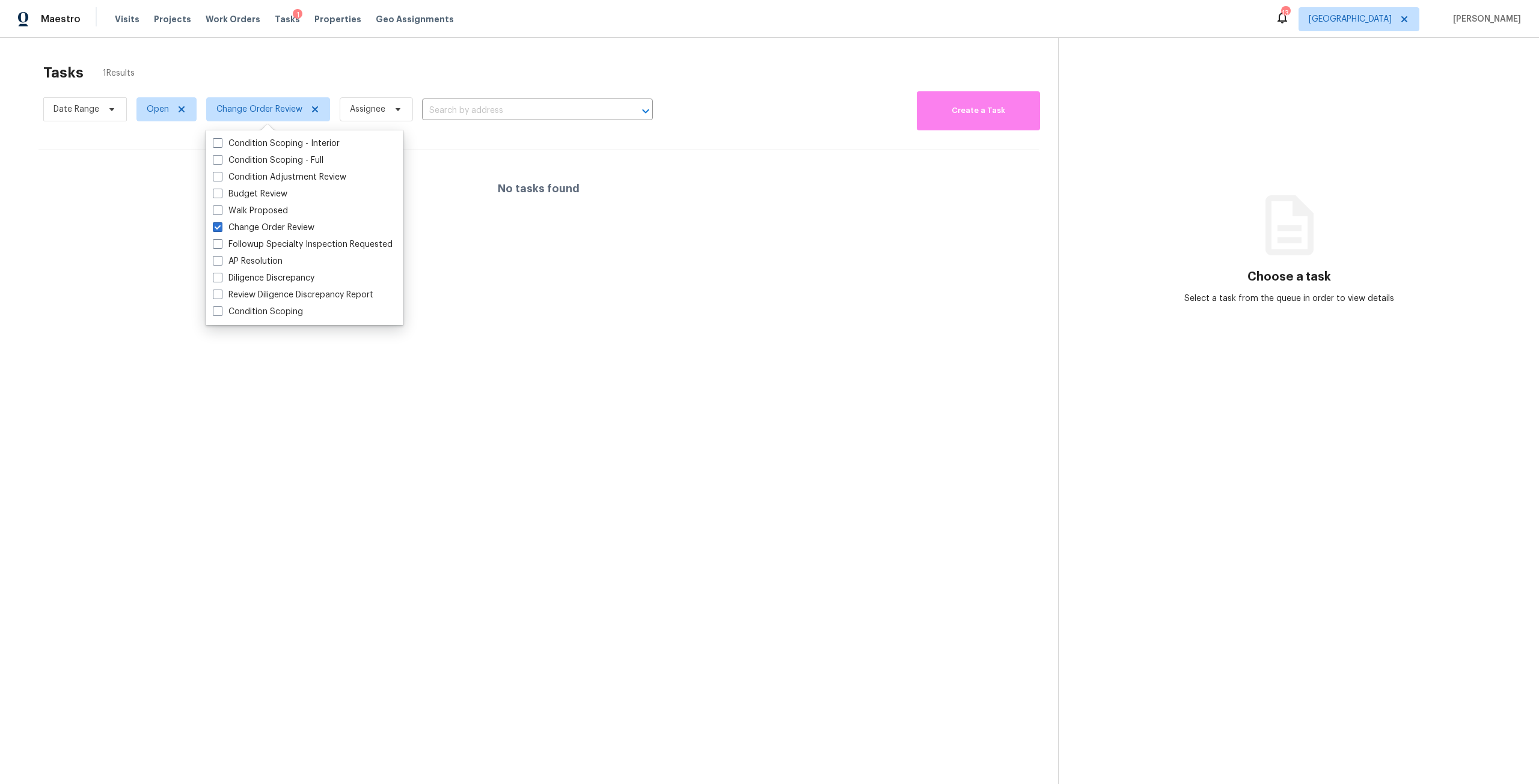
click at [327, 73] on div "Tasks 1 Results" at bounding box center [551, 73] width 1015 height 31
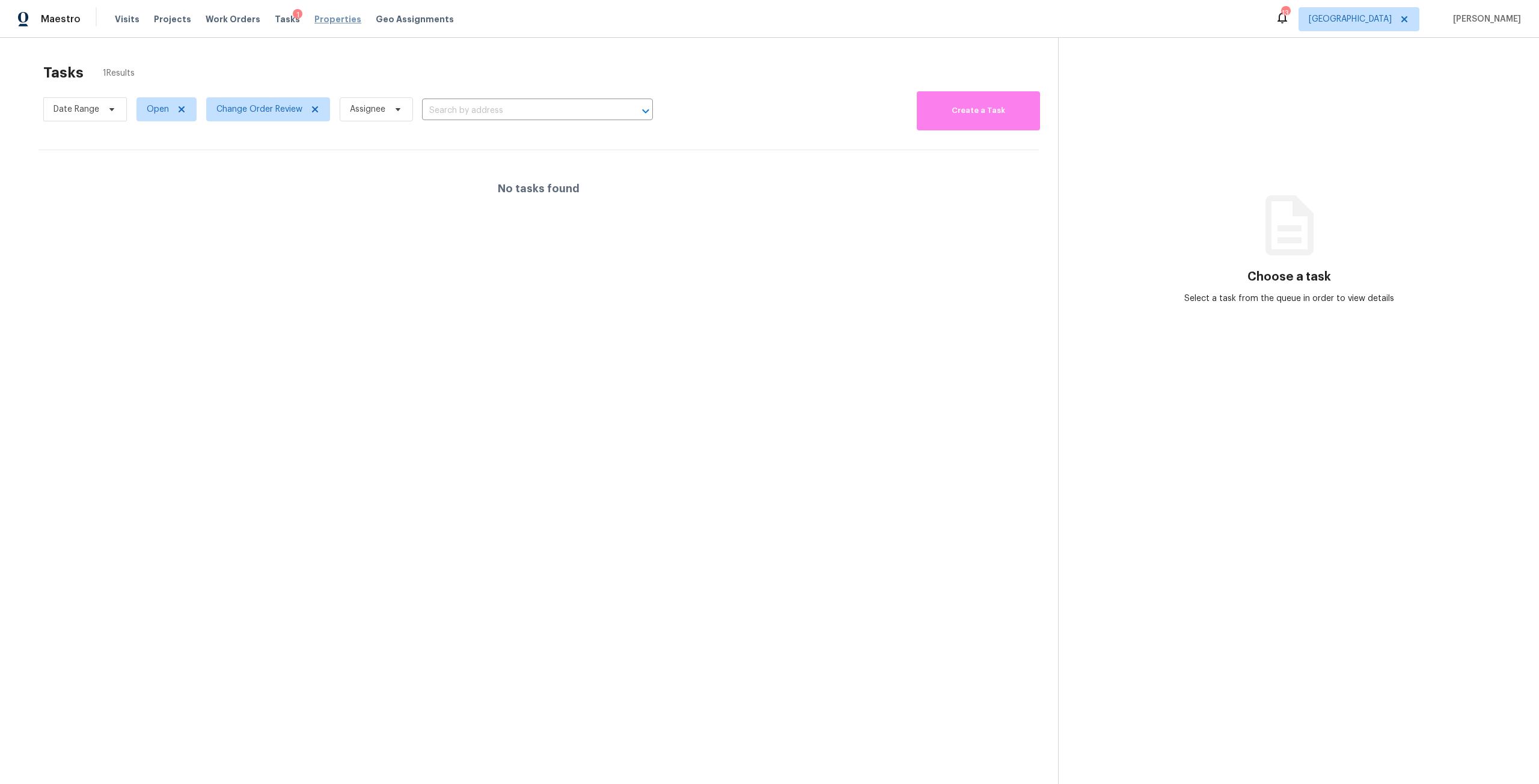
click at [337, 18] on span "Properties" at bounding box center [338, 19] width 47 height 12
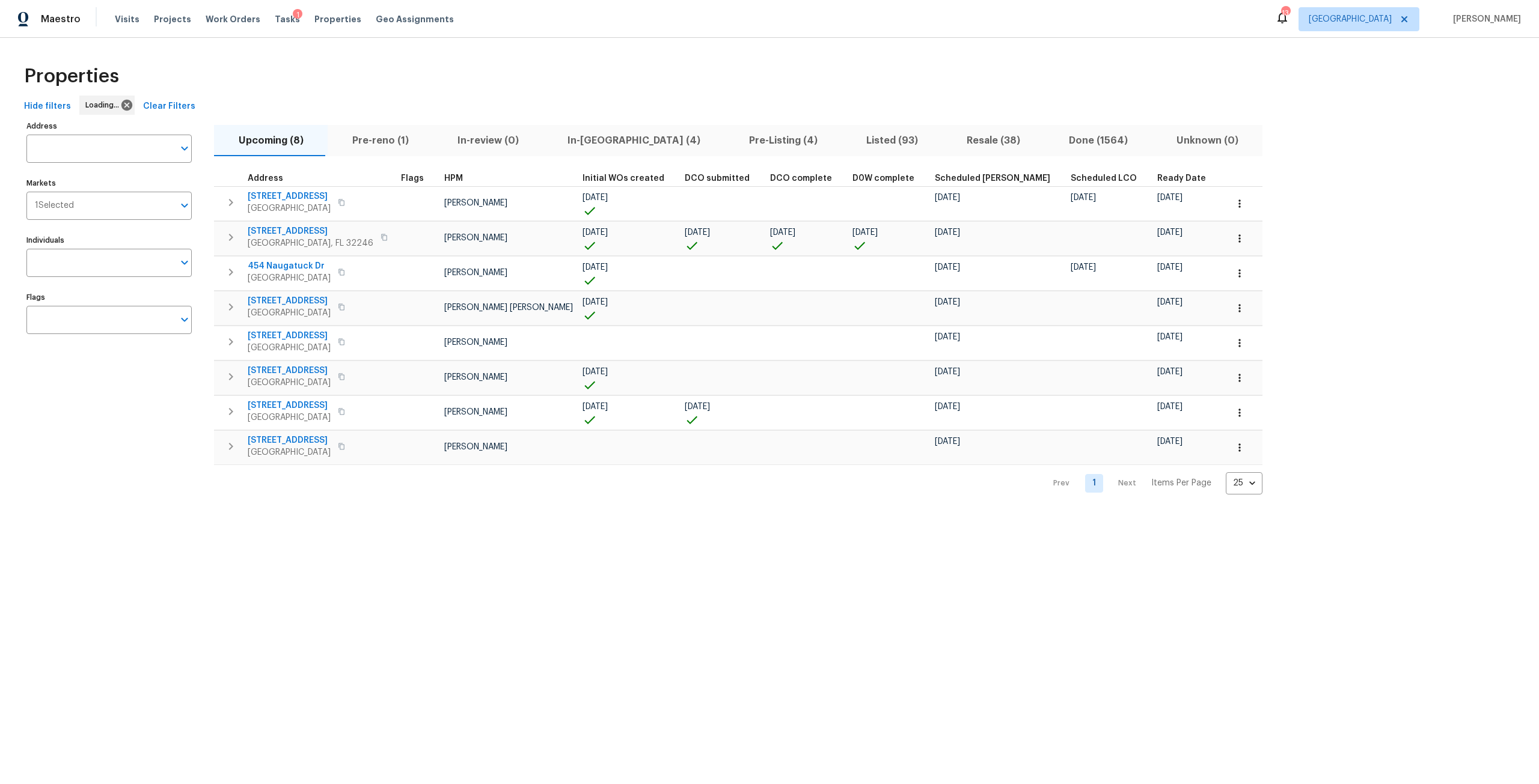
click at [320, 140] on button "Upcoming (8)" at bounding box center [271, 141] width 114 height 31
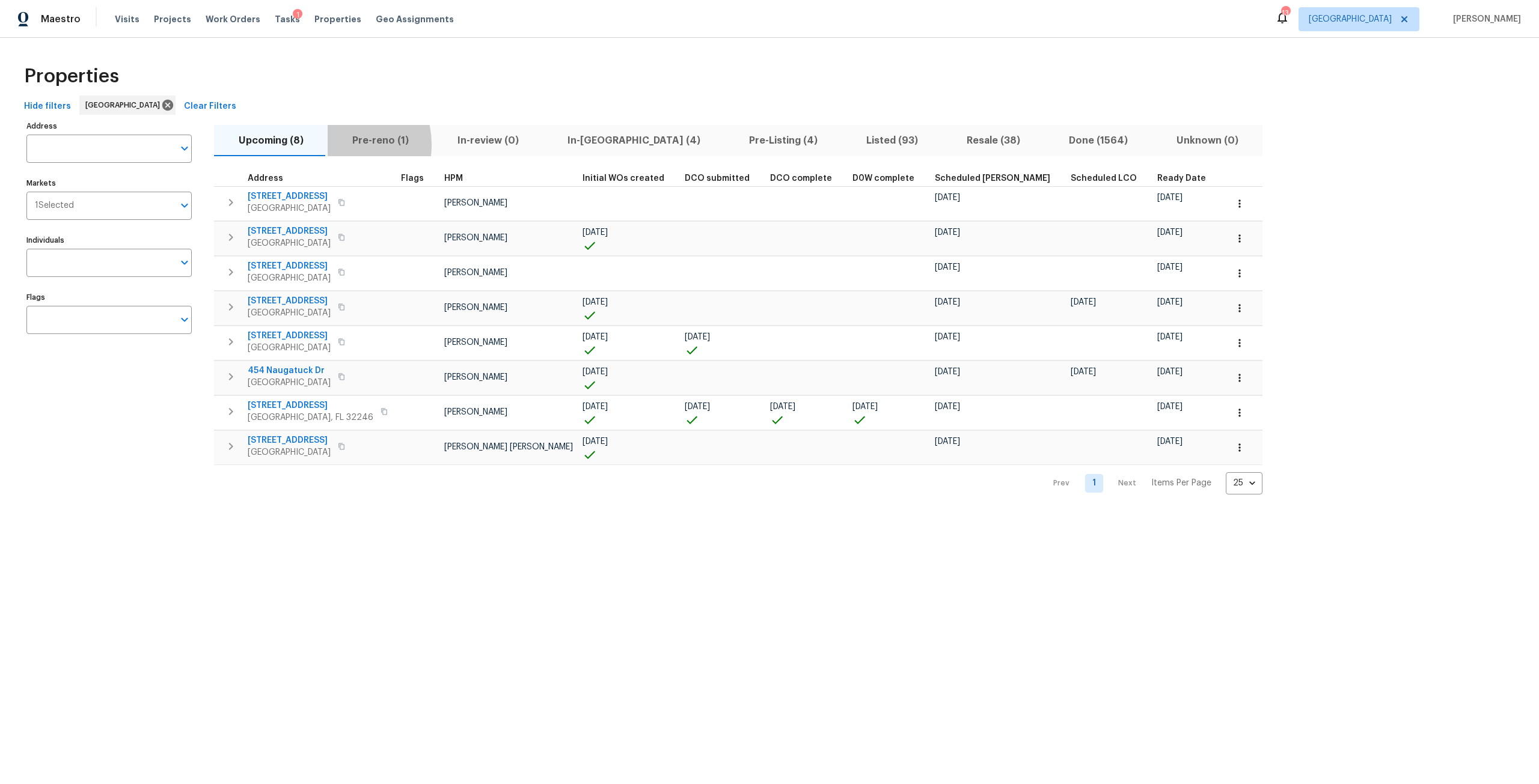
click at [335, 144] on span "Pre-reno (1)" at bounding box center [380, 141] width 91 height 17
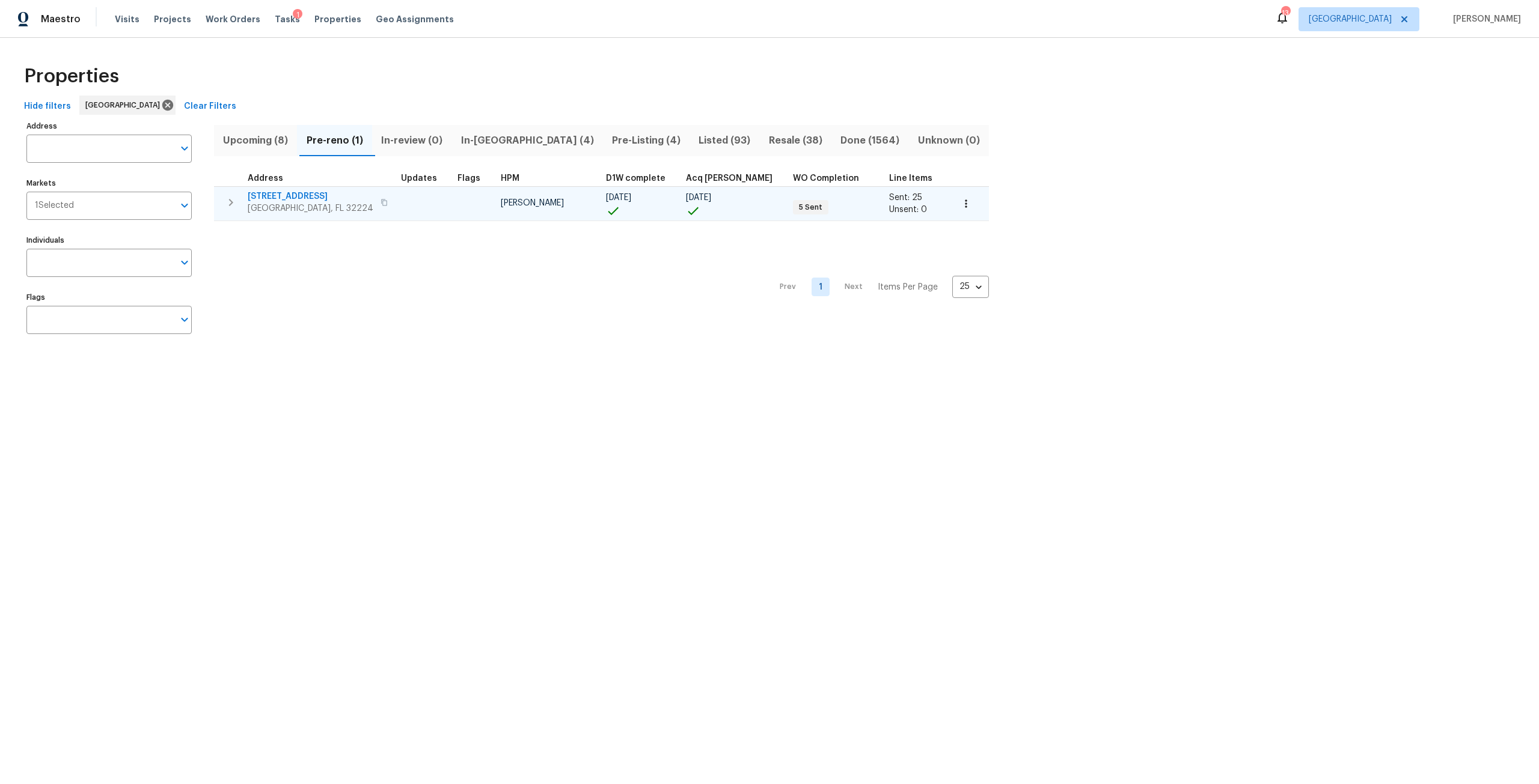
click at [291, 195] on span "[STREET_ADDRESS]" at bounding box center [310, 197] width 126 height 12
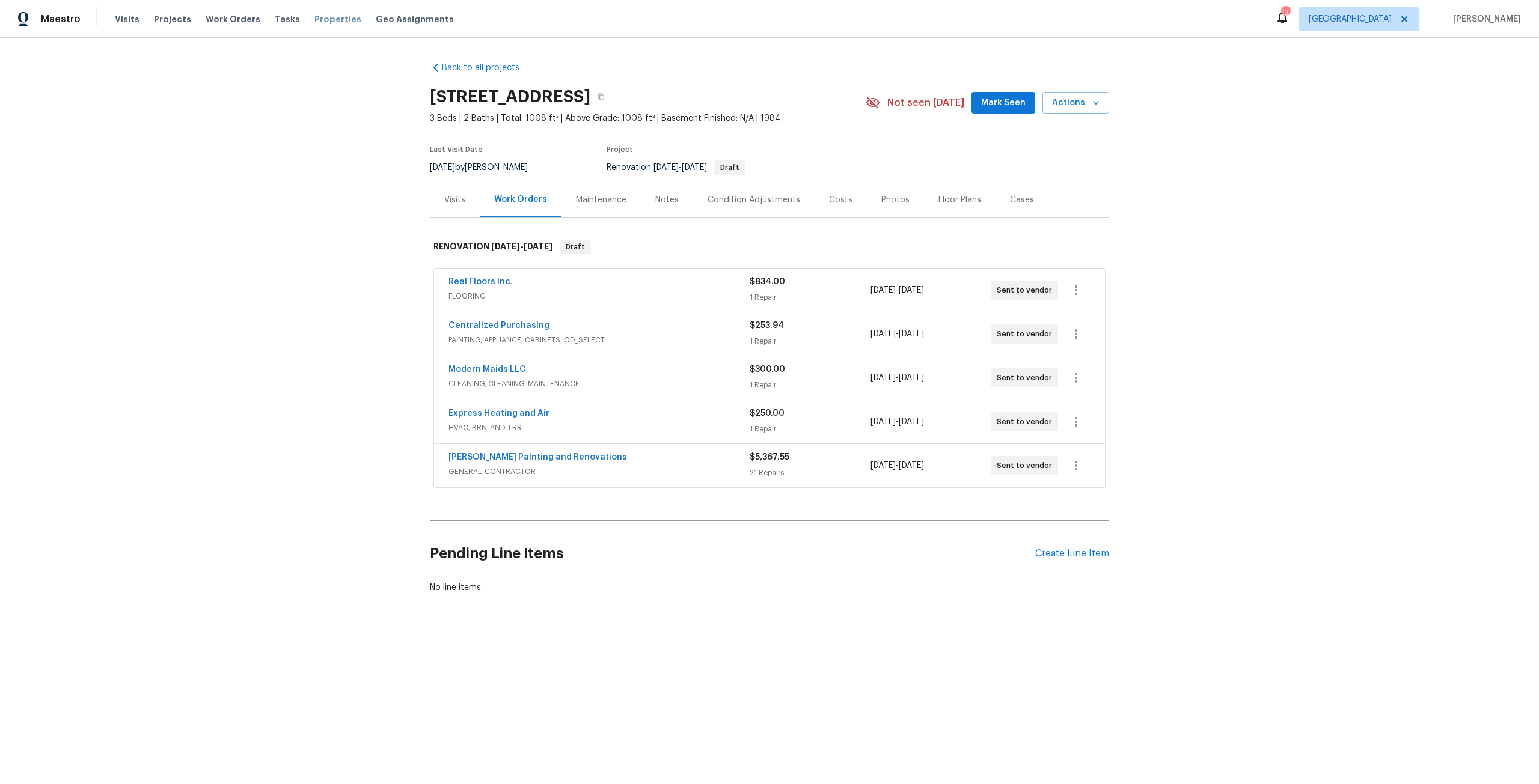
click at [327, 16] on span "Properties" at bounding box center [338, 19] width 47 height 12
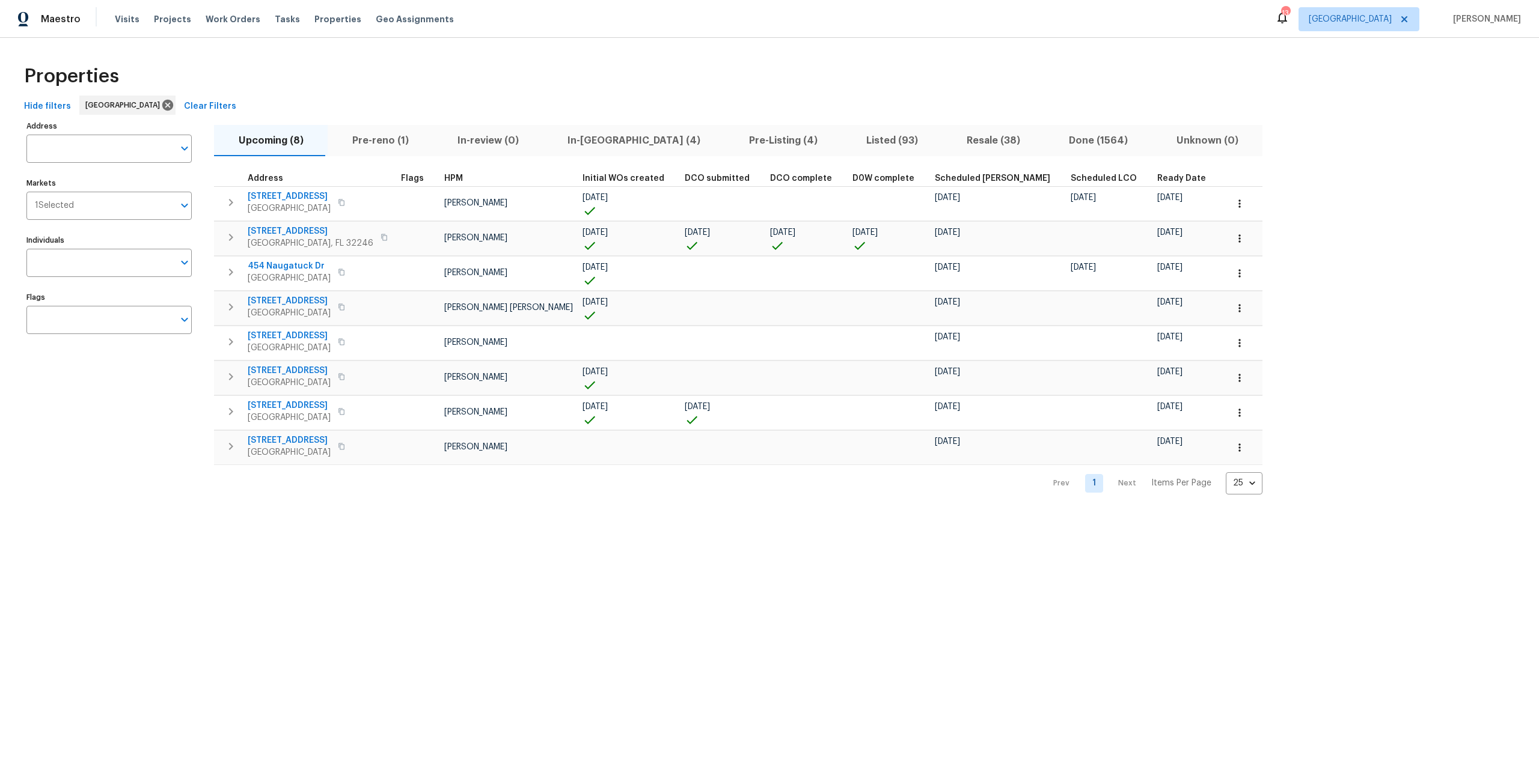
click at [581, 134] on span "In-[GEOGRAPHIC_DATA] (4)" at bounding box center [634, 141] width 167 height 17
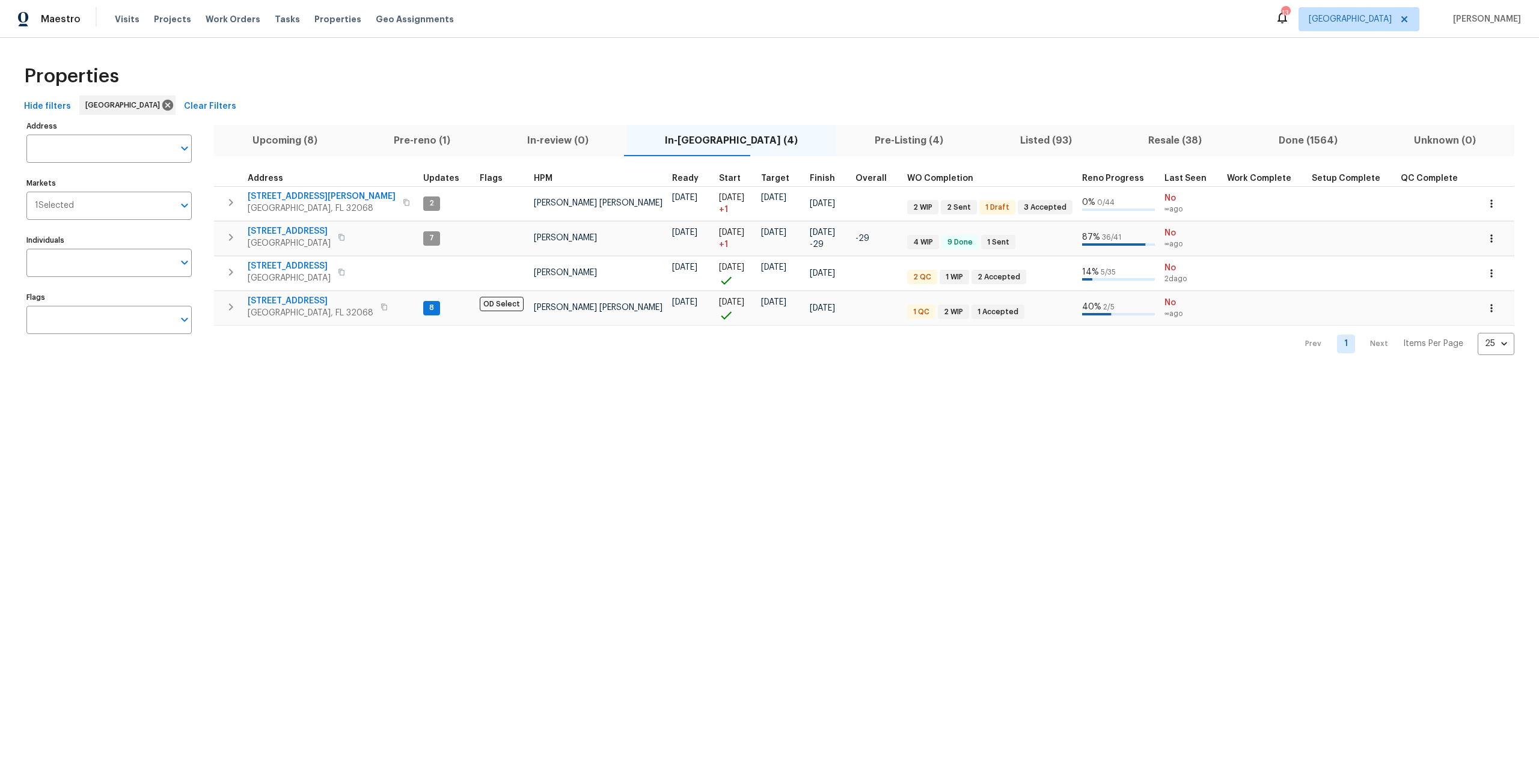
click at [271, 135] on span "Upcoming (8)" at bounding box center [285, 141] width 128 height 17
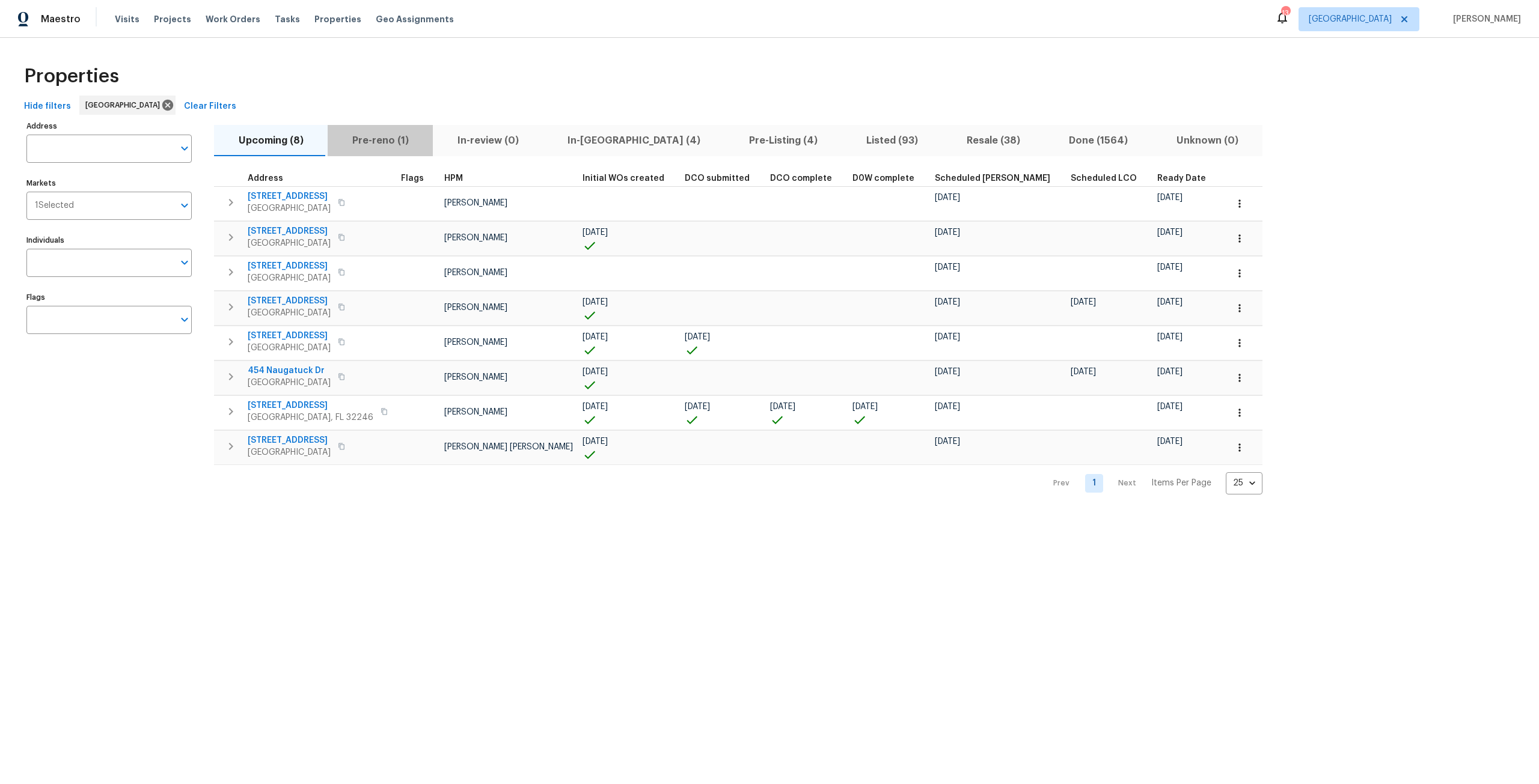
click at [387, 152] on button "Pre-reno (1)" at bounding box center [380, 141] width 105 height 31
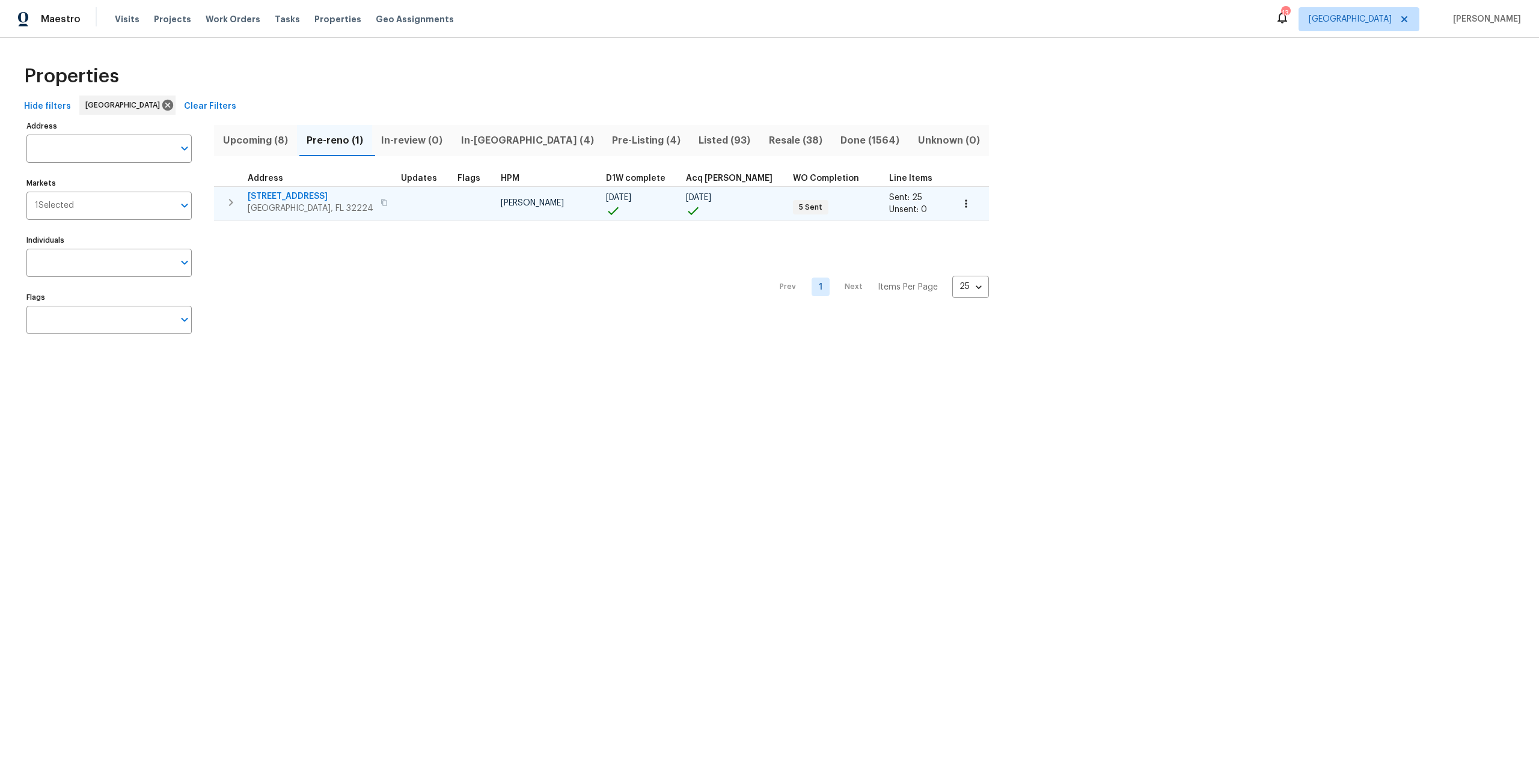
click at [960, 209] on icon "button" at bounding box center [966, 204] width 12 height 12
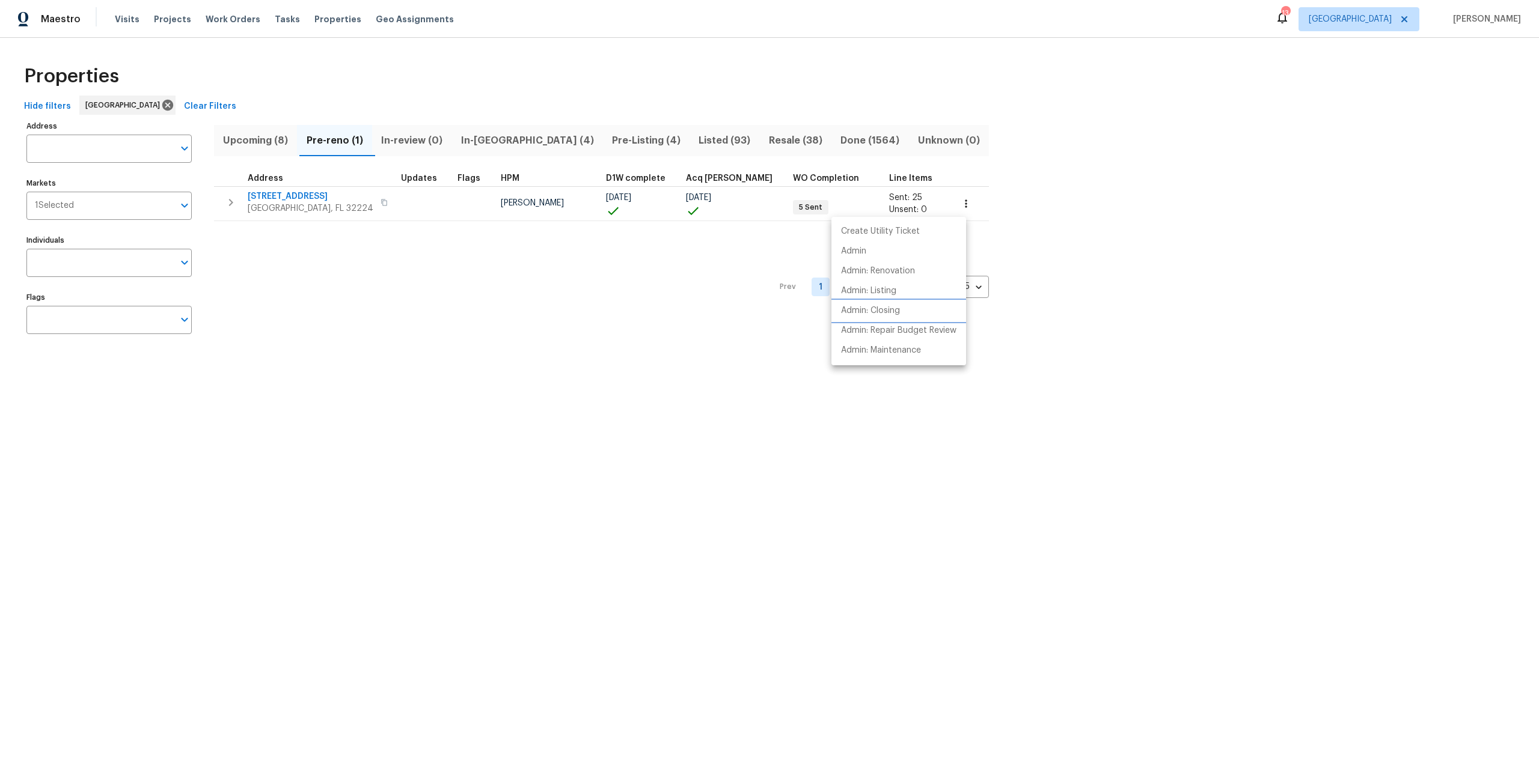
click at [903, 309] on li "Admin: Closing" at bounding box center [899, 310] width 135 height 20
click at [243, 18] on div at bounding box center [769, 392] width 1539 height 784
click at [243, 18] on span "Work Orders" at bounding box center [233, 19] width 55 height 12
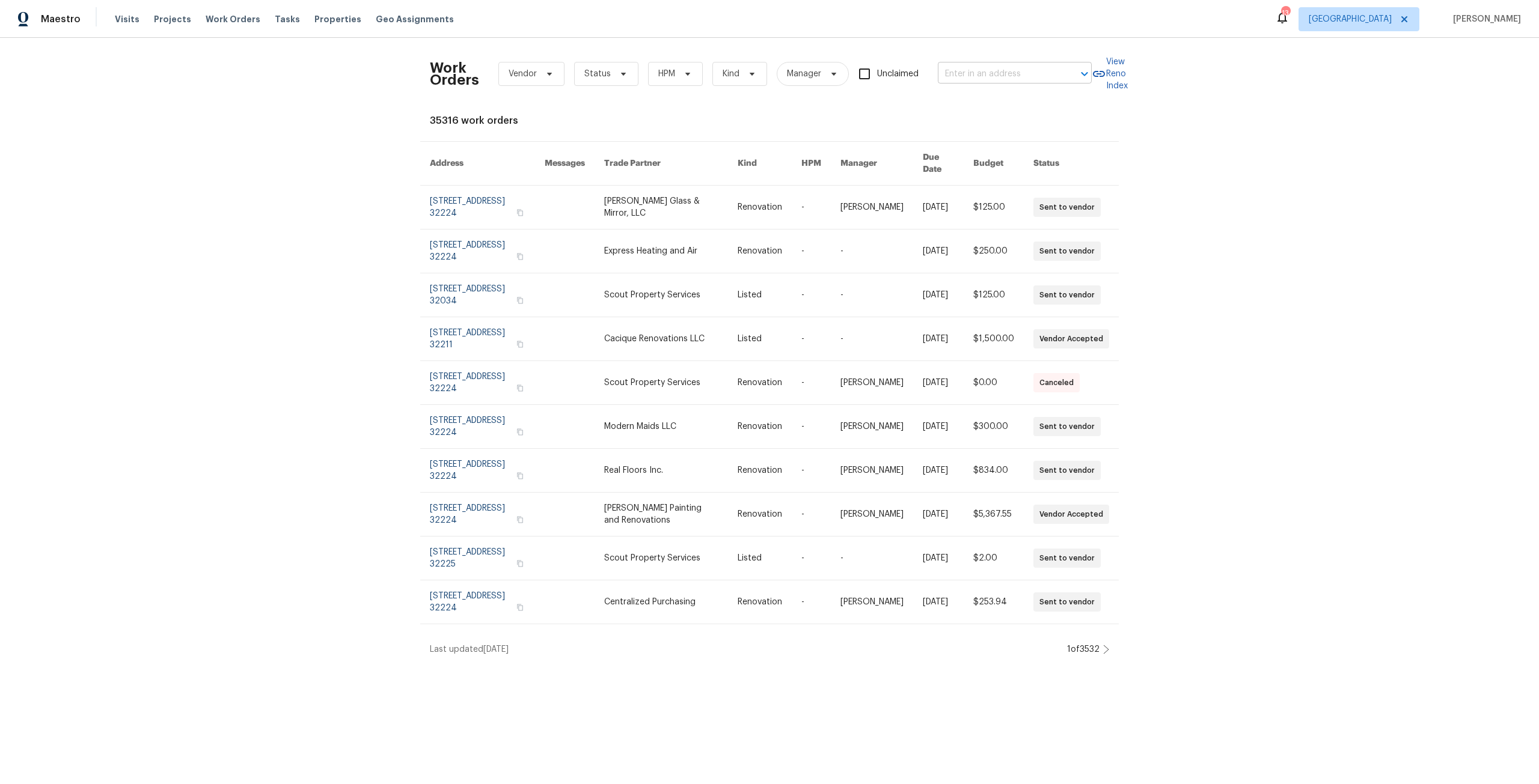
click at [940, 78] on input "text" at bounding box center [998, 74] width 120 height 19
type input "[PERSON_NAME]"
click at [978, 105] on li "[STREET_ADDRESS][PERSON_NAME]" at bounding box center [1011, 107] width 154 height 32
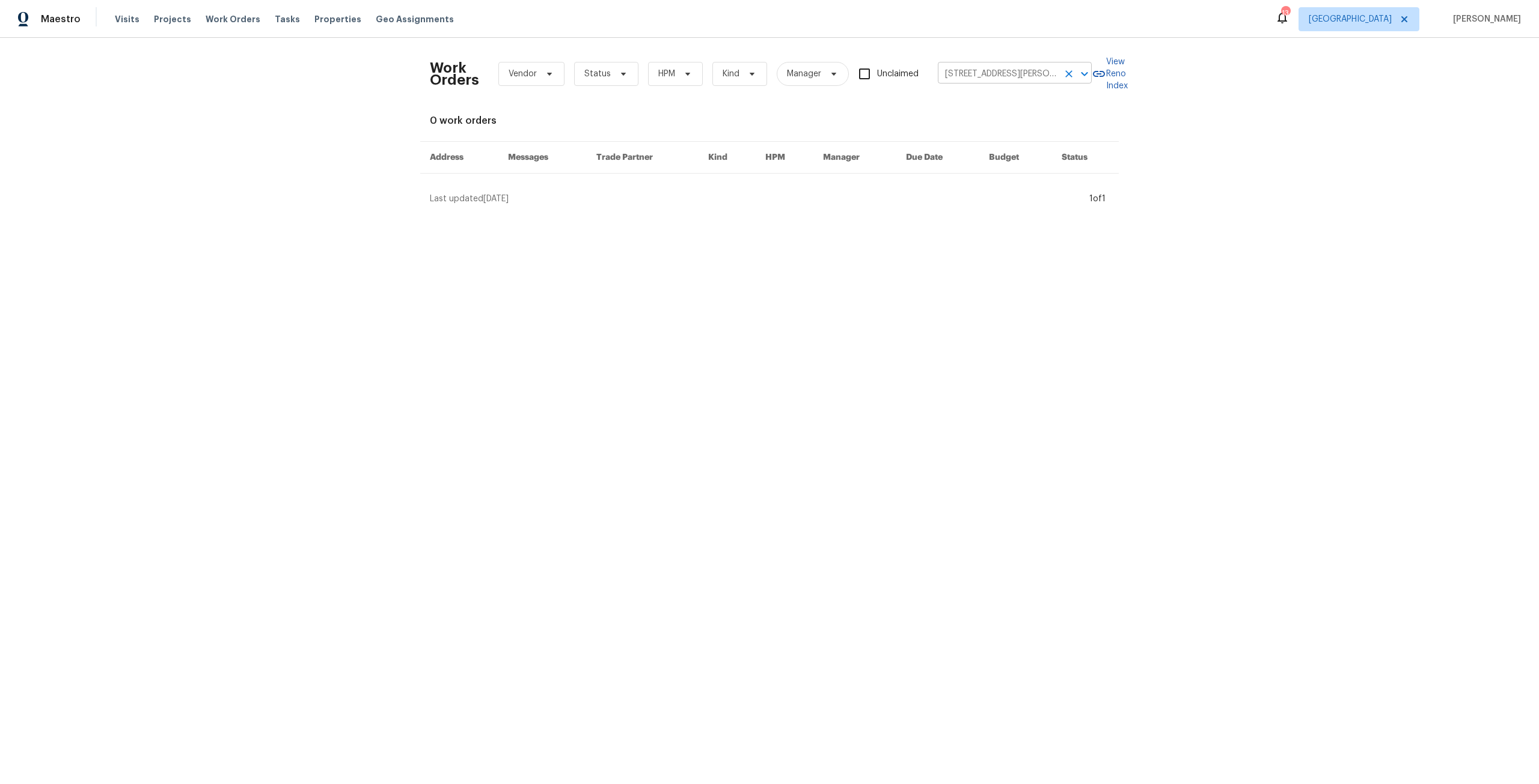
click at [1063, 73] on icon "Clear" at bounding box center [1069, 74] width 12 height 12
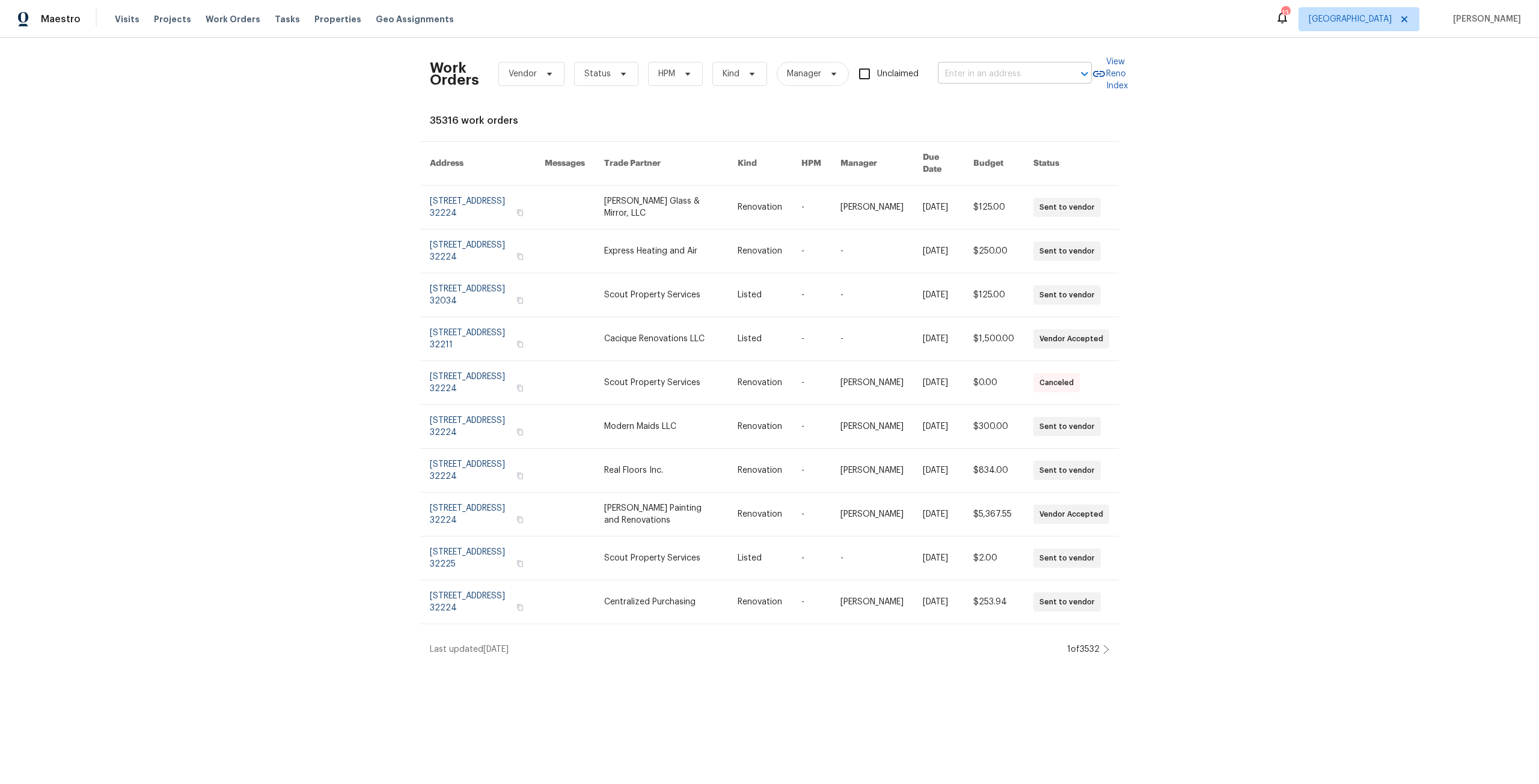
click at [1008, 69] on input "text" at bounding box center [998, 74] width 120 height 19
type input "[PERSON_NAME]"
click at [1013, 135] on li "[STREET_ADDRESS][PERSON_NAME]" at bounding box center [1011, 140] width 154 height 32
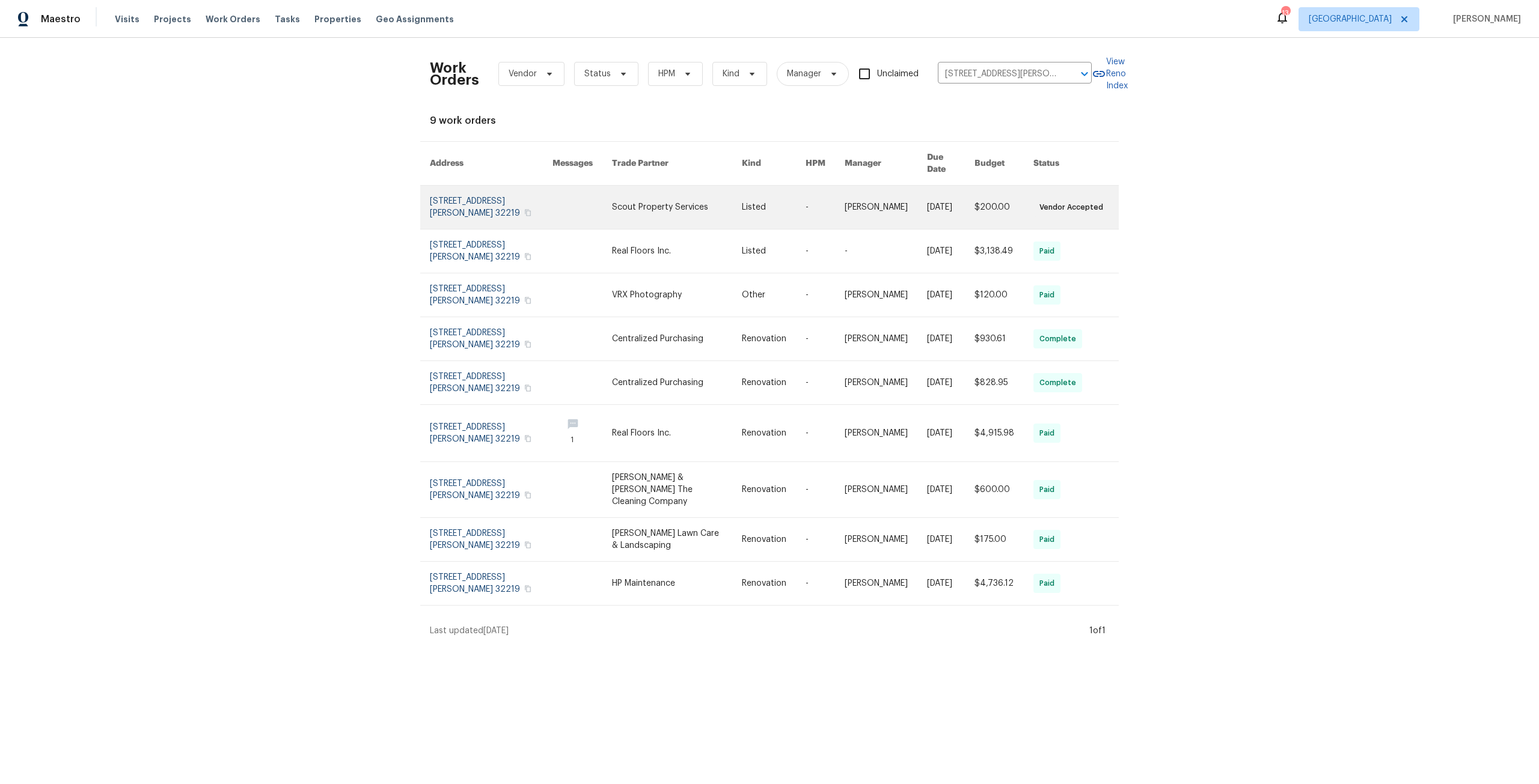
click at [453, 209] on link at bounding box center [491, 208] width 123 height 43
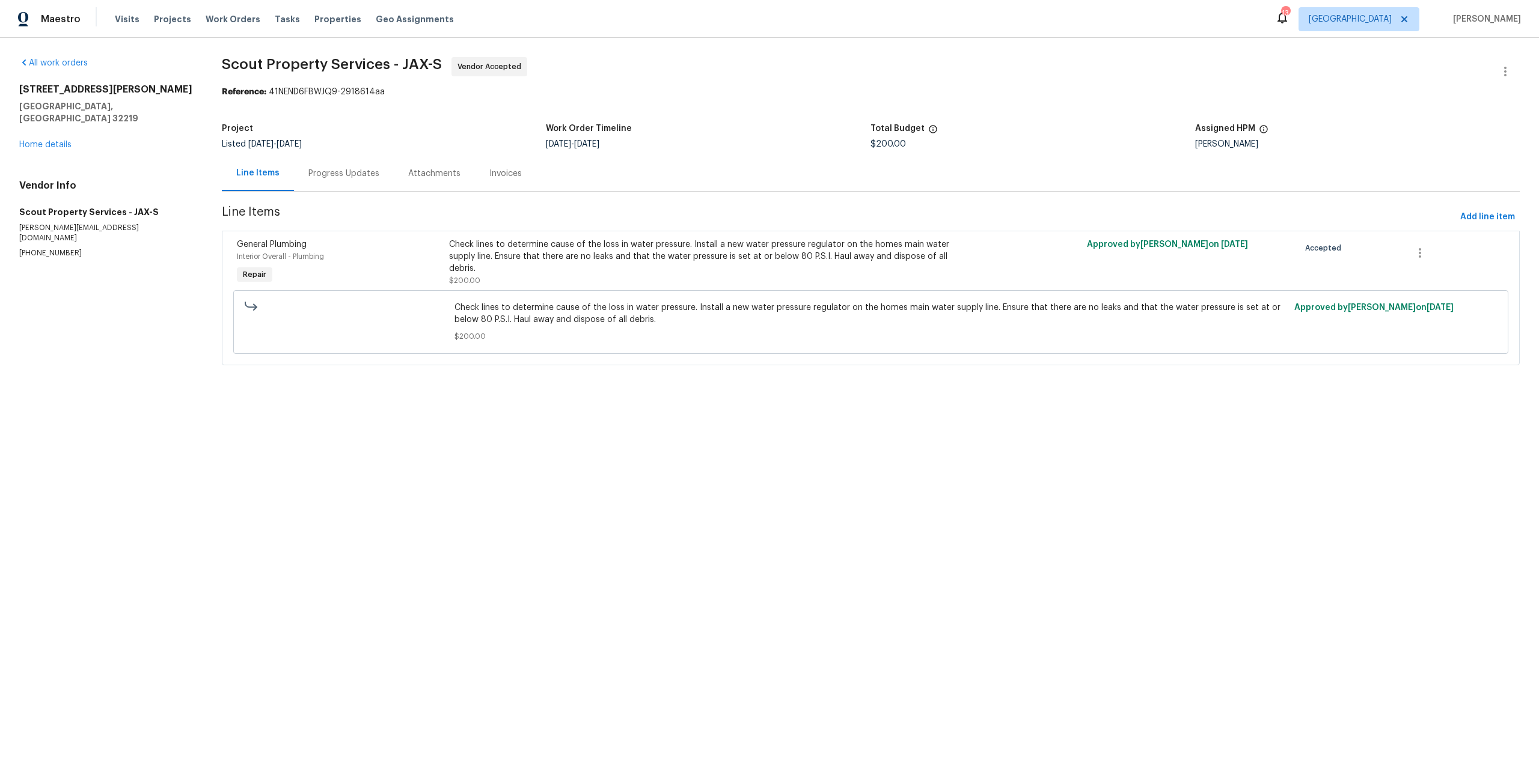
click at [317, 170] on div "Progress Updates" at bounding box center [344, 174] width 71 height 12
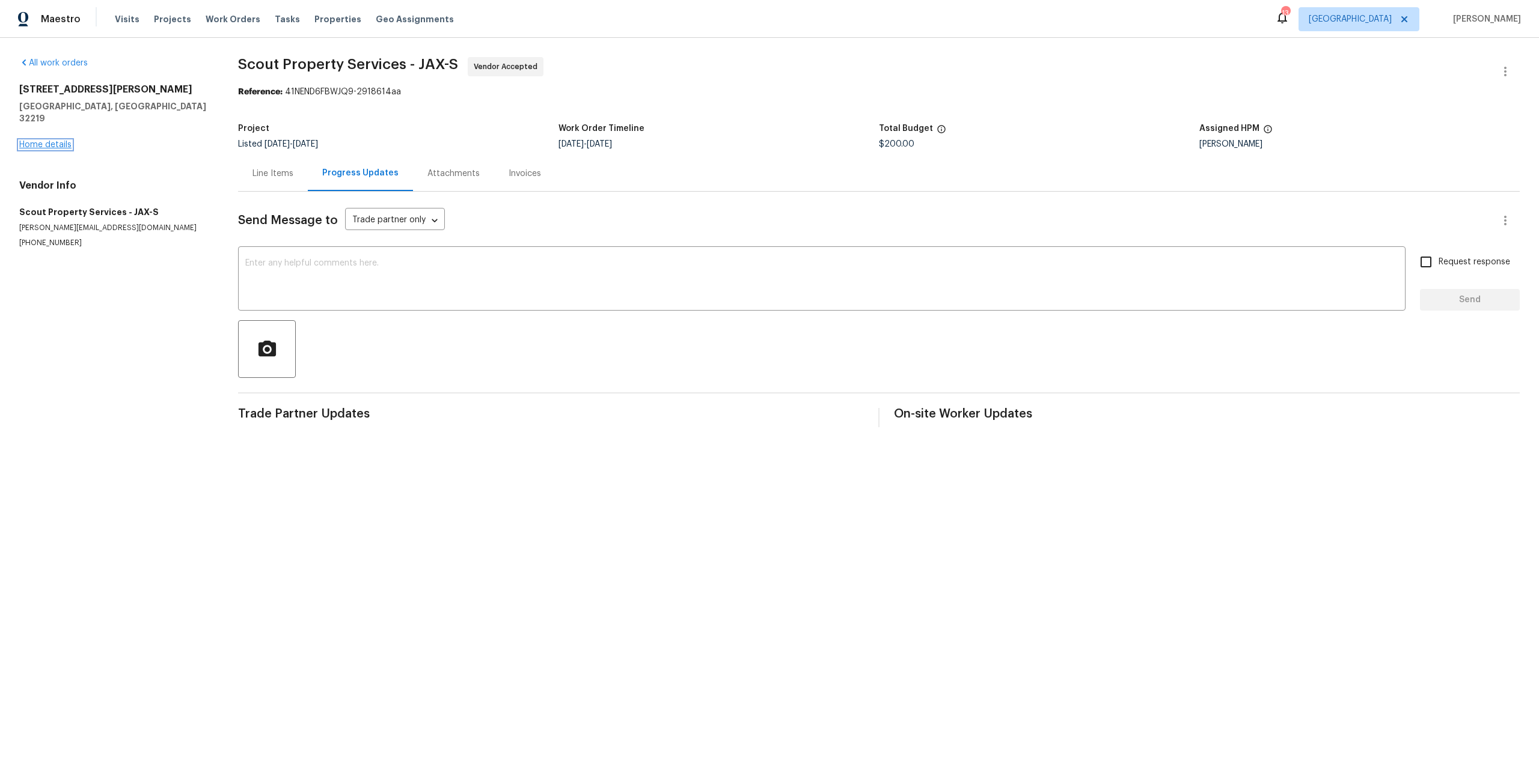
click at [58, 141] on link "Home details" at bounding box center [45, 145] width 52 height 8
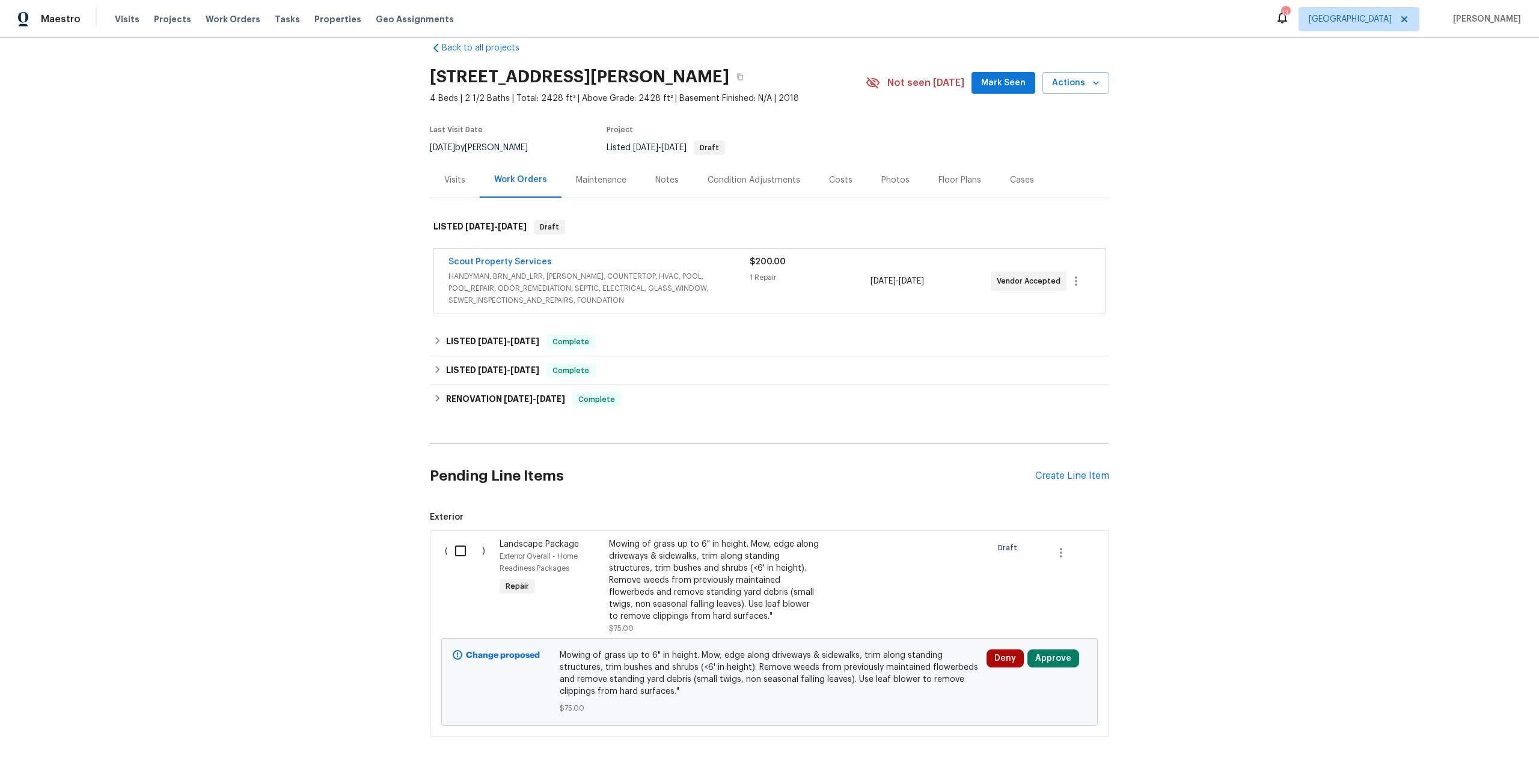
scroll to position [60, 0]
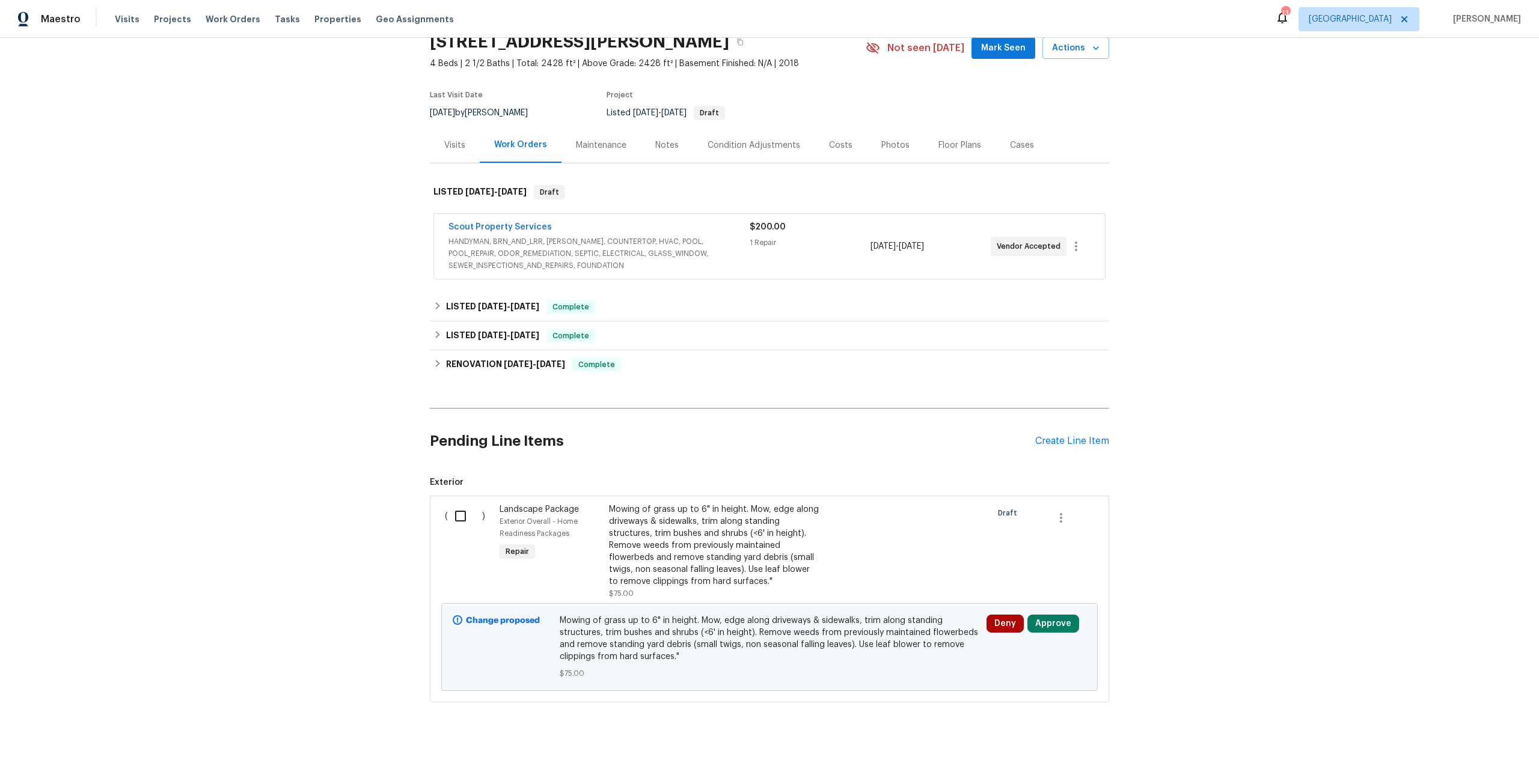
click at [1061, 628] on div "Deny Approve" at bounding box center [1036, 647] width 107 height 72
click at [1057, 625] on button "Approve" at bounding box center [1053, 624] width 52 height 18
click at [1008, 578] on span "Approve" at bounding box center [1014, 579] width 34 height 9
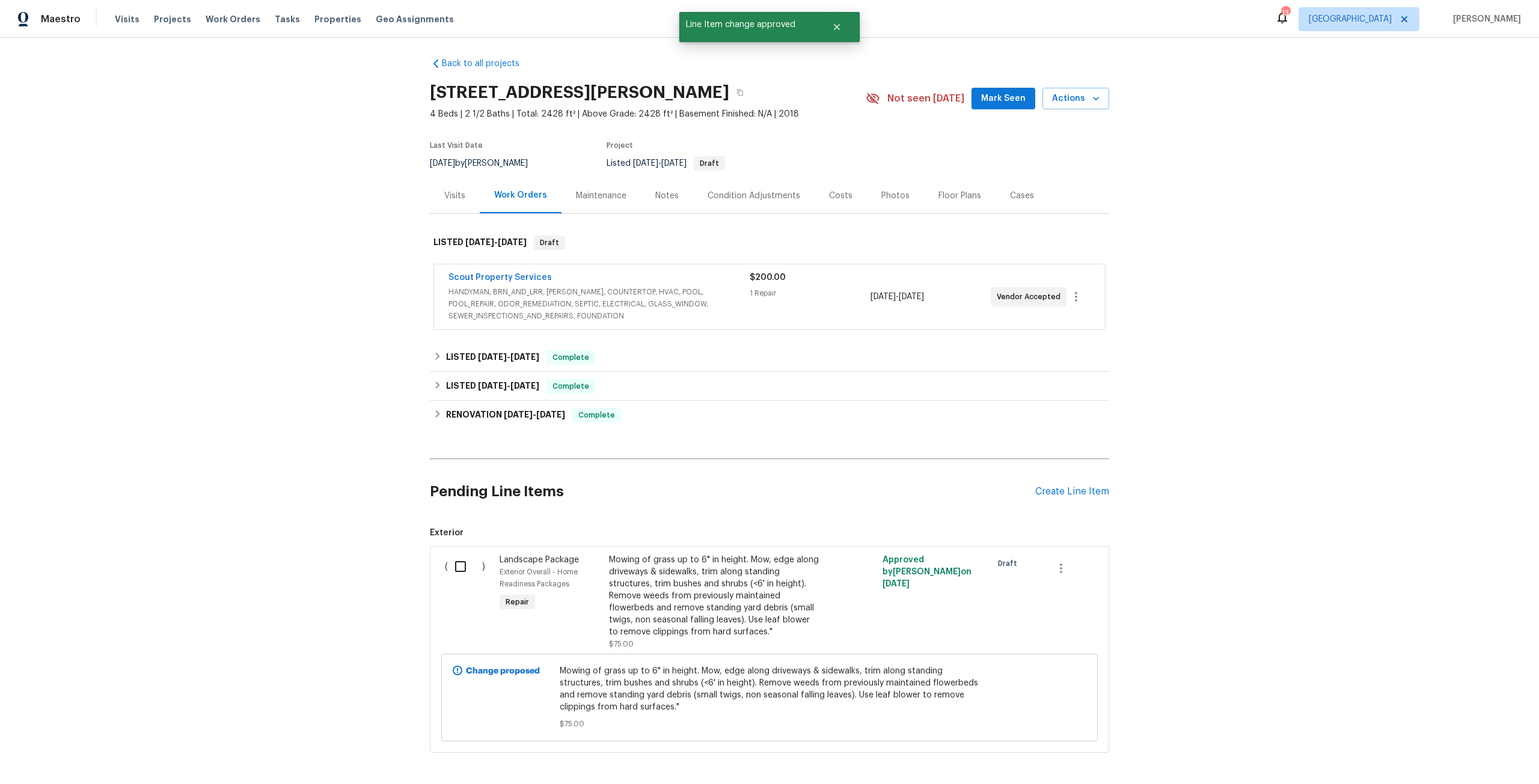
scroll to position [0, 0]
